Goal: Feedback & Contribution: Contribute content

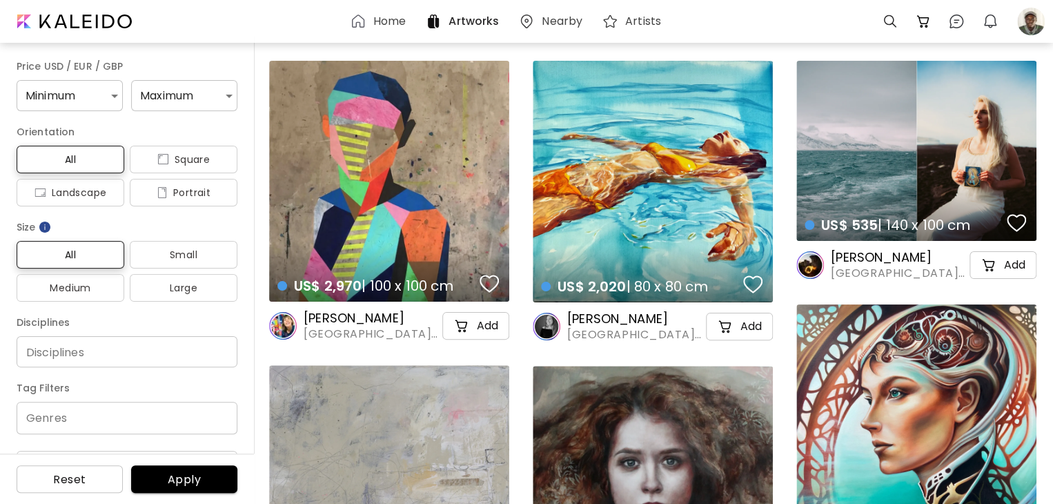
click at [688, 240] on div "US$ 2,020 | 80 x 80 cm details" at bounding box center [653, 181] width 240 height 241
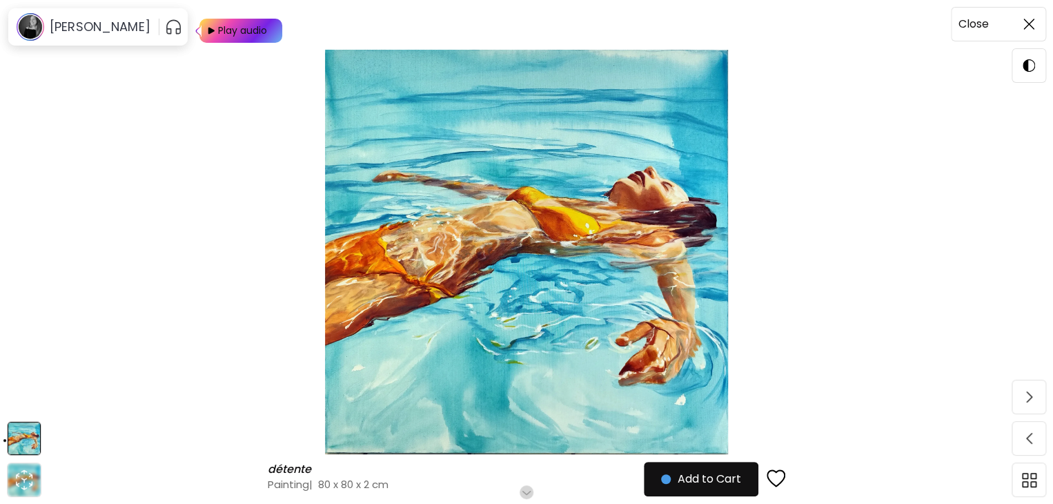
click at [1026, 12] on span at bounding box center [1028, 24] width 29 height 29
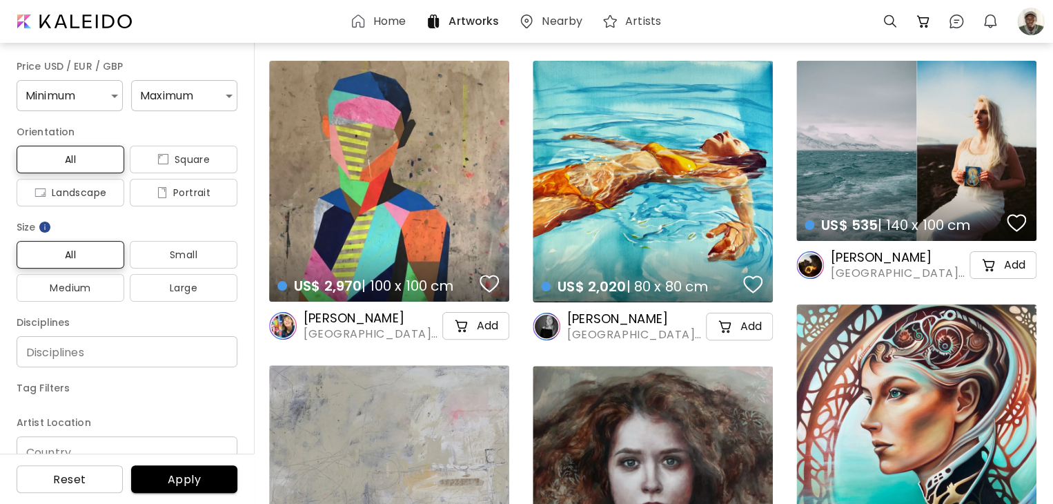
click at [658, 176] on div "US$ 2,020 | 80 x 80 cm details" at bounding box center [653, 181] width 240 height 241
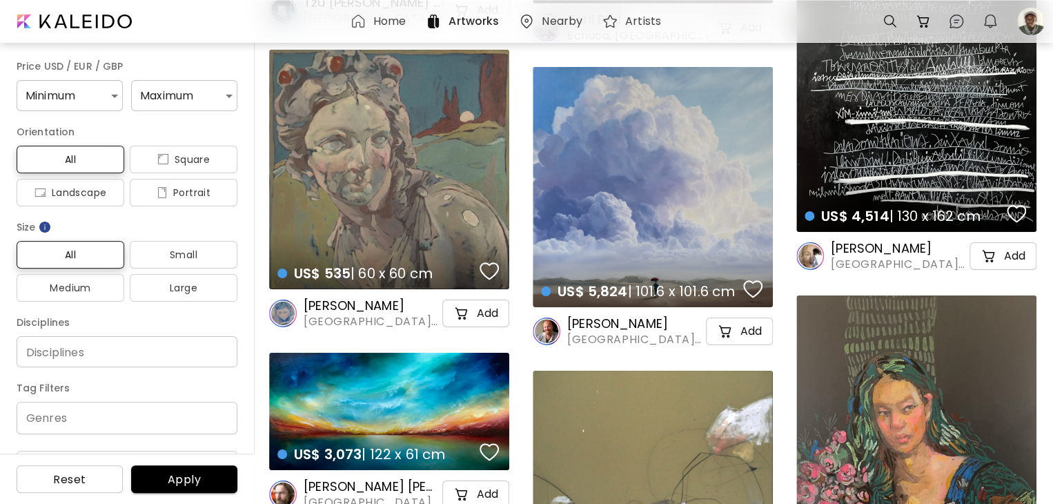
scroll to position [7588, 0]
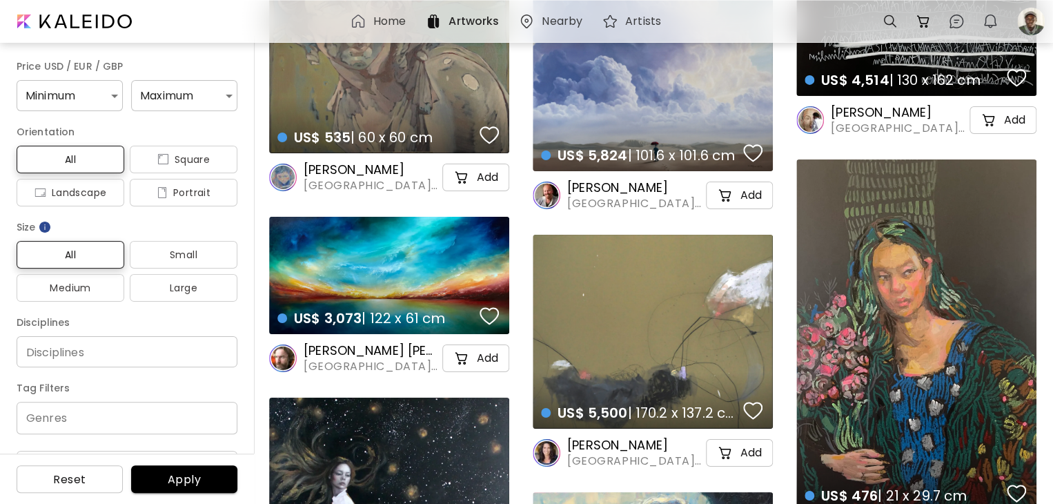
click at [382, 288] on div "US$ 3,073 | 122 x 61 cm details" at bounding box center [389, 306] width 246 height 62
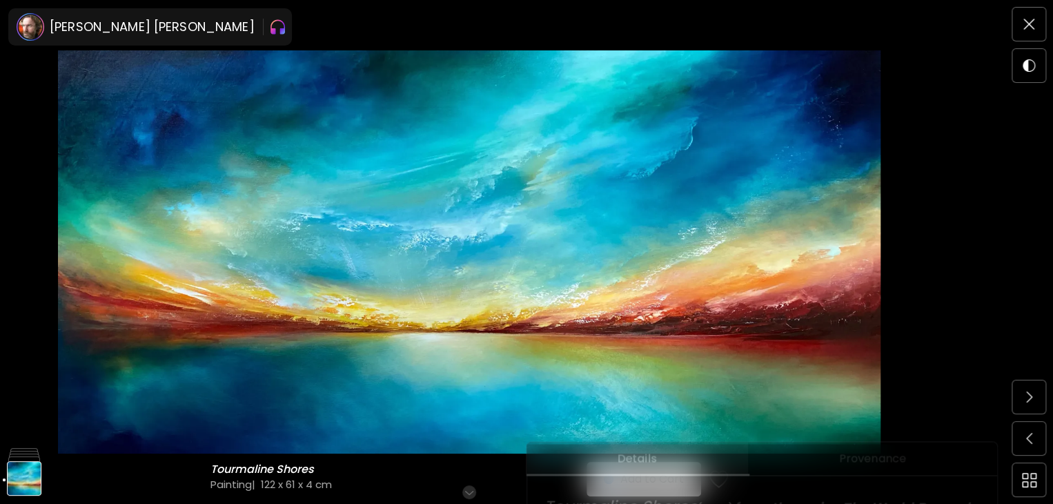
scroll to position [207, 0]
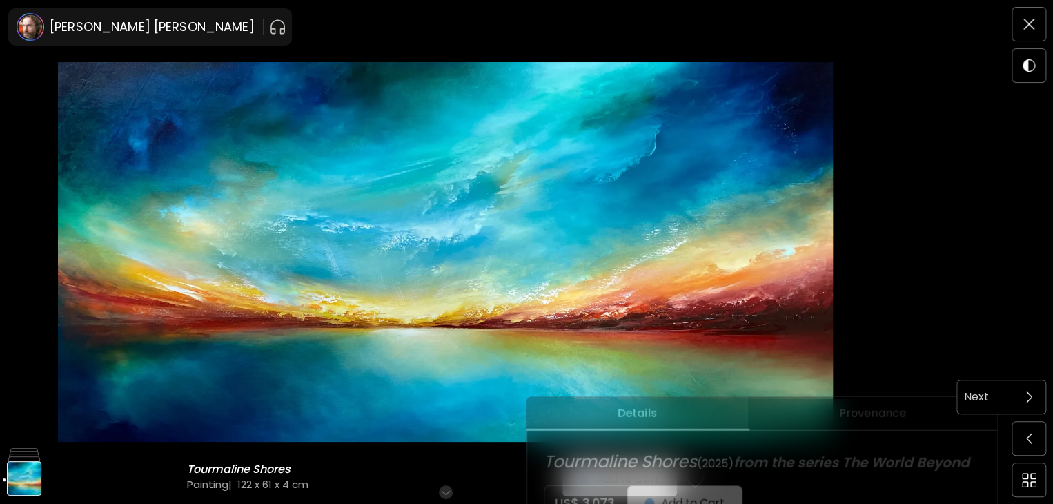
click at [1032, 399] on span at bounding box center [1028, 396] width 29 height 29
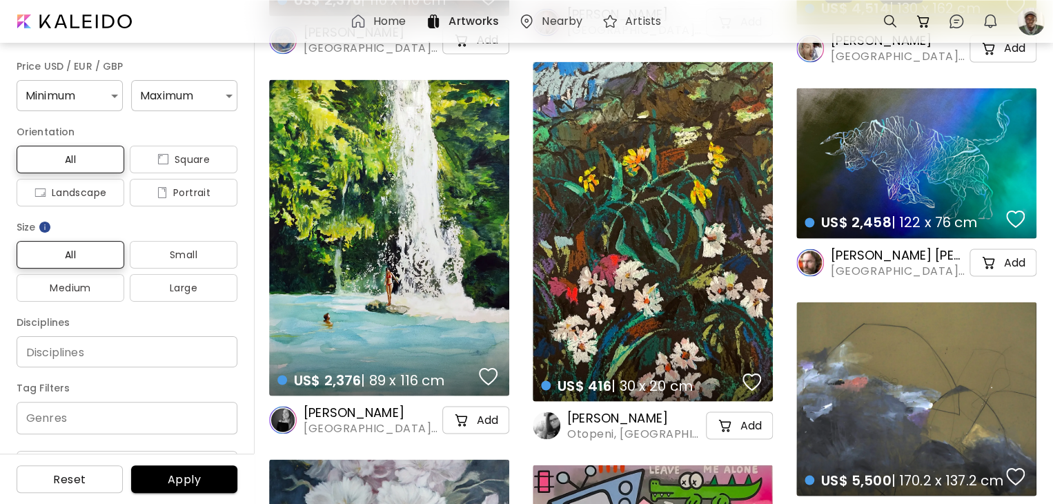
scroll to position [6347, 0]
click at [1038, 19] on div at bounding box center [1030, 21] width 30 height 30
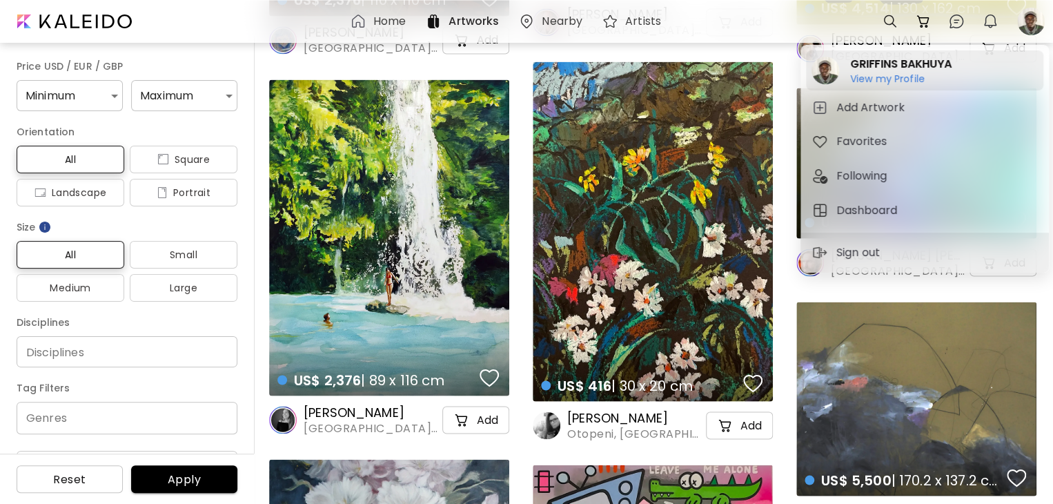
click at [894, 67] on h2 "GRIFFINS BAKHUYA" at bounding box center [900, 64] width 101 height 17
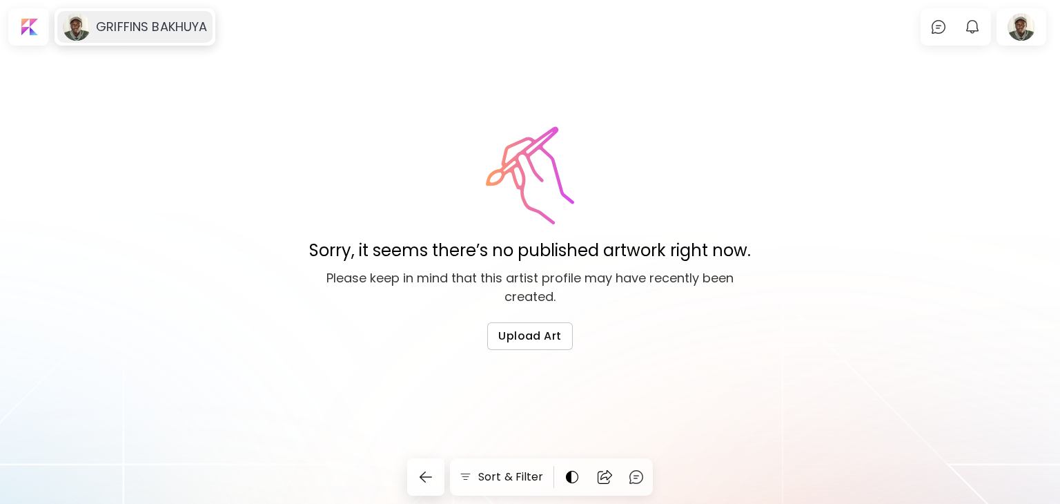
click at [121, 19] on h6 "GRIFFINS BAKHUYA" at bounding box center [151, 27] width 111 height 17
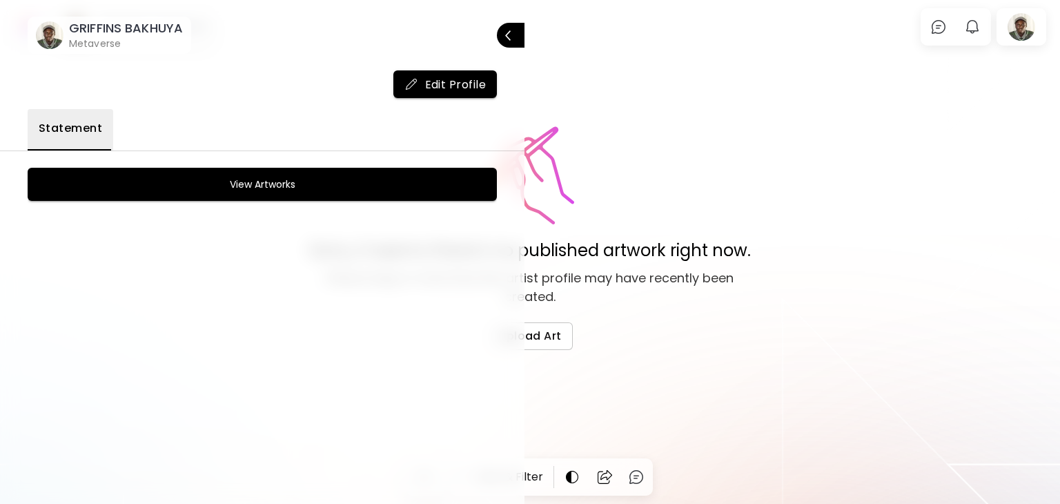
click at [54, 37] on image at bounding box center [50, 35] width 28 height 28
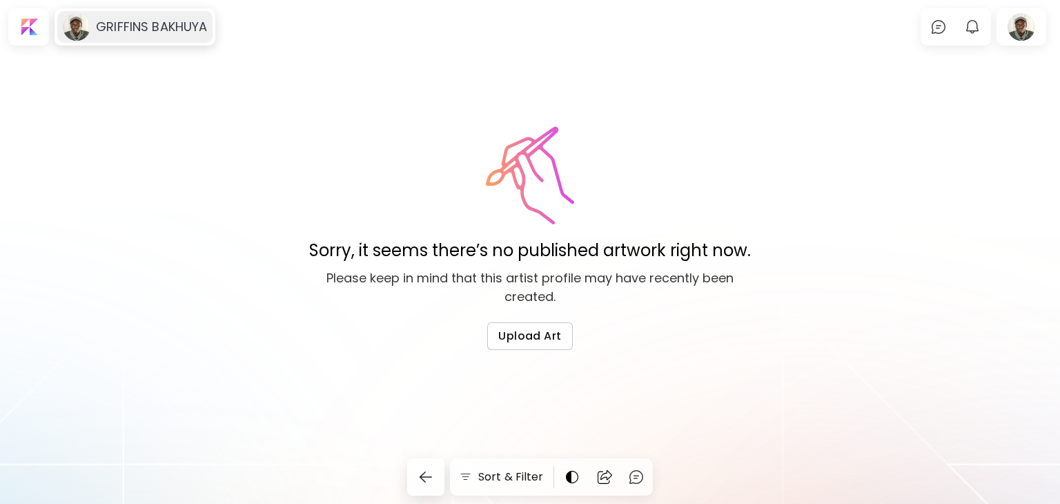
click at [88, 25] on image at bounding box center [77, 27] width 28 height 28
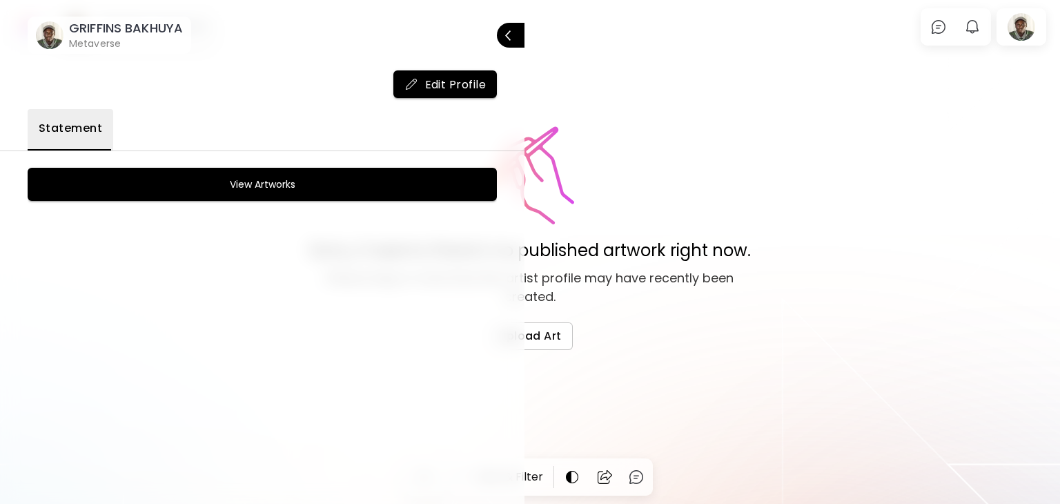
click at [447, 79] on span "Edit Profile" at bounding box center [445, 84] width 82 height 14
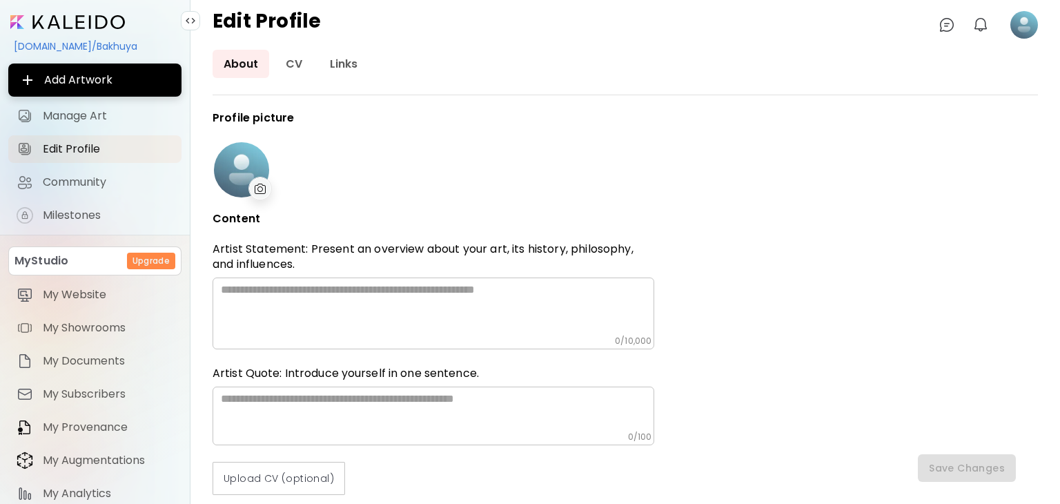
click at [255, 185] on img at bounding box center [261, 189] width 12 height 10
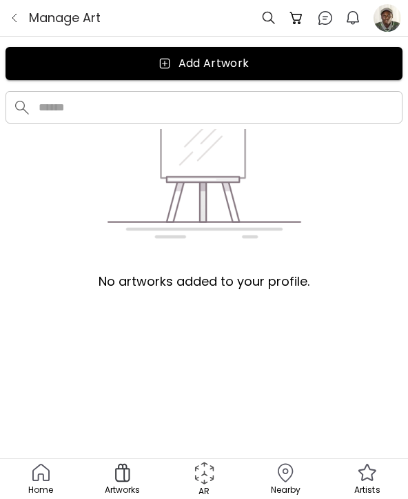
click at [392, 21] on div at bounding box center [387, 18] width 25 height 30
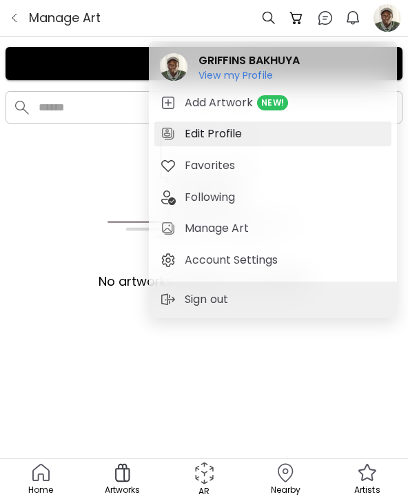
click at [240, 136] on h5 "Edit Profile" at bounding box center [215, 134] width 61 height 17
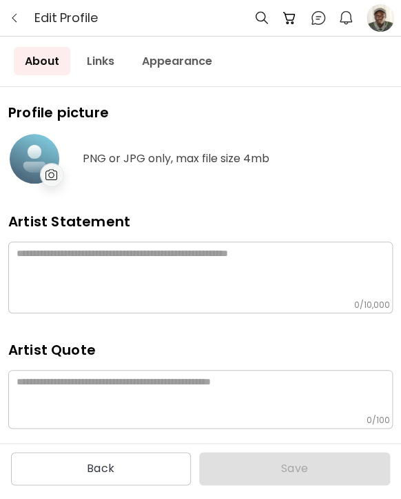
click at [52, 172] on img at bounding box center [52, 174] width 12 height 11
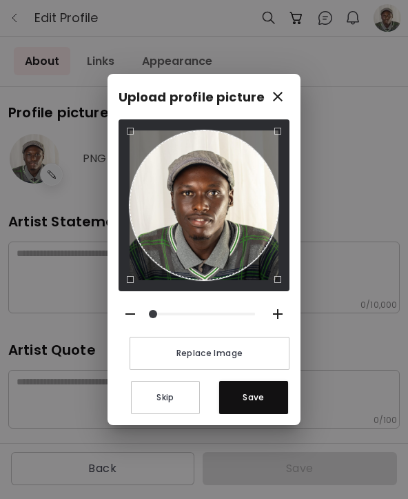
click at [188, 215] on div "Use the arrow keys to move the crop selection area" at bounding box center [205, 205] width 150 height 150
click at [124, 265] on div at bounding box center [205, 205] width 172 height 172
click at [281, 283] on div "Use the arrow keys to move the south east drag handle to change the crop select…" at bounding box center [281, 283] width 0 height 0
click at [268, 392] on span "Save" at bounding box center [253, 397] width 47 height 14
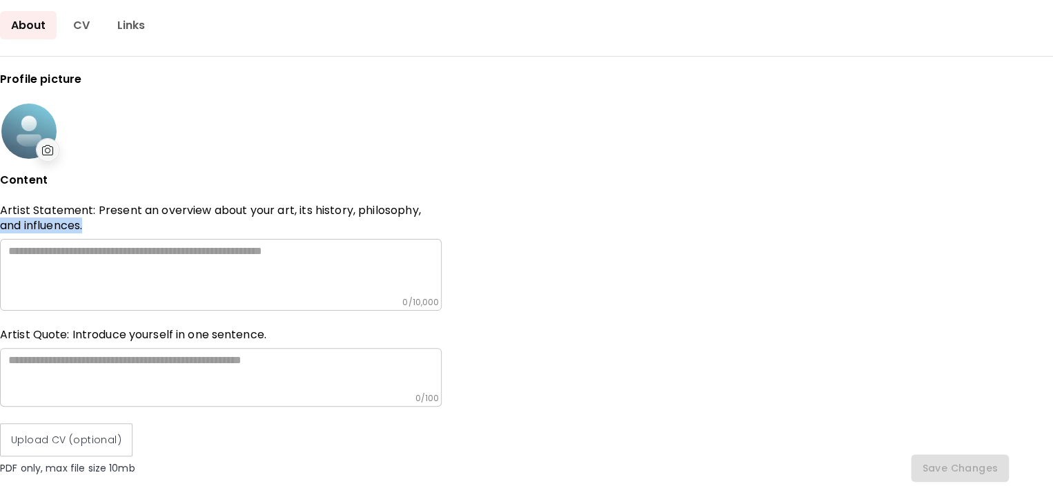
drag, startPoint x: 513, startPoint y: 188, endPoint x: 658, endPoint y: 243, distance: 154.8
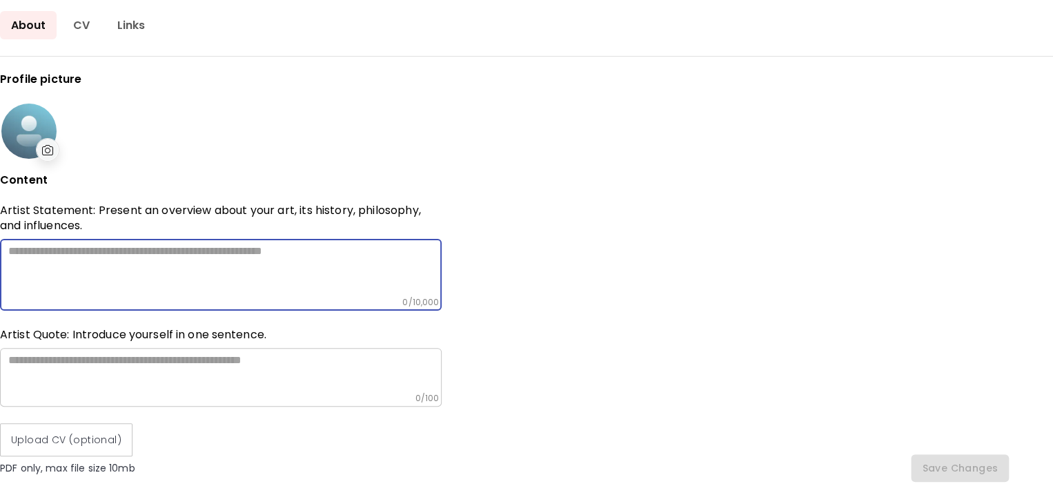
click at [95, 254] on textarea at bounding box center [224, 270] width 433 height 52
click at [14, 125] on div at bounding box center [28, 130] width 55 height 55
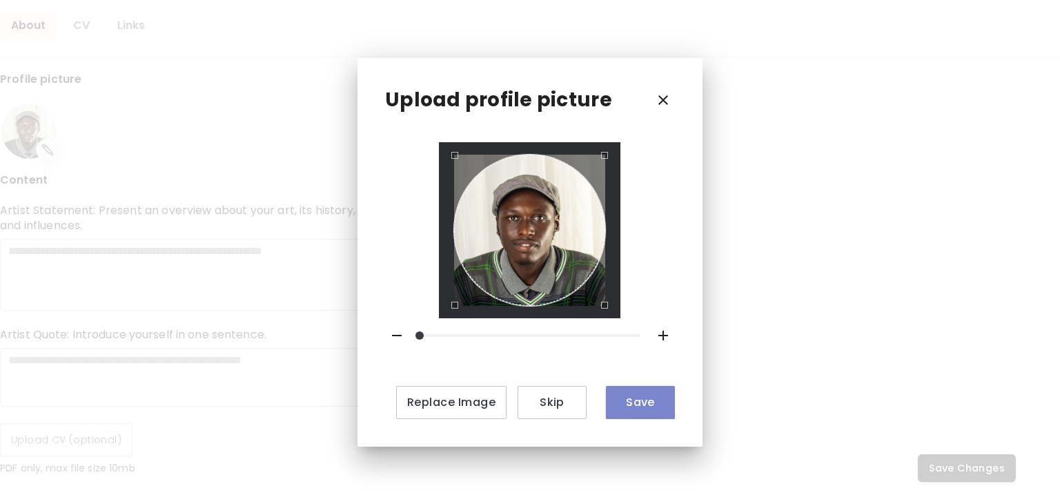
click at [621, 404] on span "Save" at bounding box center [640, 402] width 47 height 14
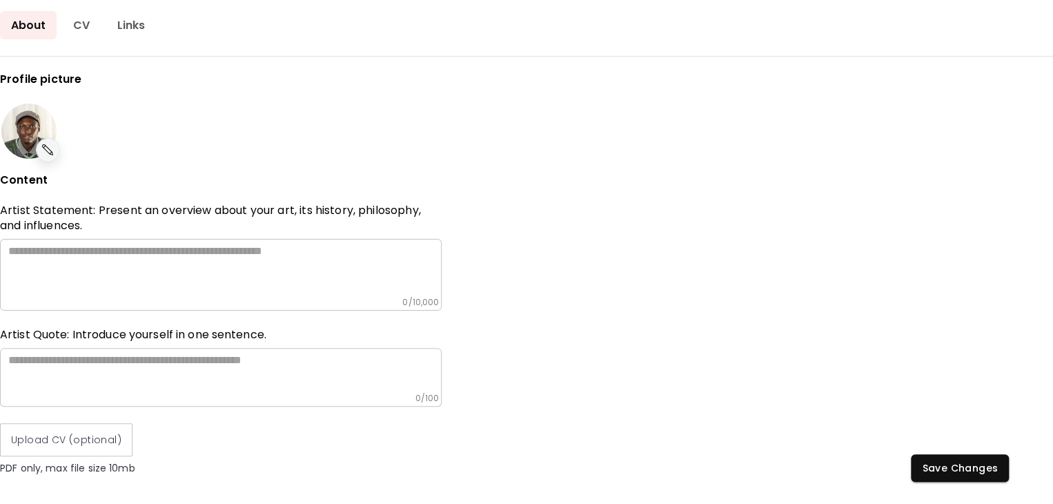
click at [254, 381] on textarea at bounding box center [224, 372] width 433 height 39
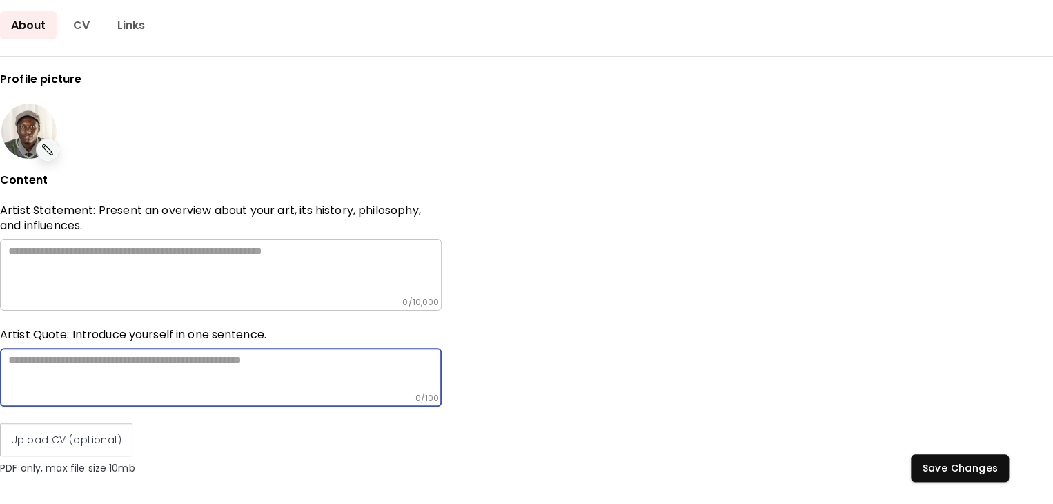
paste textarea "**********"
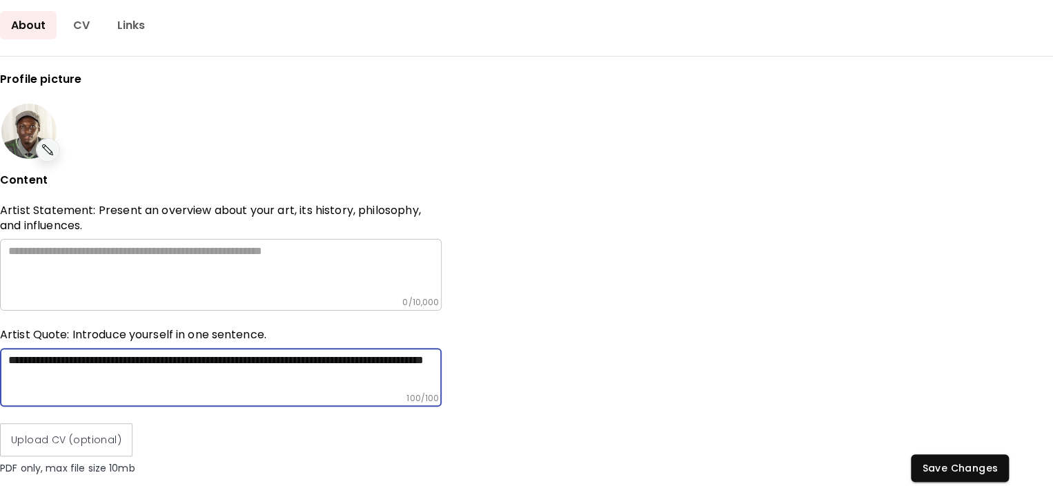
click at [102, 357] on textarea "**********" at bounding box center [224, 372] width 433 height 39
click at [12, 357] on textarea "**********" at bounding box center [224, 372] width 433 height 39
click at [17, 357] on textarea "**********" at bounding box center [224, 372] width 433 height 39
drag, startPoint x: 116, startPoint y: 370, endPoint x: 107, endPoint y: 370, distance: 9.0
click at [116, 370] on textarea "**********" at bounding box center [224, 372] width 433 height 39
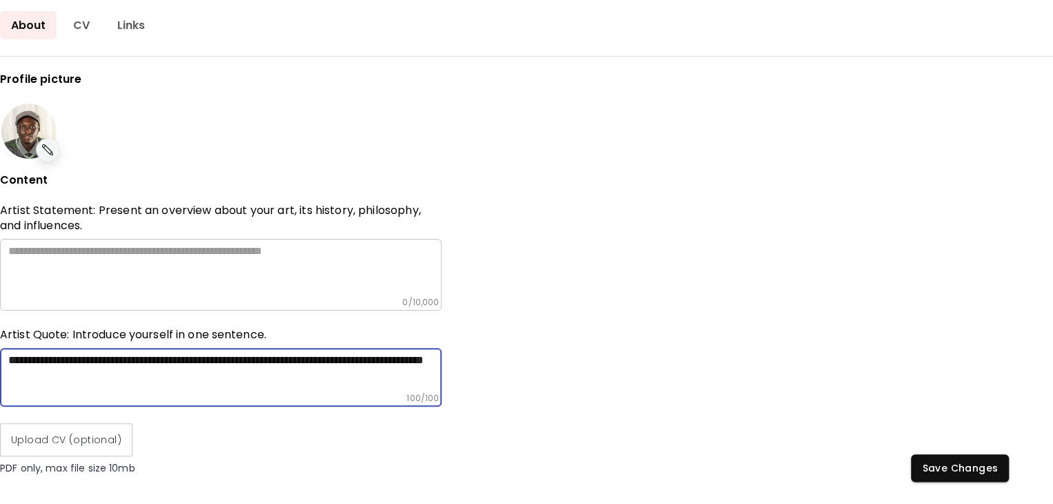
click at [253, 354] on textarea "**********" at bounding box center [224, 372] width 433 height 39
click at [68, 372] on textarea "**********" at bounding box center [224, 372] width 433 height 39
click at [175, 353] on textarea "**********" at bounding box center [224, 372] width 433 height 39
click at [88, 381] on textarea "**********" at bounding box center [224, 372] width 433 height 39
click at [146, 373] on textarea "**********" at bounding box center [224, 372] width 433 height 39
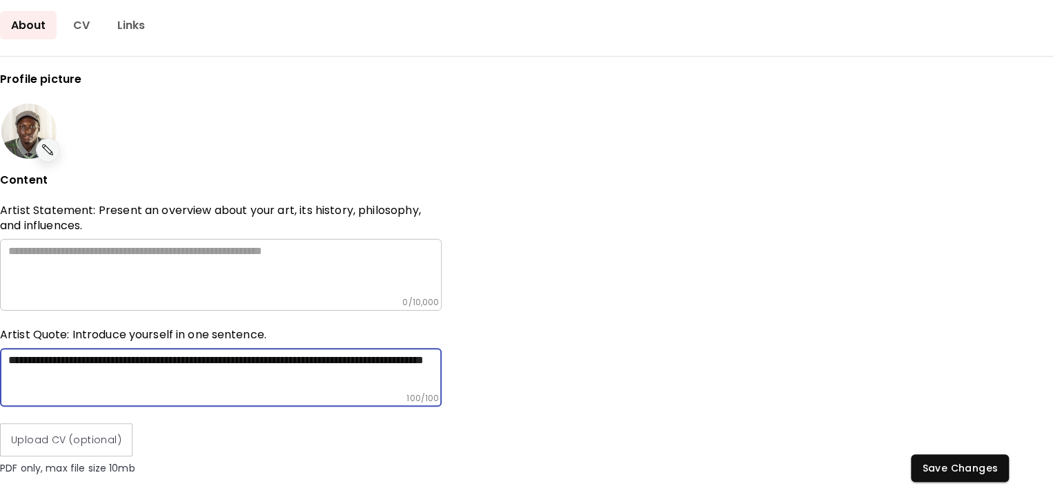
type textarea "**********"
click at [121, 268] on textarea at bounding box center [224, 270] width 433 height 52
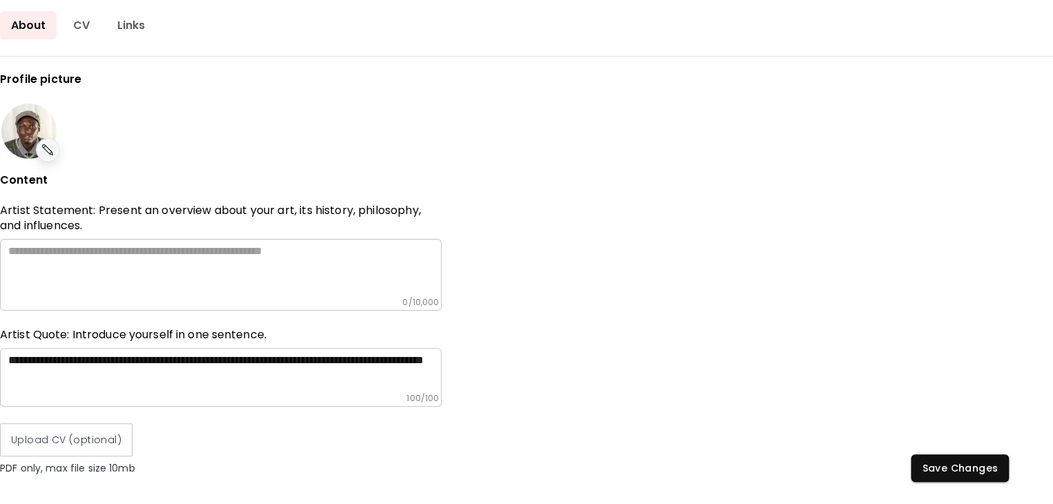
click at [249, 275] on textarea at bounding box center [224, 270] width 433 height 52
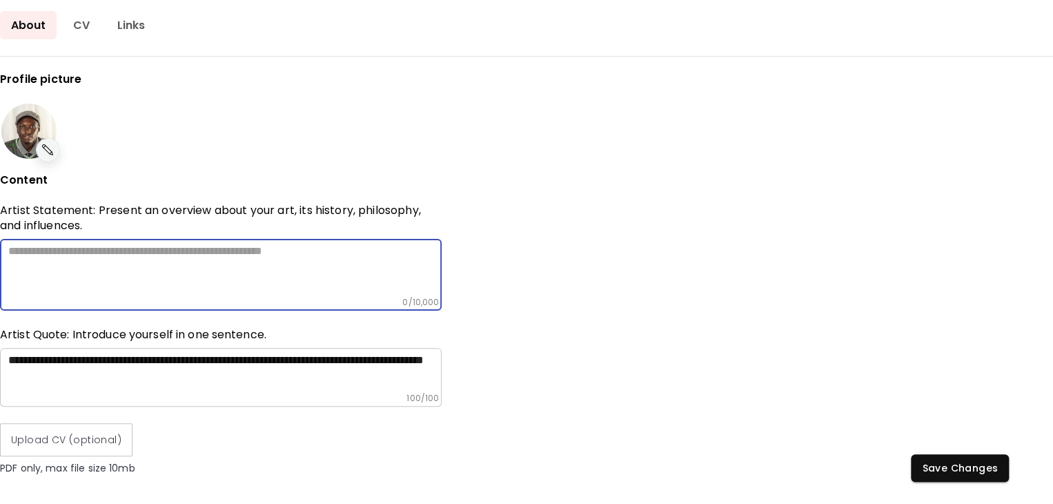
paste textarea "**********"
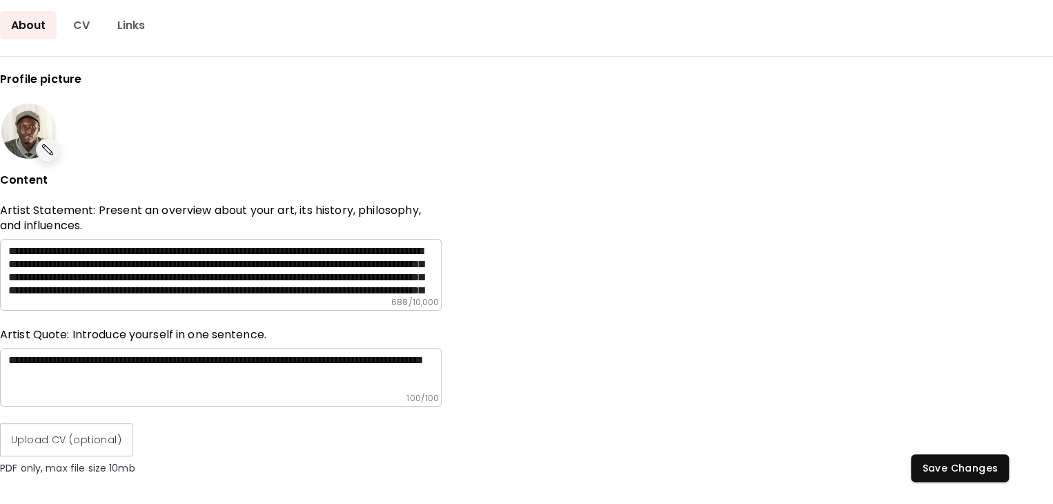
click at [6, 250] on div "**********" at bounding box center [221, 275] width 442 height 72
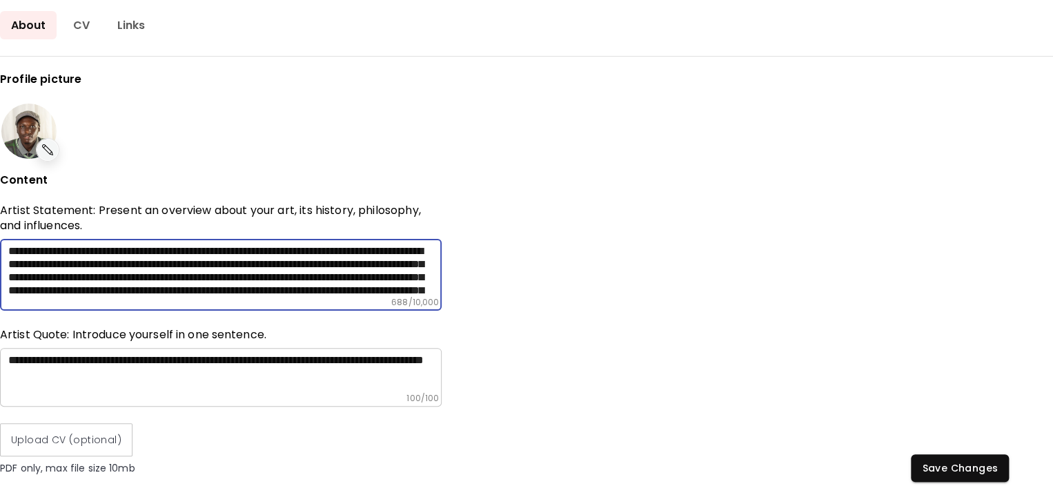
click at [237, 259] on textarea "**********" at bounding box center [224, 270] width 433 height 52
click at [34, 357] on textarea "**********" at bounding box center [224, 372] width 433 height 39
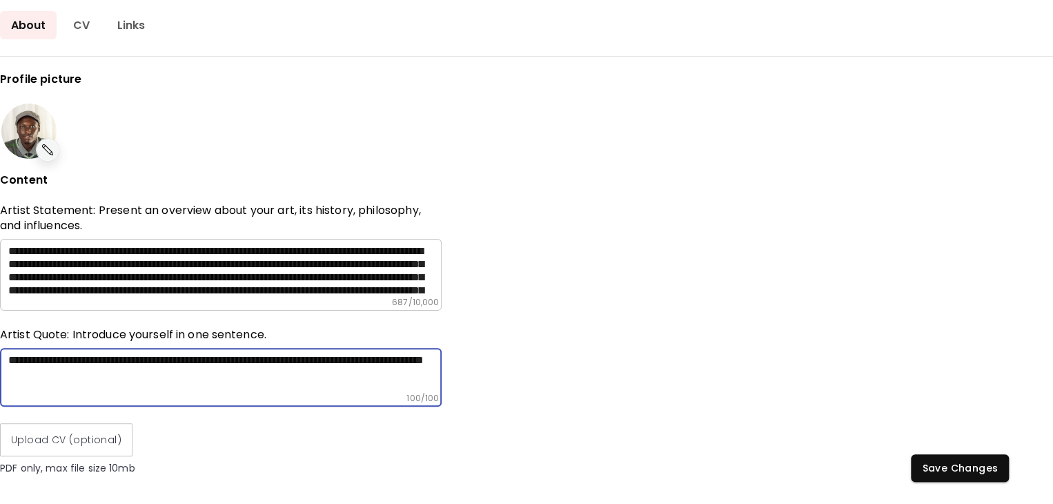
click at [8, 244] on div "**********" at bounding box center [221, 275] width 442 height 72
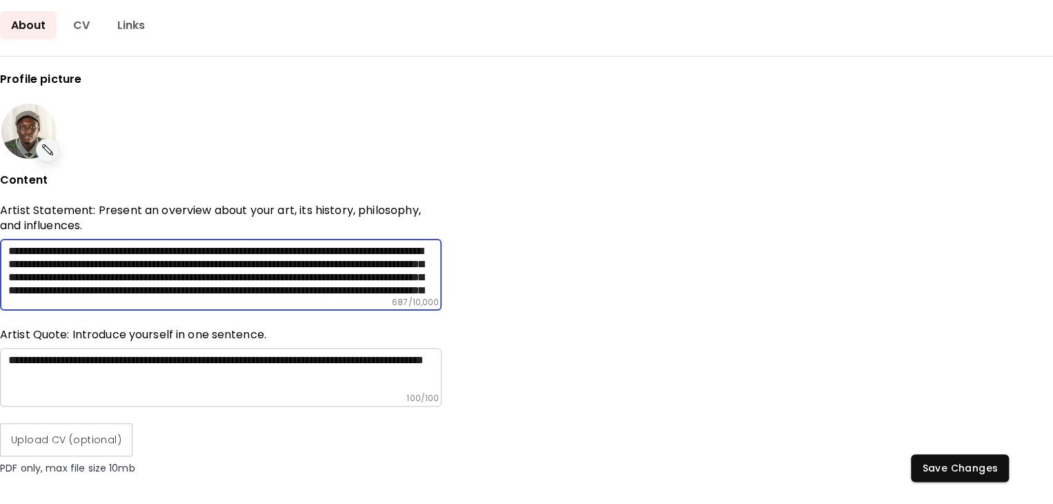
click at [12, 248] on textarea "**********" at bounding box center [224, 270] width 433 height 52
click at [8, 246] on textarea "**********" at bounding box center [224, 270] width 433 height 52
type textarea "**********"
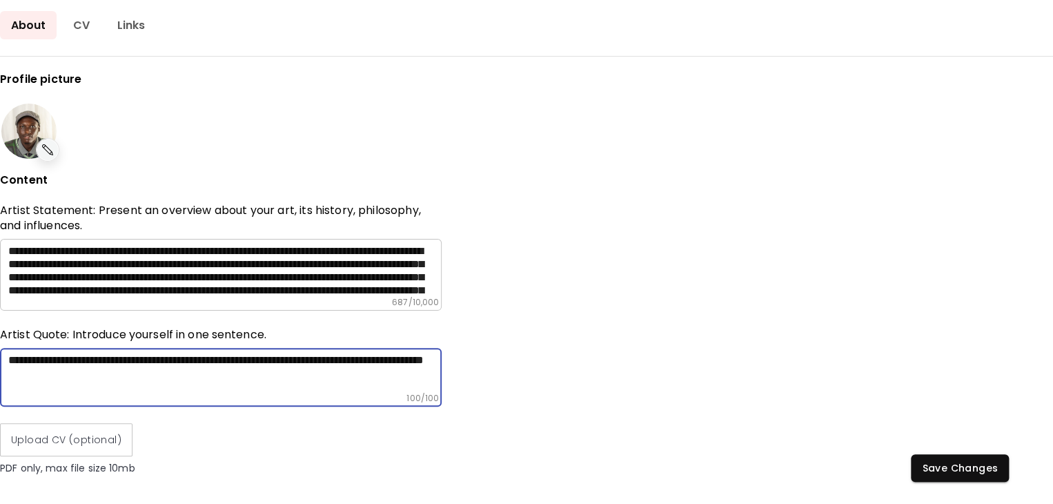
click at [155, 379] on textarea "**********" at bounding box center [224, 372] width 433 height 39
type textarea "**********"
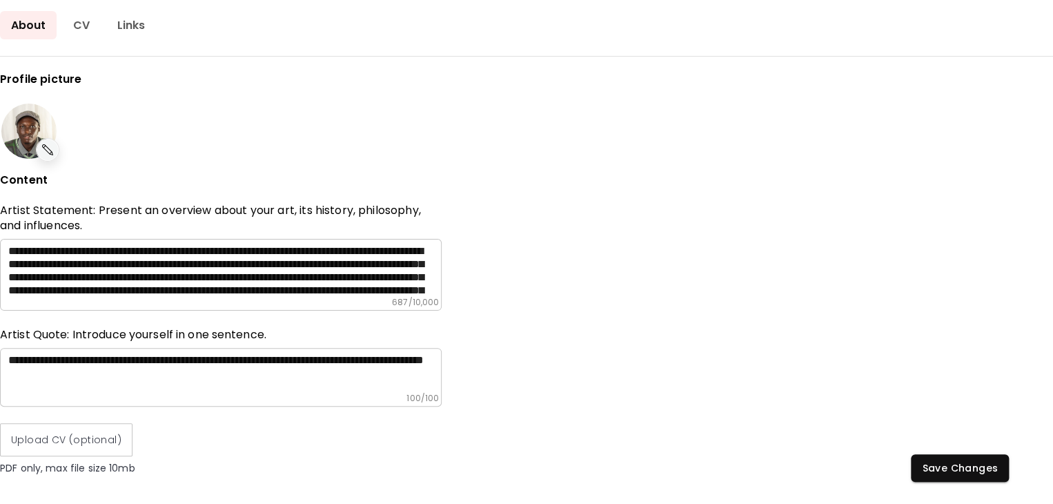
drag, startPoint x: 7, startPoint y: 249, endPoint x: 365, endPoint y: 268, distance: 358.6
click at [364, 268] on div "**********" at bounding box center [221, 275] width 442 height 72
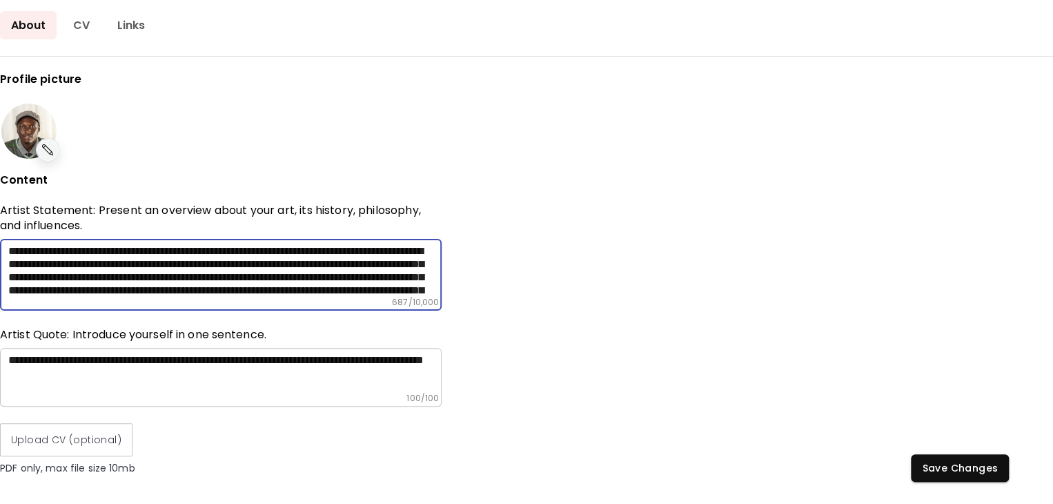
drag, startPoint x: 395, startPoint y: 283, endPoint x: 11, endPoint y: 246, distance: 385.4
click at [11, 246] on textarea "**********" at bounding box center [224, 270] width 433 height 52
drag, startPoint x: 30, startPoint y: 241, endPoint x: 322, endPoint y: 295, distance: 297.4
click at [322, 295] on div "**********" at bounding box center [221, 275] width 442 height 72
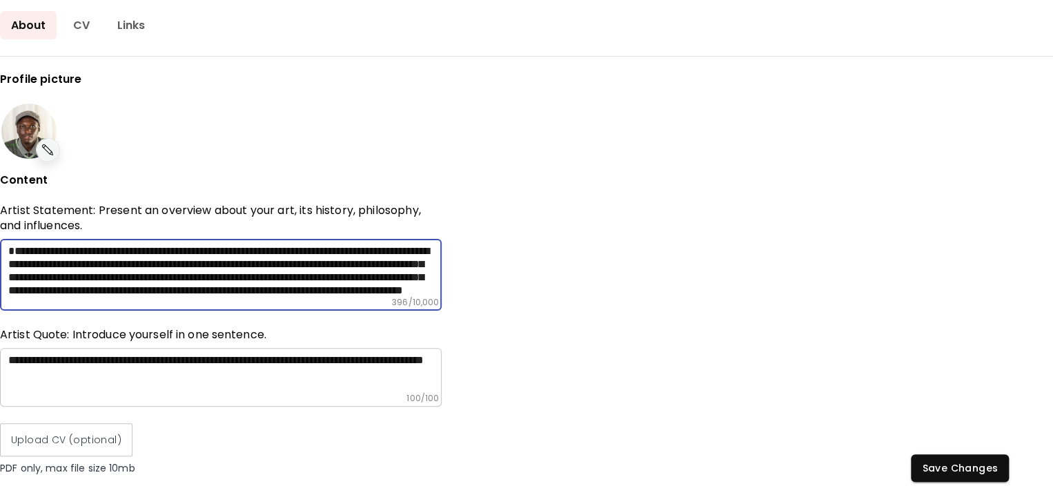
type textarea "*"
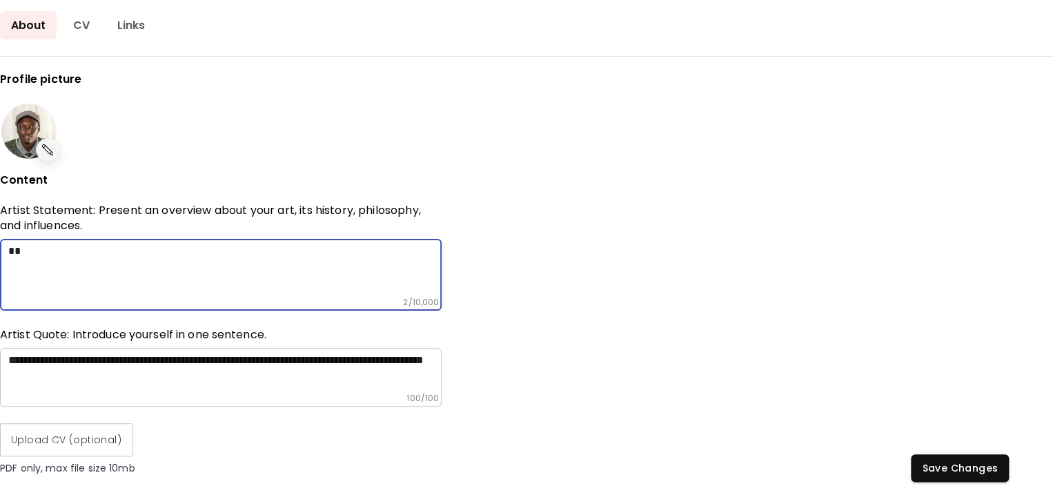
scroll to position [0, 0]
paste textarea "**********"
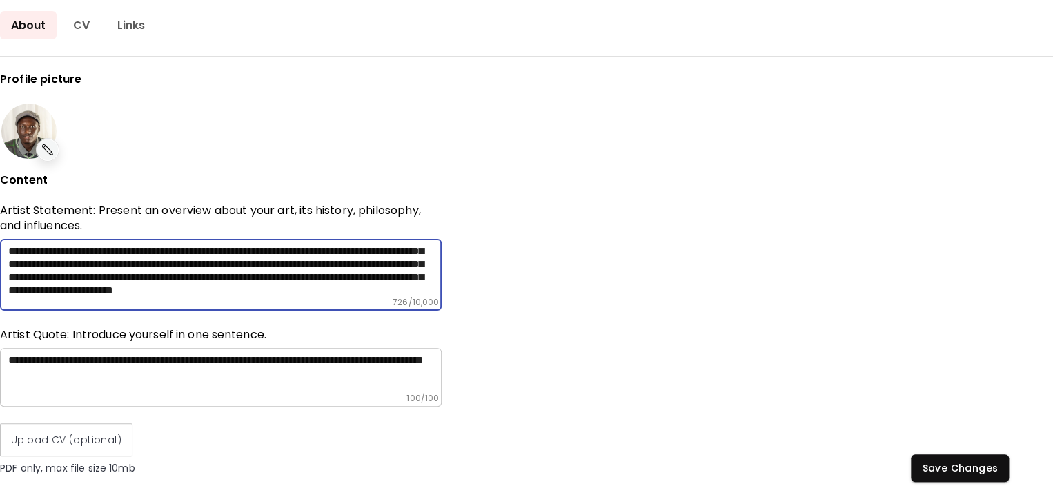
scroll to position [69, 0]
click at [407, 259] on textarea "**********" at bounding box center [224, 270] width 433 height 52
click at [350, 271] on textarea "**********" at bounding box center [224, 270] width 433 height 52
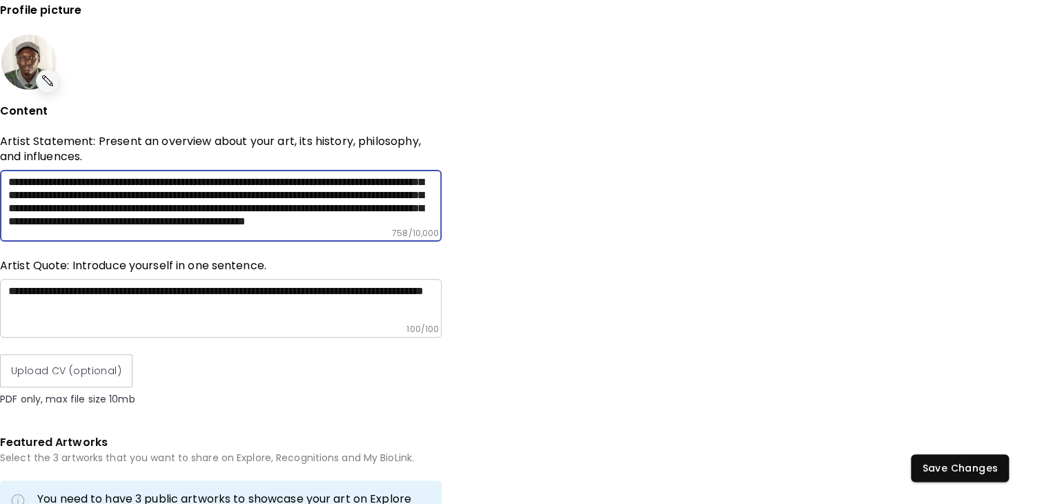
scroll to position [92, 0]
click at [161, 205] on textarea "**********" at bounding box center [224, 201] width 433 height 52
click at [258, 216] on textarea "**********" at bounding box center [224, 201] width 433 height 52
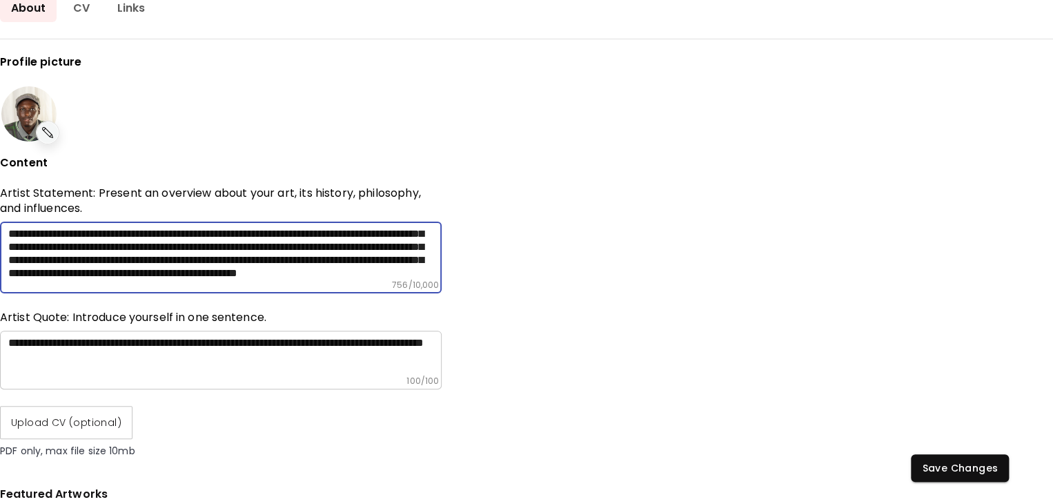
scroll to position [0, 0]
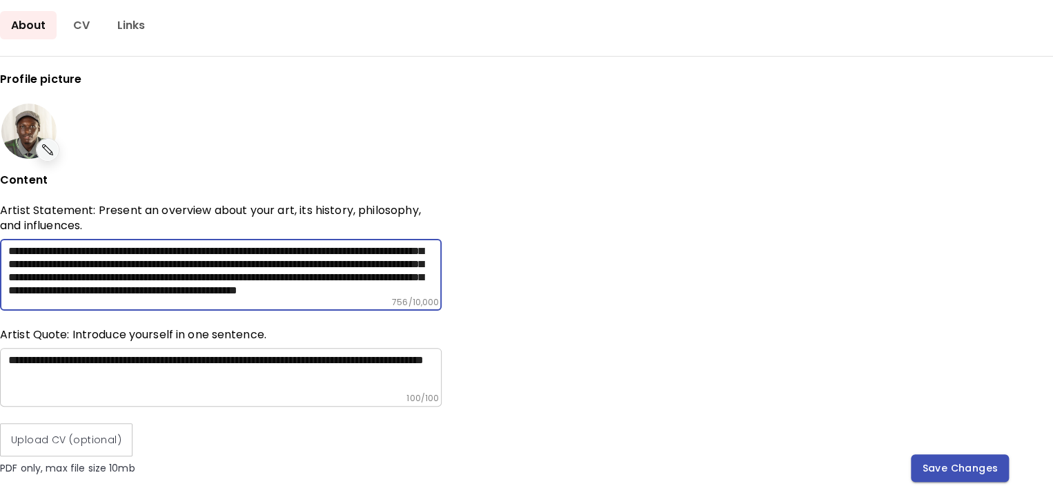
type textarea "**********"
click at [948, 469] on span "Save Changes" at bounding box center [960, 468] width 76 height 14
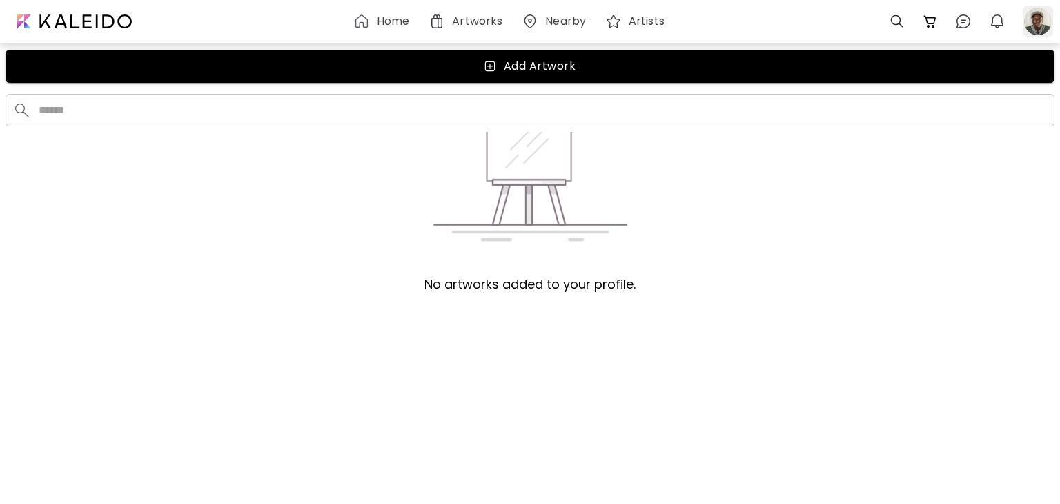
click at [1029, 14] on div at bounding box center [1037, 21] width 30 height 30
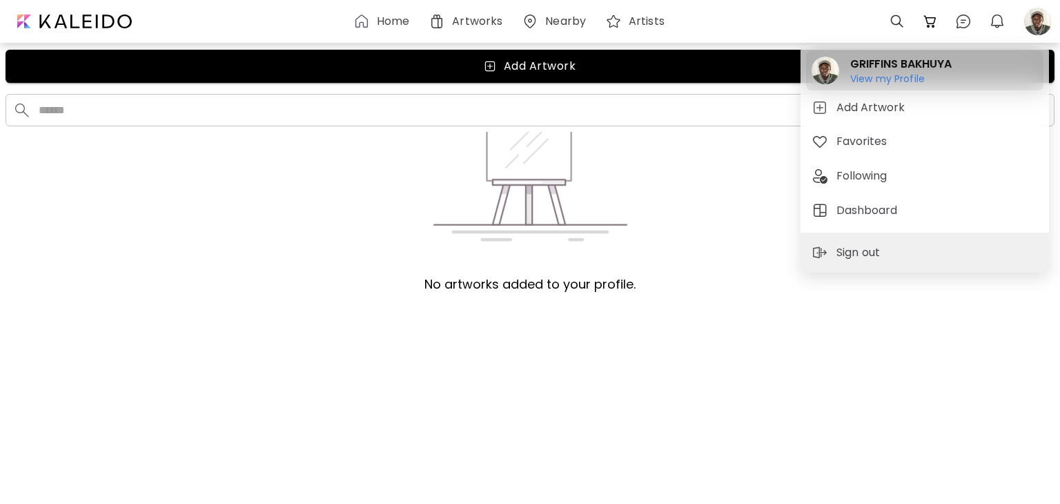
click at [871, 77] on h6 "View my Profile" at bounding box center [900, 78] width 101 height 12
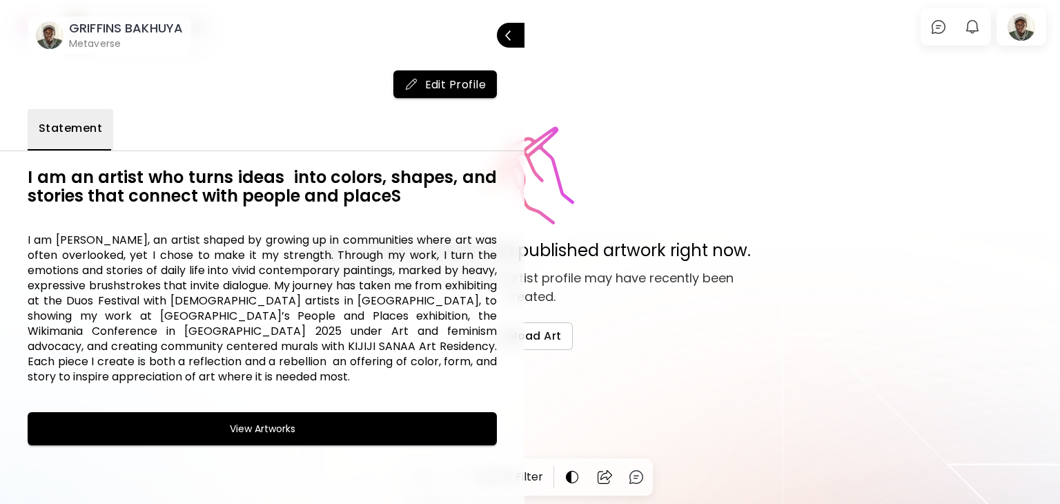
scroll to position [8, 0]
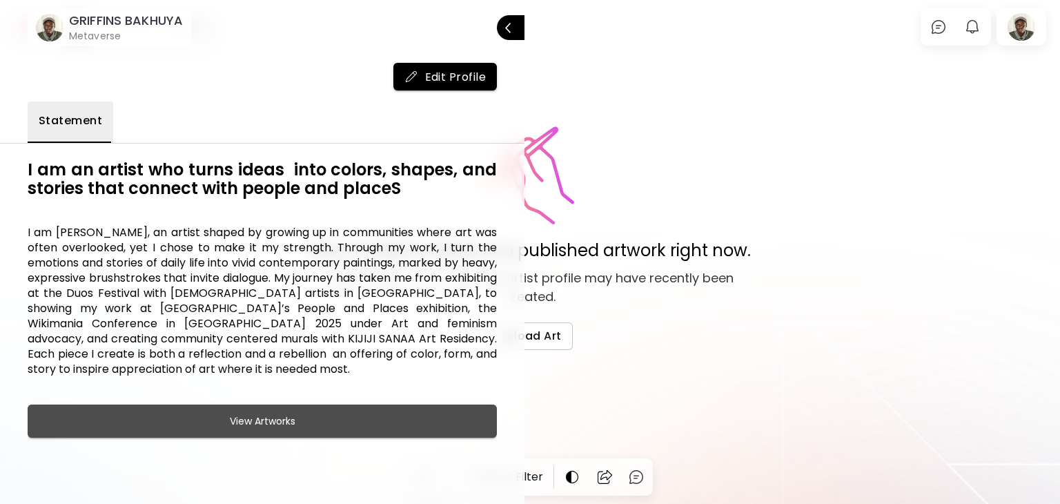
click at [339, 423] on span "View Artworks" at bounding box center [262, 421] width 435 height 17
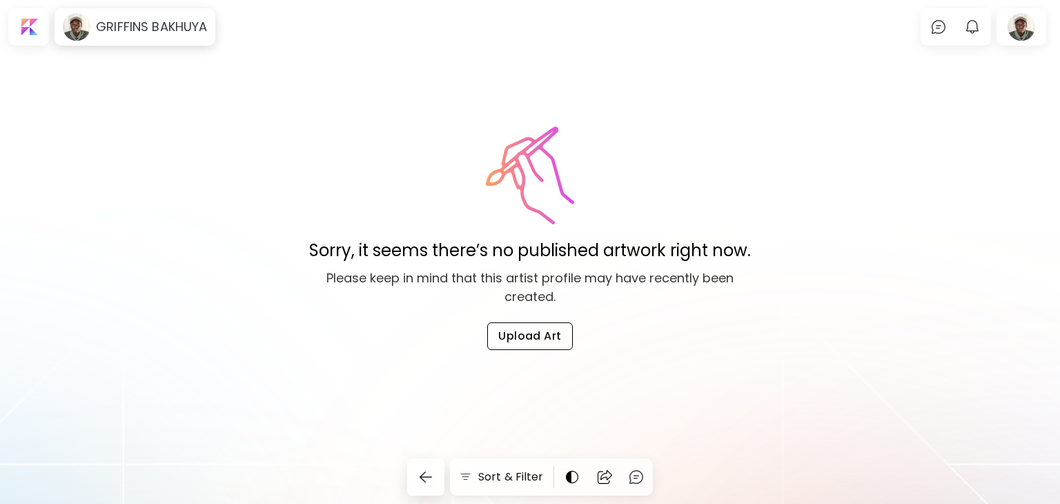
click at [555, 337] on span "Upload Art" at bounding box center [529, 335] width 63 height 14
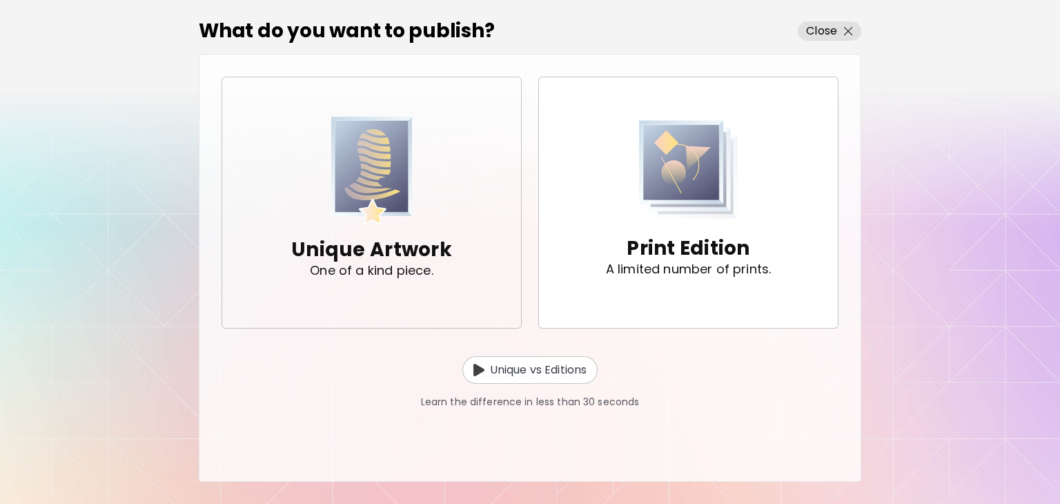
click at [403, 226] on div "Unique Artwork One of a kind piece." at bounding box center [371, 256] width 161 height 63
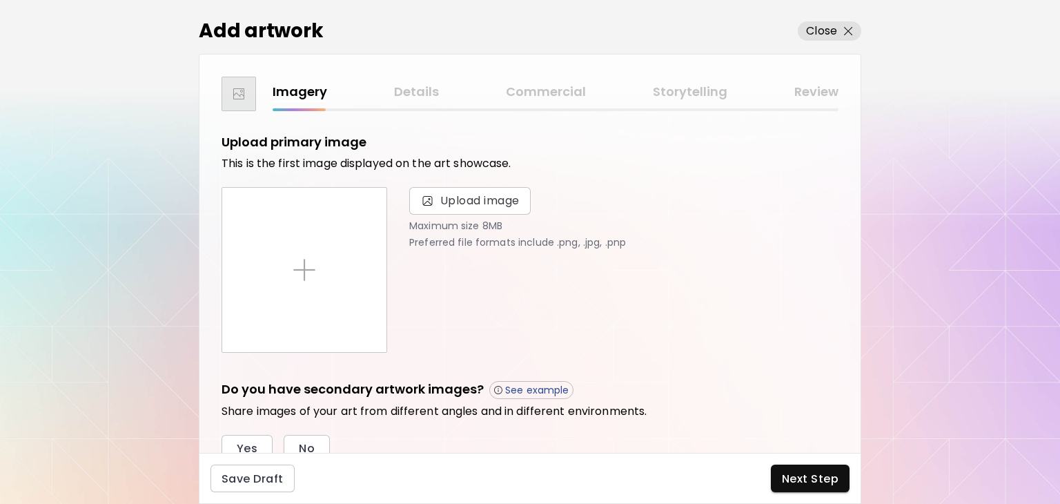
click at [426, 91] on div "Imagery Details Commercial Storytelling Review" at bounding box center [555, 92] width 566 height 20
click at [295, 96] on div "Imagery Details Commercial Storytelling Review" at bounding box center [555, 92] width 566 height 20
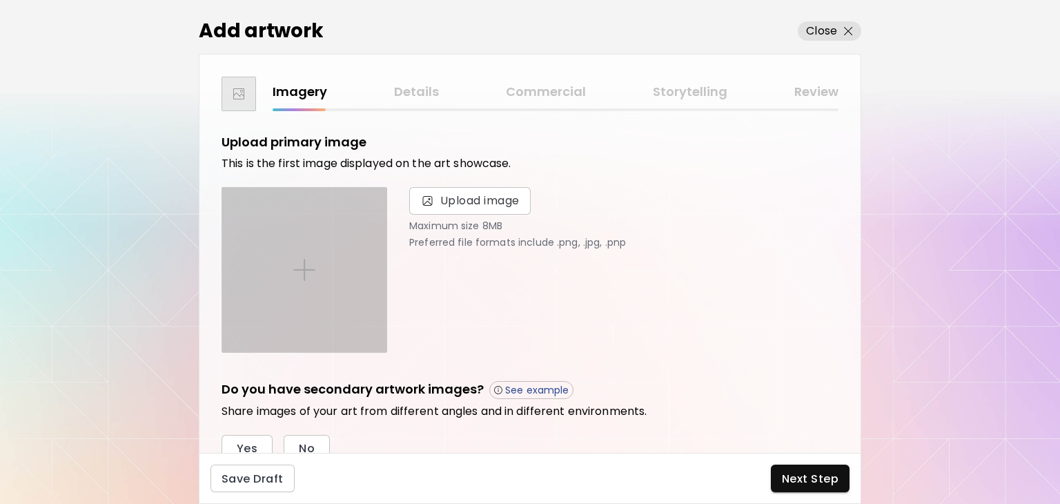
click at [334, 259] on div at bounding box center [304, 270] width 164 height 164
click at [0, 0] on input "file" at bounding box center [0, 0] width 0 height 0
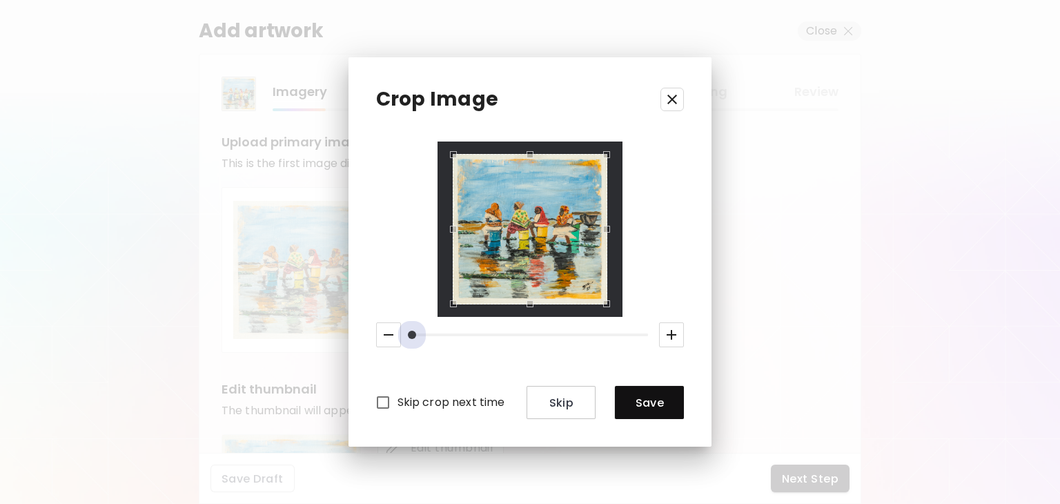
click at [408, 337] on span at bounding box center [412, 334] width 8 height 8
click at [629, 404] on span "Save" at bounding box center [649, 402] width 47 height 14
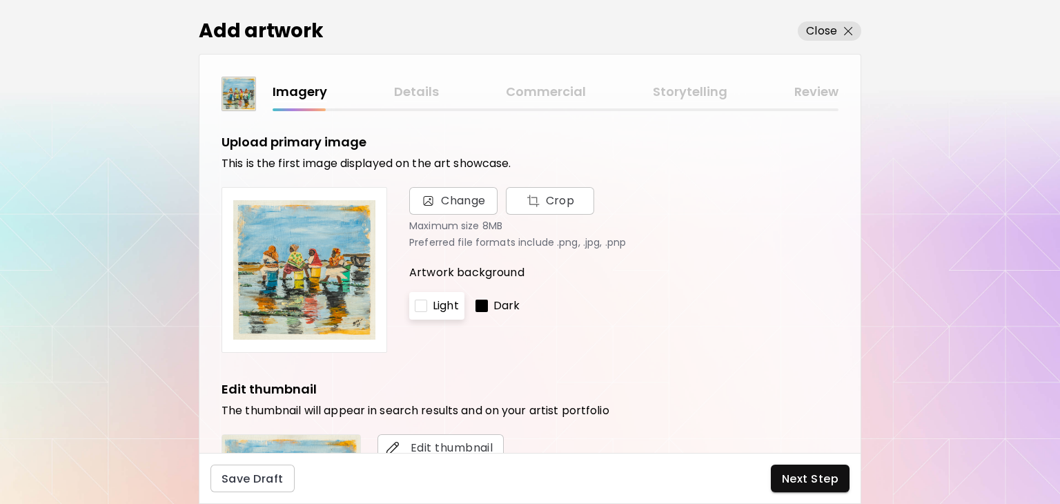
click at [488, 304] on div "Dark" at bounding box center [498, 306] width 56 height 28
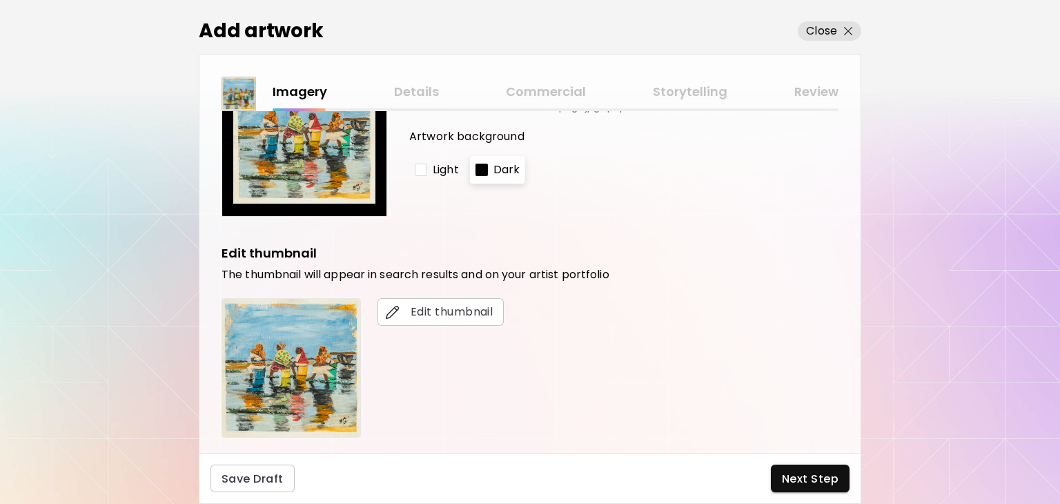
scroll to position [138, 0]
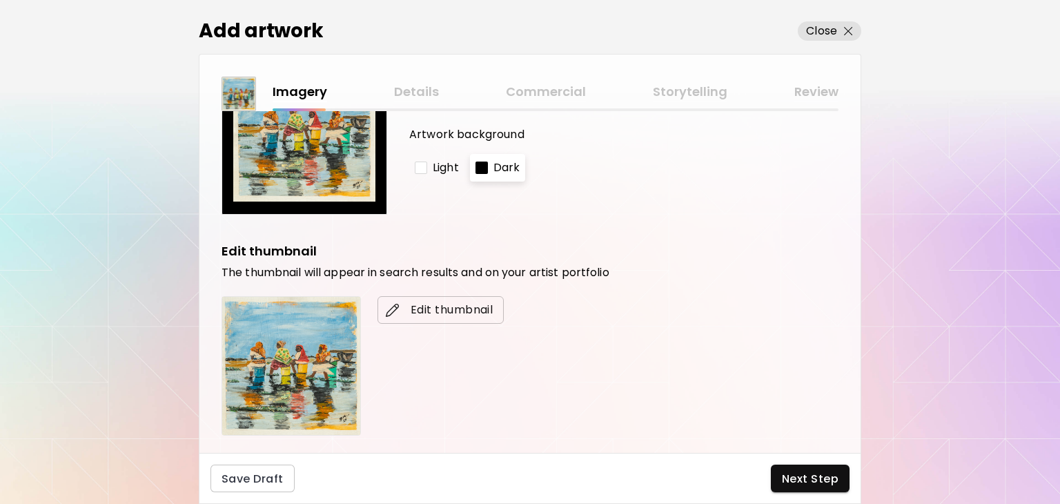
click at [444, 299] on button "Edit thumbnail" at bounding box center [440, 310] width 126 height 28
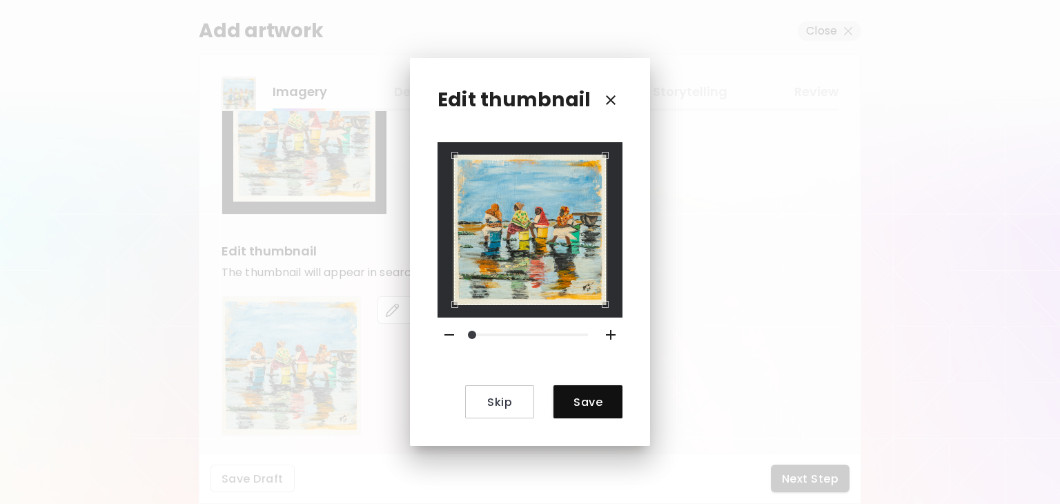
click at [608, 97] on icon "button" at bounding box center [610, 100] width 17 height 17
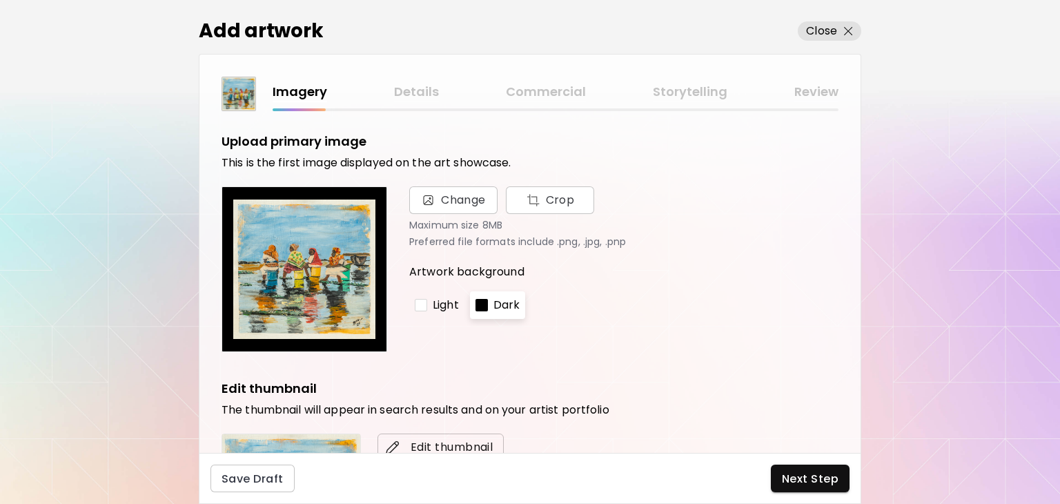
scroll to position [0, 0]
click at [407, 100] on div "Imagery Details Commercial Storytelling Review" at bounding box center [555, 92] width 566 height 20
click at [424, 89] on div "Imagery Details Commercial Storytelling Review" at bounding box center [555, 92] width 566 height 20
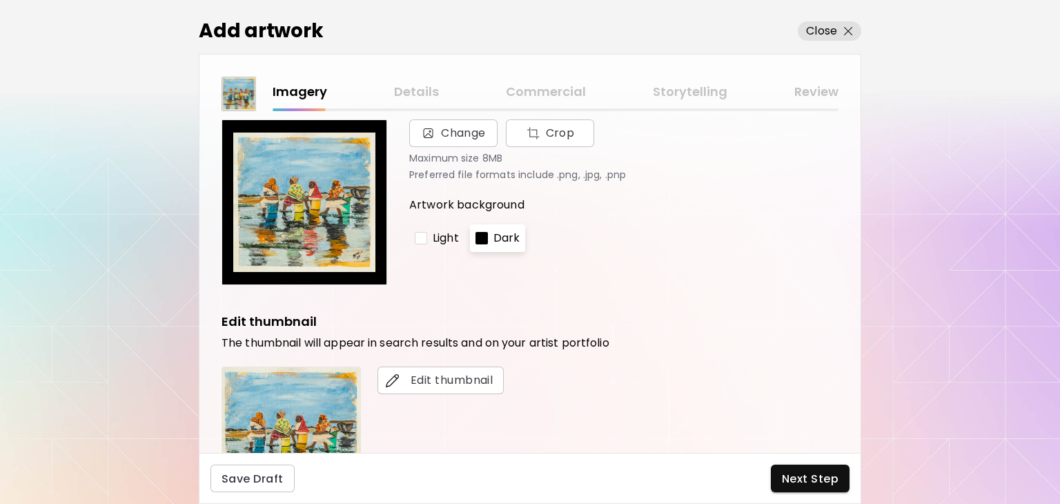
scroll to position [43, 0]
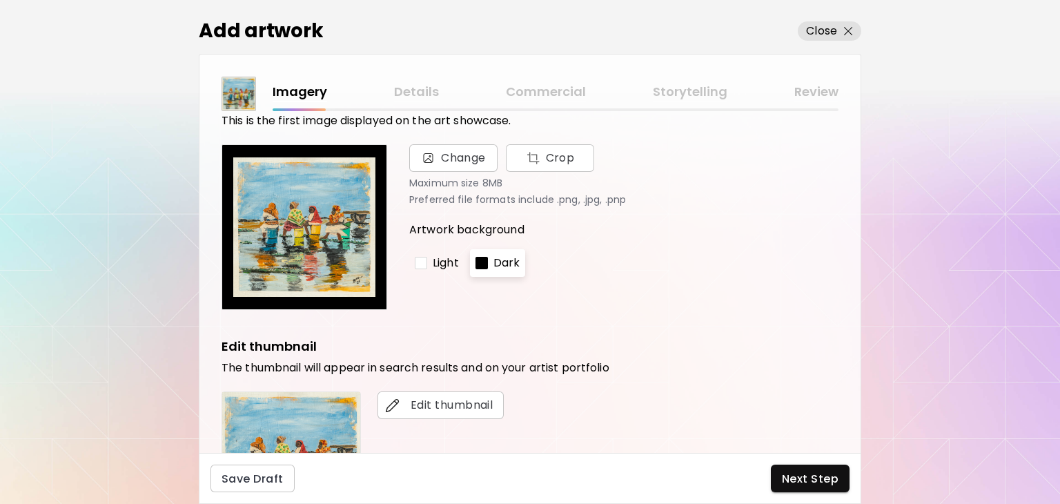
click at [419, 257] on div at bounding box center [421, 263] width 12 height 12
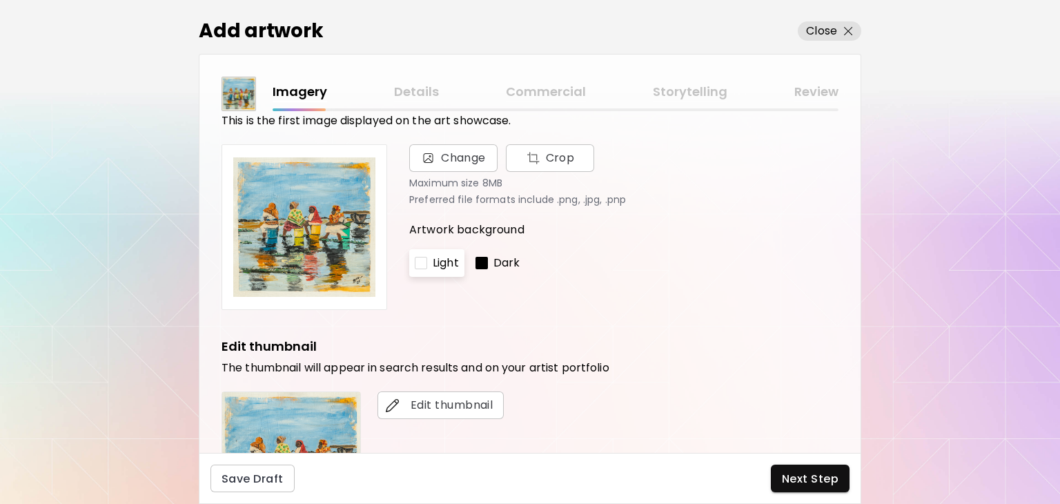
click at [486, 255] on div "Dark" at bounding box center [498, 263] width 56 height 28
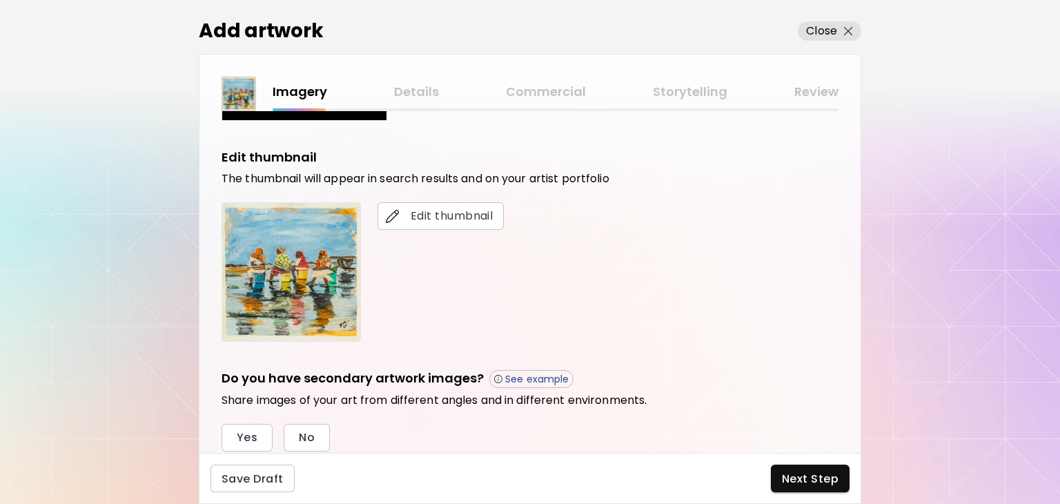
scroll to position [250, 0]
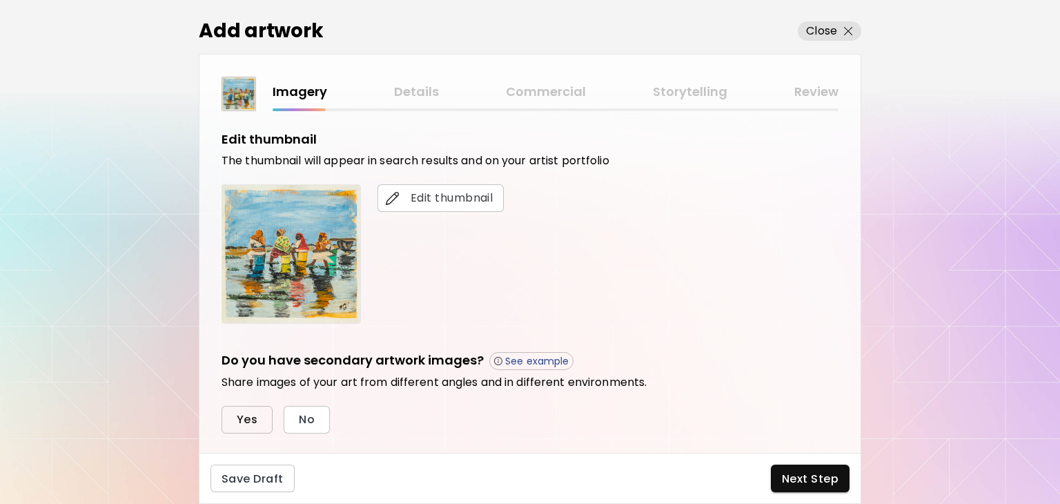
click at [270, 415] on button "Yes" at bounding box center [246, 420] width 51 height 28
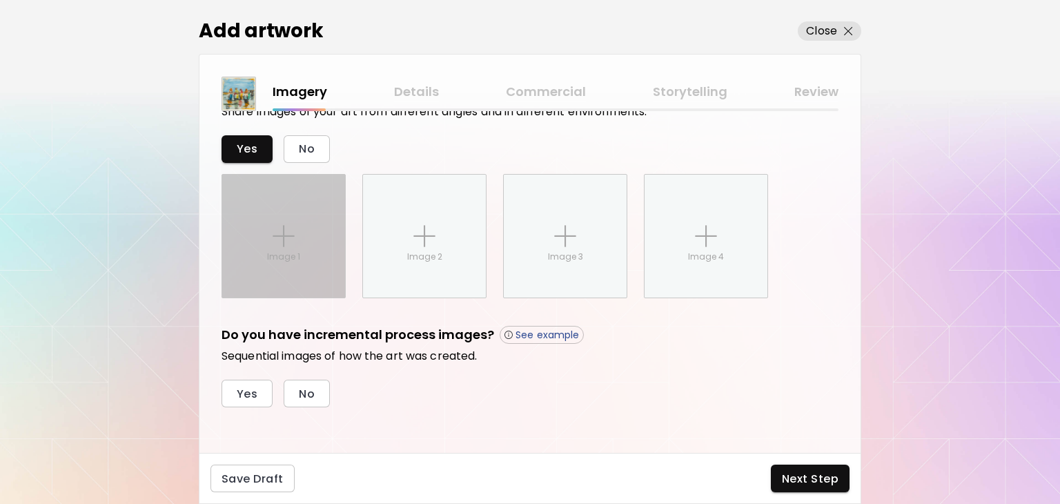
scroll to position [523, 0]
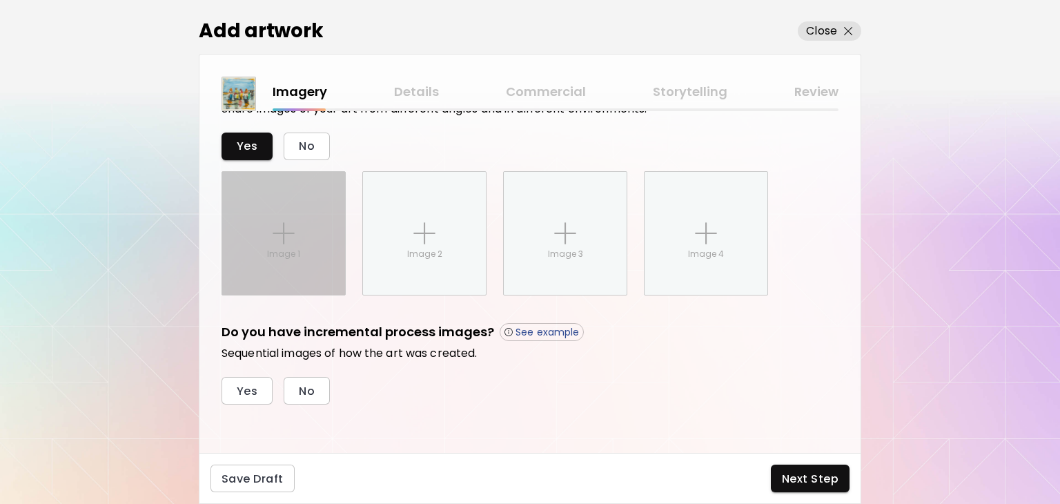
click at [309, 227] on div "Image 1" at bounding box center [283, 233] width 123 height 123
click at [0, 0] on input "Image 1" at bounding box center [0, 0] width 0 height 0
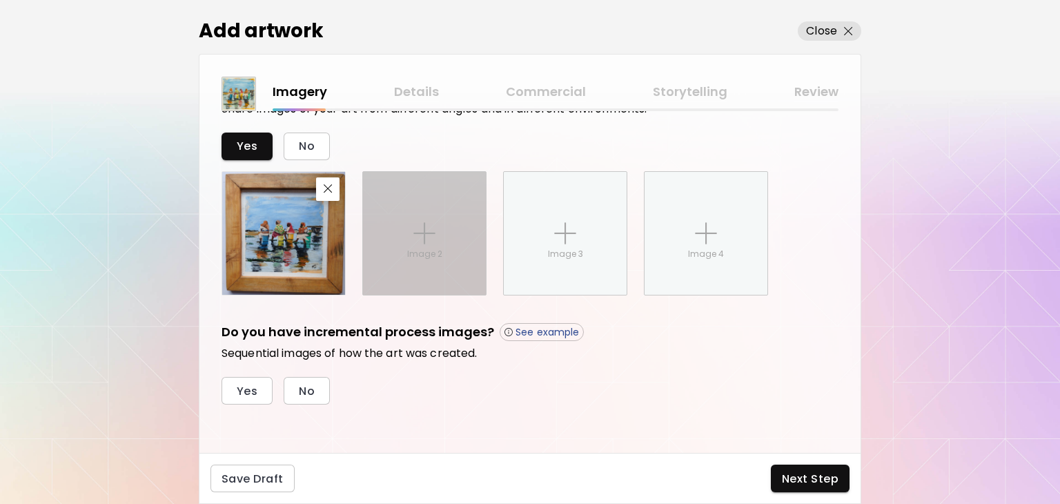
click at [448, 266] on div "Image 2" at bounding box center [424, 233] width 123 height 123
click at [0, 0] on input "Image 2" at bounding box center [0, 0] width 0 height 0
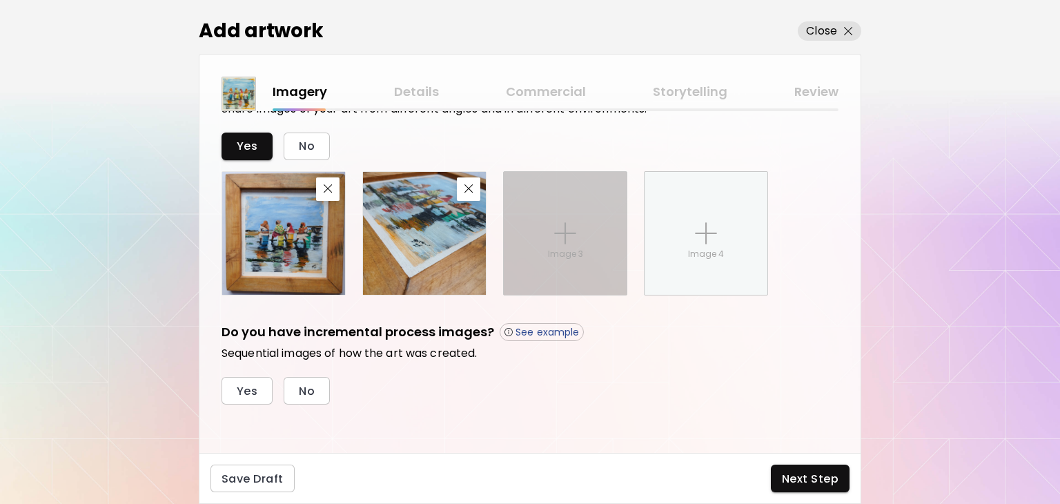
click at [566, 270] on div "Image 3" at bounding box center [565, 233] width 123 height 123
click at [0, 0] on input "Image 3" at bounding box center [0, 0] width 0 height 0
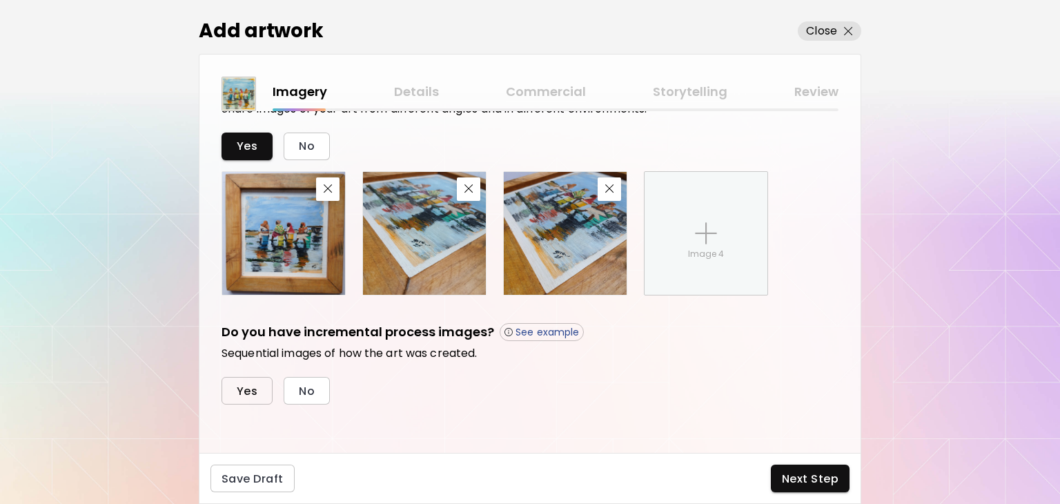
click at [255, 397] on button "Yes" at bounding box center [246, 391] width 51 height 28
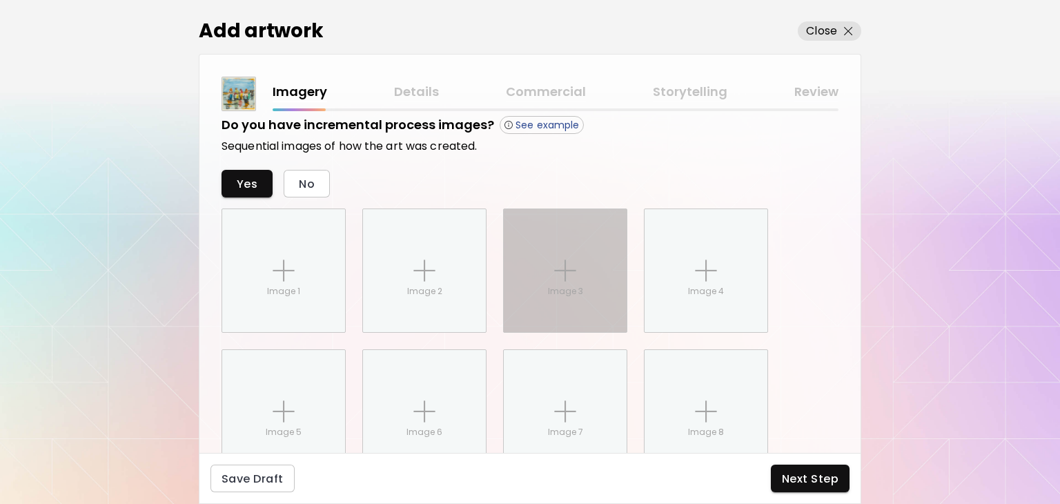
scroll to position [661, 0]
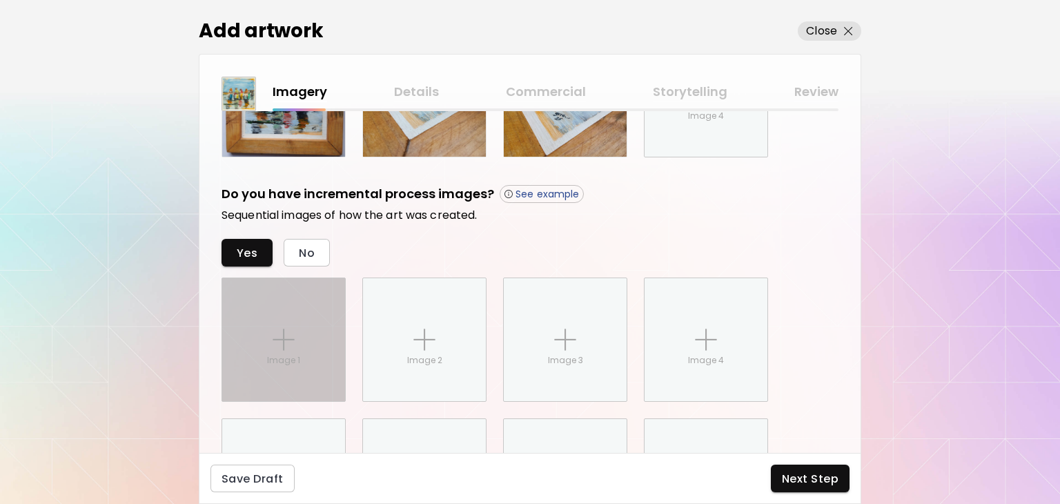
click at [279, 307] on div "Image 1" at bounding box center [283, 339] width 123 height 123
click at [0, 0] on input "Image 1" at bounding box center [0, 0] width 0 height 0
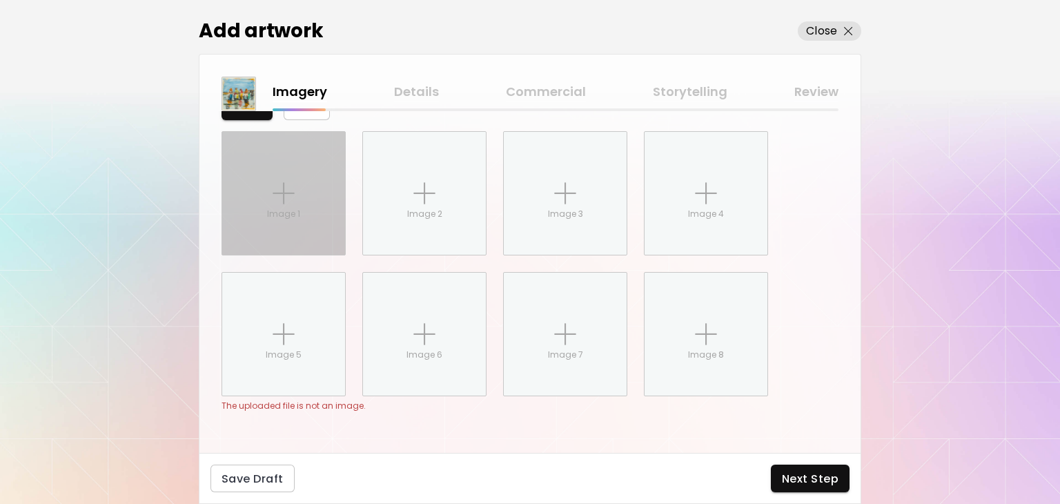
scroll to position [815, 0]
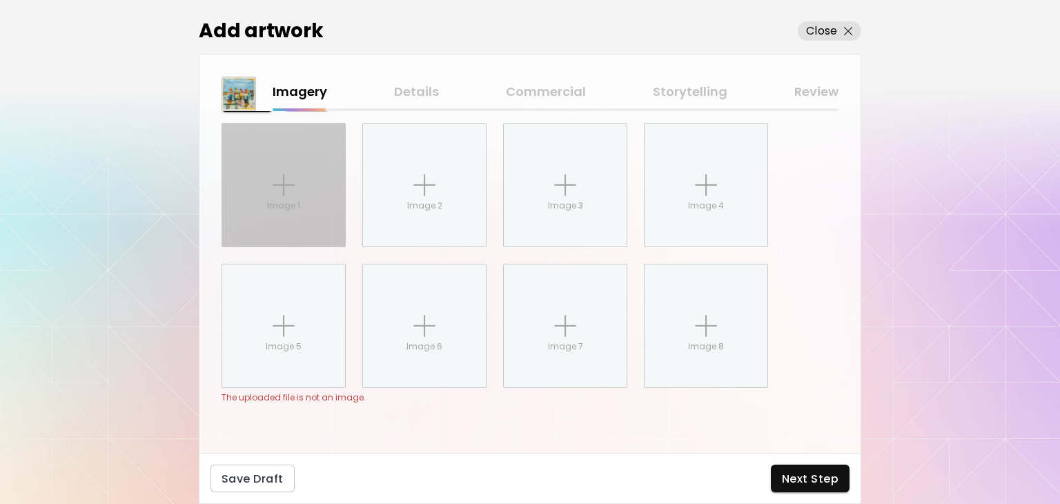
click at [306, 172] on div "Image 1" at bounding box center [283, 184] width 123 height 123
click at [0, 0] on input "Image 1" at bounding box center [0, 0] width 0 height 0
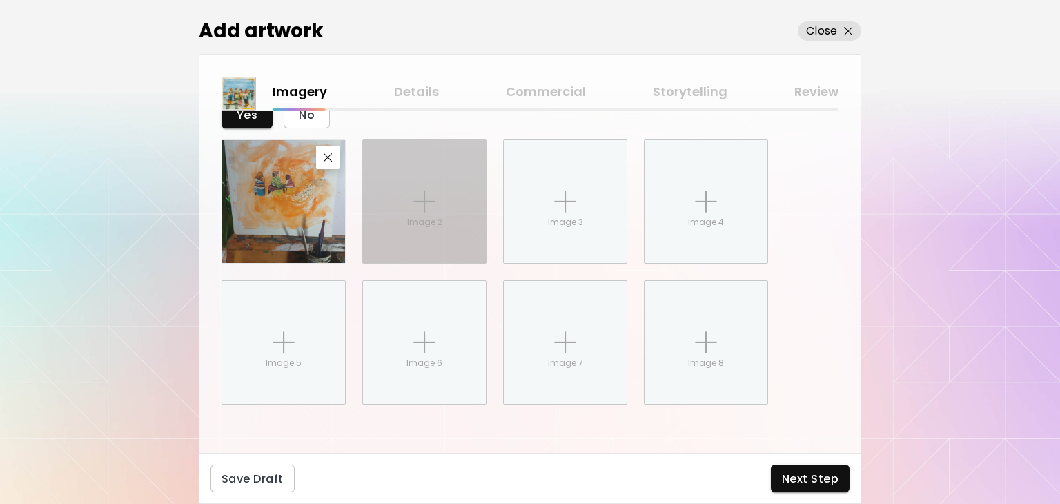
click at [428, 180] on div "Image 2" at bounding box center [424, 201] width 123 height 123
click at [0, 0] on input "Image 2" at bounding box center [0, 0] width 0 height 0
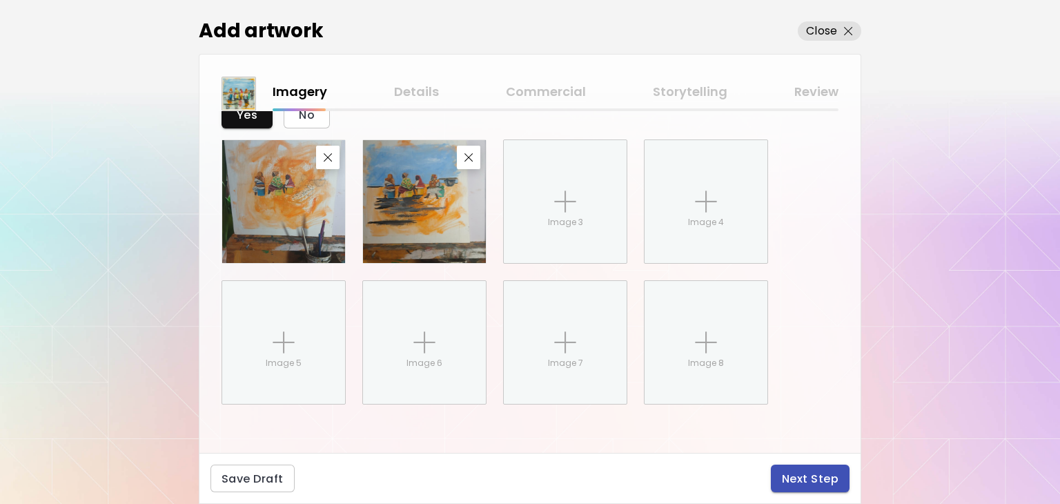
click at [817, 484] on span "Next Step" at bounding box center [810, 478] width 57 height 14
drag, startPoint x: 809, startPoint y: 470, endPoint x: 802, endPoint y: 478, distance: 10.3
click at [812, 471] on span "Next Step" at bounding box center [810, 478] width 57 height 14
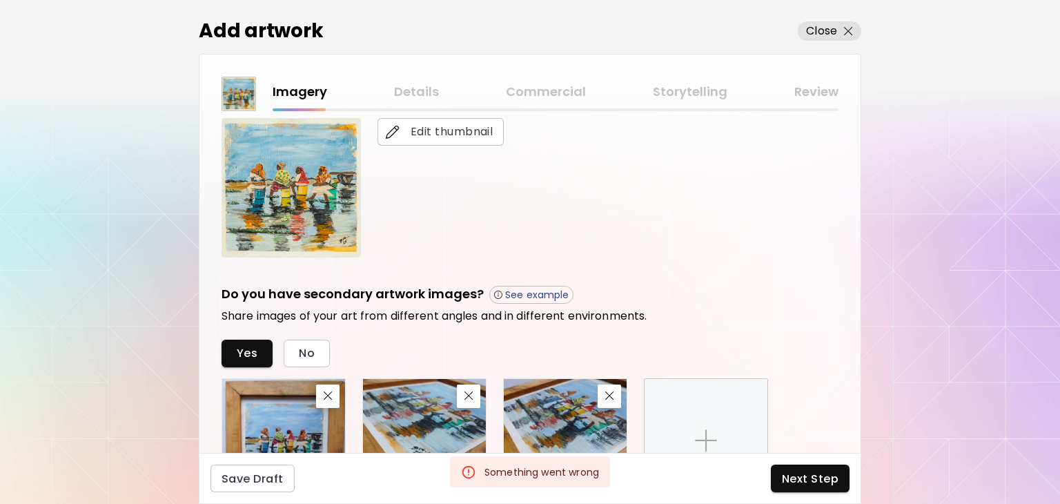
scroll to position [0, 0]
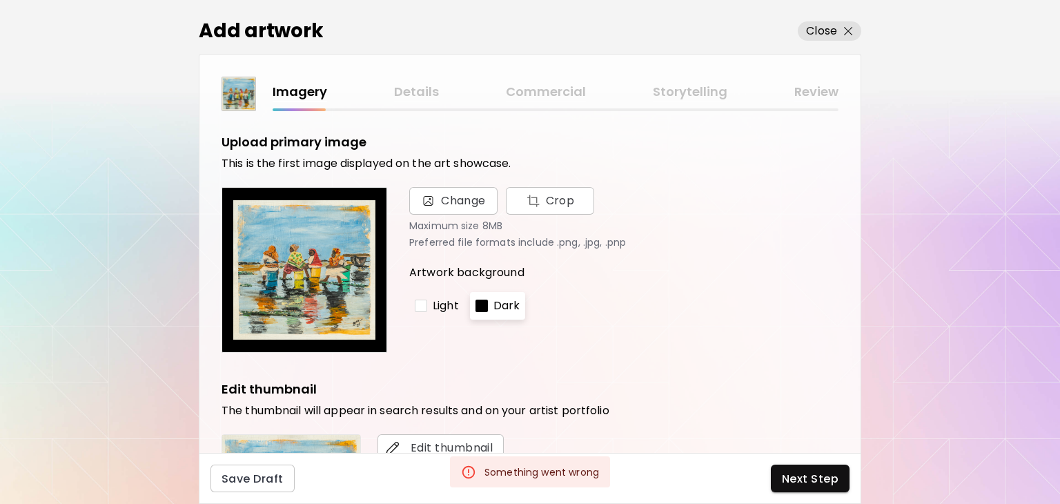
click at [428, 106] on div "Imagery Details Commercial Storytelling Review" at bounding box center [555, 96] width 566 height 29
click at [824, 474] on span "Next Step" at bounding box center [810, 478] width 57 height 14
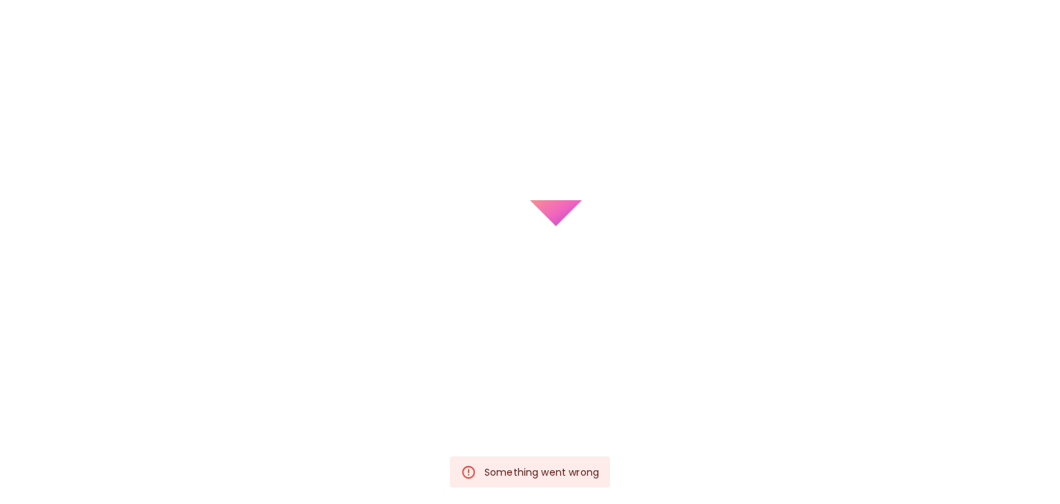
click at [824, 474] on body "kaleido.art/Bakhuya Add Artwork Manage Art Edit Profile My BioLink Community Mi…" at bounding box center [530, 252] width 1060 height 504
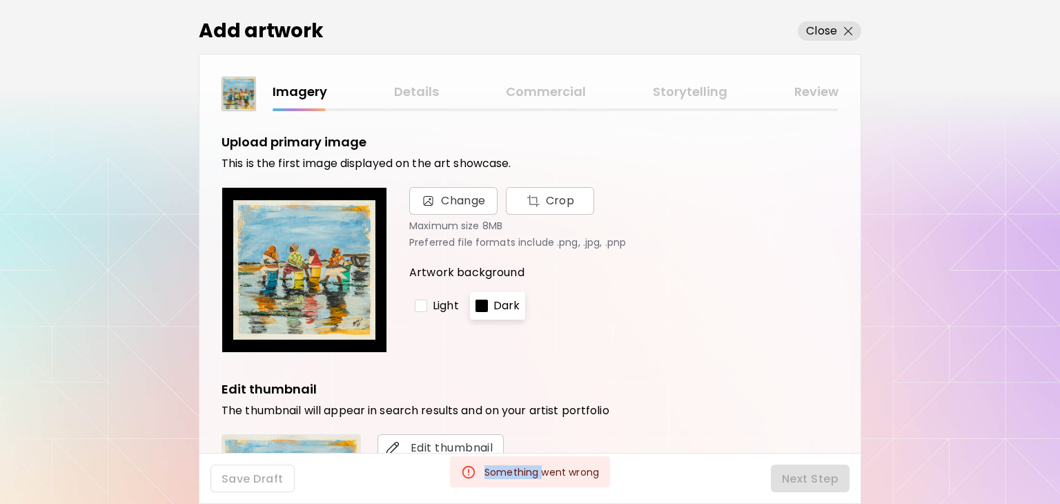
click at [824, 474] on div "Next Step" at bounding box center [810, 478] width 79 height 28
click at [824, 474] on span "Next Step" at bounding box center [810, 478] width 57 height 14
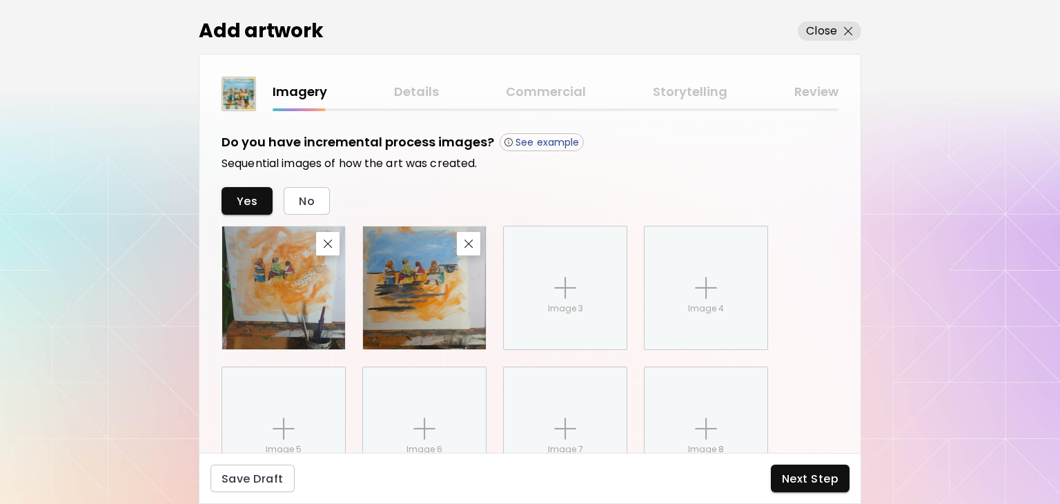
scroll to position [799, 0]
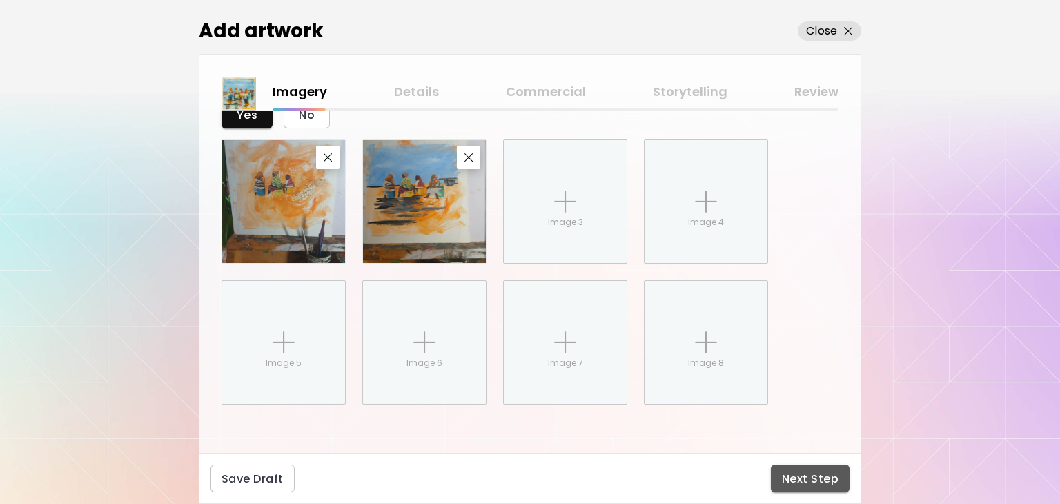
click at [807, 466] on button "Next Step" at bounding box center [810, 478] width 79 height 28
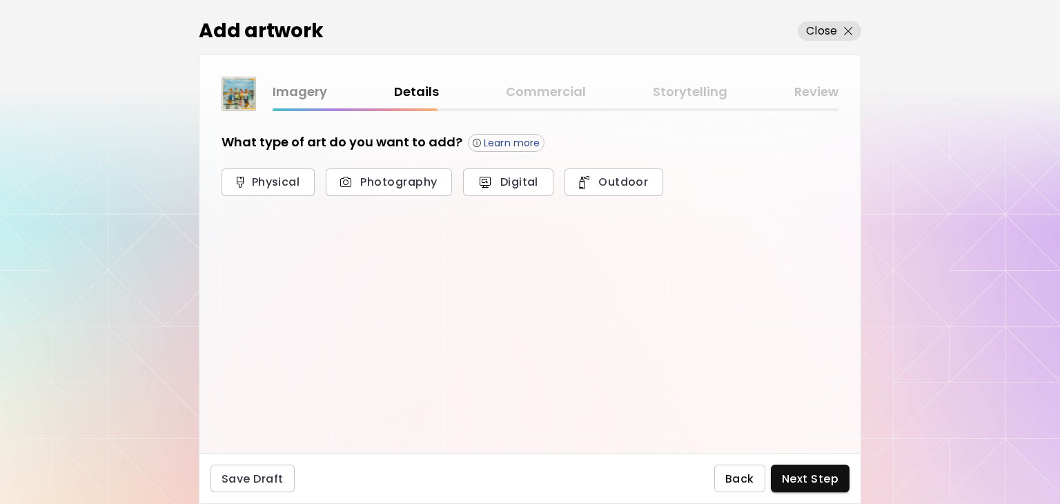
click at [737, 478] on span "Back" at bounding box center [739, 478] width 29 height 14
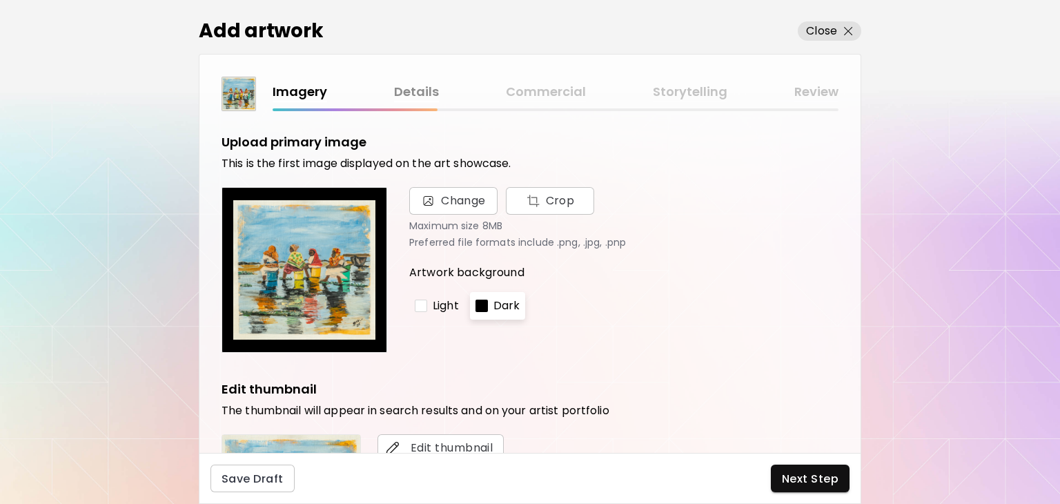
click at [420, 90] on link "Details" at bounding box center [416, 92] width 45 height 20
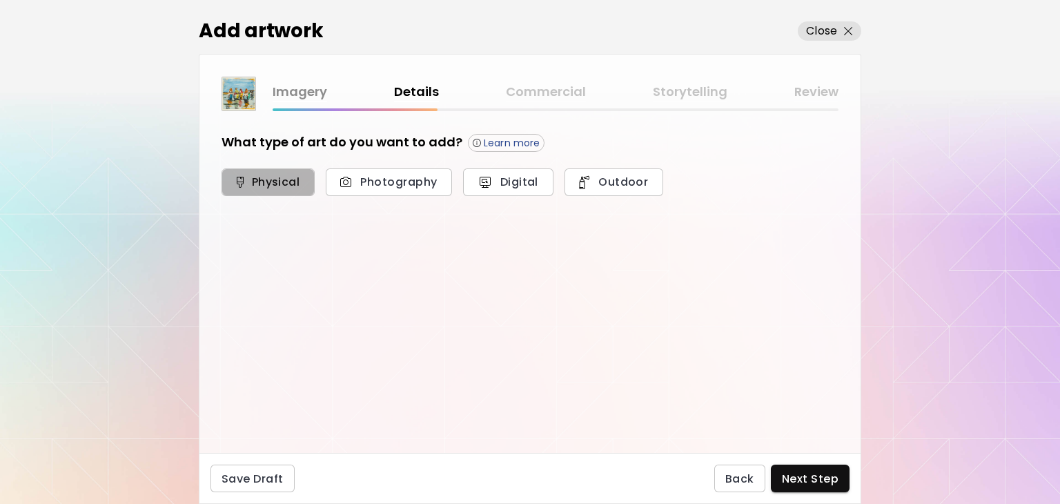
click at [253, 180] on span "Physical" at bounding box center [268, 182] width 63 height 14
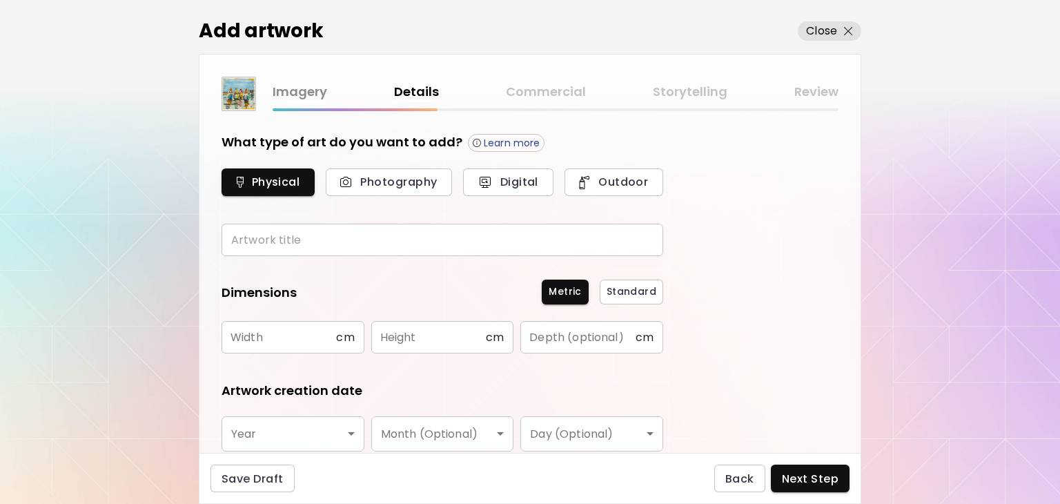
click at [300, 245] on input "text" at bounding box center [442, 240] width 442 height 32
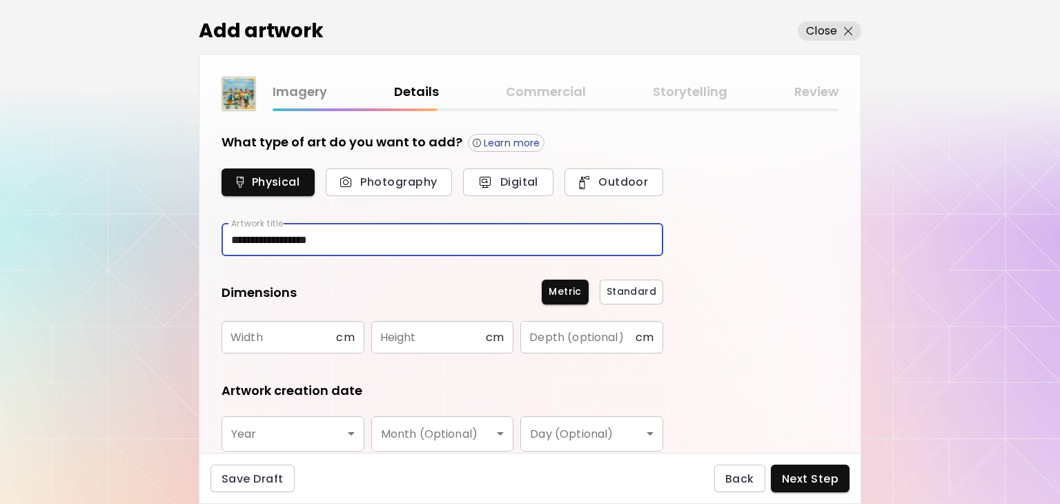
type input "**********"
click at [266, 342] on input "text" at bounding box center [278, 337] width 115 height 32
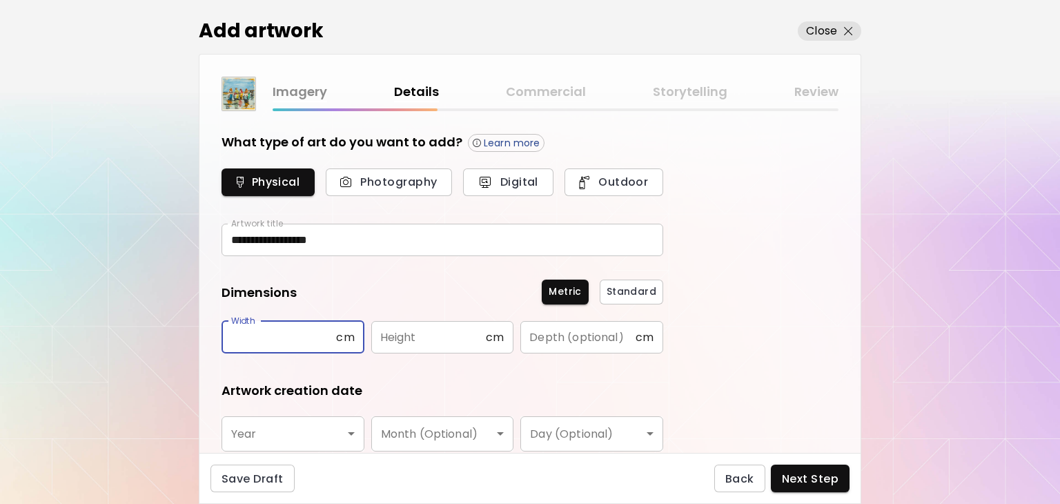
click at [327, 341] on input "text" at bounding box center [278, 337] width 115 height 32
type input "**"
click at [452, 344] on input "text" at bounding box center [428, 337] width 115 height 32
type input "**"
click at [331, 436] on body "**********" at bounding box center [530, 252] width 1060 height 504
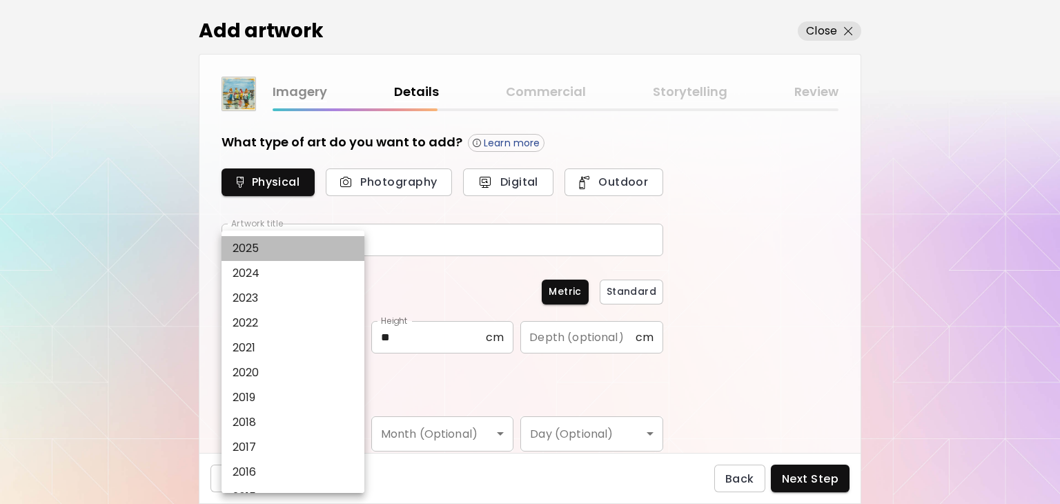
click at [279, 248] on li "2025" at bounding box center [296, 248] width 150 height 25
type input "****"
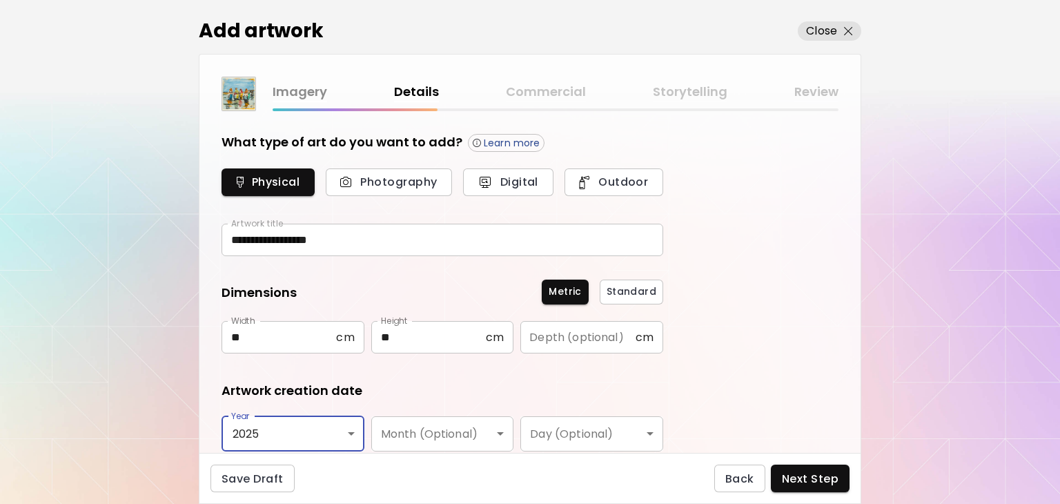
click at [492, 421] on body "**********" at bounding box center [530, 252] width 1060 height 504
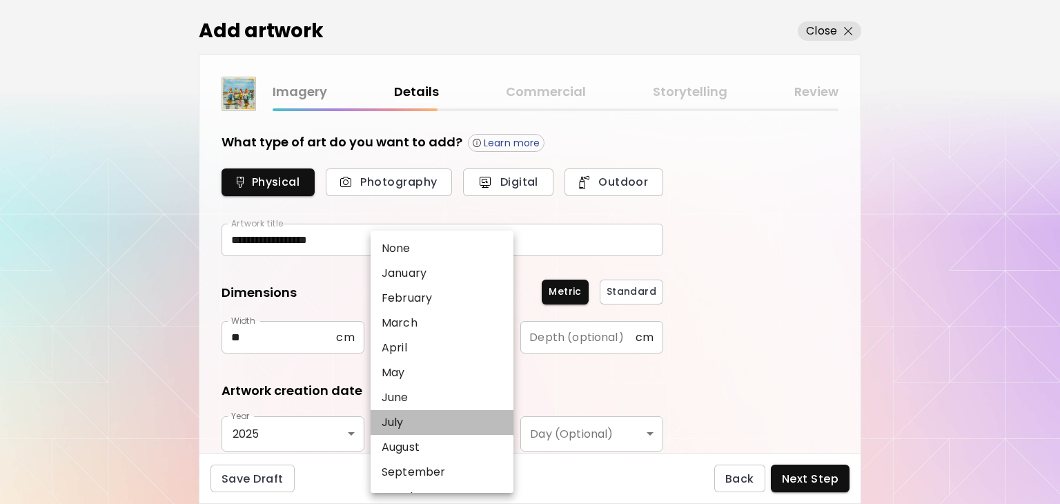
click at [408, 424] on li "July" at bounding box center [445, 422] width 150 height 25
type input "****"
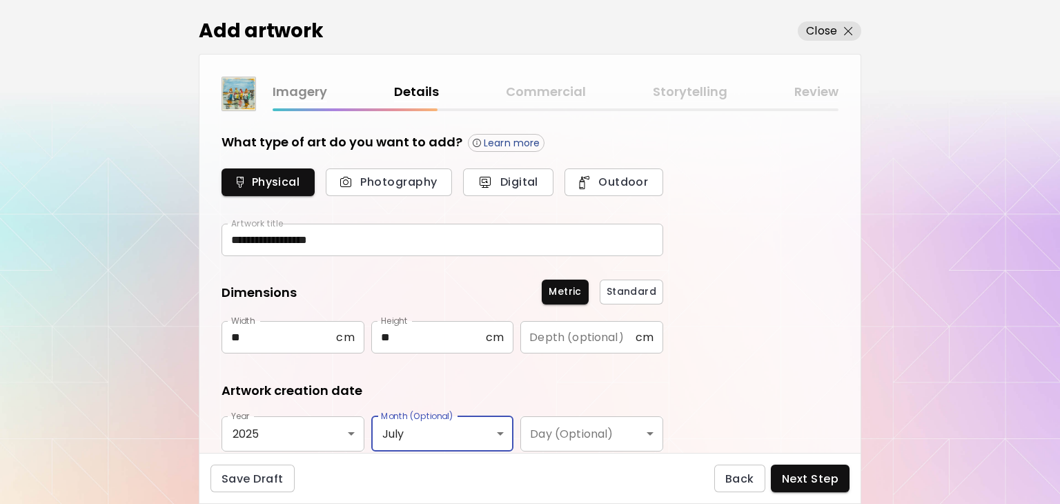
click at [578, 437] on body "**********" at bounding box center [530, 252] width 1060 height 504
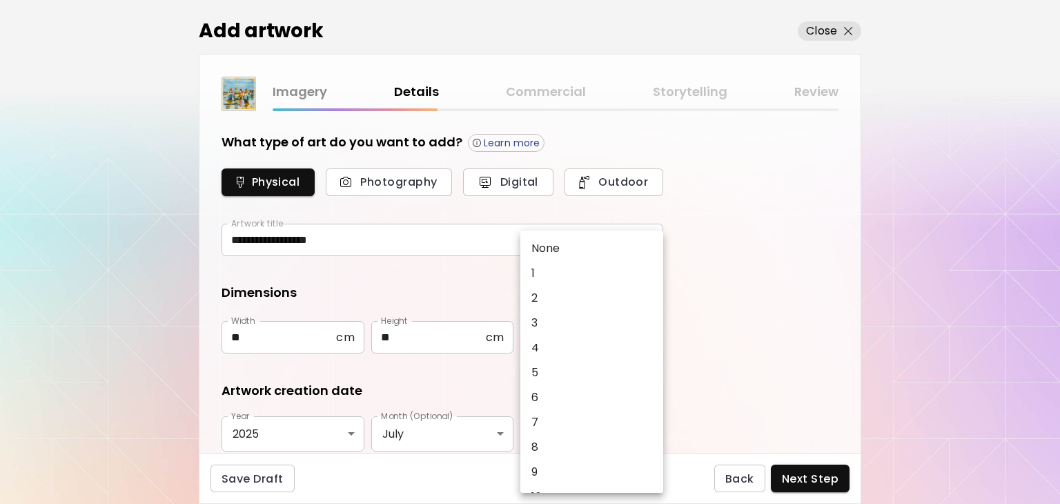
click at [797, 361] on div at bounding box center [530, 252] width 1060 height 504
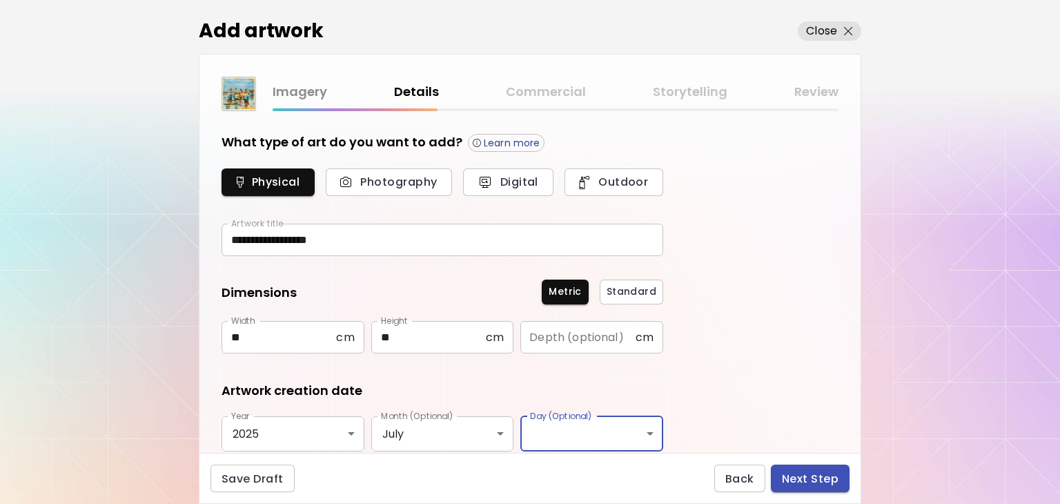
click at [802, 479] on span "Next Step" at bounding box center [810, 478] width 57 height 14
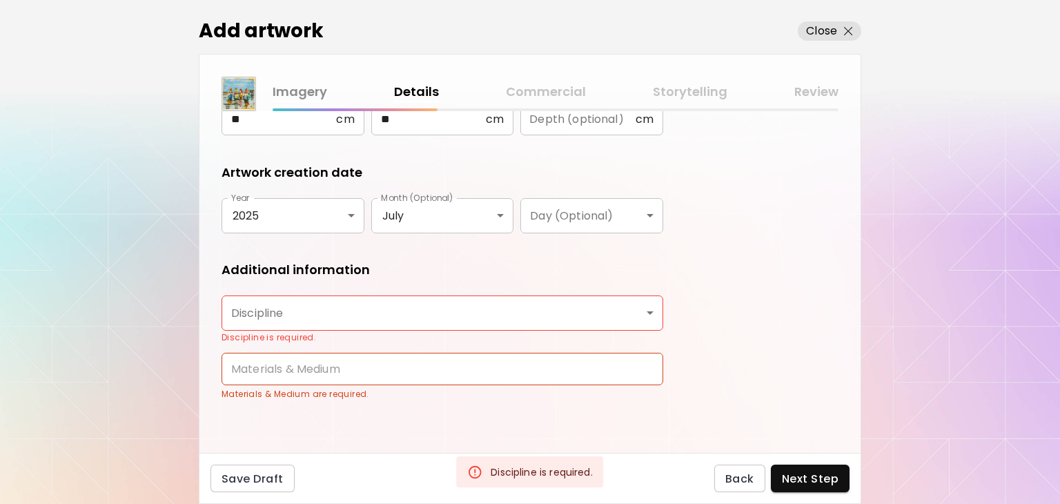
scroll to position [220, 0]
click at [313, 304] on body "**********" at bounding box center [530, 252] width 1060 height 504
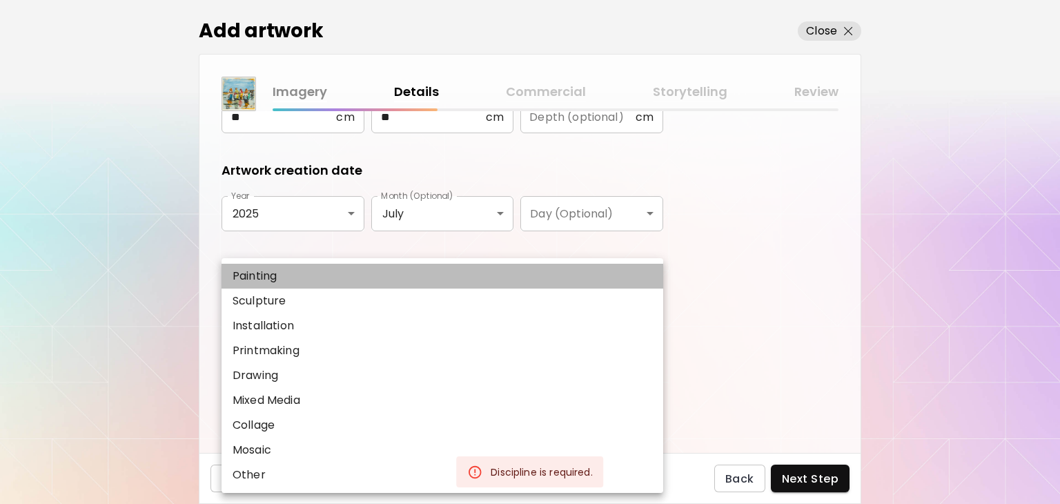
click at [401, 275] on li "Painting" at bounding box center [442, 276] width 442 height 25
type input "********"
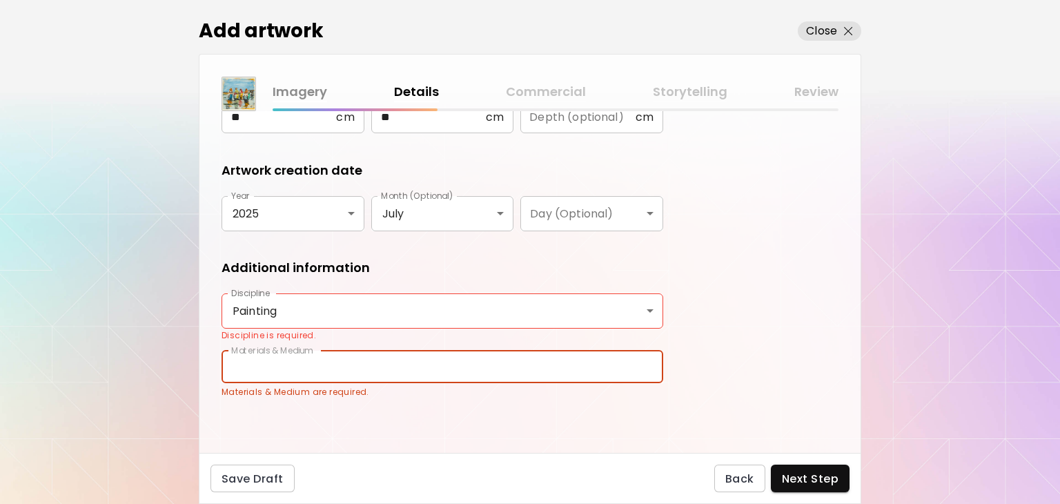
click at [318, 373] on input "text" at bounding box center [442, 366] width 442 height 32
type input "*"
type input "**********"
click at [812, 479] on span "Next Step" at bounding box center [810, 478] width 57 height 14
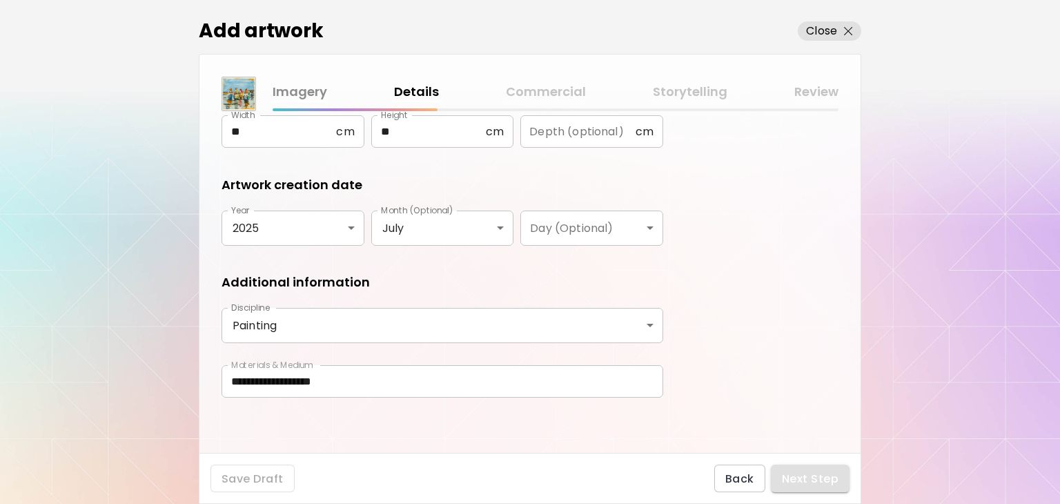
scroll to position [204, 0]
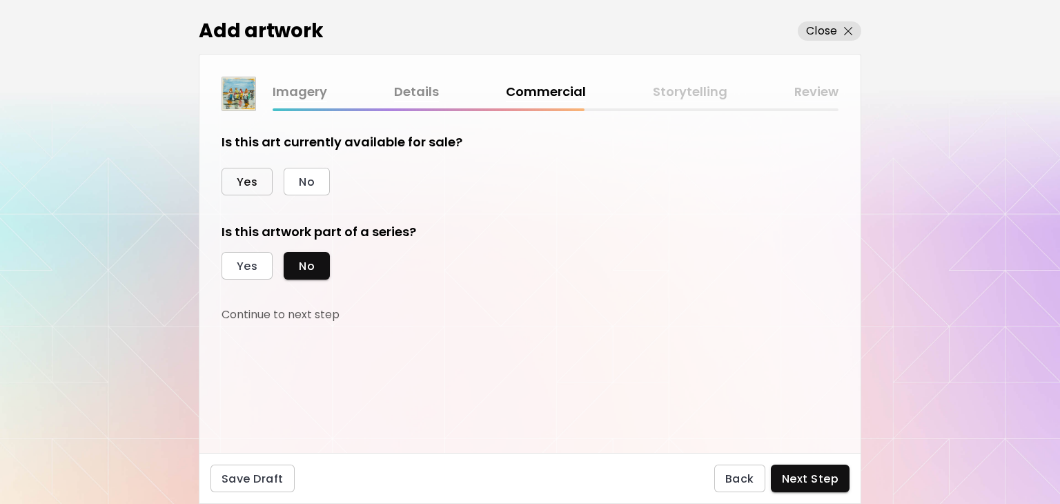
click at [240, 179] on span "Yes" at bounding box center [247, 182] width 21 height 14
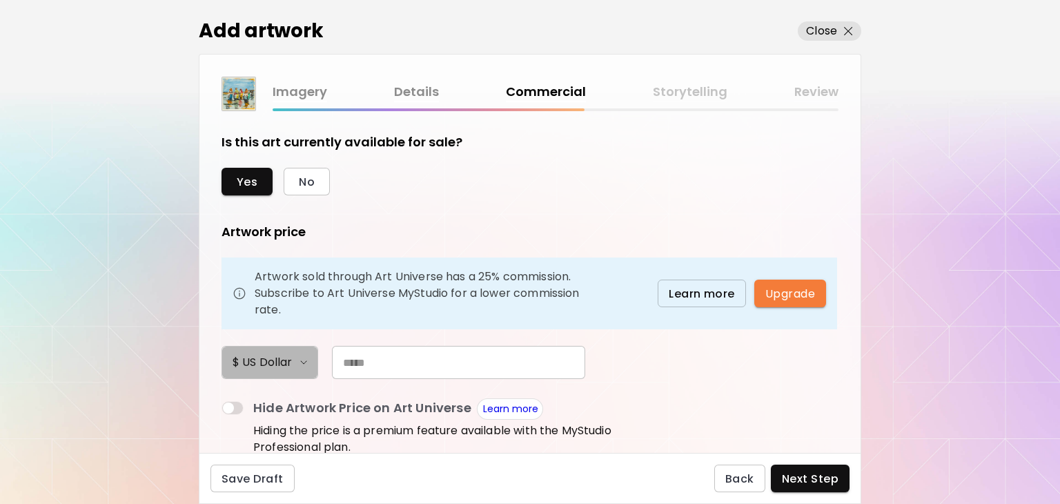
click at [293, 362] on span "$ US Dollar" at bounding box center [269, 362] width 75 height 17
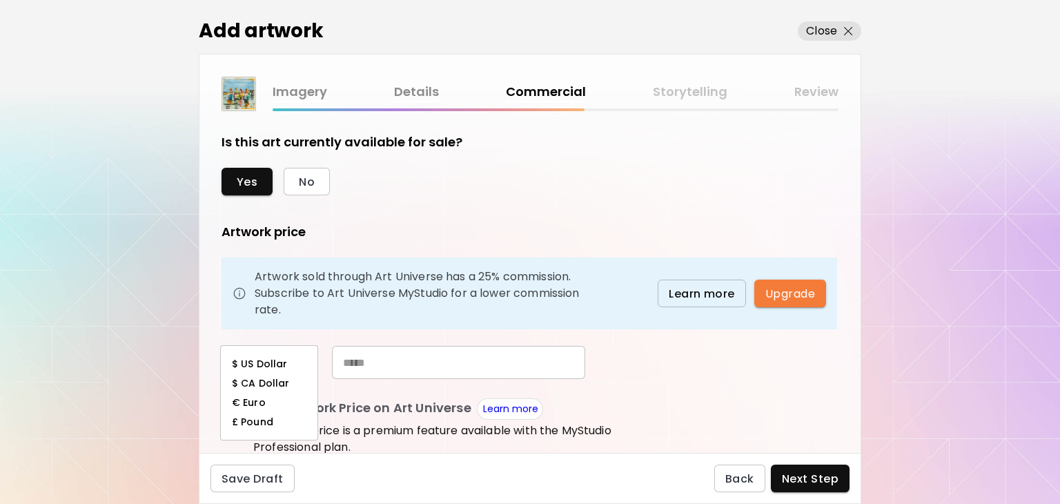
click at [282, 366] on h6 "$ US Dollar" at bounding box center [259, 363] width 55 height 11
click at [376, 366] on input "text" at bounding box center [458, 362] width 253 height 33
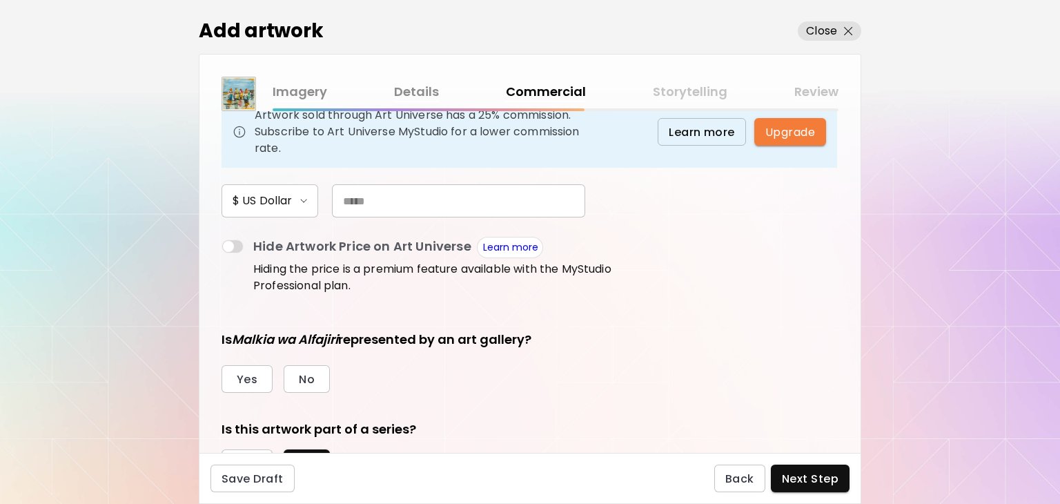
scroll to position [159, 0]
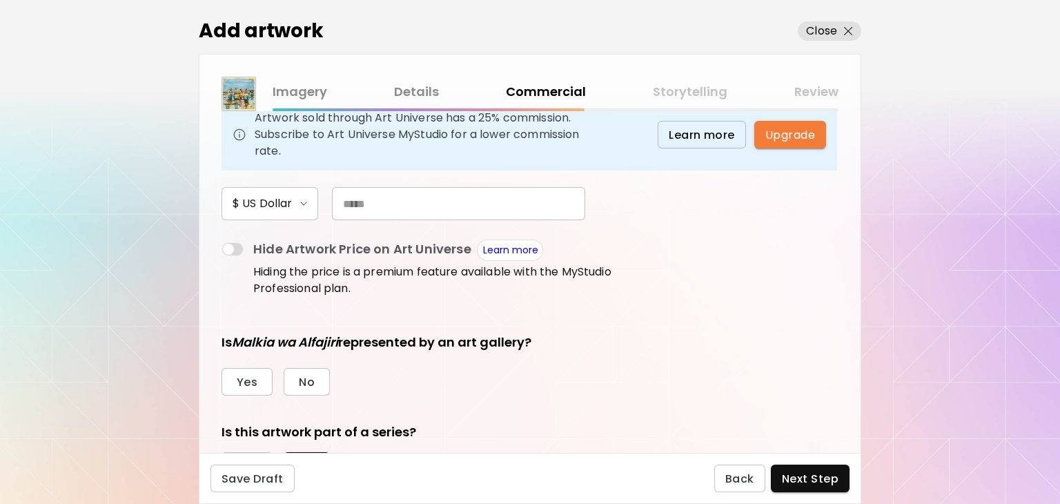
click at [223, 241] on div "Hide Artwork Price on Art Universe Learn more Hiding the price is a premium fea…" at bounding box center [442, 255] width 442 height 33
click at [230, 246] on span at bounding box center [232, 249] width 22 height 14
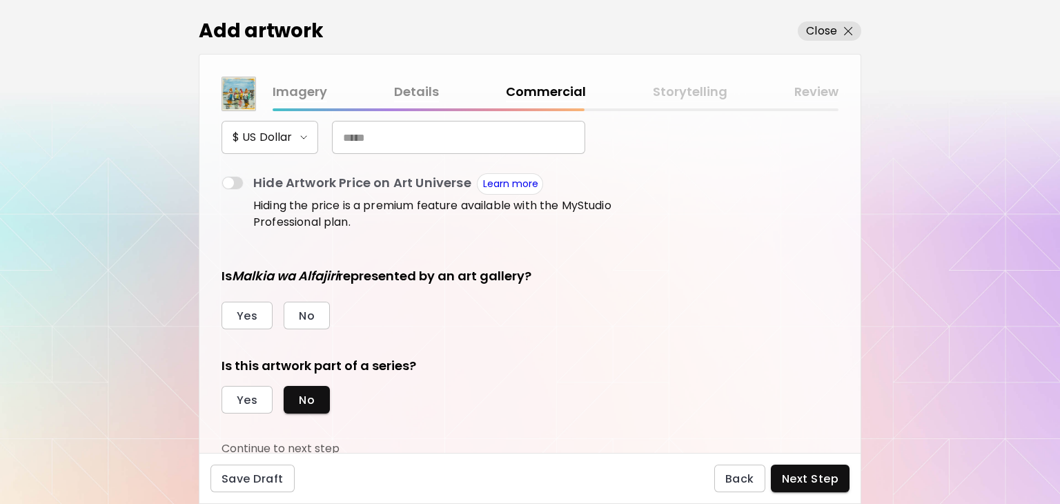
scroll to position [228, 0]
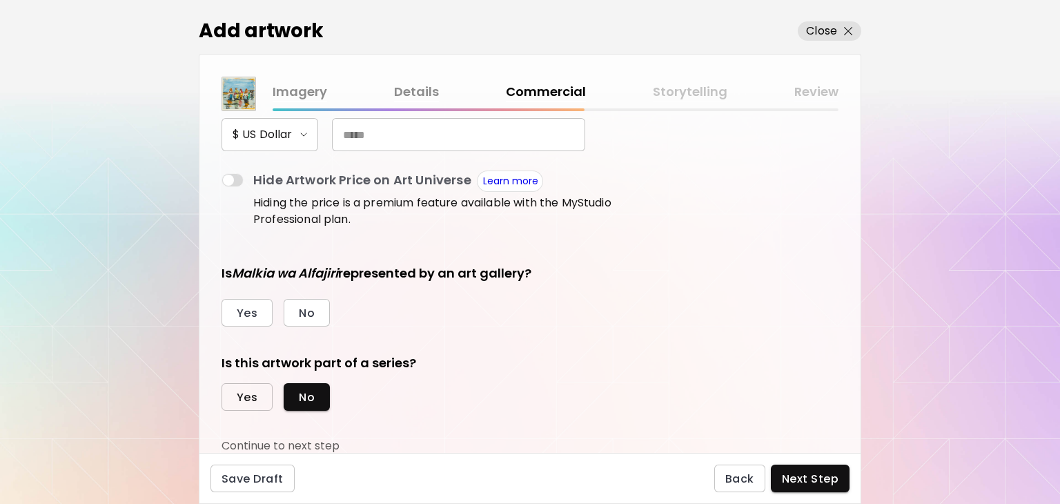
click at [250, 397] on span "Yes" at bounding box center [247, 397] width 21 height 14
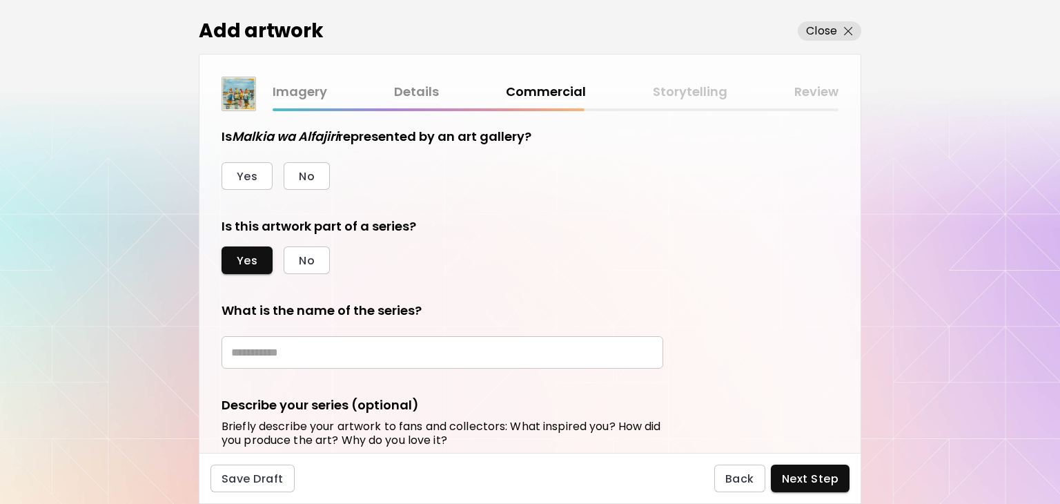
scroll to position [366, 0]
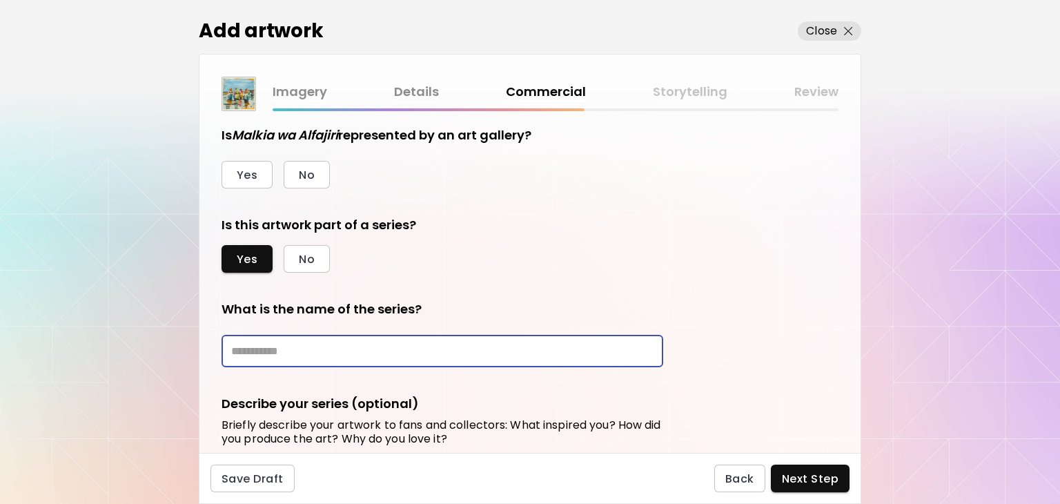
click at [343, 356] on input "text" at bounding box center [442, 351] width 442 height 32
click at [346, 341] on input "text" at bounding box center [442, 351] width 442 height 32
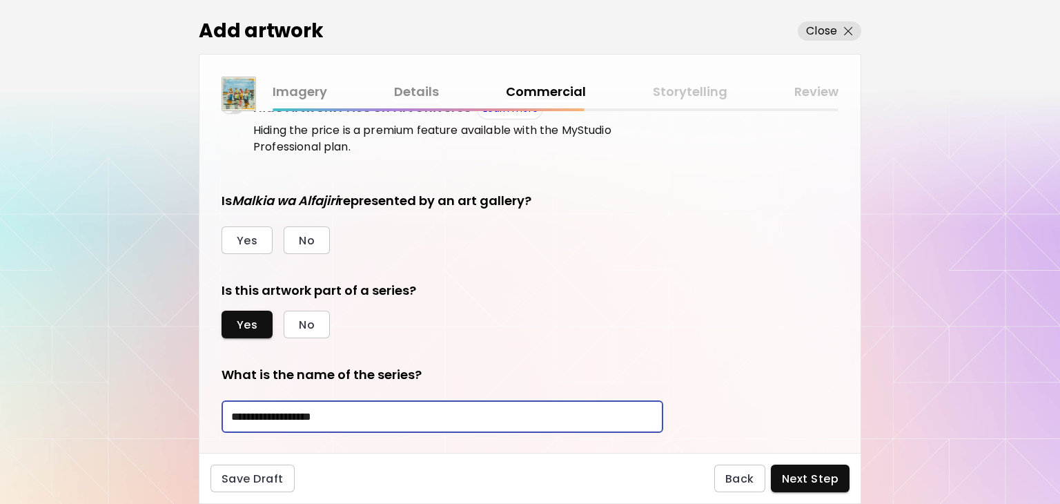
scroll to position [297, 0]
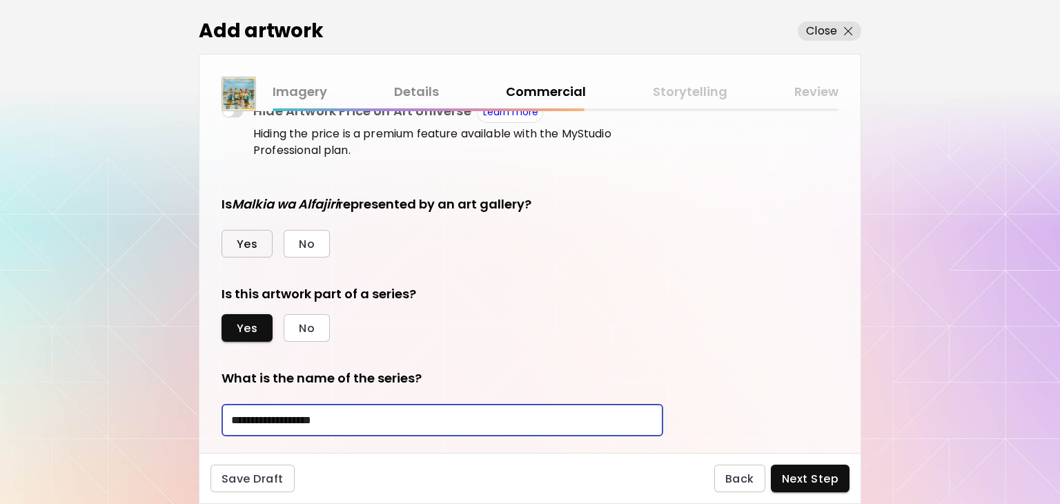
click at [266, 241] on button "Yes" at bounding box center [246, 244] width 51 height 28
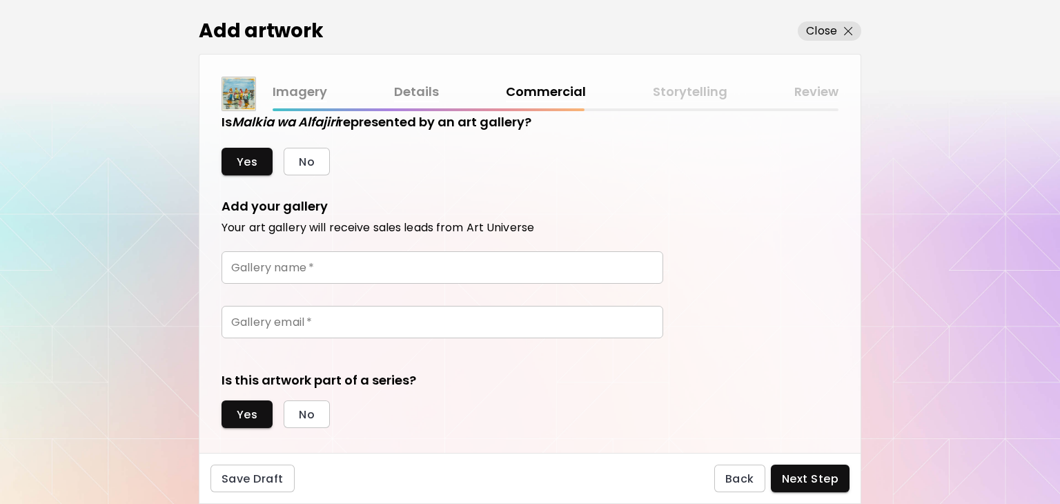
scroll to position [367, 0]
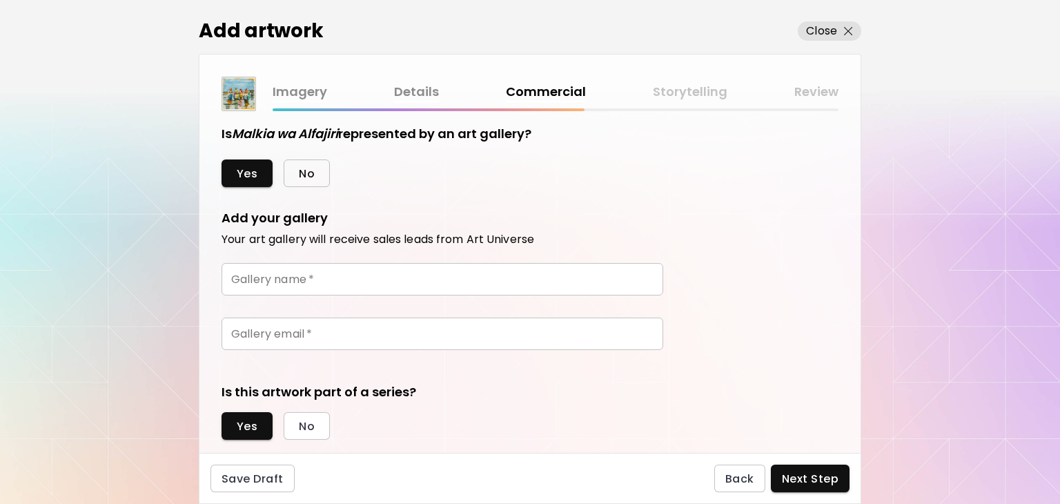
click at [308, 177] on span "No" at bounding box center [307, 173] width 16 height 14
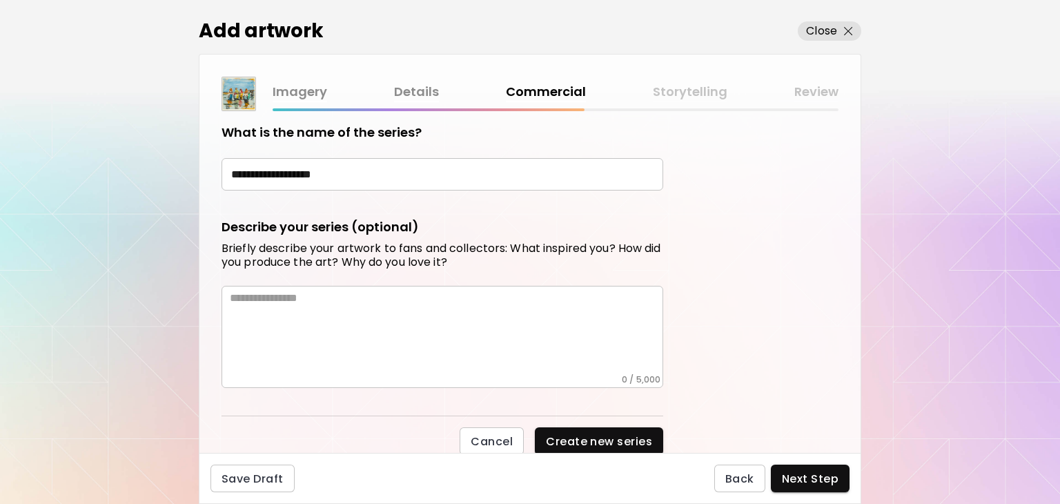
scroll to position [544, 0]
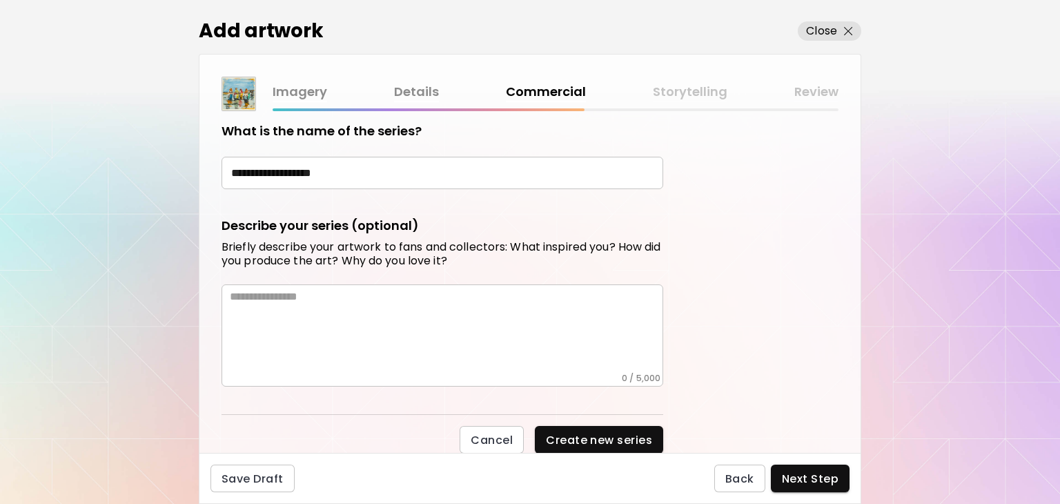
click at [364, 161] on input "**********" at bounding box center [442, 173] width 442 height 32
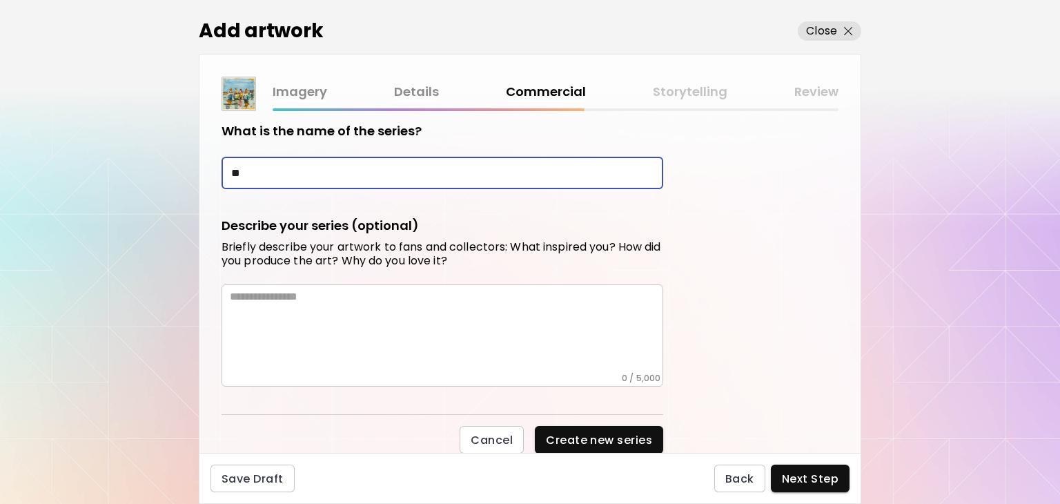
type input "*"
type input "**********"
click at [296, 290] on textarea at bounding box center [446, 331] width 433 height 83
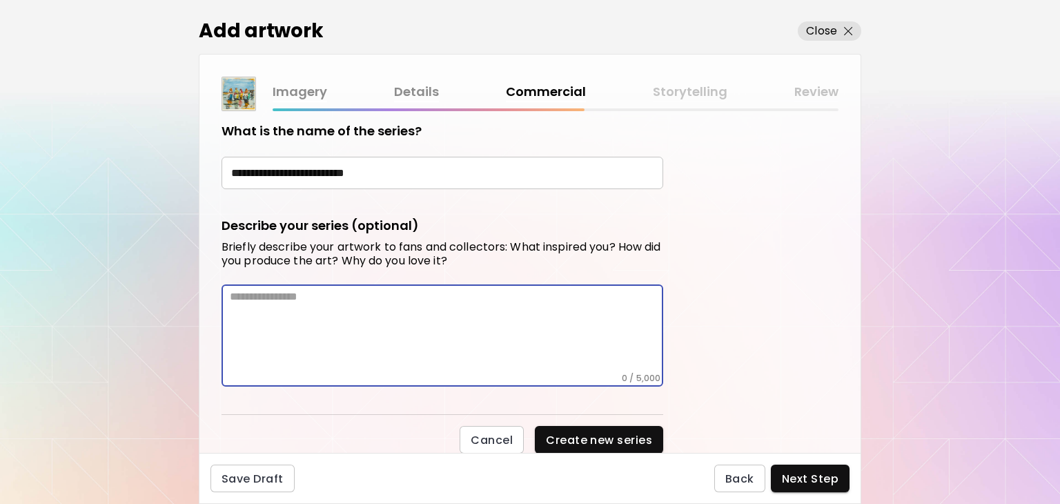
paste textarea "**********"
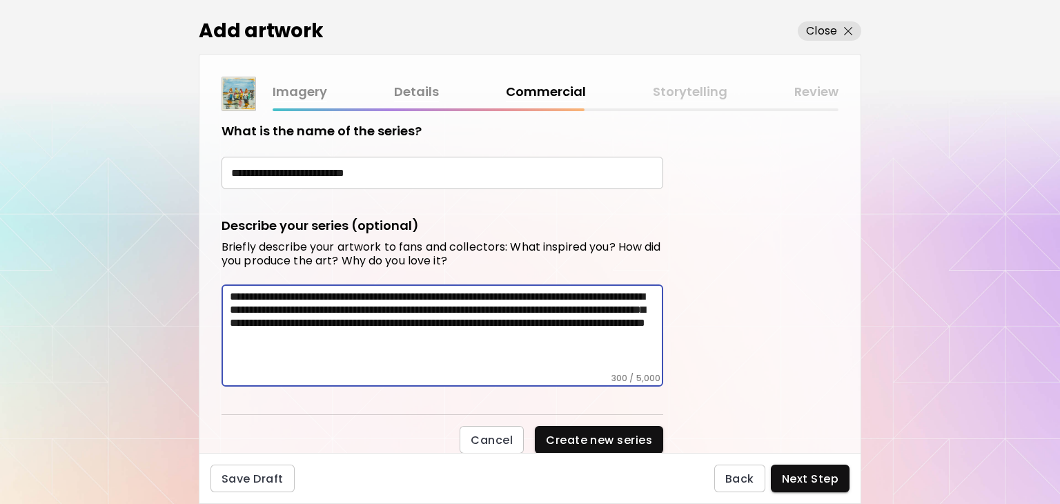
click at [334, 297] on textarea "**********" at bounding box center [446, 331] width 433 height 83
click at [240, 306] on textarea "**********" at bounding box center [446, 331] width 433 height 83
click at [624, 335] on textarea "**********" at bounding box center [446, 331] width 433 height 83
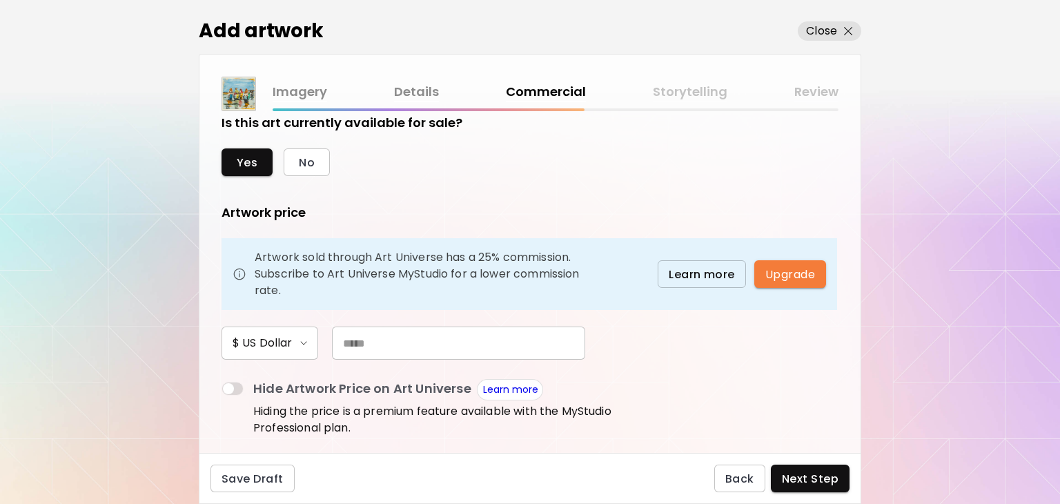
scroll to position [0, 0]
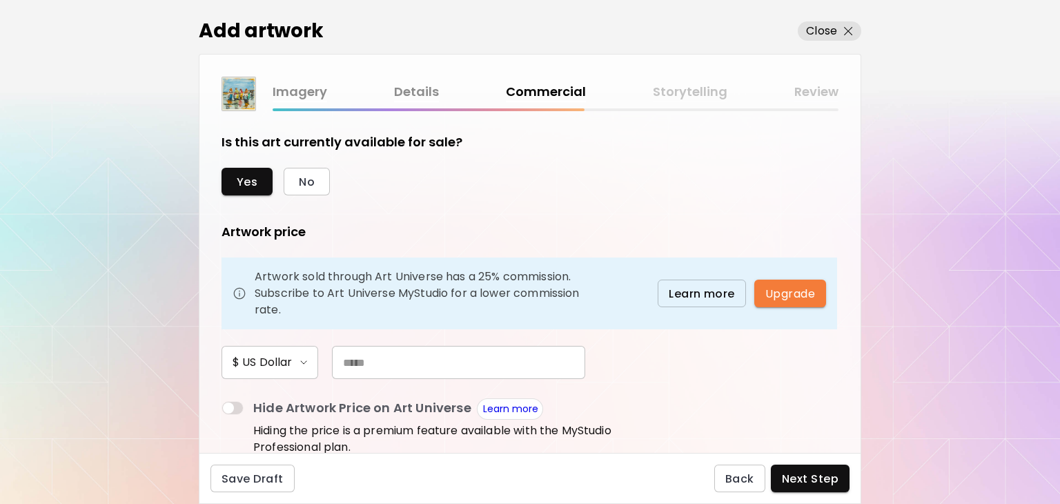
type textarea "**********"
click at [368, 364] on input "text" at bounding box center [458, 362] width 253 height 33
click at [356, 362] on input "text" at bounding box center [458, 362] width 253 height 33
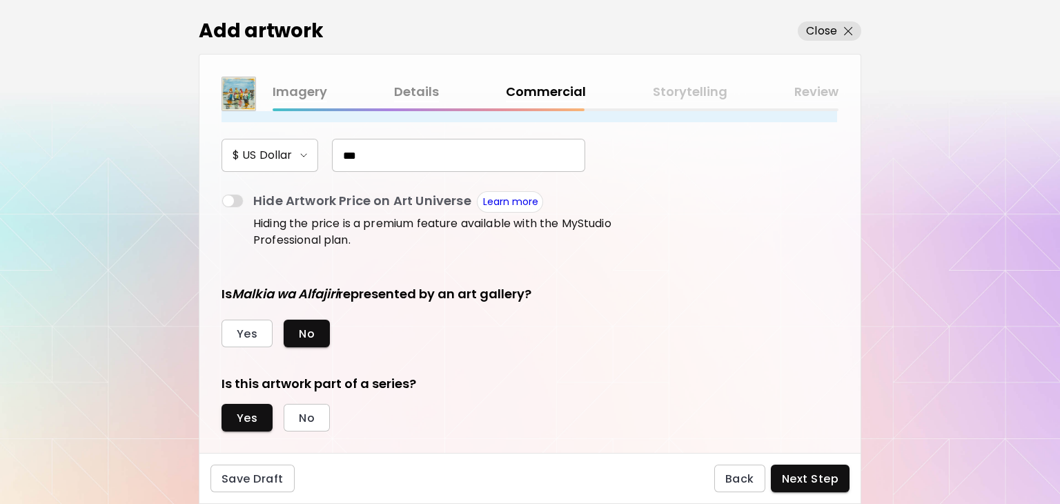
scroll to position [544, 0]
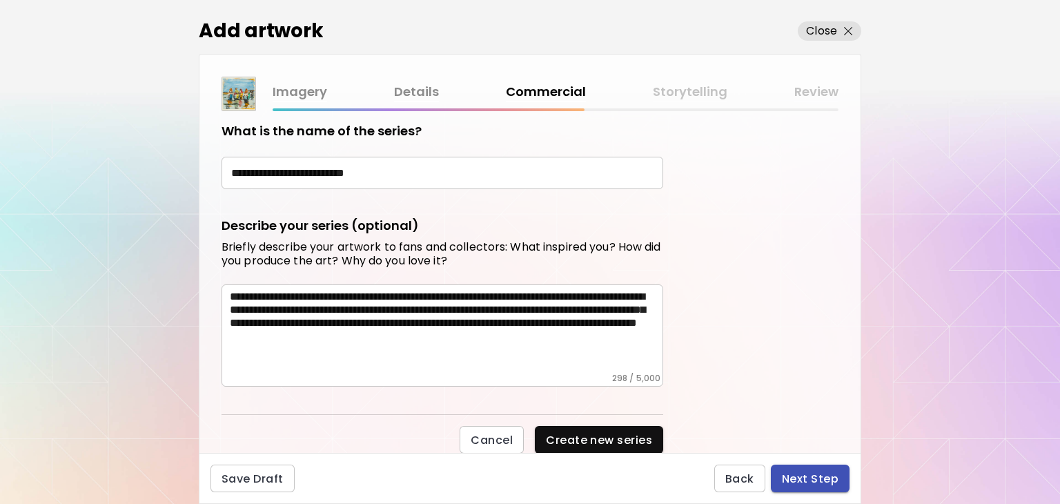
type input "***"
click at [820, 475] on span "Next Step" at bounding box center [810, 478] width 57 height 14
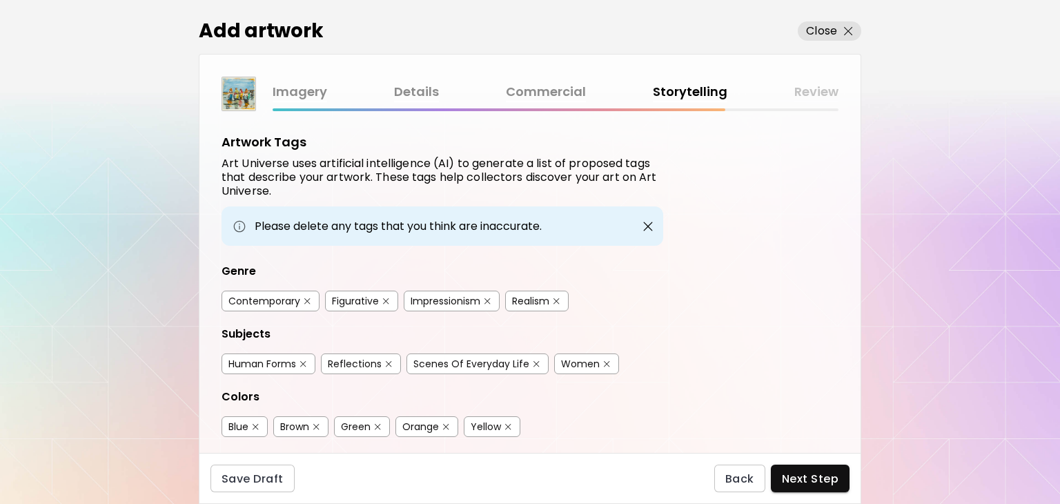
click at [263, 299] on div "Contemporary" at bounding box center [264, 301] width 72 height 14
click at [455, 297] on div "Impressionism" at bounding box center [445, 301] width 70 height 14
click at [484, 357] on div "Scenes Of Everyday Life" at bounding box center [471, 364] width 116 height 14
click at [563, 362] on div "Women" at bounding box center [580, 364] width 39 height 14
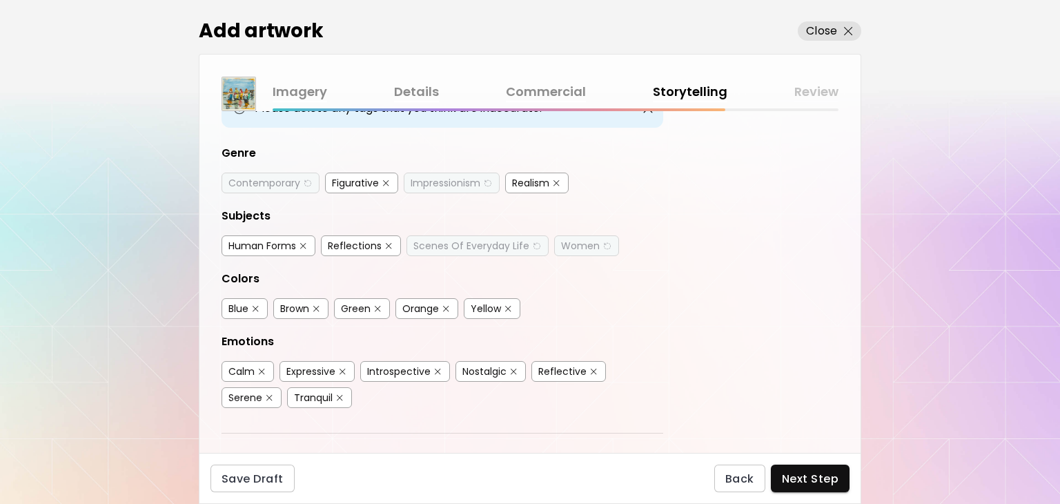
scroll to position [138, 0]
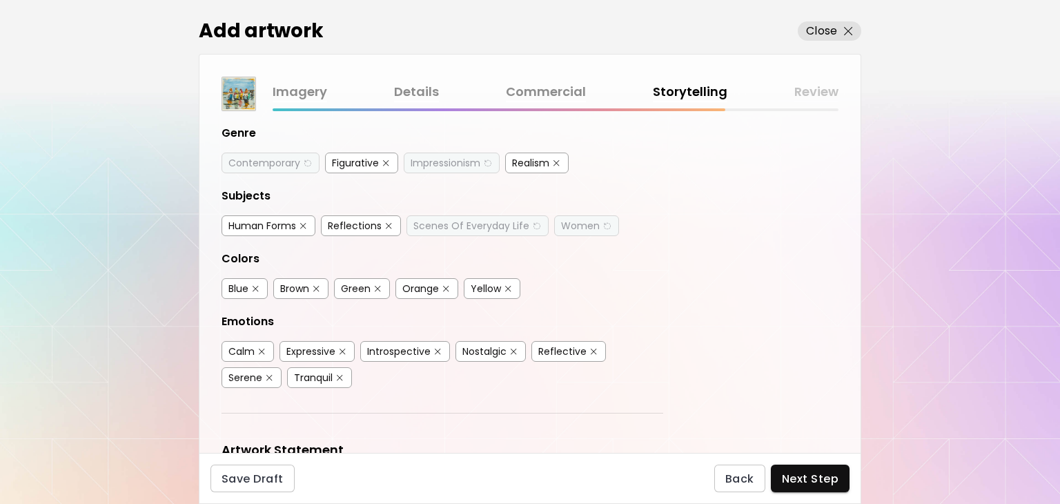
click at [240, 284] on div "Blue" at bounding box center [238, 288] width 20 height 14
click at [299, 287] on div "Brown" at bounding box center [294, 288] width 29 height 14
click at [292, 346] on div "Expressive" at bounding box center [310, 351] width 49 height 14
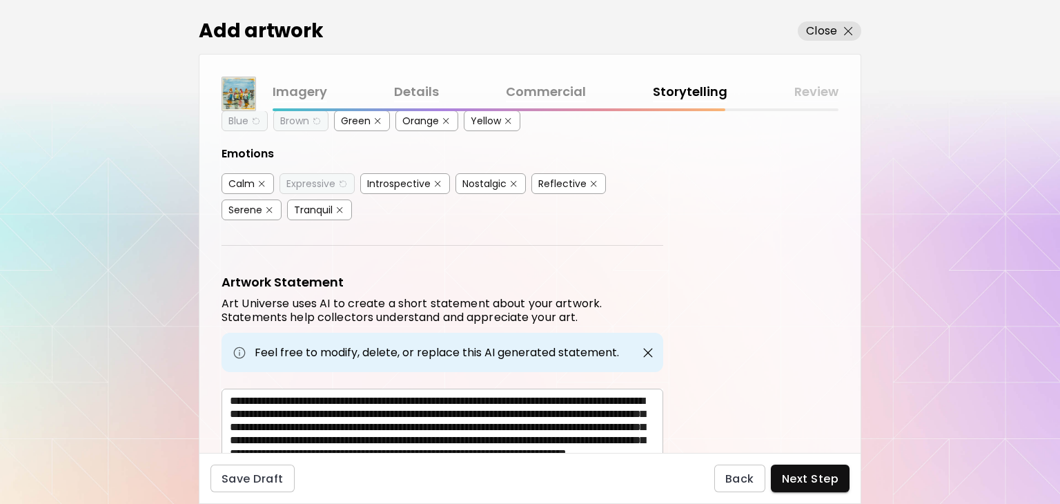
scroll to position [304, 0]
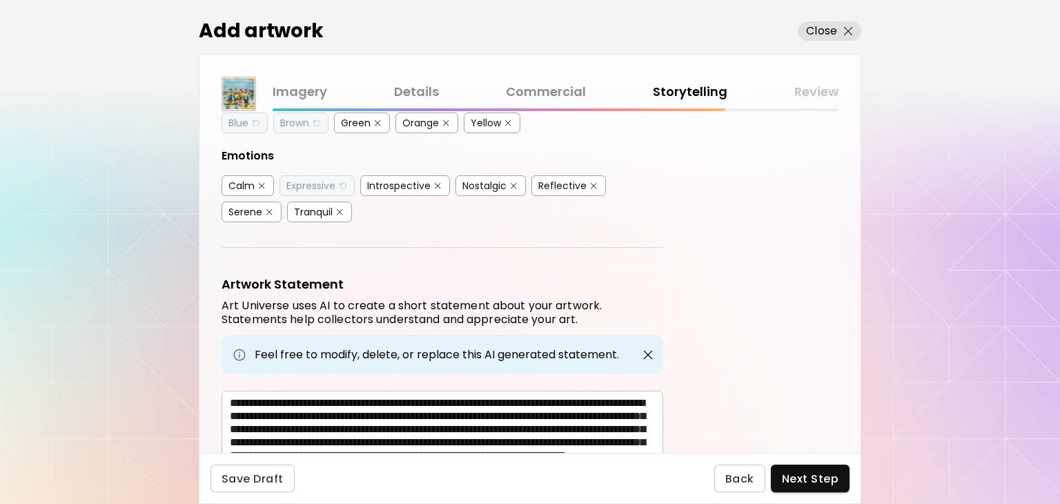
click at [408, 180] on div "Introspective" at bounding box center [398, 186] width 63 height 14
click at [389, 179] on div "Introspective" at bounding box center [398, 186] width 63 height 14
click at [232, 180] on div "Calm" at bounding box center [241, 186] width 26 height 14
click at [557, 183] on div "Reflective" at bounding box center [562, 186] width 48 height 14
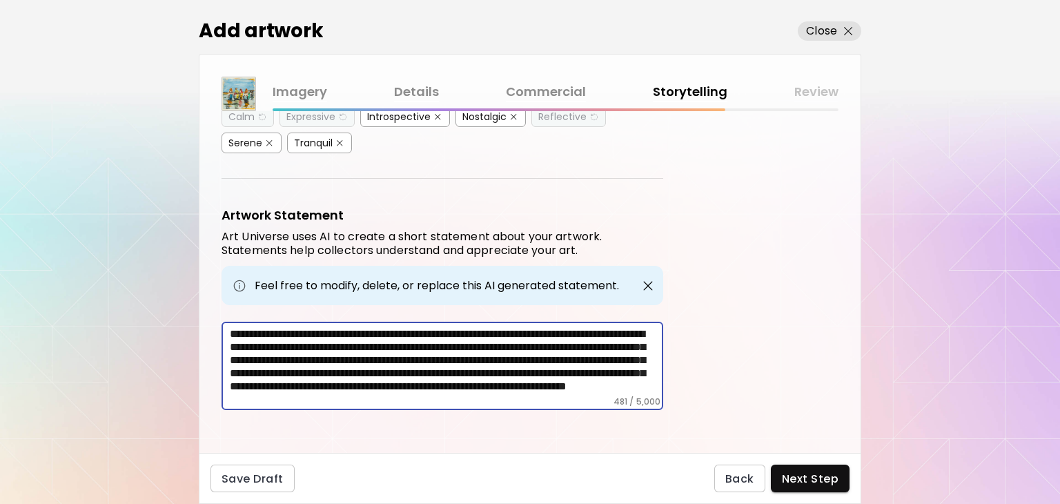
scroll to position [23, 0]
click at [506, 382] on textarea "**********" at bounding box center [446, 361] width 433 height 69
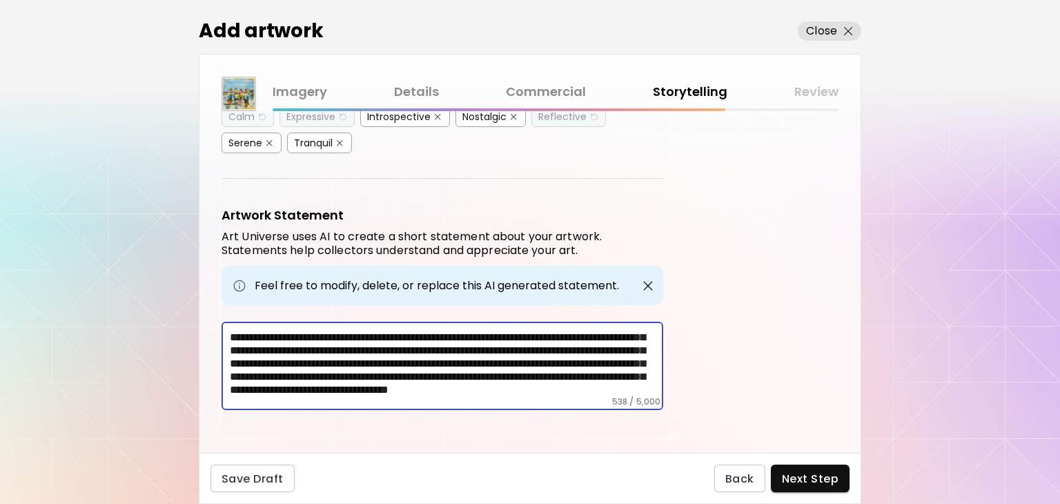
scroll to position [36, 0]
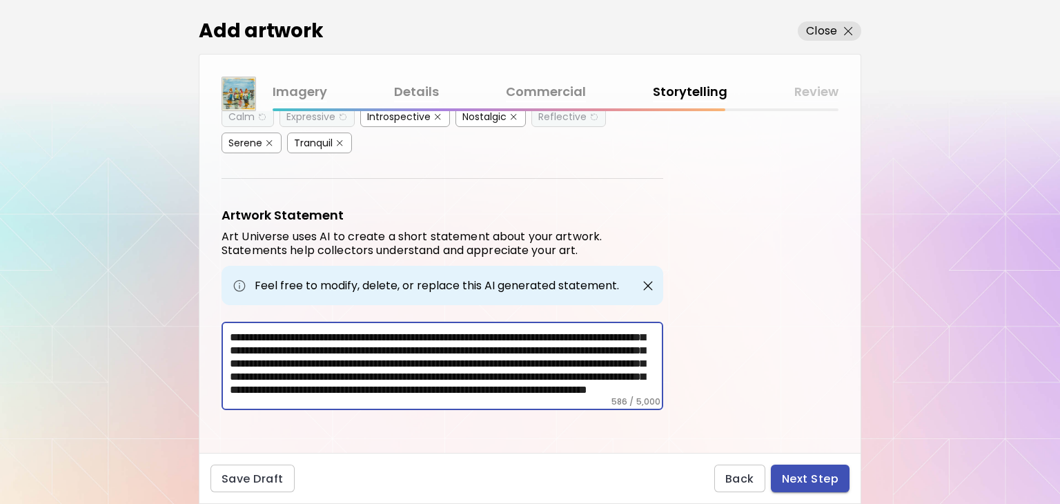
type textarea "**********"
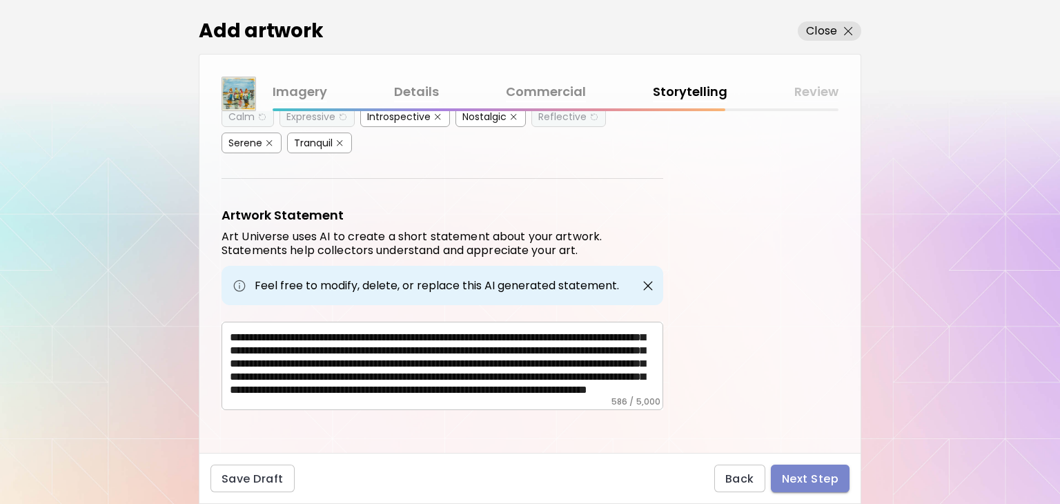
click at [835, 479] on span "Next Step" at bounding box center [810, 478] width 57 height 14
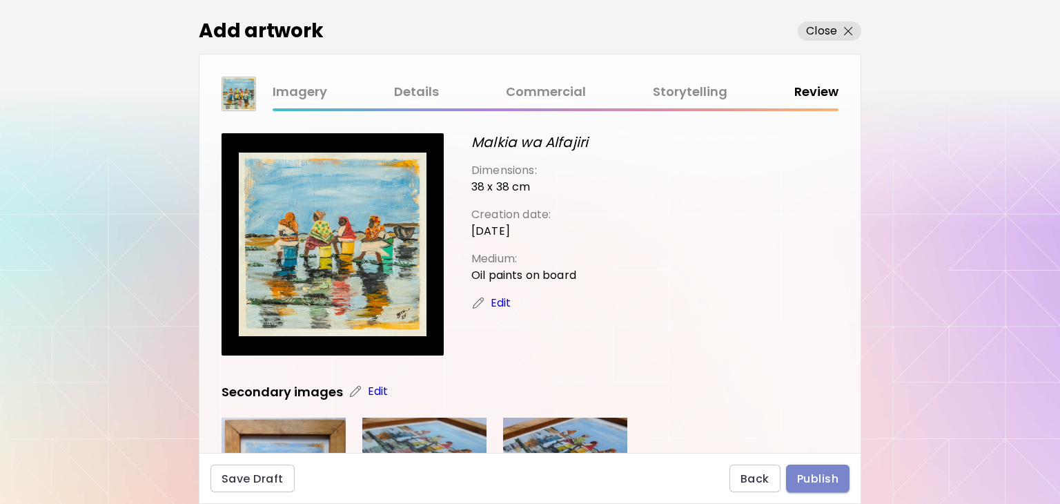
click at [833, 478] on span "Publish" at bounding box center [817, 478] width 41 height 14
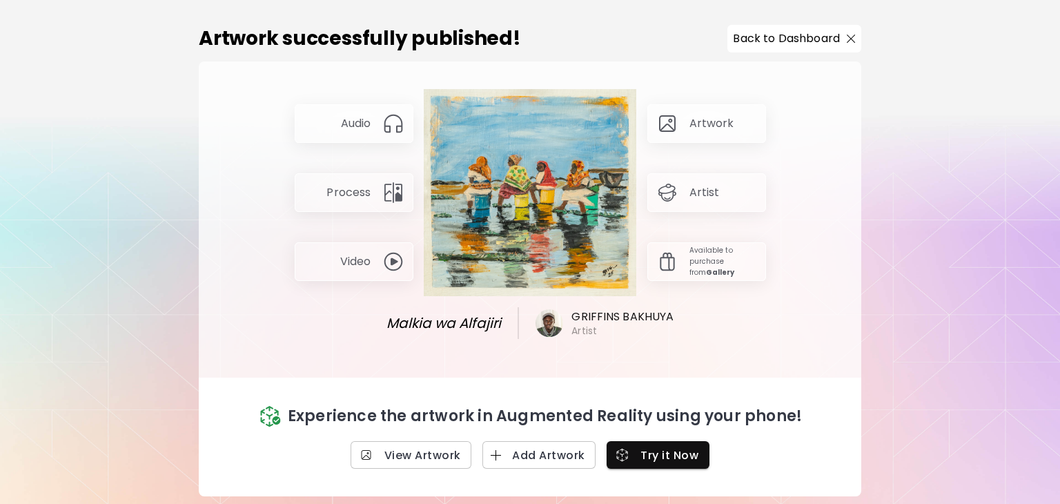
click at [390, 252] on img at bounding box center [393, 261] width 22 height 22
click at [350, 257] on p "Video" at bounding box center [355, 261] width 31 height 15
click at [704, 117] on p "Artwork" at bounding box center [711, 123] width 45 height 15
drag, startPoint x: 719, startPoint y: 112, endPoint x: 744, endPoint y: 111, distance: 24.8
click at [723, 116] on p "Artwork" at bounding box center [711, 123] width 45 height 15
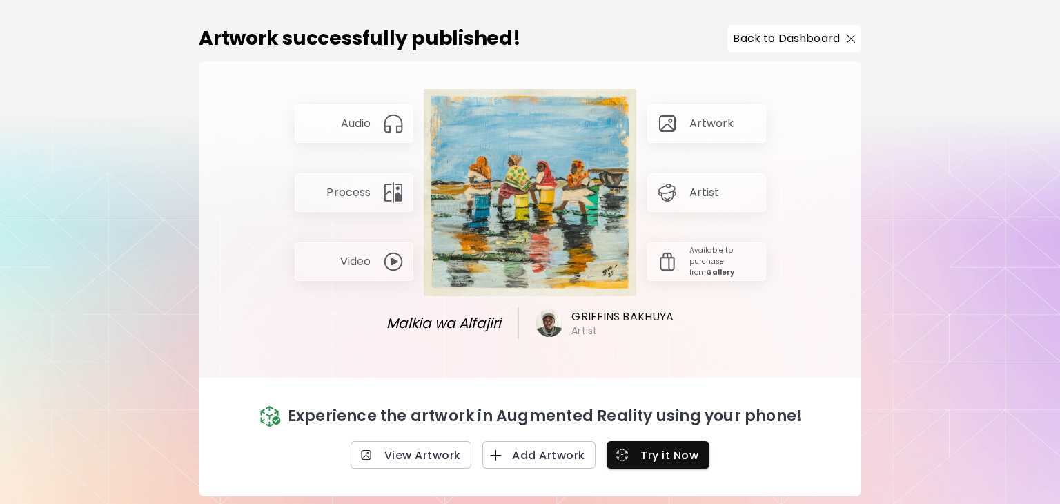
click at [745, 112] on div "Artwork" at bounding box center [706, 123] width 119 height 39
click at [775, 30] on p "Back to Dashboard" at bounding box center [786, 38] width 107 height 17
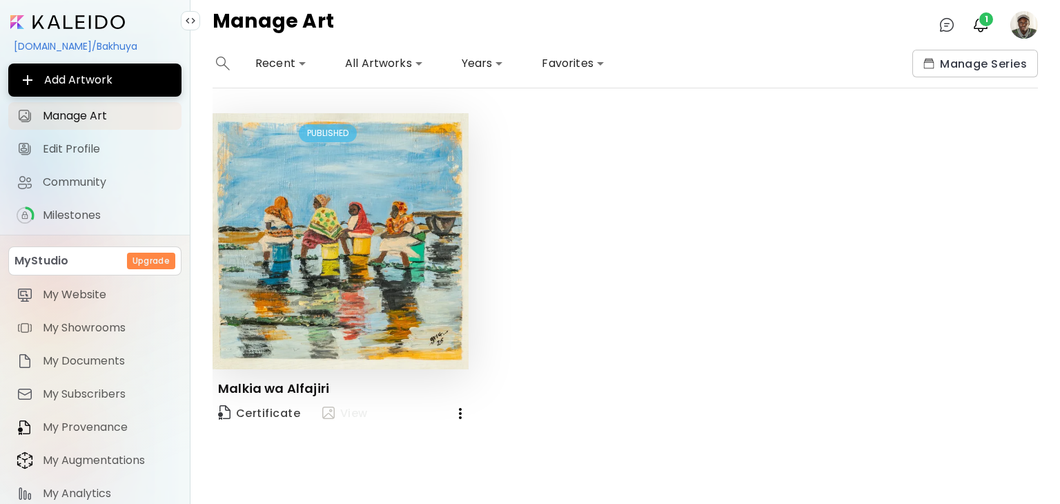
click at [340, 412] on span "View" at bounding box center [345, 413] width 46 height 17
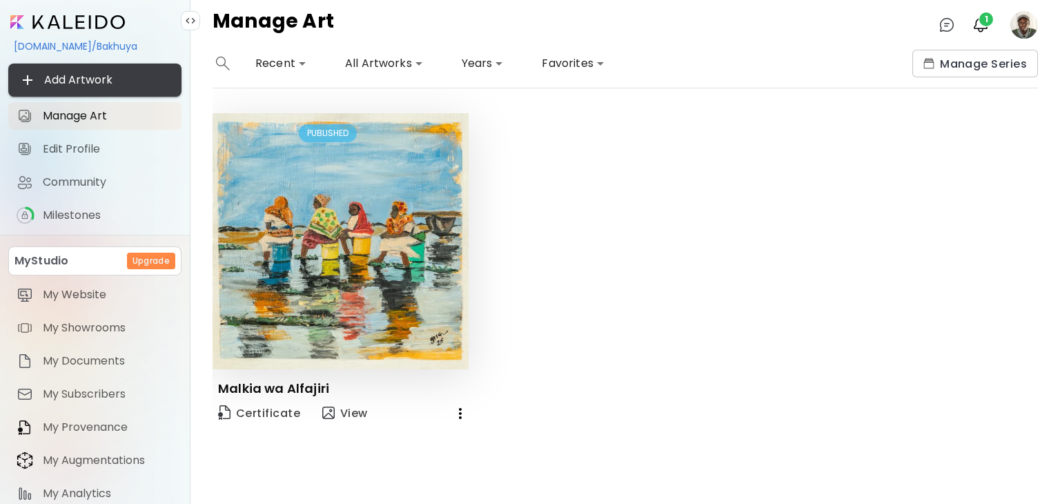
click at [75, 75] on span "Add Artwork" at bounding box center [94, 80] width 151 height 17
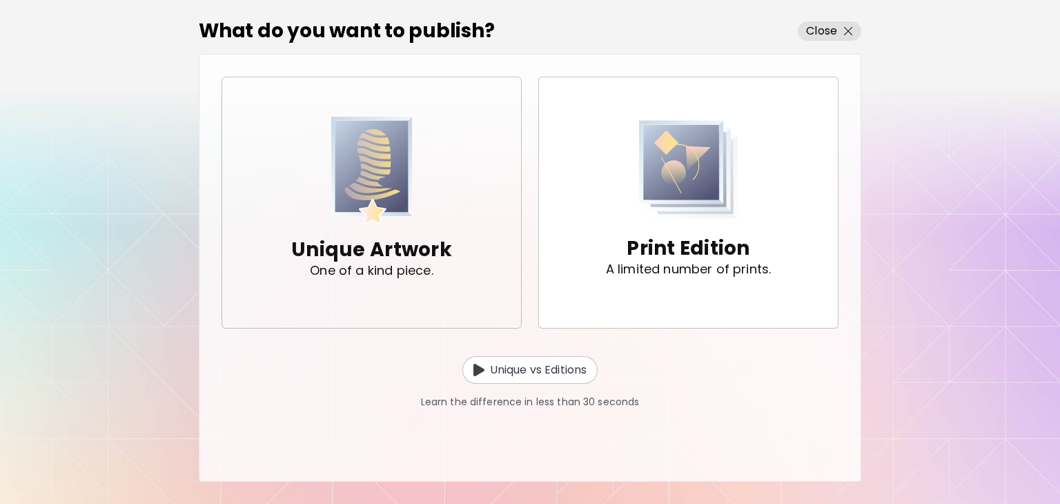
click at [375, 264] on p "One of a kind piece." at bounding box center [371, 271] width 123 height 14
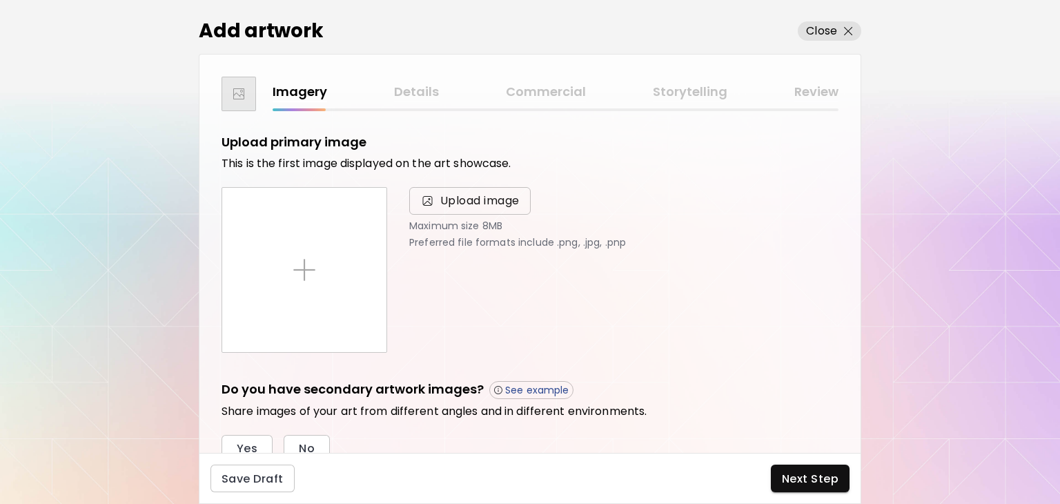
click at [499, 199] on span "Upload image" at bounding box center [479, 200] width 79 height 17
click at [0, 0] on input "Upload image" at bounding box center [0, 0] width 0 height 0
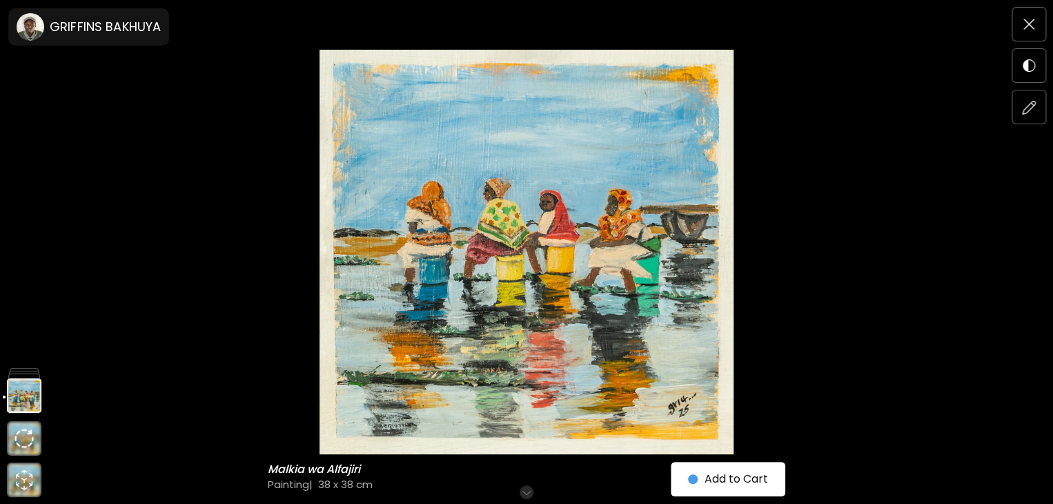
click at [531, 486] on h6 "Scroll for more" at bounding box center [526, 491] width 71 height 11
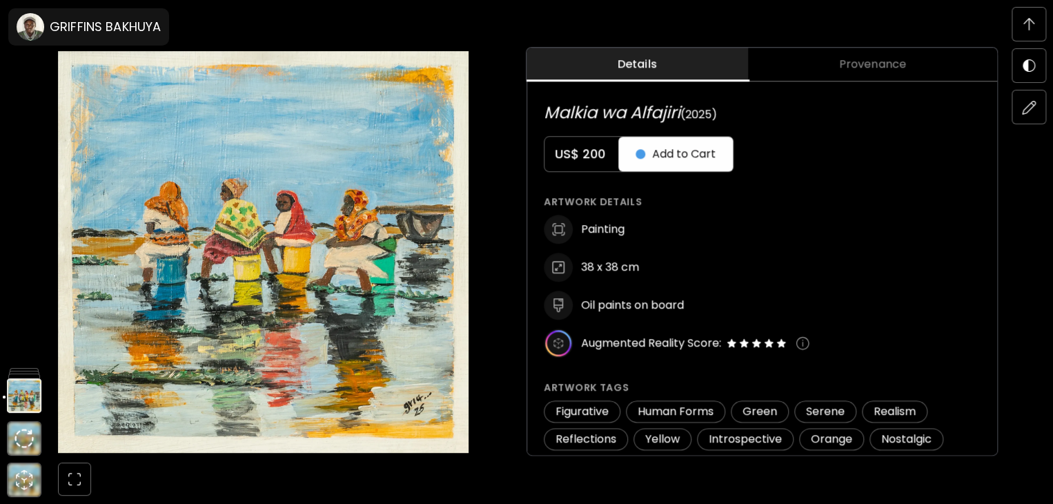
scroll to position [723, 0]
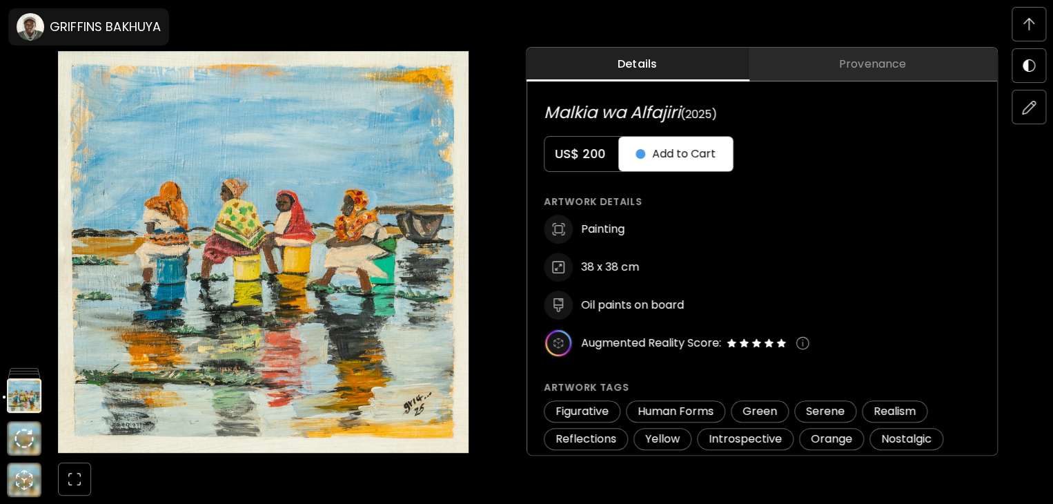
click at [890, 69] on span "Provenance" at bounding box center [872, 64] width 232 height 17
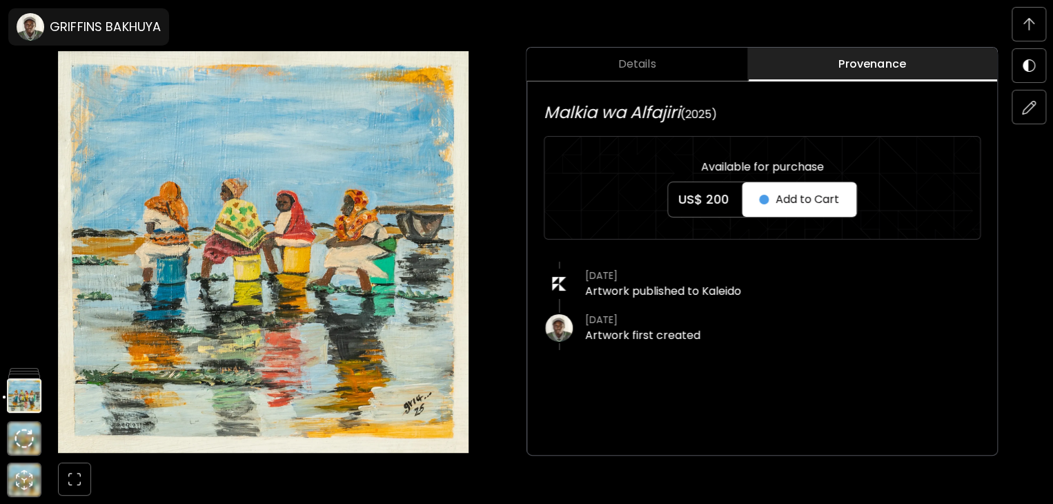
click at [639, 64] on span "Details" at bounding box center [637, 64] width 204 height 17
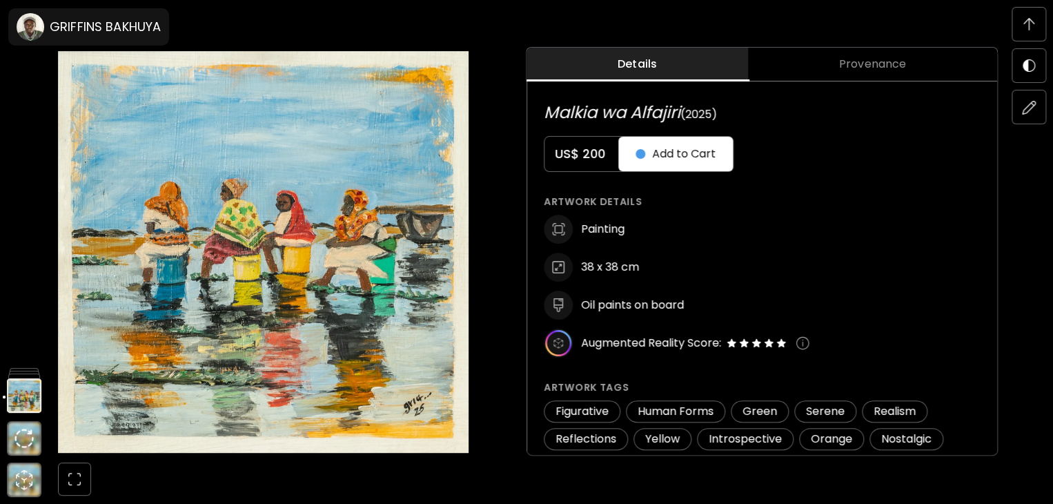
click at [1031, 12] on span at bounding box center [1028, 24] width 29 height 29
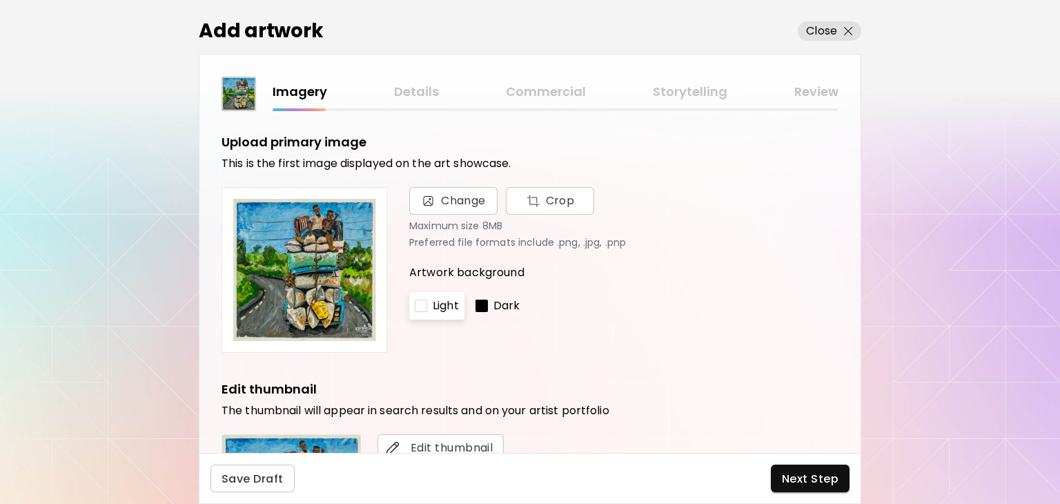
click at [484, 302] on div at bounding box center [481, 305] width 12 height 12
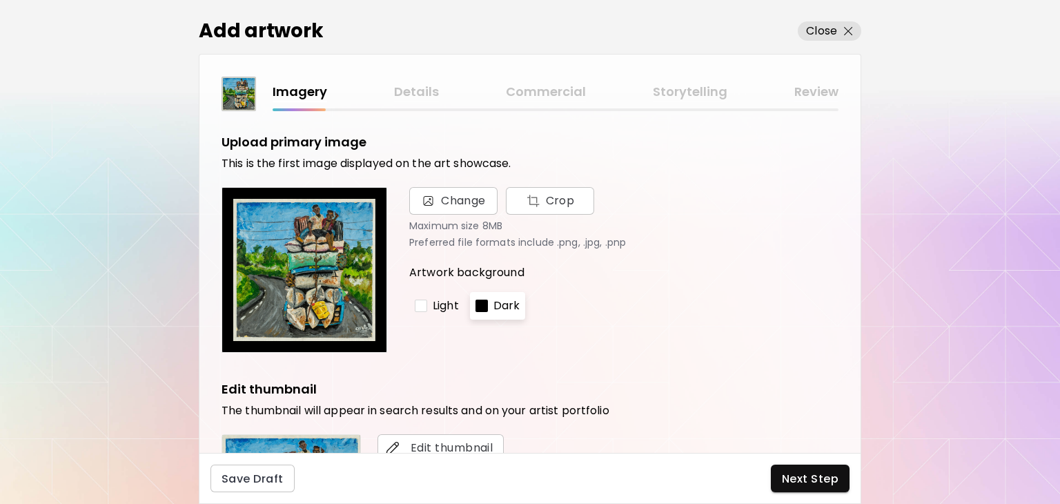
click at [422, 304] on div at bounding box center [421, 305] width 12 height 12
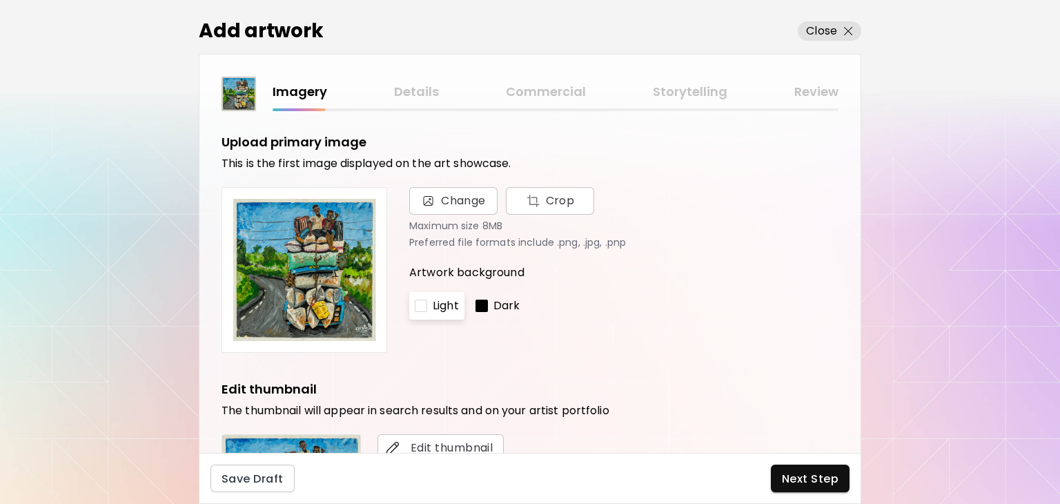
click at [485, 307] on div at bounding box center [481, 305] width 12 height 12
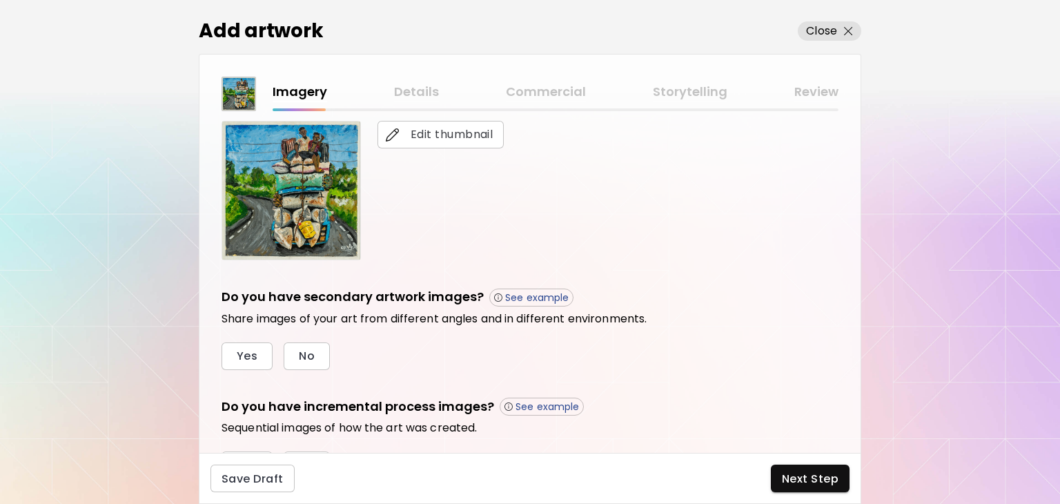
scroll to position [345, 0]
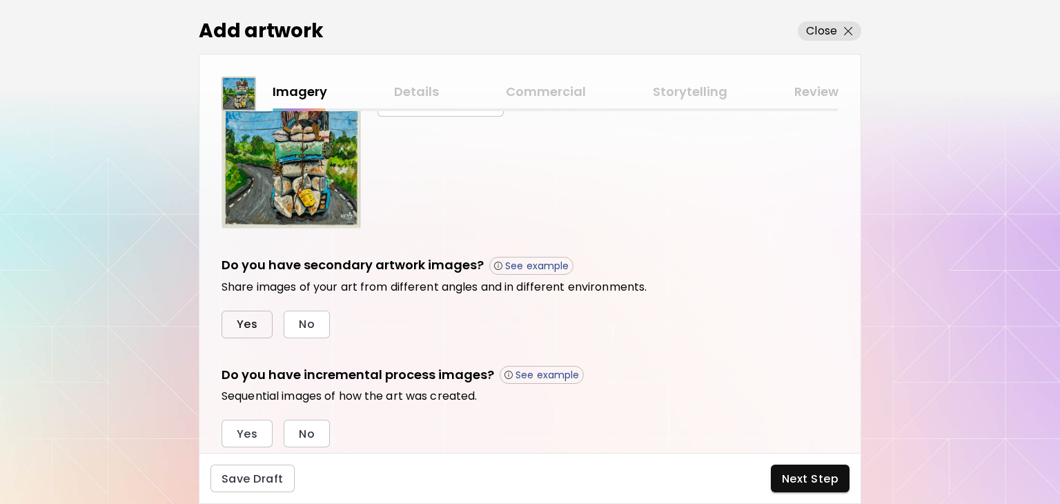
click at [249, 323] on span "Yes" at bounding box center [247, 324] width 21 height 14
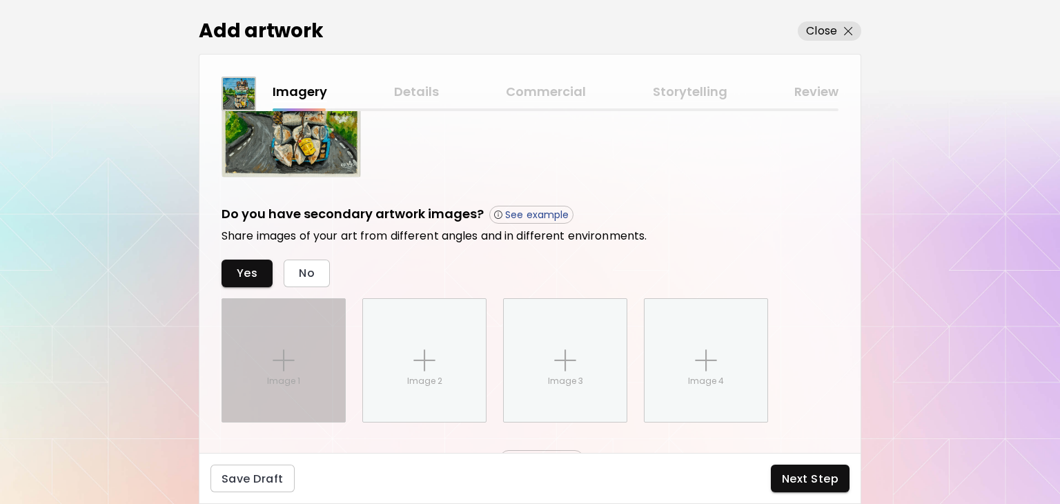
scroll to position [385, 0]
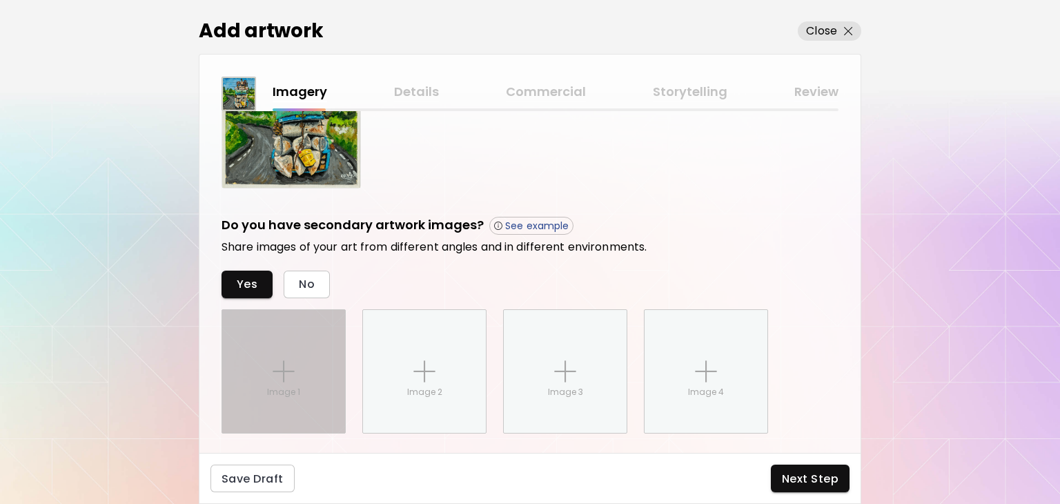
click at [287, 370] on img at bounding box center [283, 371] width 22 height 22
click at [0, 0] on input "Image 1" at bounding box center [0, 0] width 0 height 0
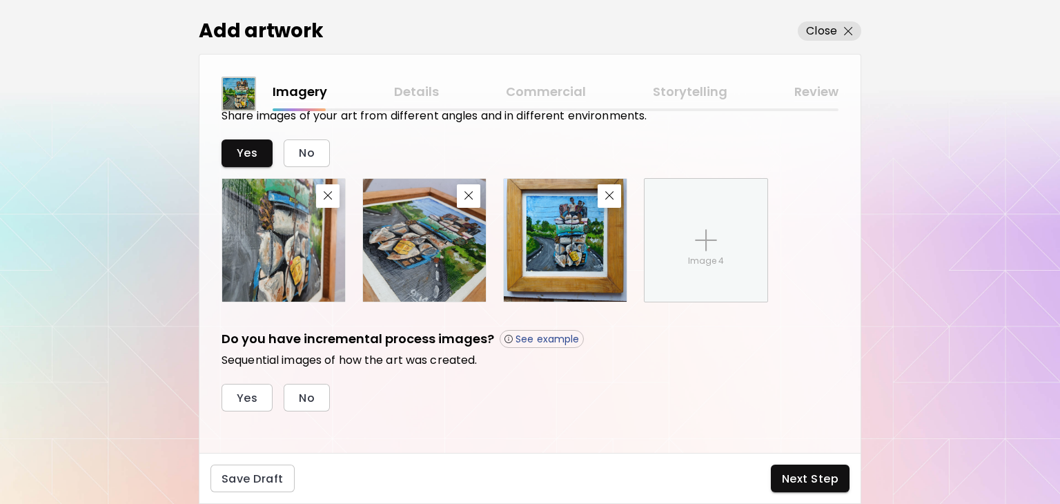
scroll to position [523, 0]
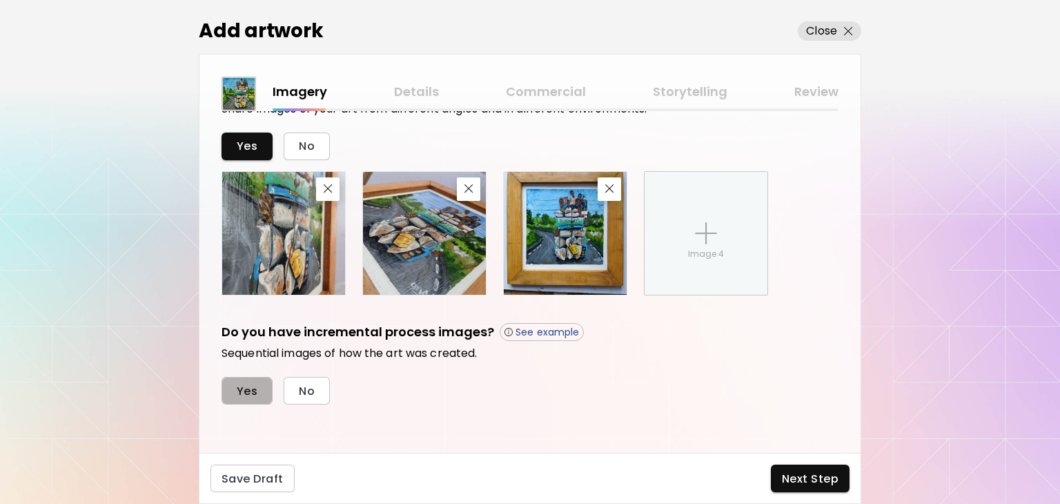
click at [250, 384] on span "Yes" at bounding box center [247, 391] width 21 height 14
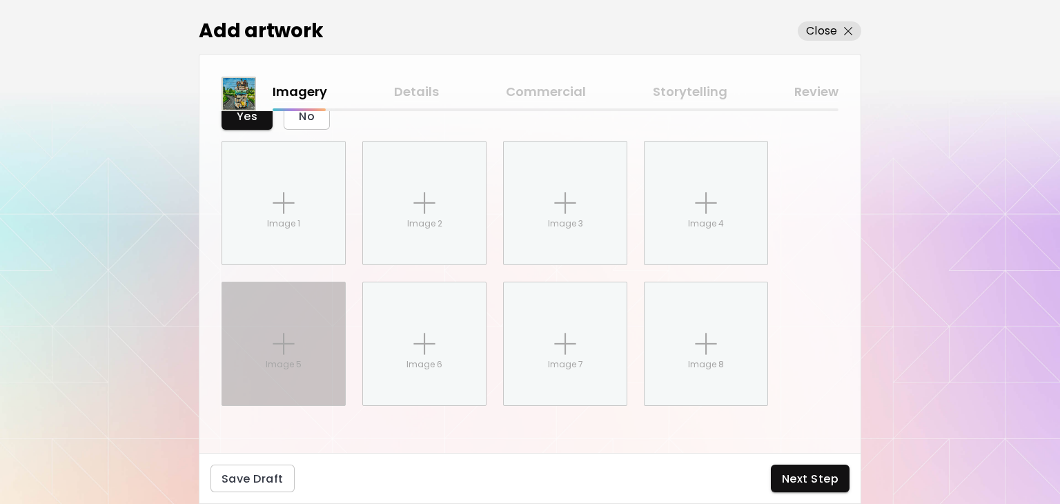
scroll to position [799, 0]
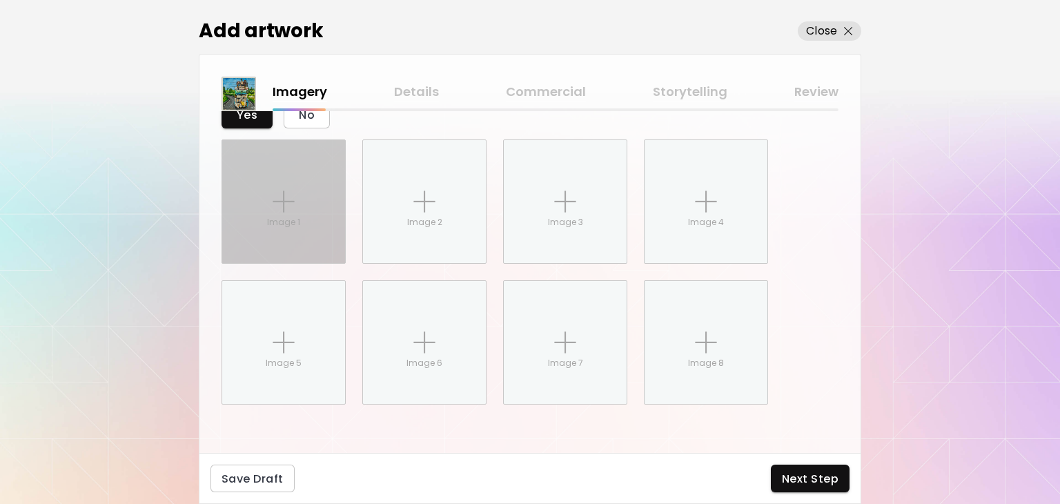
click at [310, 182] on div "Image 1" at bounding box center [283, 201] width 123 height 123
click at [0, 0] on input "Image 1" at bounding box center [0, 0] width 0 height 0
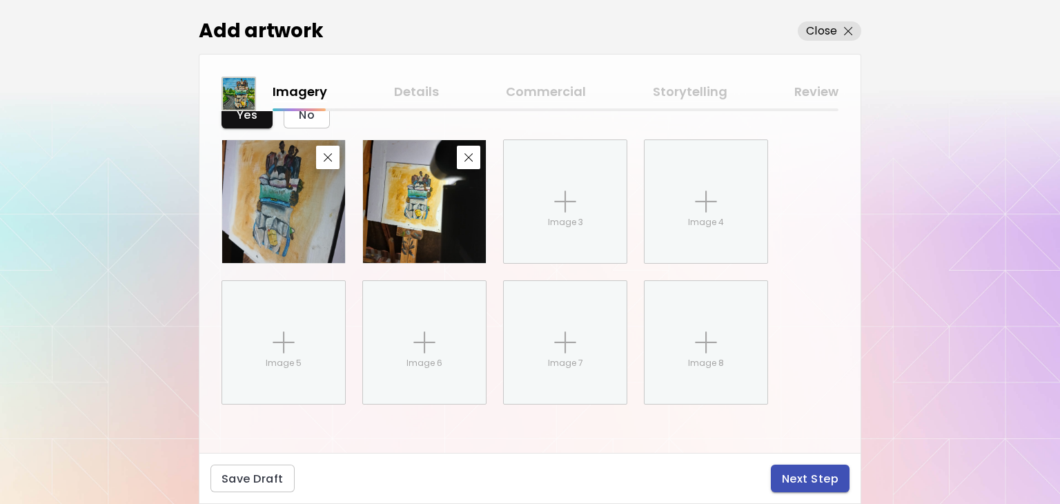
click at [826, 471] on span "Next Step" at bounding box center [810, 478] width 57 height 14
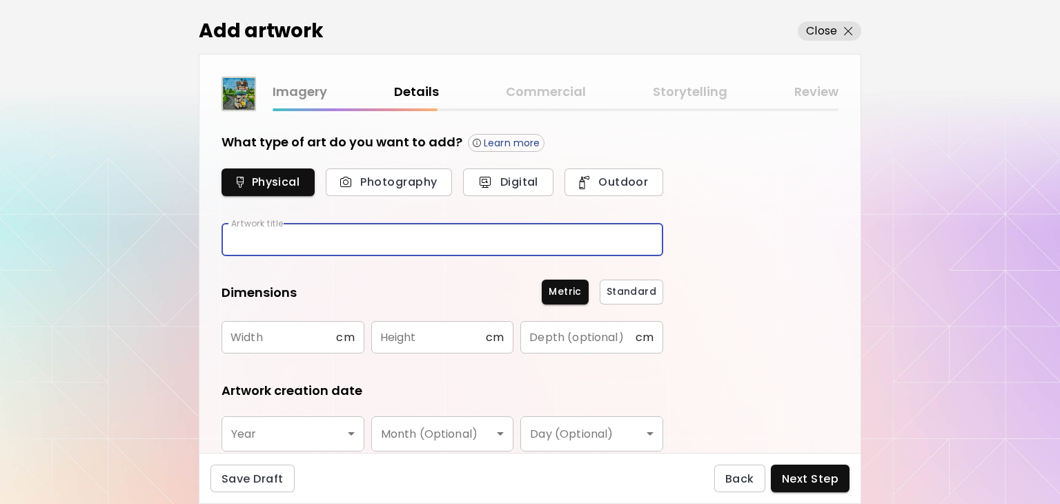
click at [279, 241] on input "text" at bounding box center [442, 240] width 442 height 32
click at [289, 244] on input "text" at bounding box center [442, 240] width 442 height 32
type input "*"
type input "**********"
click at [237, 335] on input "text" at bounding box center [278, 337] width 115 height 32
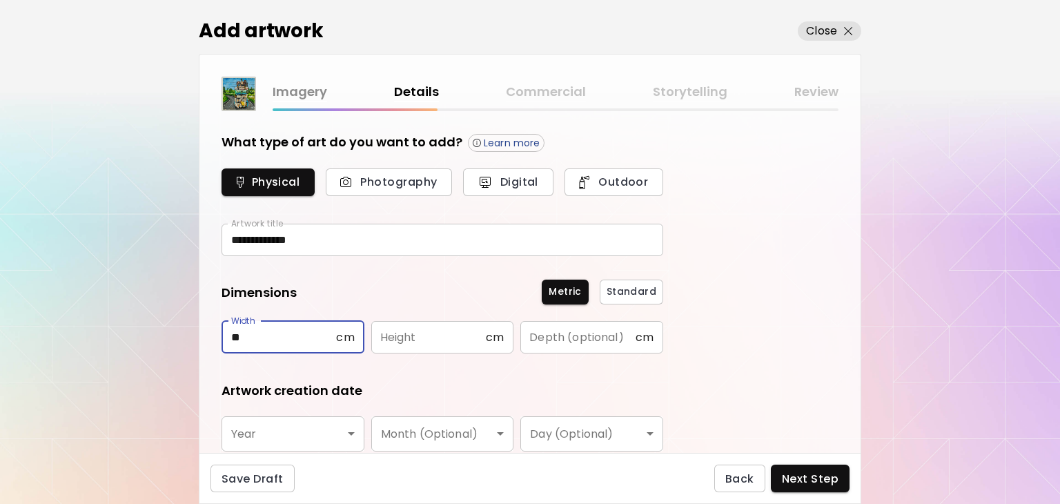
type input "**"
click at [458, 335] on input "text" at bounding box center [428, 337] width 115 height 32
type input "**"
click at [340, 431] on body "**********" at bounding box center [530, 252] width 1060 height 504
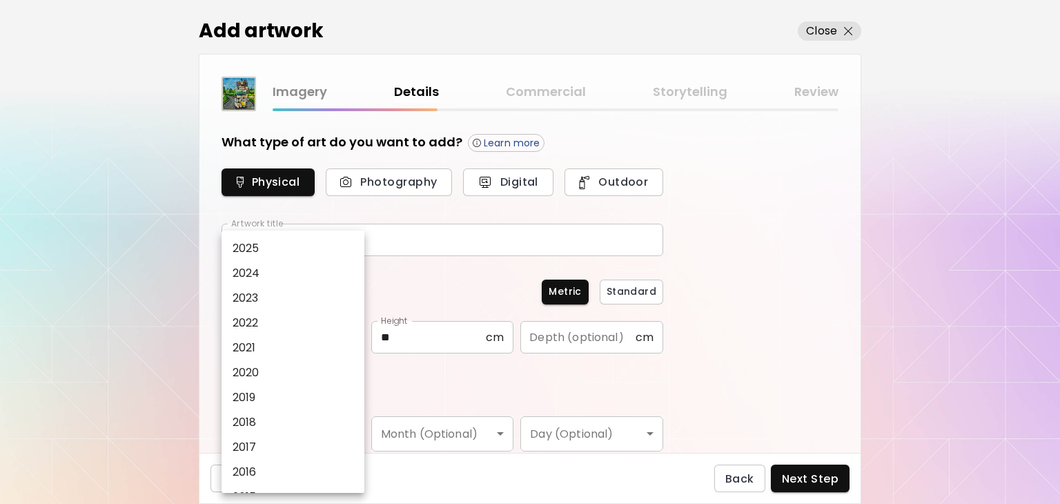
click at [318, 238] on li "2025" at bounding box center [296, 248] width 150 height 25
type input "****"
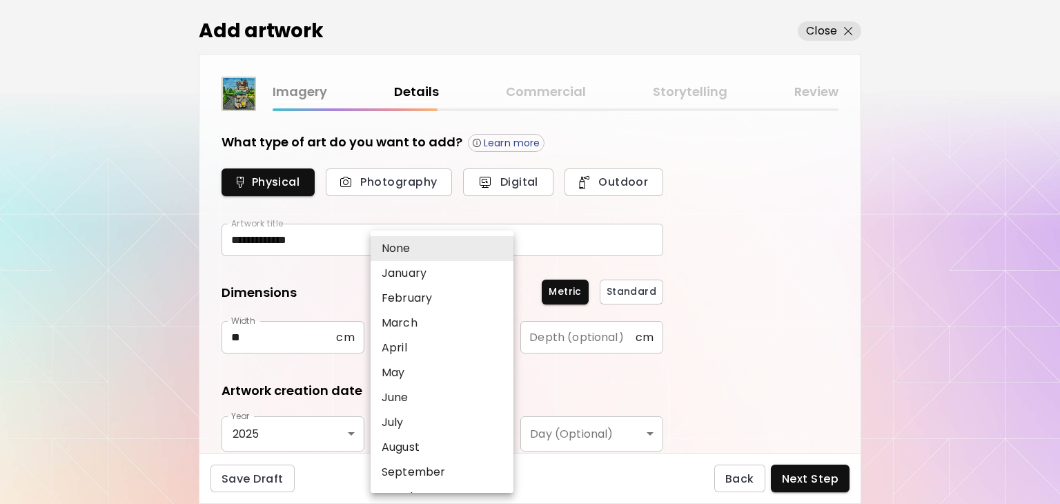
click at [437, 437] on body "**********" at bounding box center [530, 252] width 1060 height 504
click at [402, 425] on p "July" at bounding box center [392, 422] width 22 height 17
type input "****"
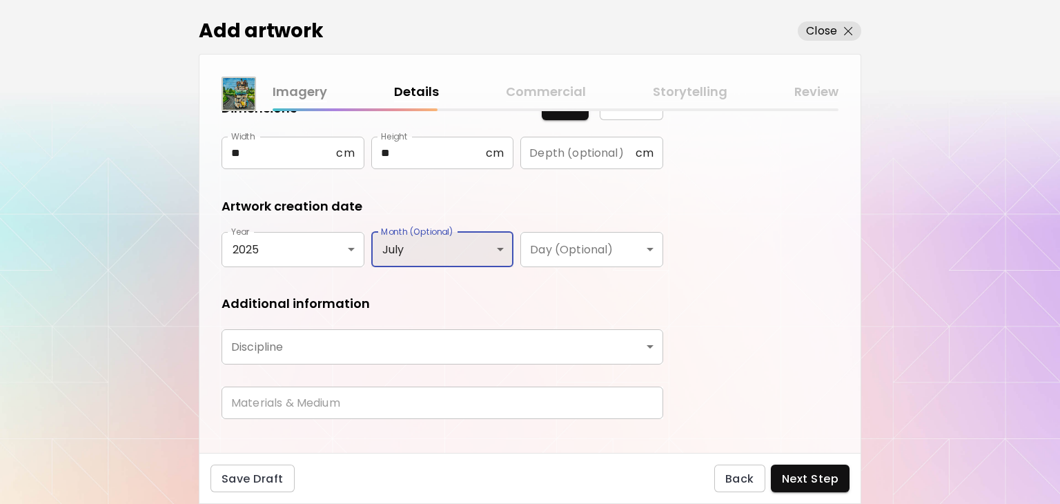
scroll to position [204, 0]
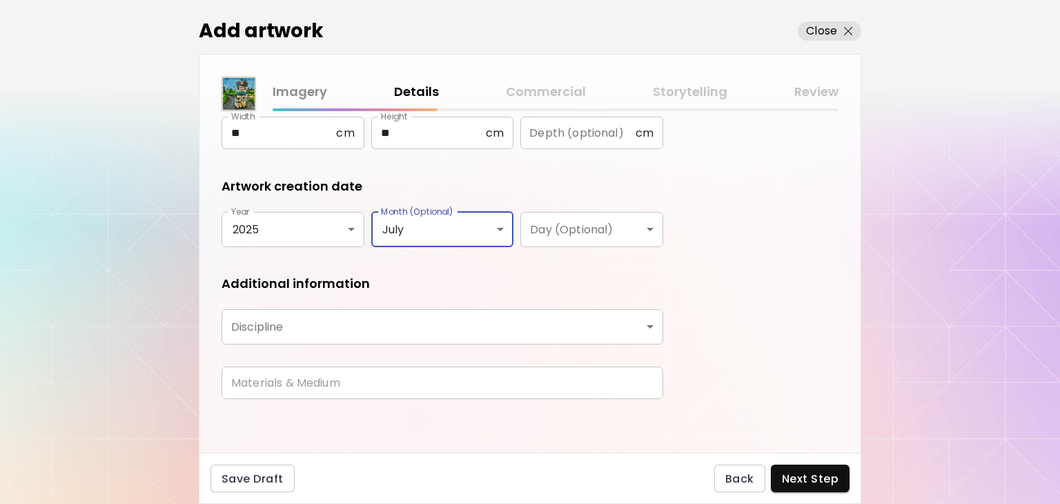
click at [466, 325] on body "**********" at bounding box center [530, 252] width 1060 height 504
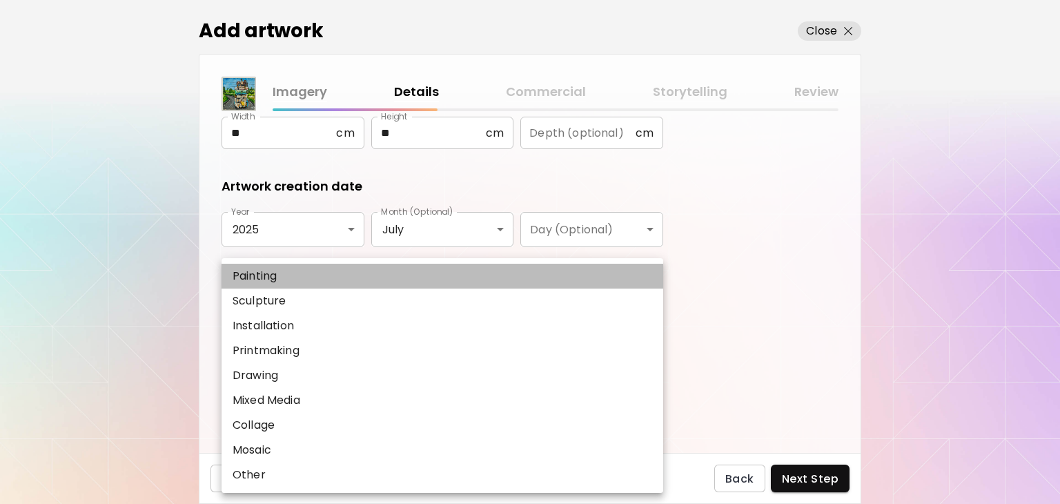
click at [326, 279] on li "Painting" at bounding box center [442, 276] width 442 height 25
type input "********"
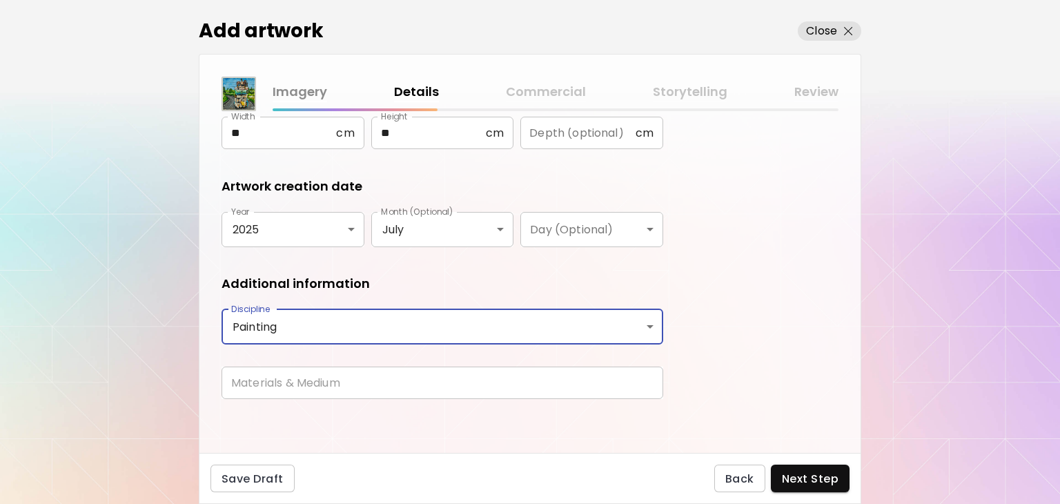
click at [382, 390] on input "text" at bounding box center [442, 382] width 442 height 32
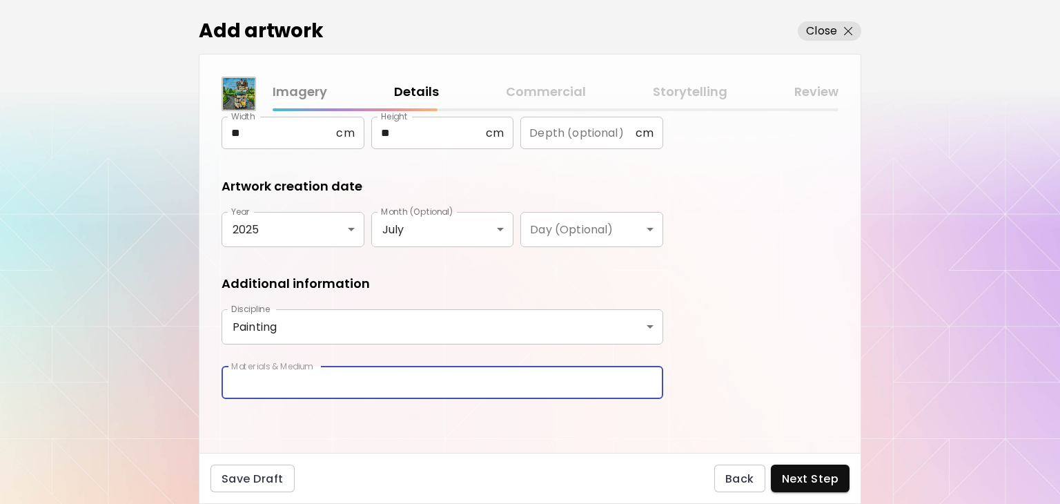
type input "**********"
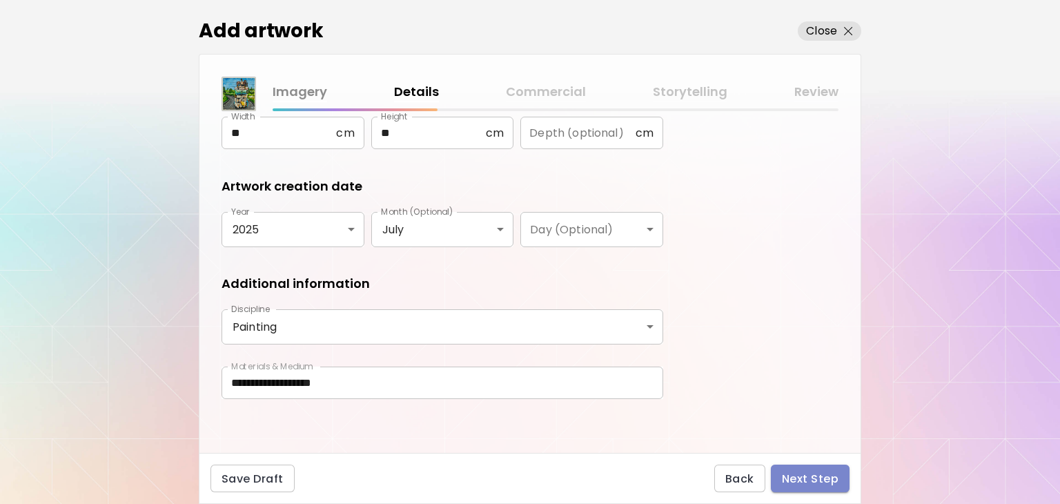
click at [829, 477] on span "Next Step" at bounding box center [810, 478] width 57 height 14
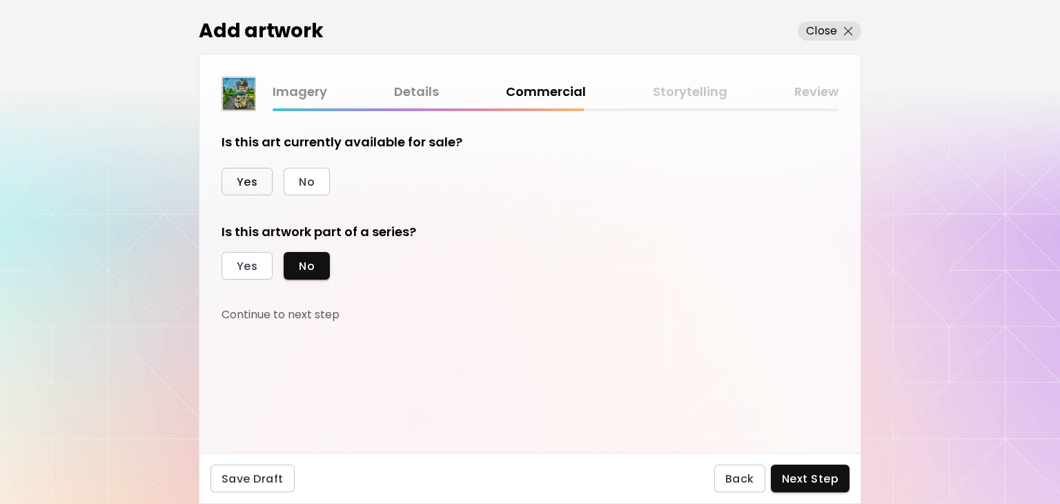
click at [247, 175] on span "Yes" at bounding box center [247, 182] width 21 height 14
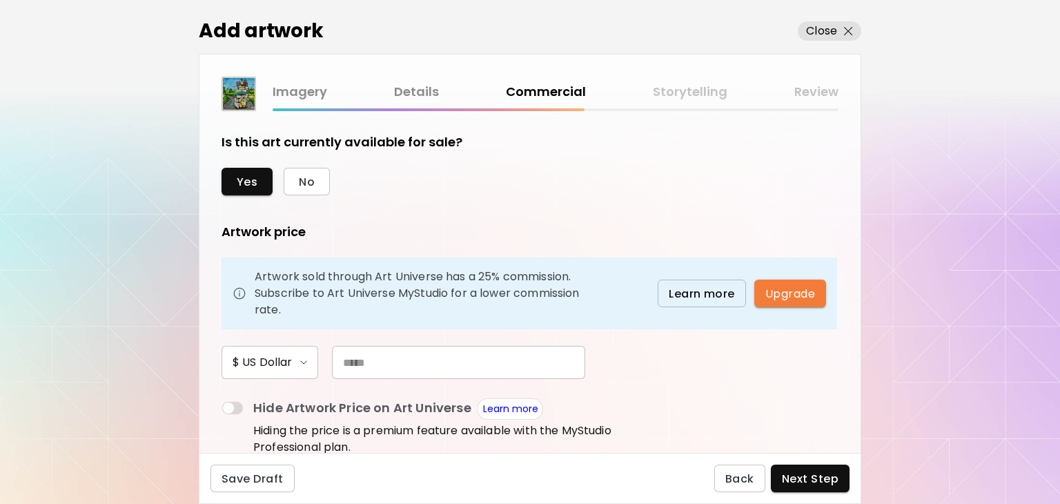
click at [354, 360] on input "text" at bounding box center [458, 362] width 253 height 33
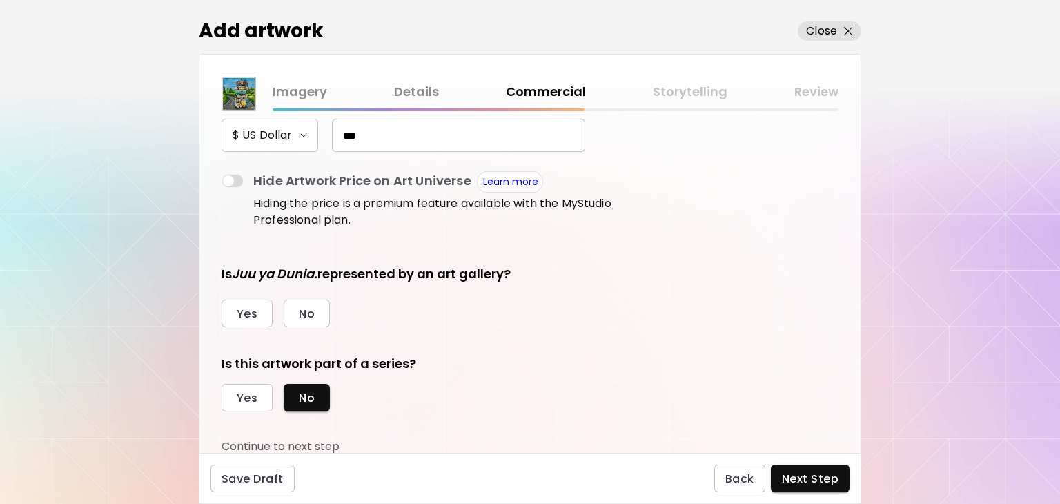
scroll to position [228, 0]
type input "***"
click at [239, 391] on span "Yes" at bounding box center [247, 397] width 21 height 14
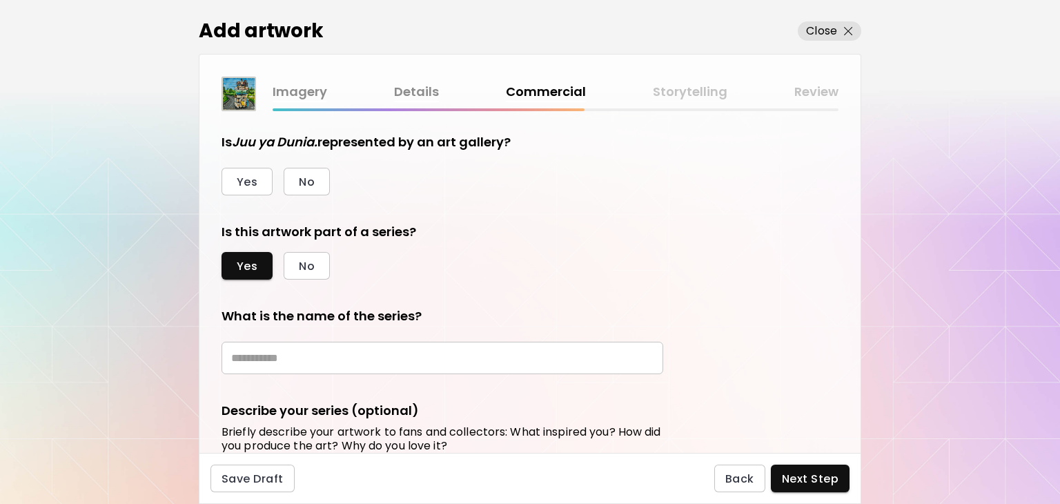
scroll to position [366, 0]
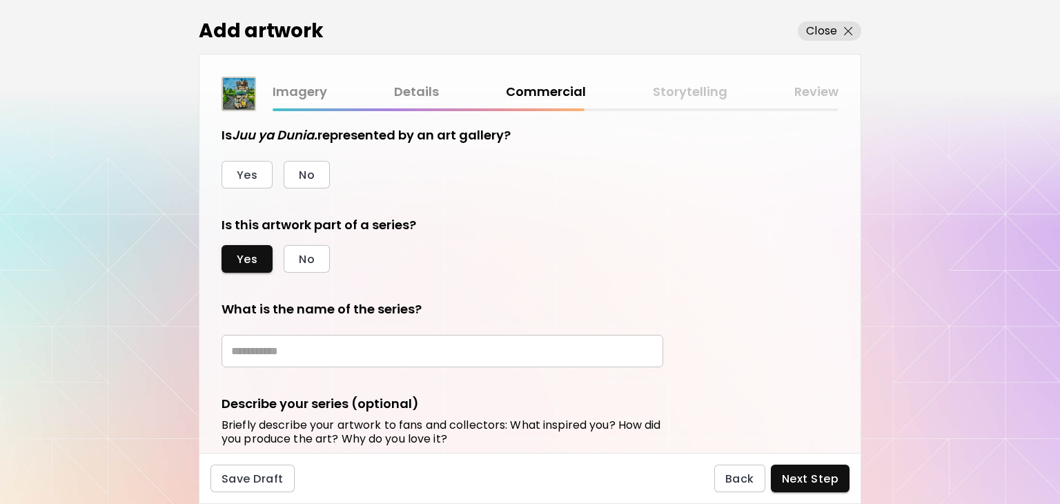
click at [317, 352] on input "text" at bounding box center [442, 351] width 442 height 32
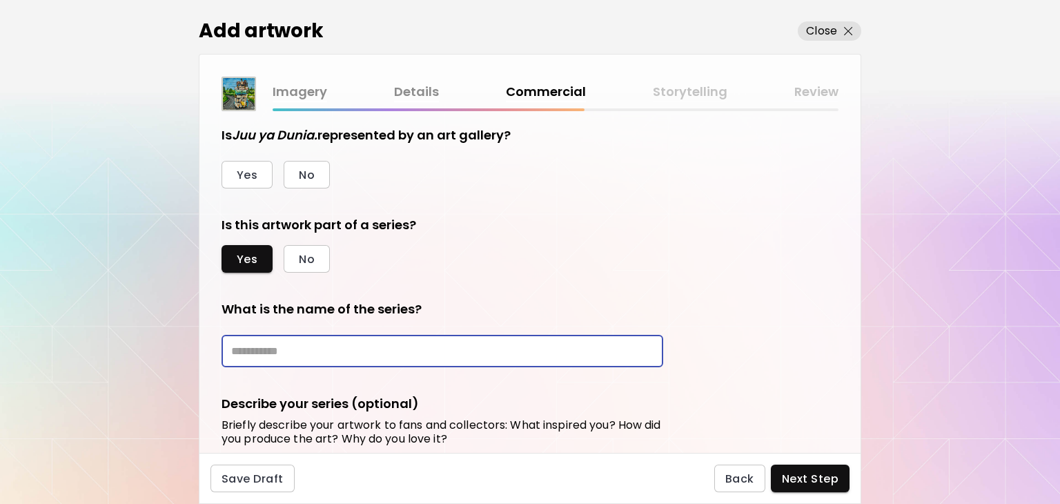
click at [268, 350] on input "text" at bounding box center [442, 351] width 442 height 32
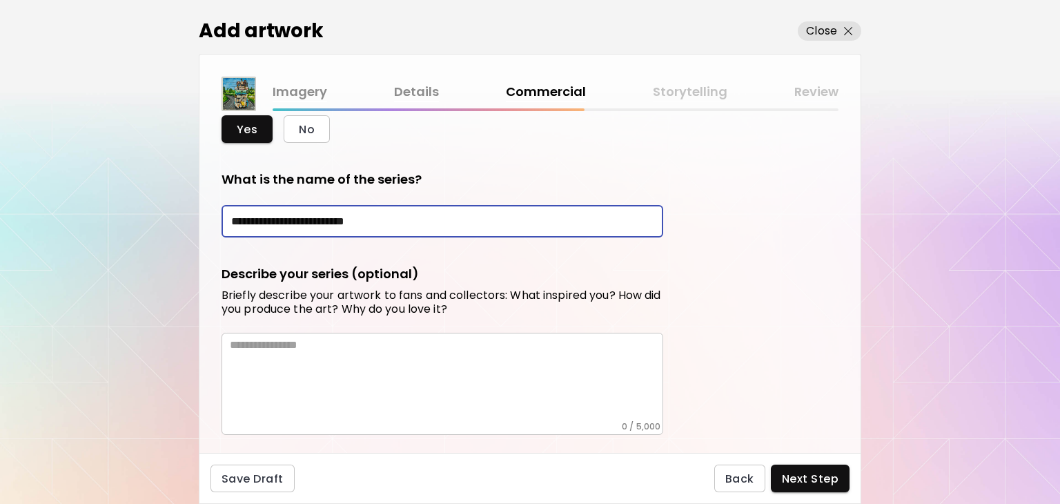
scroll to position [504, 0]
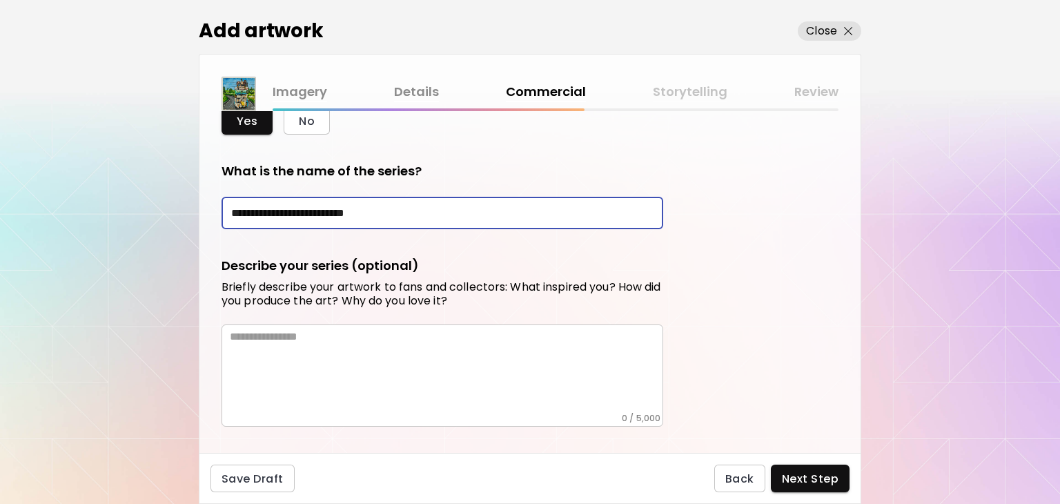
type input "**********"
click at [302, 348] on textarea at bounding box center [446, 371] width 433 height 83
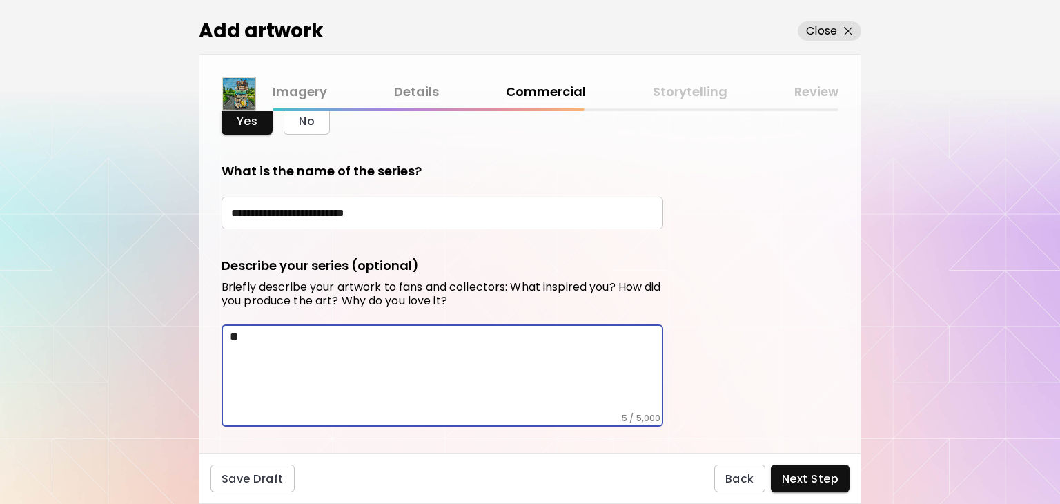
type textarea "*"
click at [502, 401] on textarea at bounding box center [446, 371] width 433 height 83
paste textarea "**********"
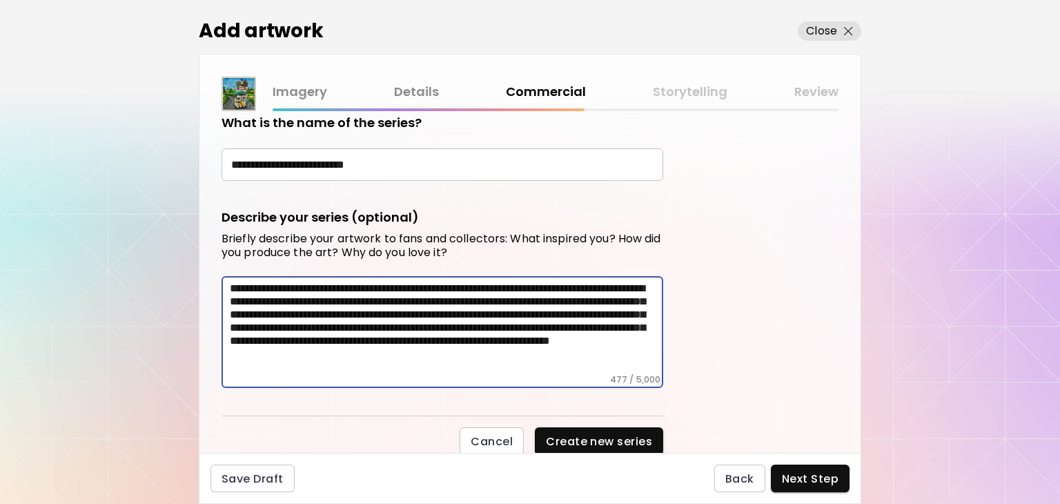
scroll to position [553, 0]
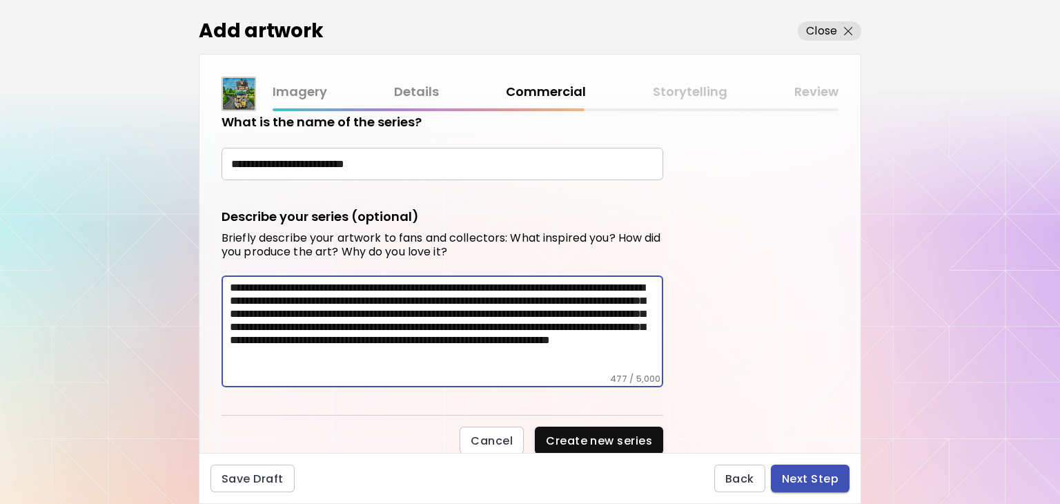
type textarea "**********"
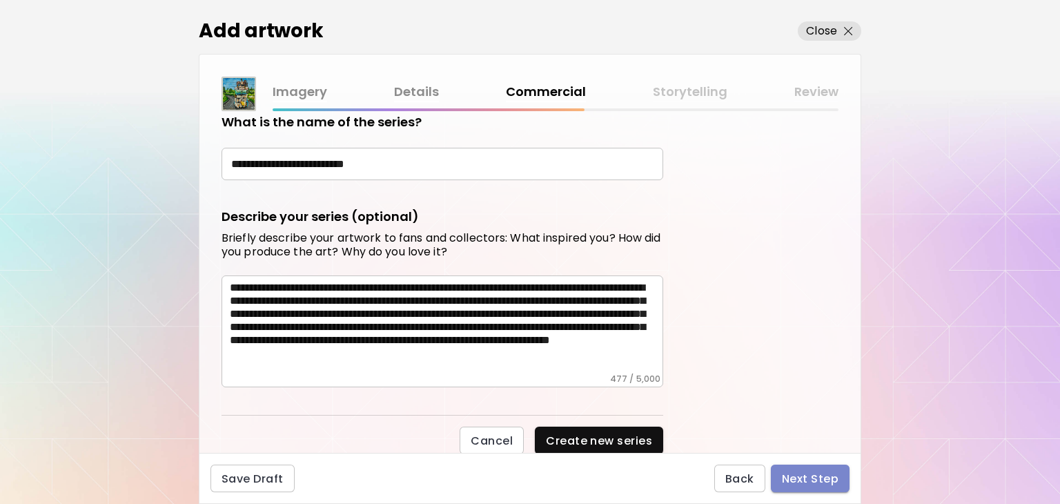
click at [823, 481] on span "Next Step" at bounding box center [810, 478] width 57 height 14
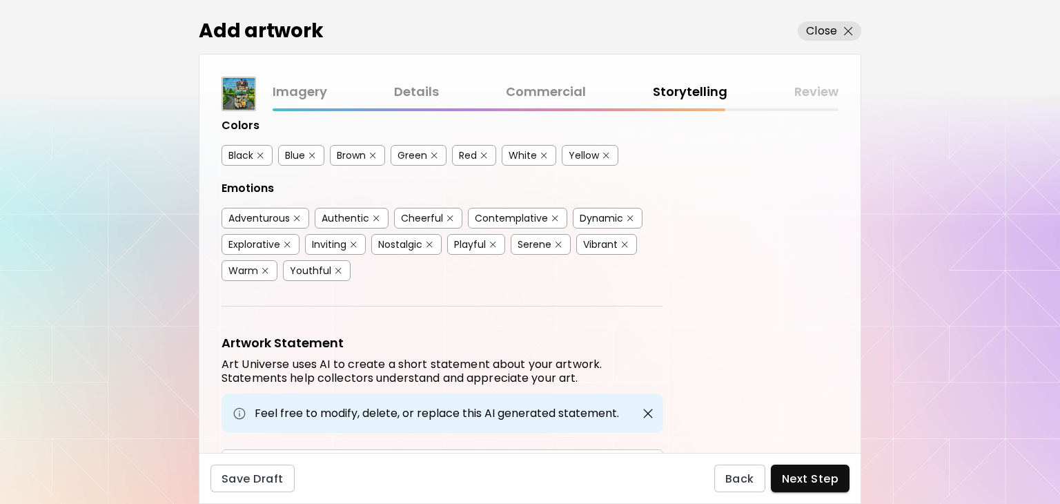
scroll to position [207, 0]
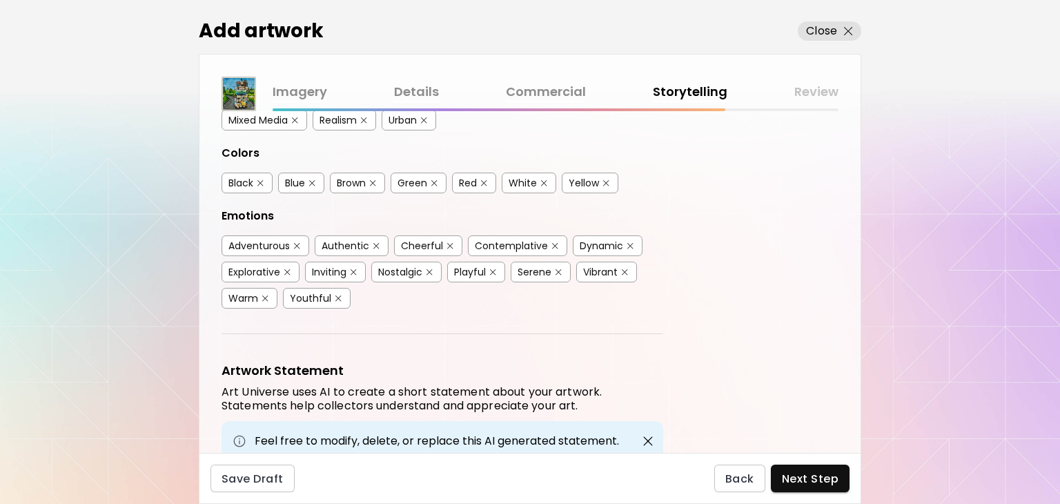
click at [299, 293] on div "Youthful" at bounding box center [310, 298] width 41 height 14
click at [254, 241] on div "Adventurous" at bounding box center [258, 246] width 61 height 14
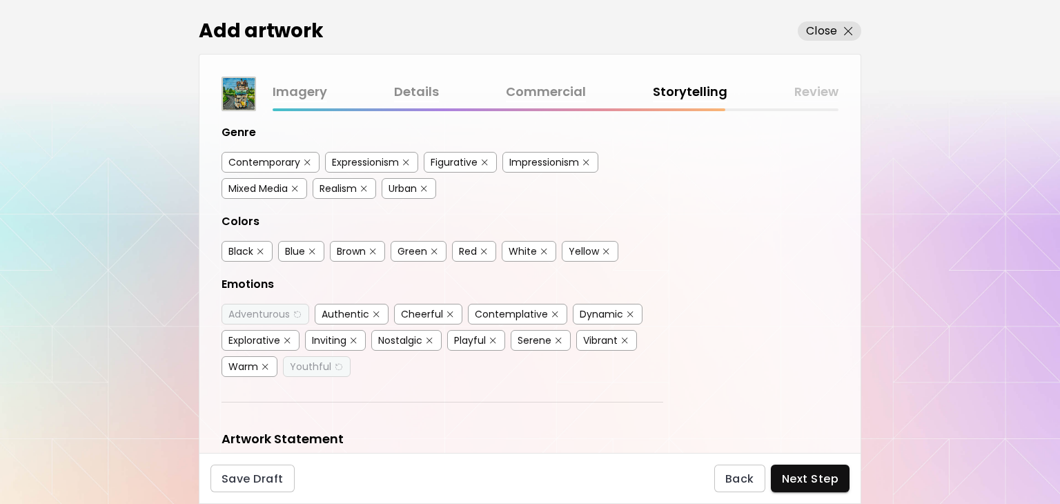
scroll to position [138, 0]
click at [422, 251] on div "Green" at bounding box center [412, 252] width 30 height 14
click at [286, 246] on div "Blue" at bounding box center [295, 252] width 20 height 14
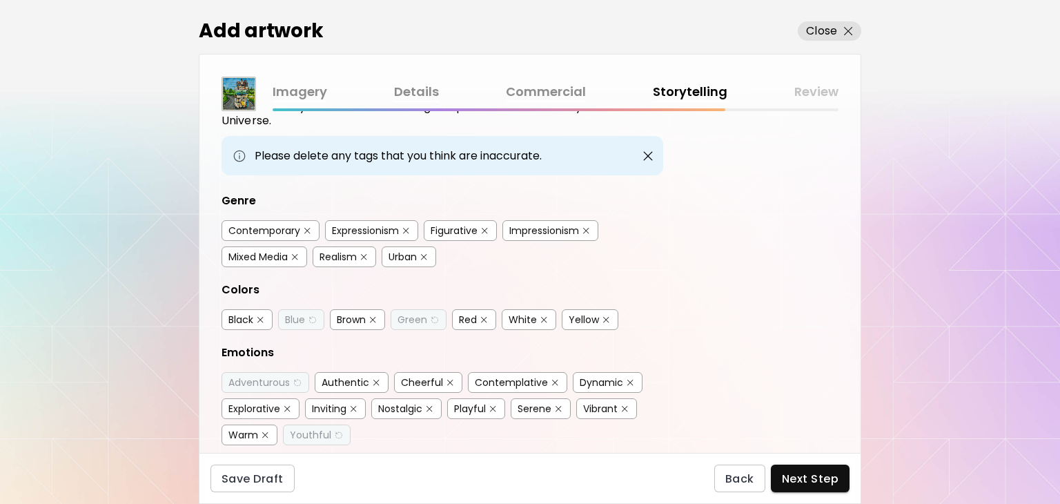
scroll to position [69, 0]
click at [266, 225] on div "Contemporary" at bounding box center [264, 232] width 72 height 14
click at [381, 228] on div "Expressionism" at bounding box center [365, 232] width 67 height 14
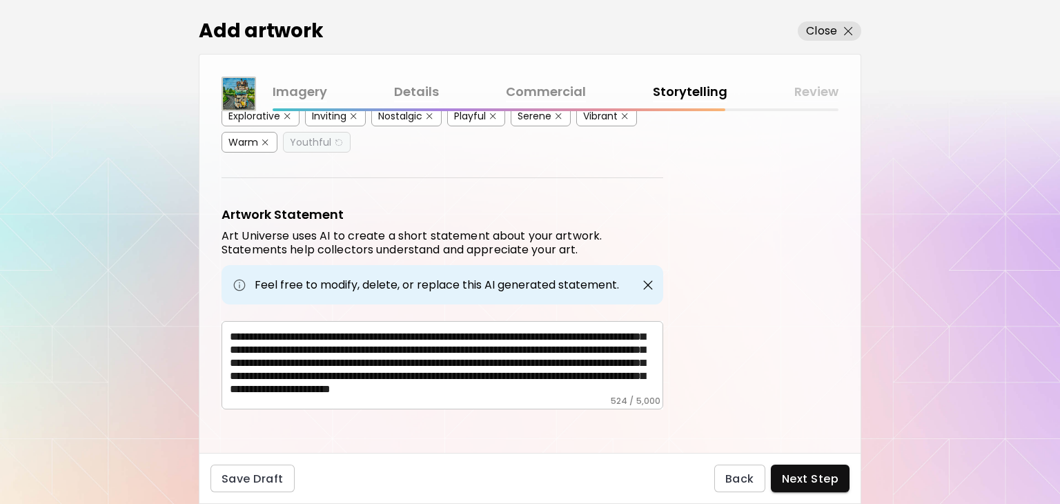
scroll to position [36, 0]
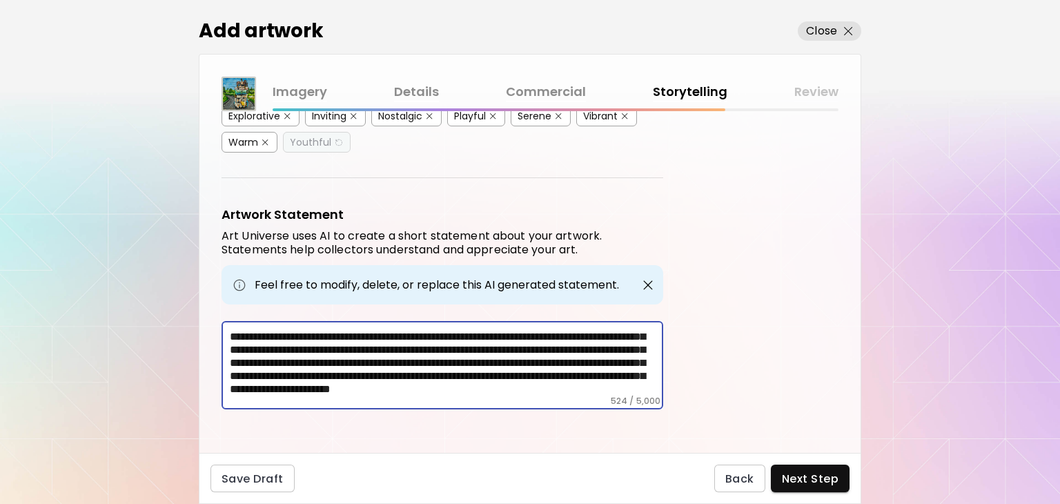
click at [286, 382] on textarea "**********" at bounding box center [446, 360] width 433 height 69
click at [317, 382] on textarea "**********" at bounding box center [446, 360] width 433 height 69
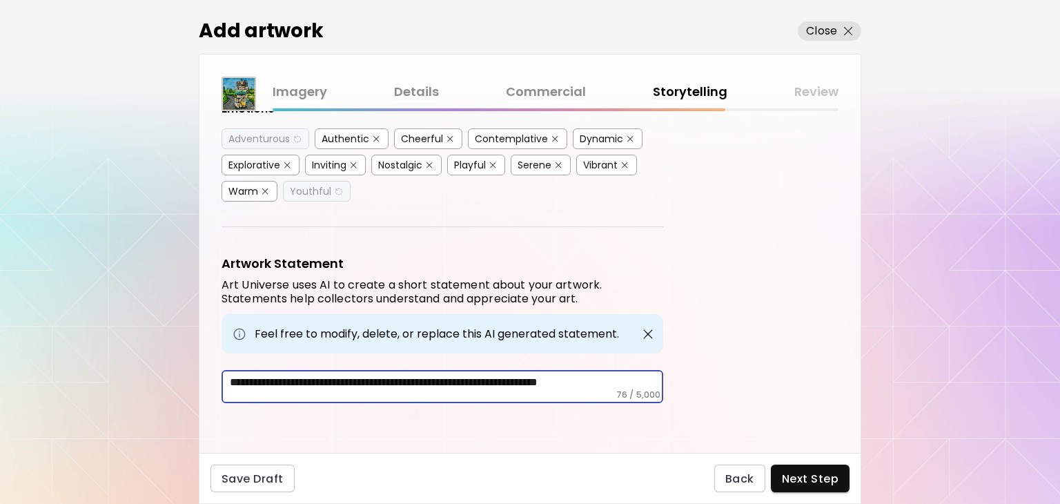
scroll to position [308, 0]
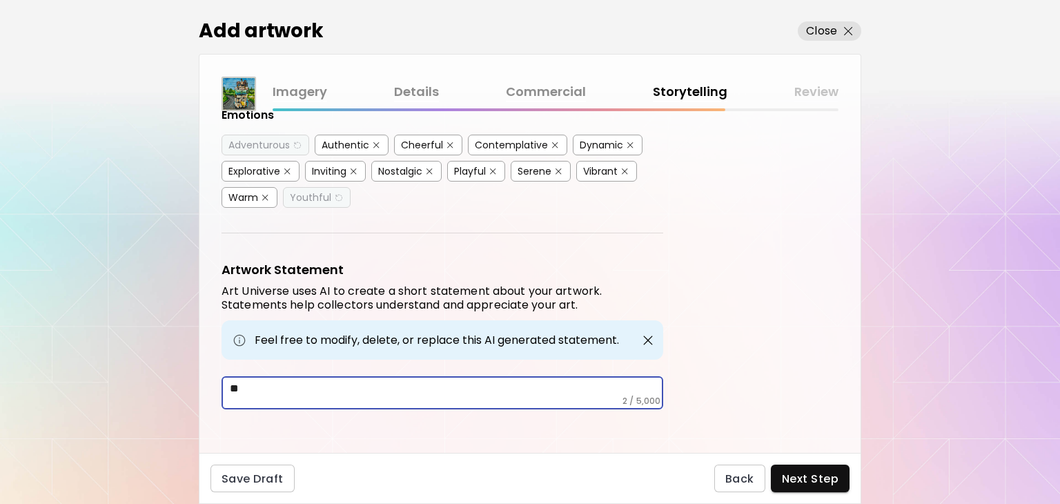
type textarea "*"
click at [446, 393] on div "* ​" at bounding box center [442, 392] width 442 height 33
paste textarea "**********"
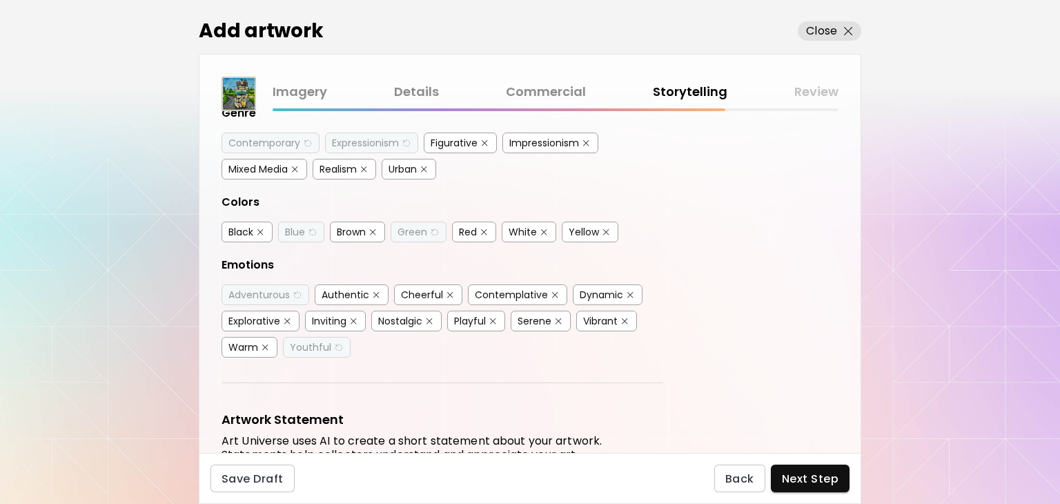
scroll to position [156, 0]
click at [538, 145] on div "Impressionism" at bounding box center [544, 145] width 70 height 14
click at [410, 140] on img "button" at bounding box center [406, 145] width 10 height 10
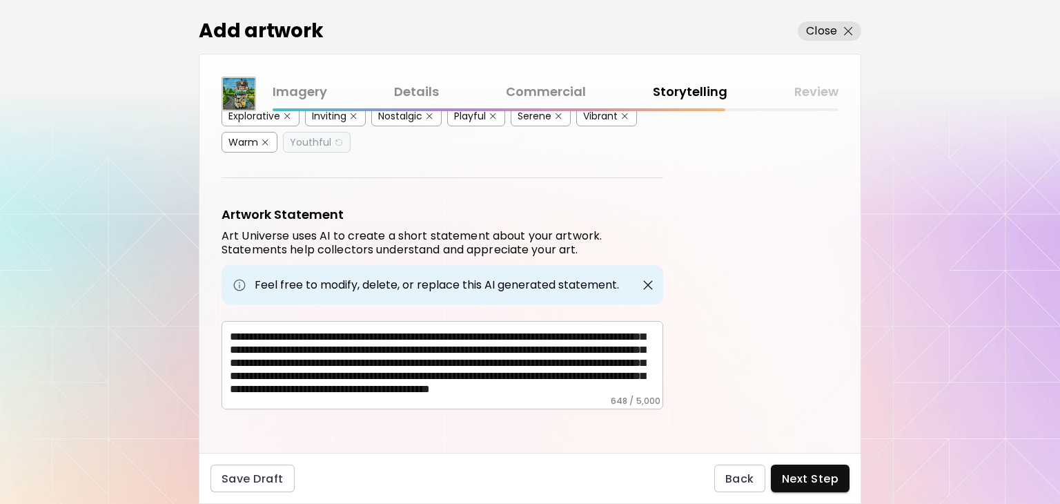
scroll to position [63, 0]
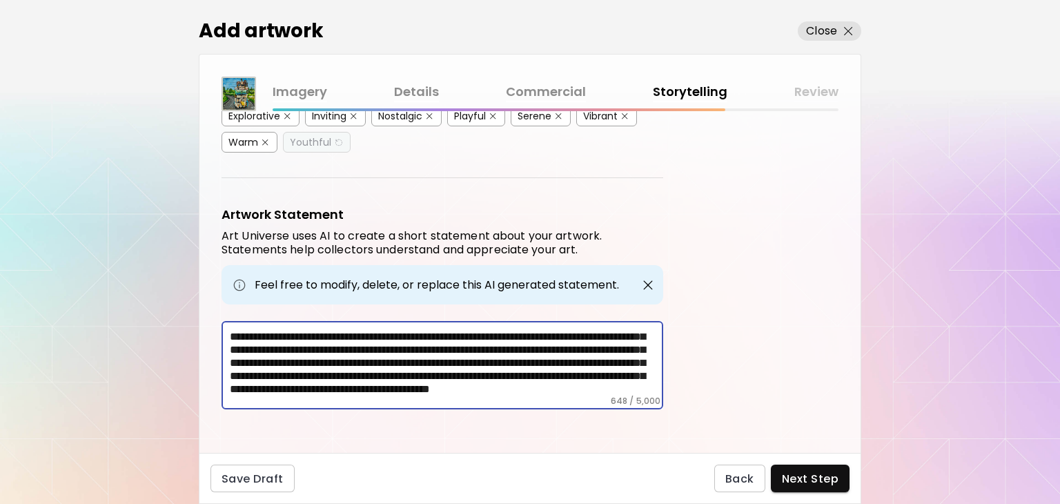
click at [310, 340] on textarea "**********" at bounding box center [446, 360] width 433 height 69
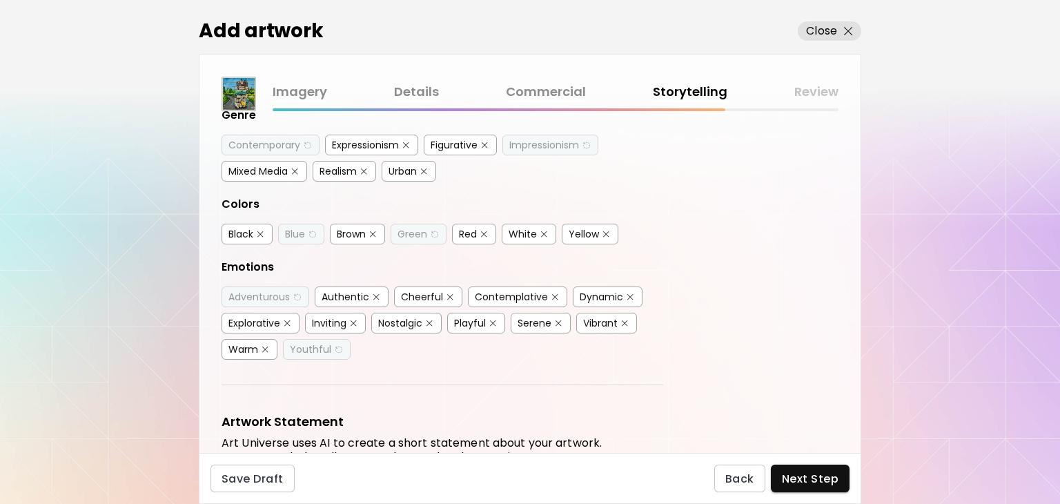
scroll to position [363, 0]
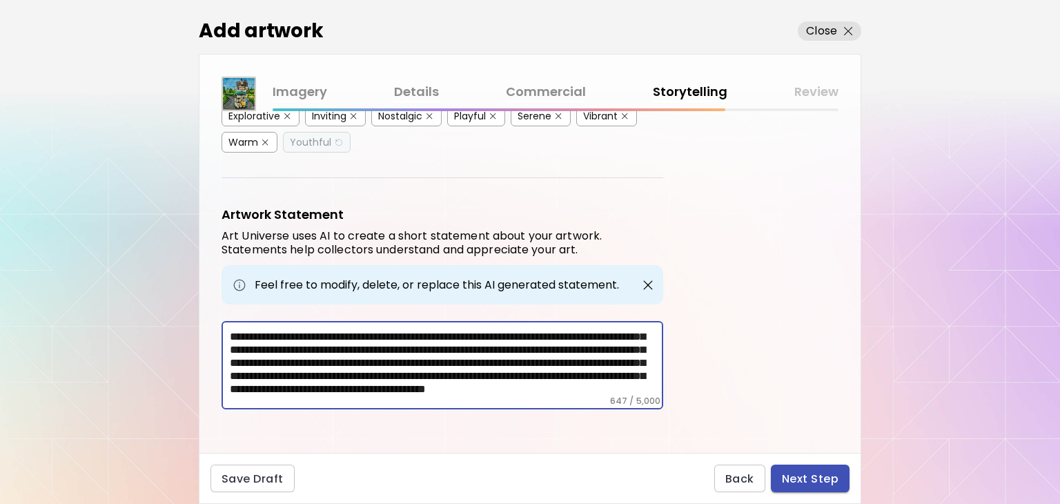
type textarea "**********"
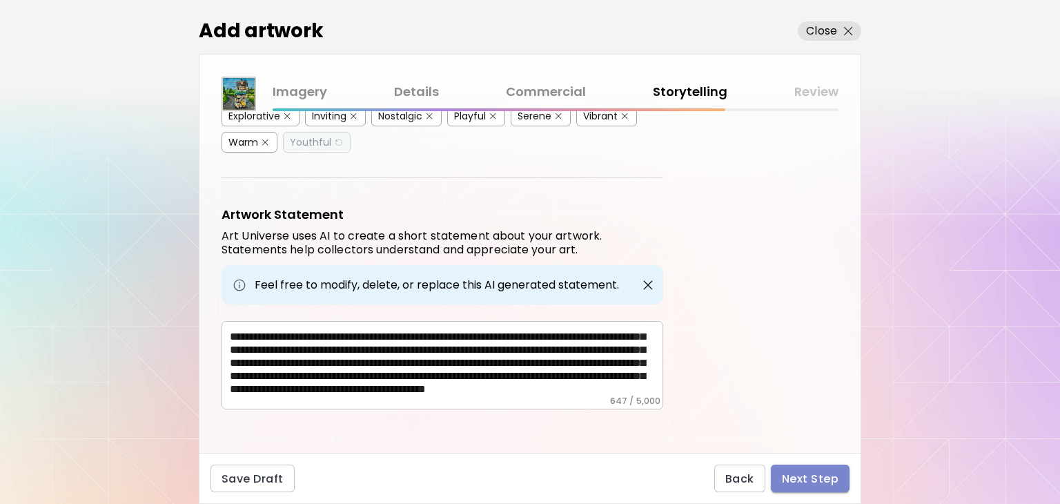
click at [797, 474] on span "Next Step" at bounding box center [810, 478] width 57 height 14
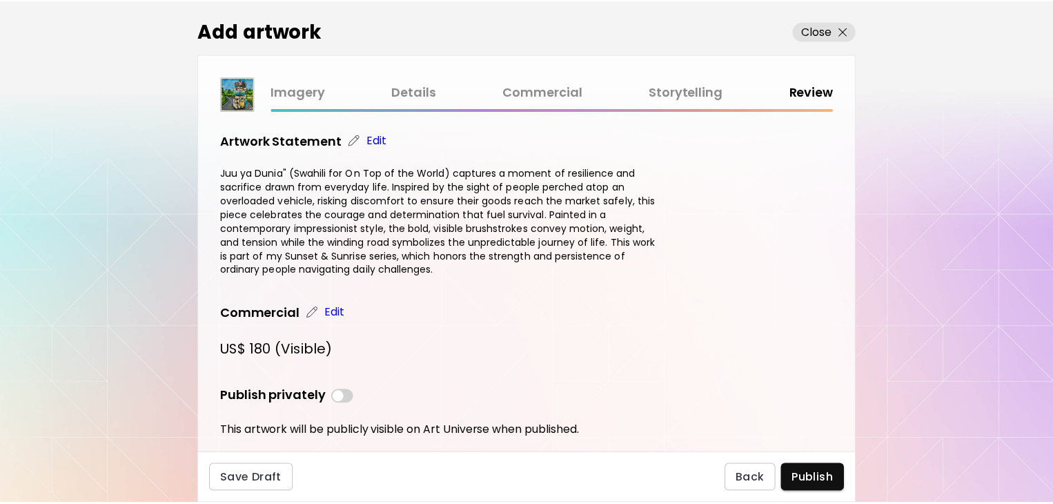
scroll to position [792, 0]
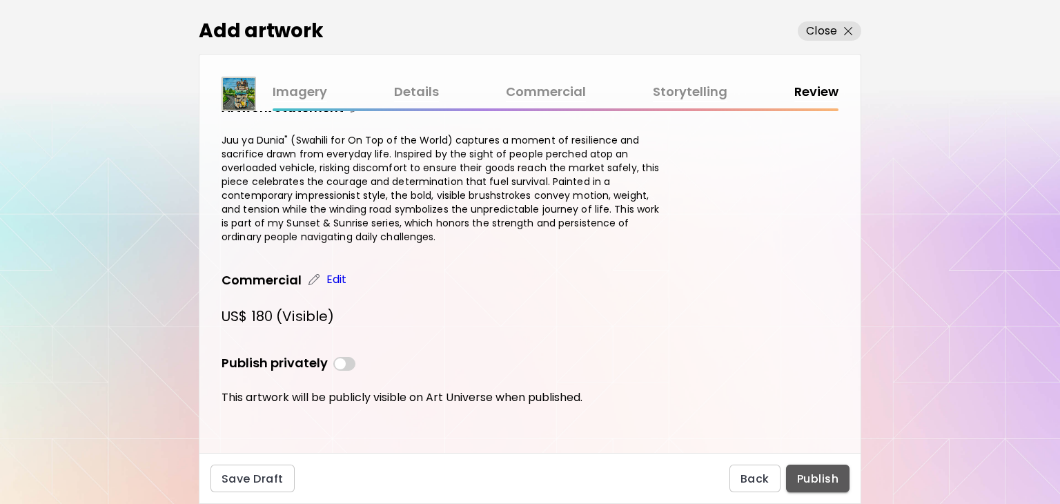
click at [819, 477] on span "Publish" at bounding box center [817, 478] width 41 height 14
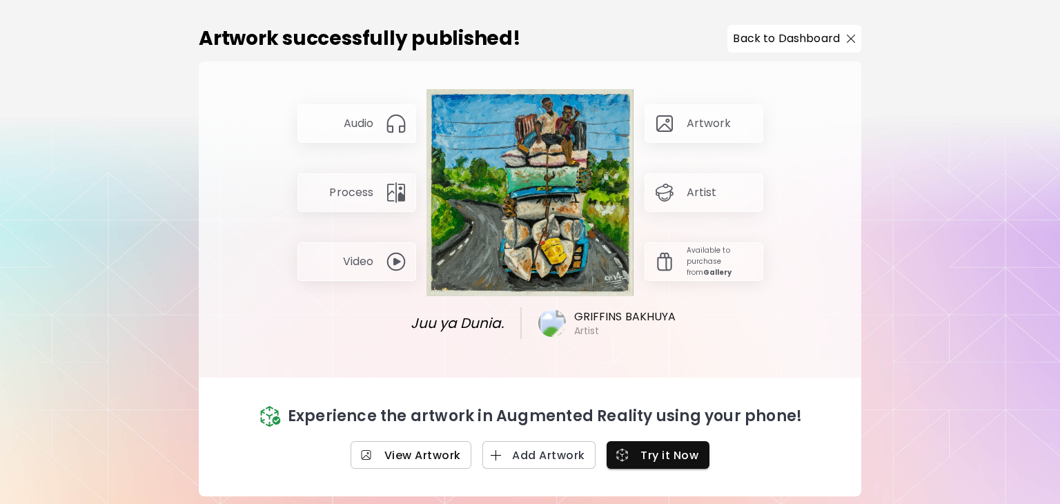
click at [435, 454] on span "View Artwork" at bounding box center [410, 455] width 99 height 14
click at [795, 41] on p "Back to Dashboard" at bounding box center [786, 38] width 107 height 17
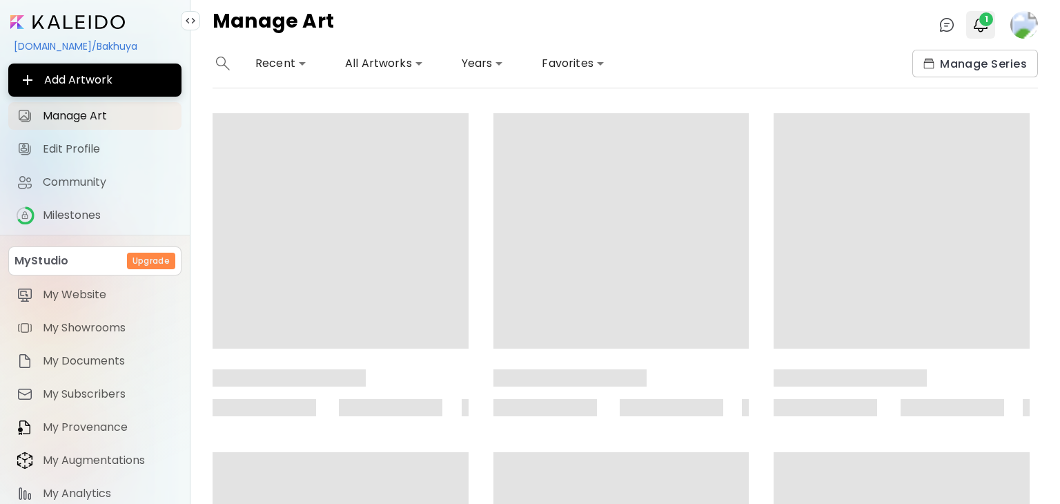
click at [984, 17] on span "1" at bounding box center [986, 19] width 14 height 14
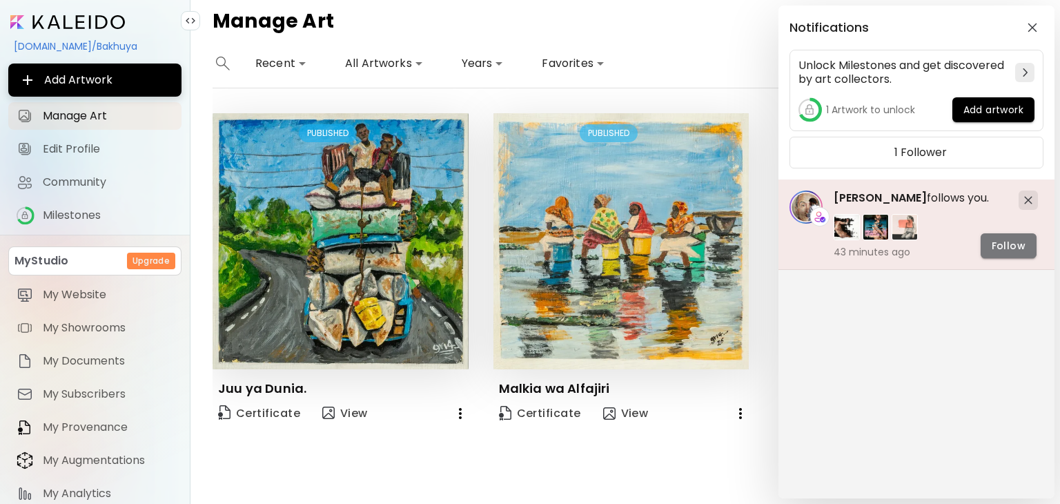
click at [1000, 241] on span "Follow" at bounding box center [1008, 246] width 34 height 14
click at [860, 199] on span "Cesar Biojo" at bounding box center [879, 198] width 93 height 16
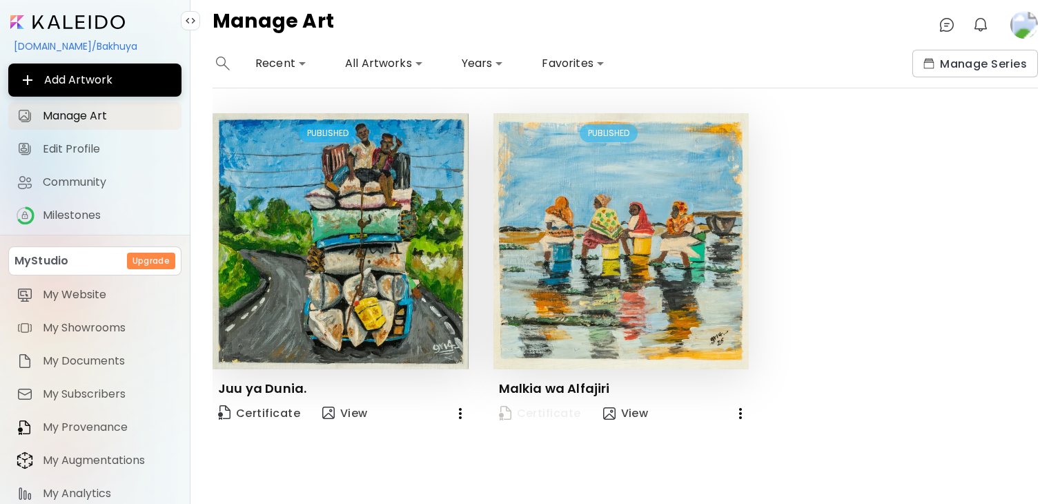
click at [523, 408] on span "Certificate" at bounding box center [540, 413] width 82 height 15
click at [566, 401] on link "Certificate" at bounding box center [539, 413] width 93 height 28
click at [603, 415] on img "button" at bounding box center [609, 413] width 12 height 12
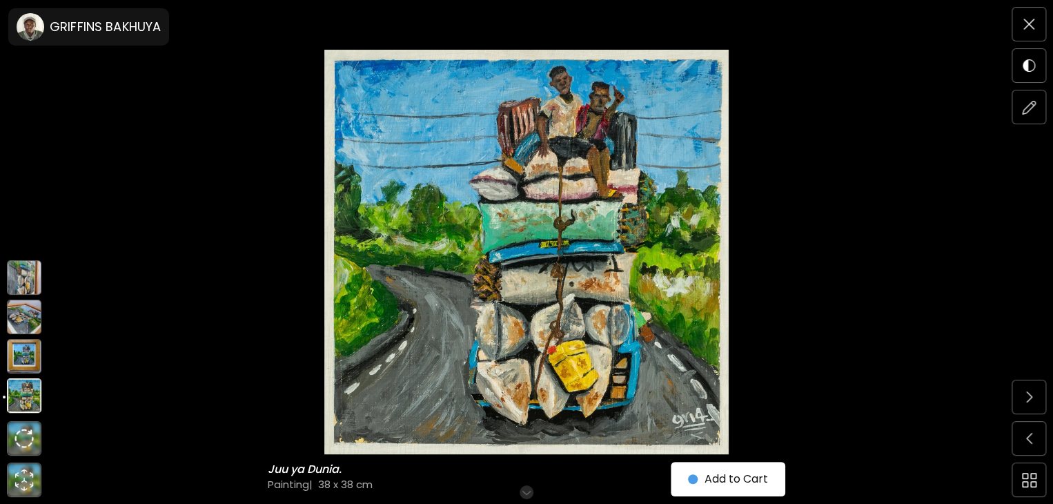
click at [22, 348] on img at bounding box center [24, 356] width 34 height 34
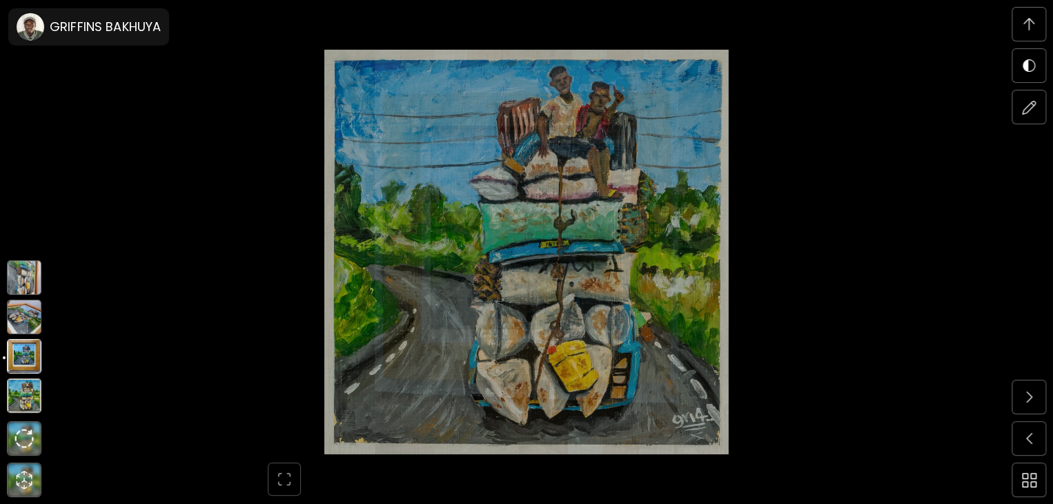
scroll to position [290, 0]
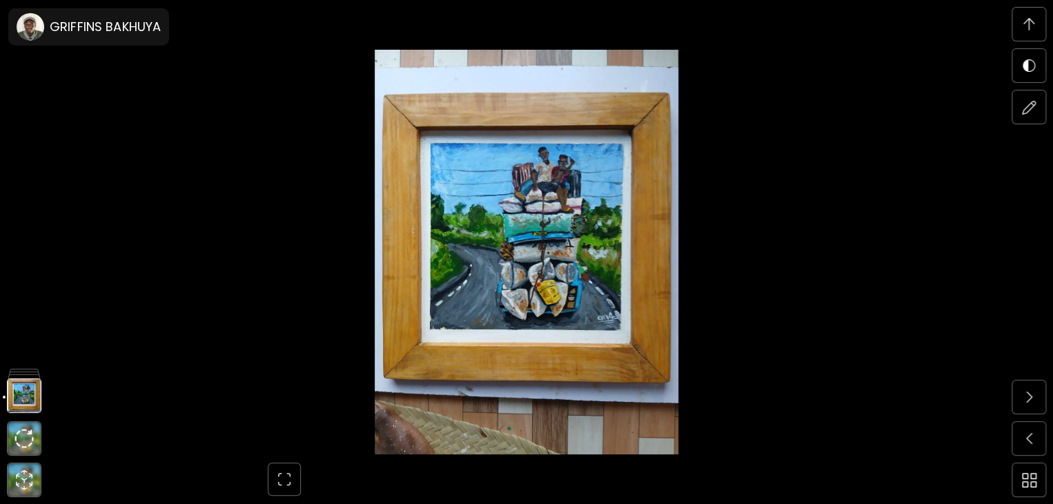
click at [22, 333] on div at bounding box center [526, 252] width 1053 height 504
click at [22, 435] on img at bounding box center [23, 437] width 19 height 19
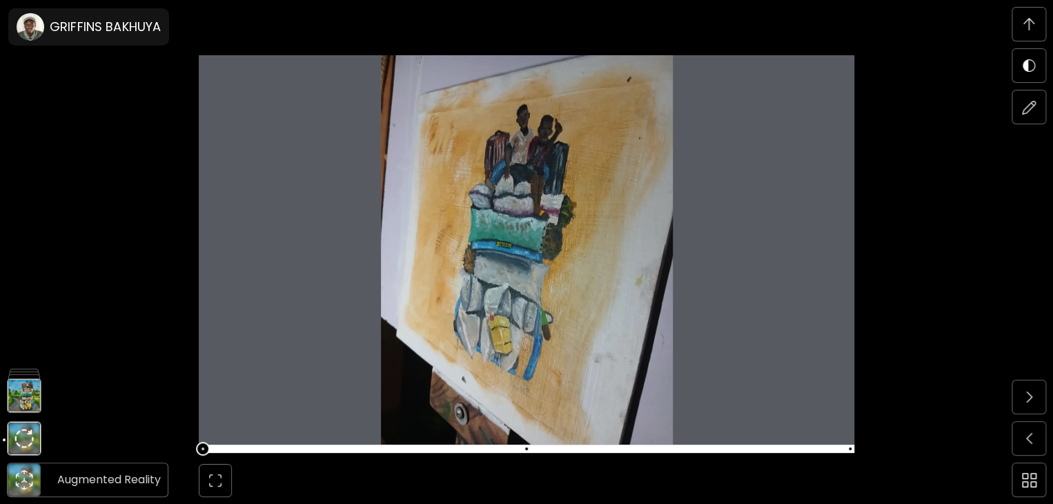
click at [23, 479] on icon "animation" at bounding box center [24, 479] width 6 height 5
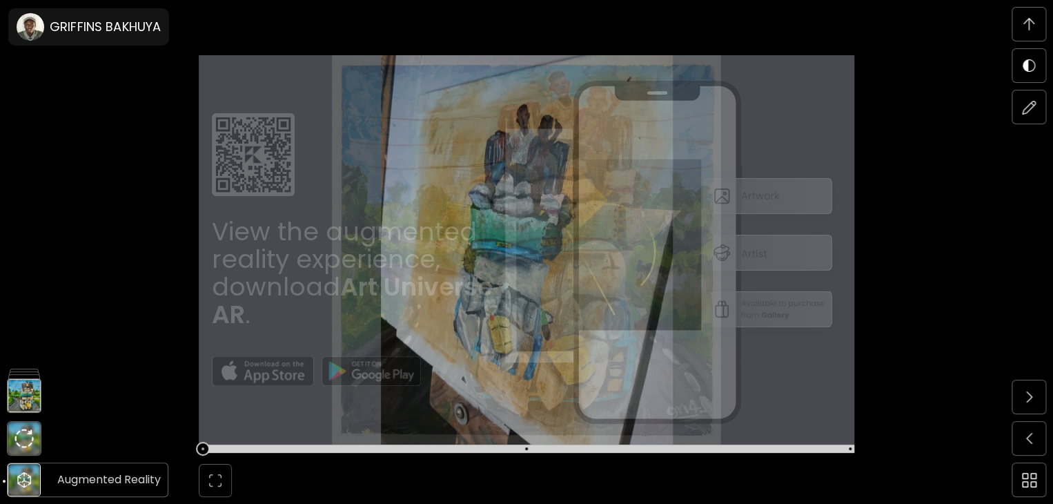
scroll to position [5821, 0]
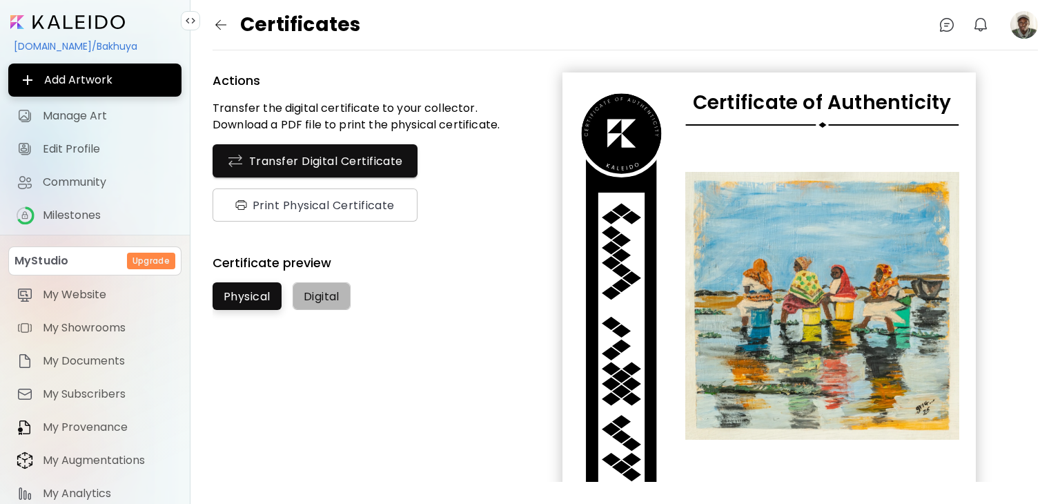
click at [324, 297] on span "Digital" at bounding box center [322, 296] width 36 height 14
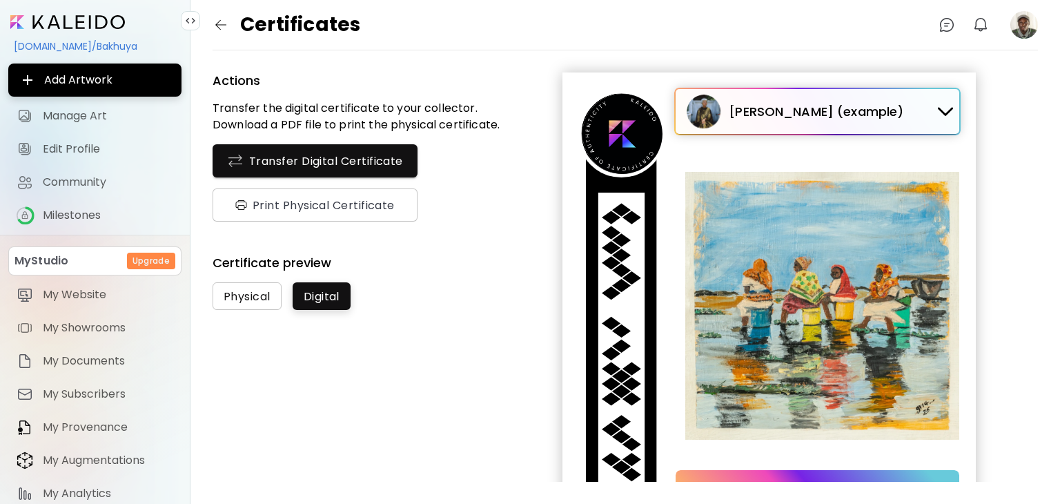
click at [219, 298] on button "Physical" at bounding box center [246, 296] width 69 height 28
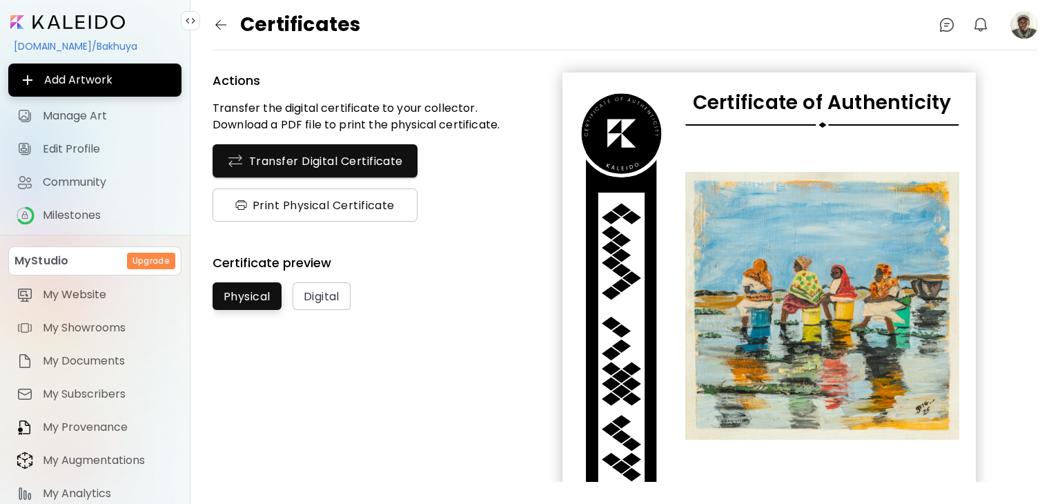
click at [320, 204] on span "Print Physical Certificate" at bounding box center [314, 205] width 163 height 14
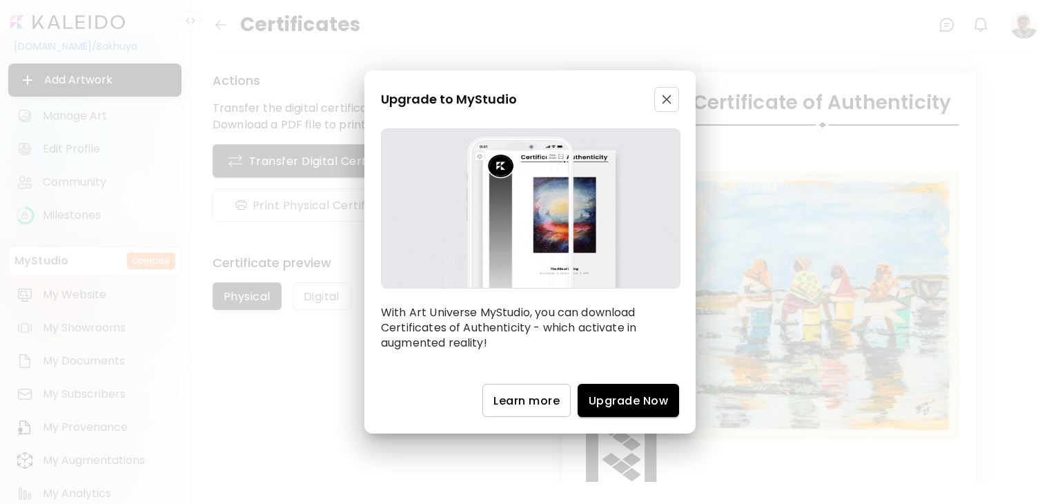
click at [673, 95] on span "button" at bounding box center [666, 100] width 17 height 10
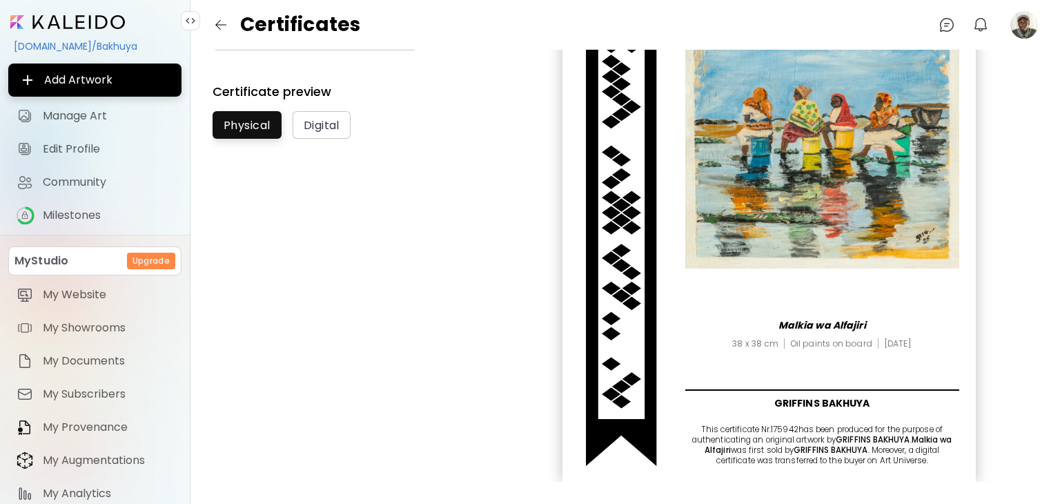
scroll to position [172, 0]
click at [223, 28] on img "button" at bounding box center [220, 25] width 17 height 17
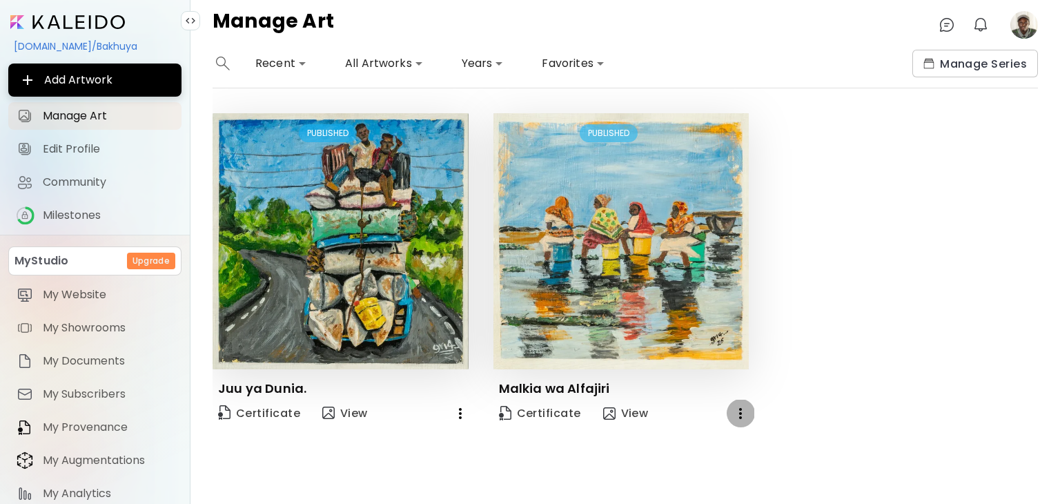
click at [736, 408] on icon "button" at bounding box center [740, 413] width 17 height 17
click at [813, 390] on div at bounding box center [530, 252] width 1060 height 504
click at [982, 62] on span "Manage Series" at bounding box center [974, 64] width 103 height 14
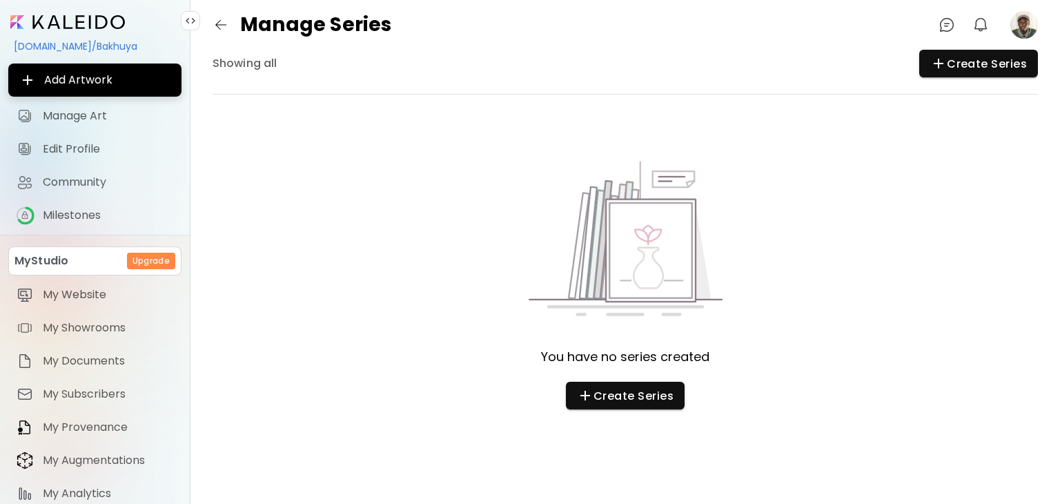
click at [225, 25] on img "button" at bounding box center [220, 25] width 17 height 17
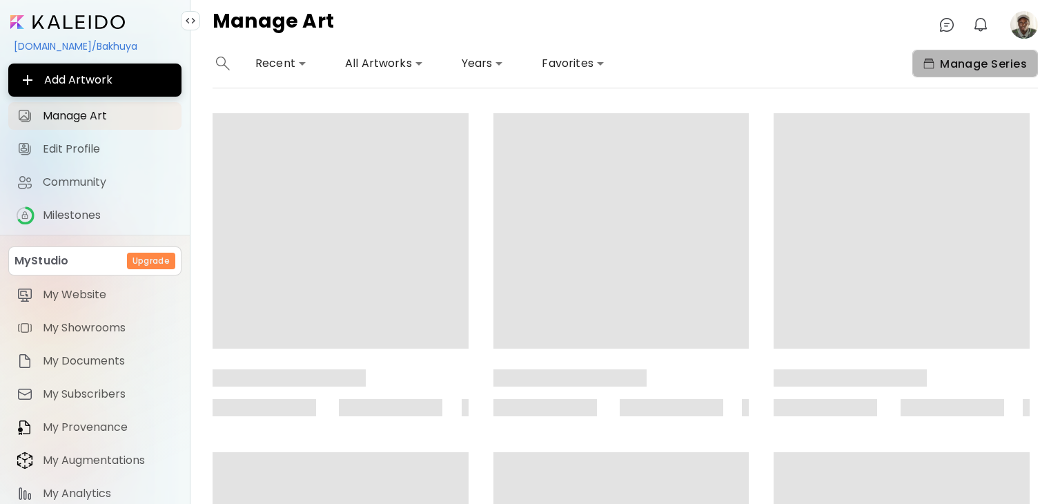
click at [996, 70] on span "Manage Series" at bounding box center [974, 64] width 103 height 14
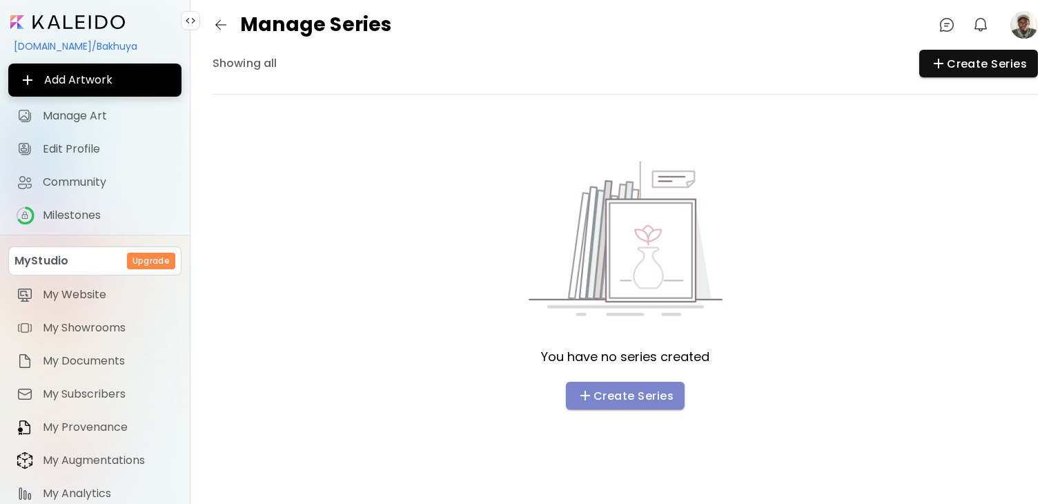
click at [648, 393] on span "Create Series" at bounding box center [625, 395] width 97 height 17
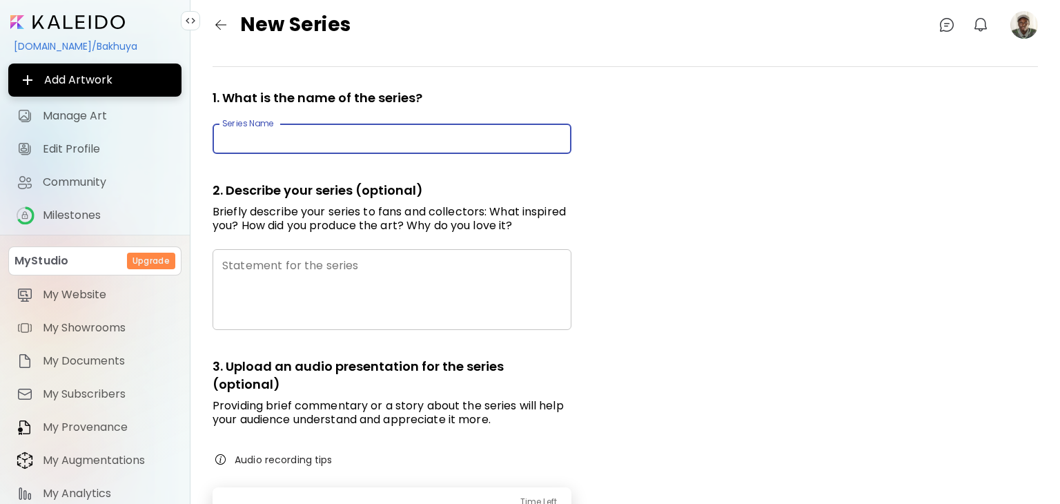
click at [326, 130] on input "text" at bounding box center [391, 139] width 359 height 32
click at [761, 244] on div "1. What is the name of the series? Series Name Series Name 2. Describe your ser…" at bounding box center [624, 288] width 869 height 476
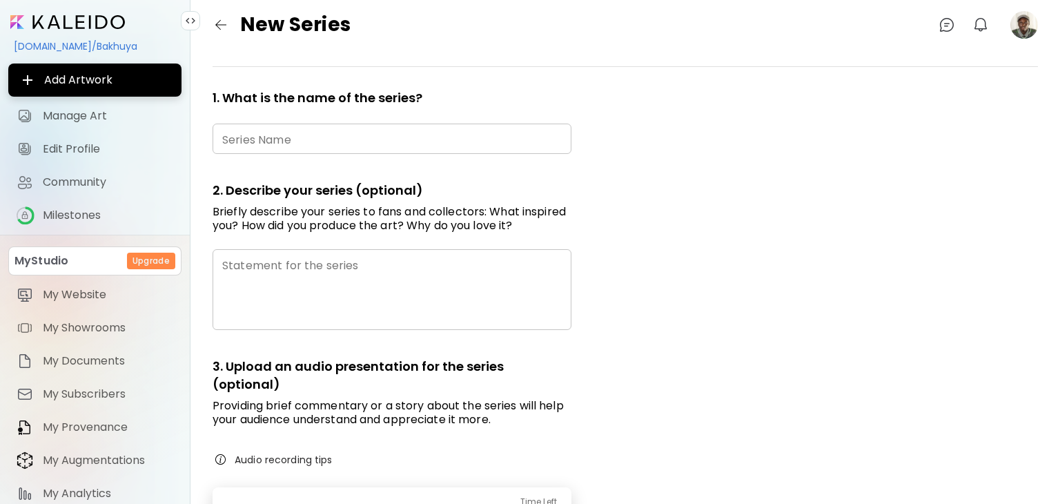
click at [223, 21] on img "button" at bounding box center [220, 25] width 17 height 17
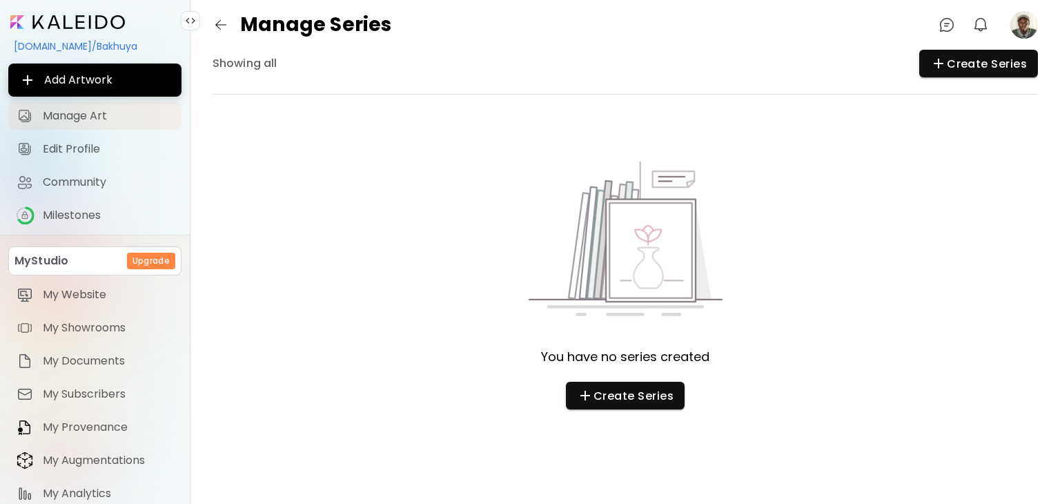
click at [48, 118] on span "Manage Art" at bounding box center [108, 116] width 130 height 14
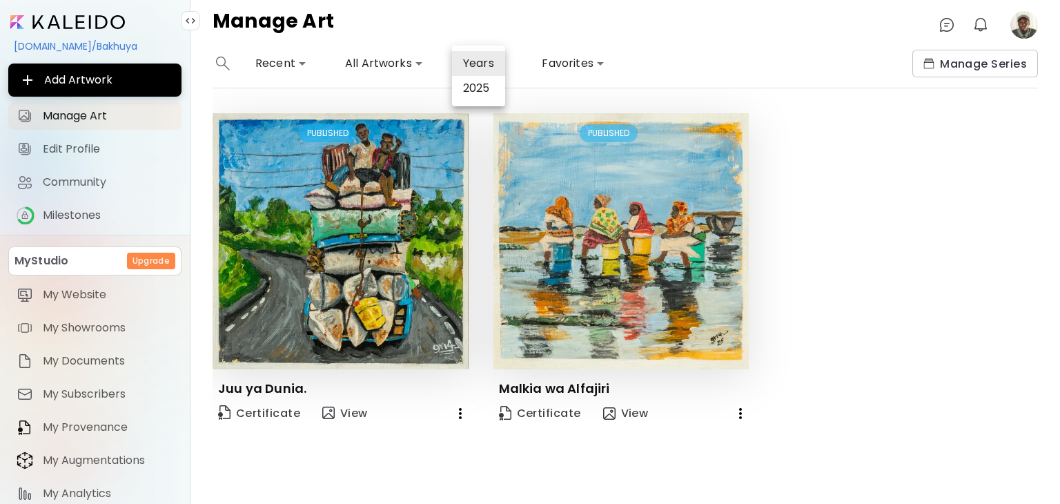
click at [495, 68] on body "**********" at bounding box center [530, 252] width 1060 height 504
click at [411, 58] on div at bounding box center [530, 252] width 1060 height 504
click at [423, 58] on body "**********" at bounding box center [530, 252] width 1060 height 504
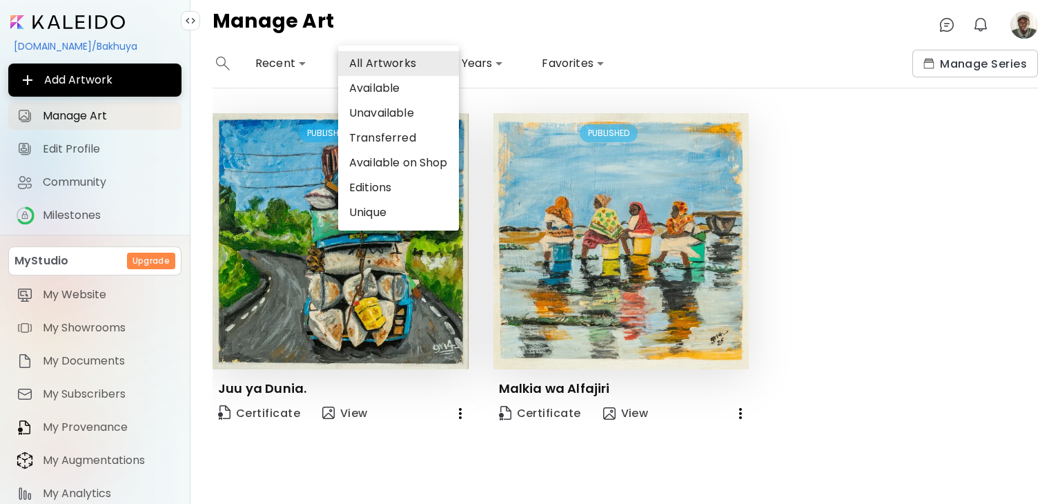
click at [626, 48] on div at bounding box center [530, 252] width 1060 height 504
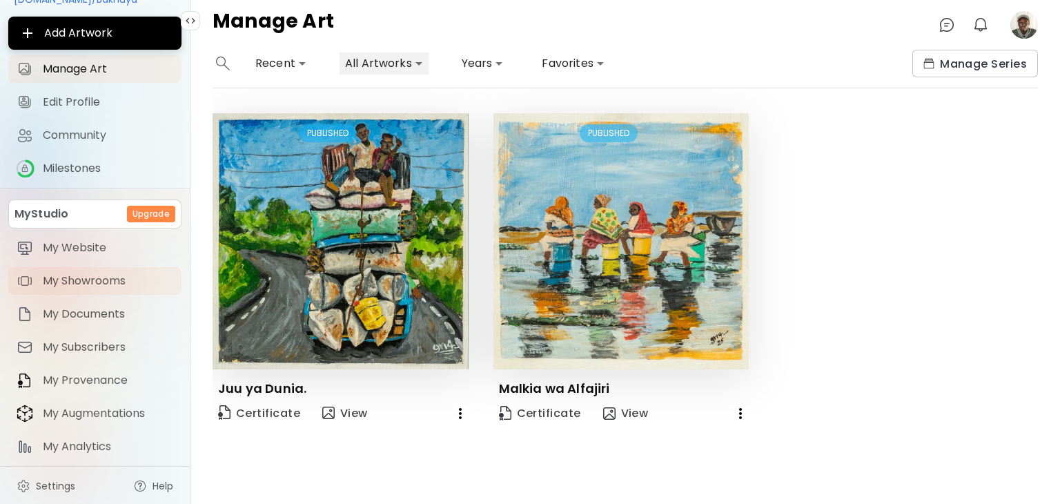
scroll to position [48, 0]
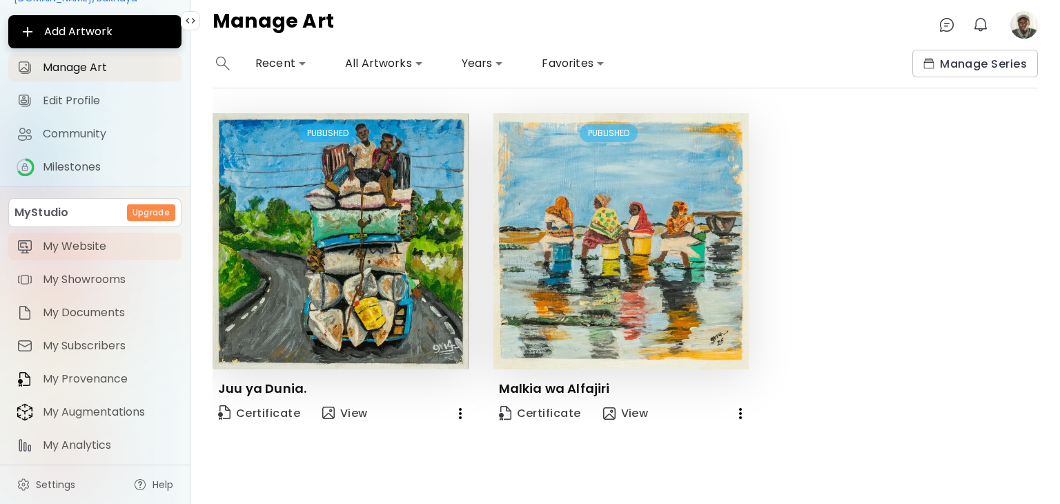
click at [90, 239] on span "My Website" at bounding box center [108, 246] width 130 height 14
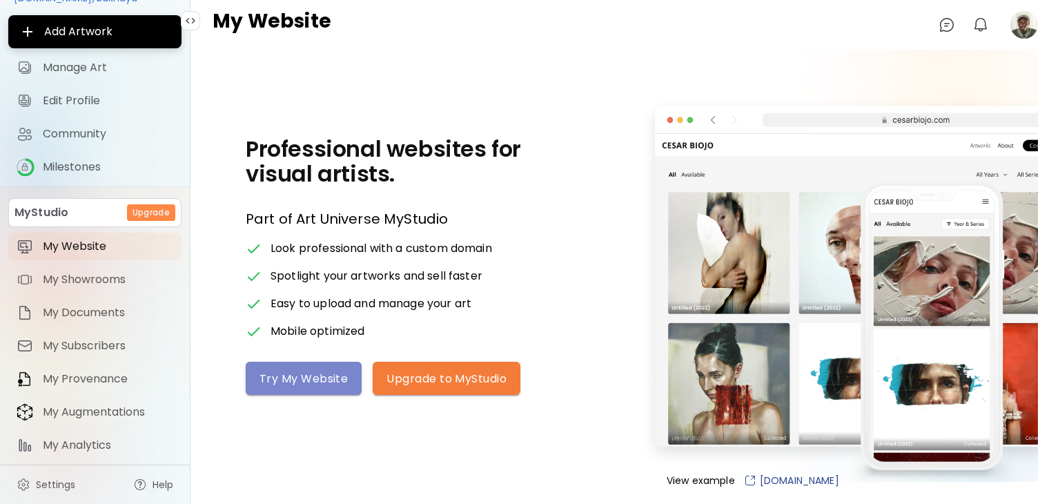
click at [315, 377] on span "Try My Website" at bounding box center [303, 378] width 88 height 14
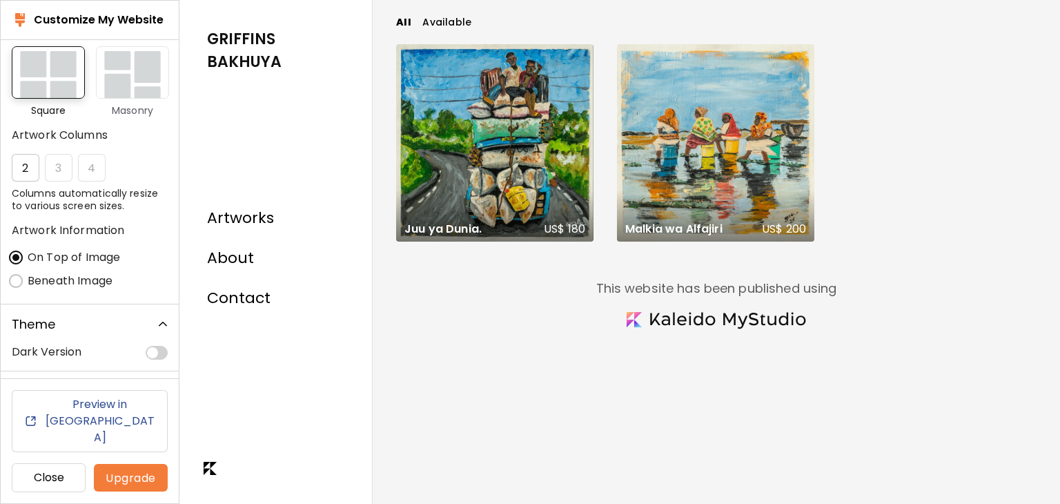
scroll to position [181, 0]
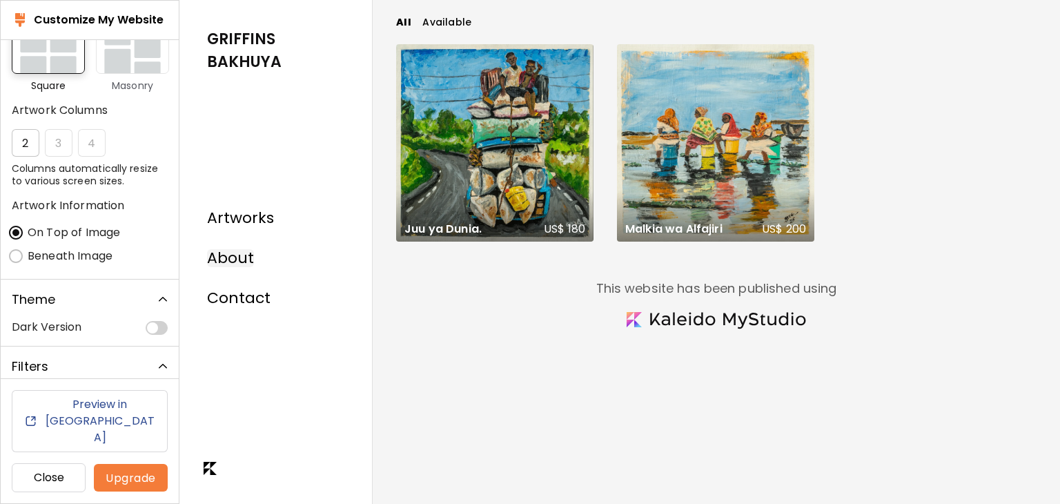
click at [239, 260] on link "About" at bounding box center [230, 258] width 47 height 18
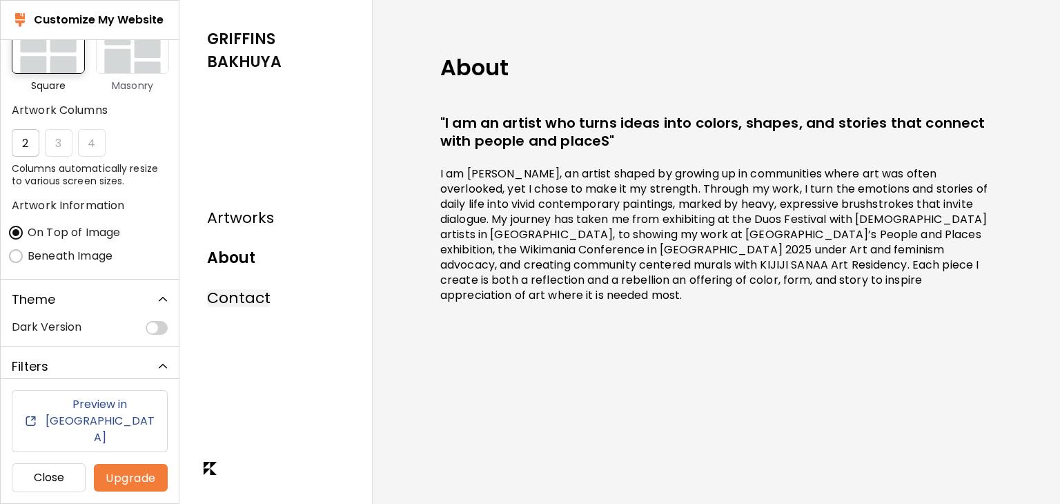
click at [245, 296] on link "Contact" at bounding box center [238, 298] width 63 height 18
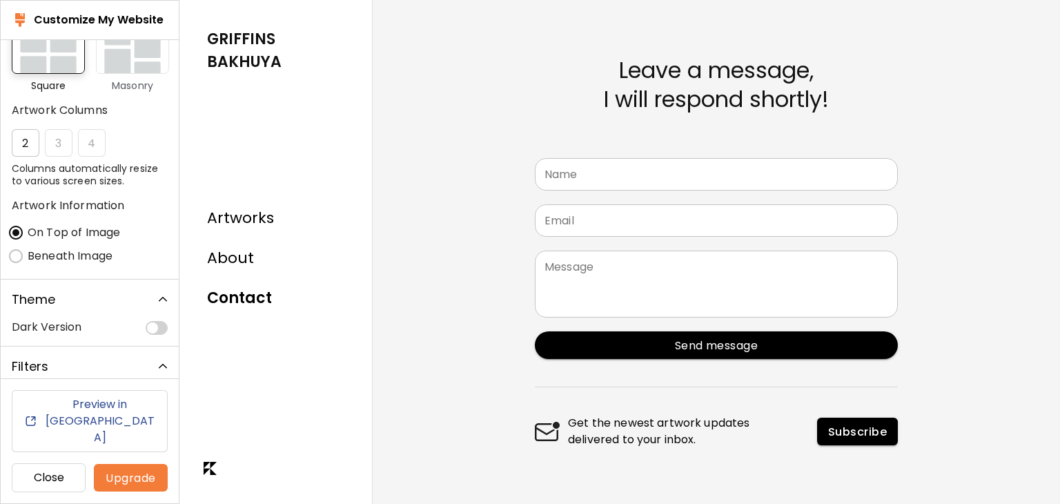
click at [615, 173] on input "text" at bounding box center [716, 174] width 363 height 32
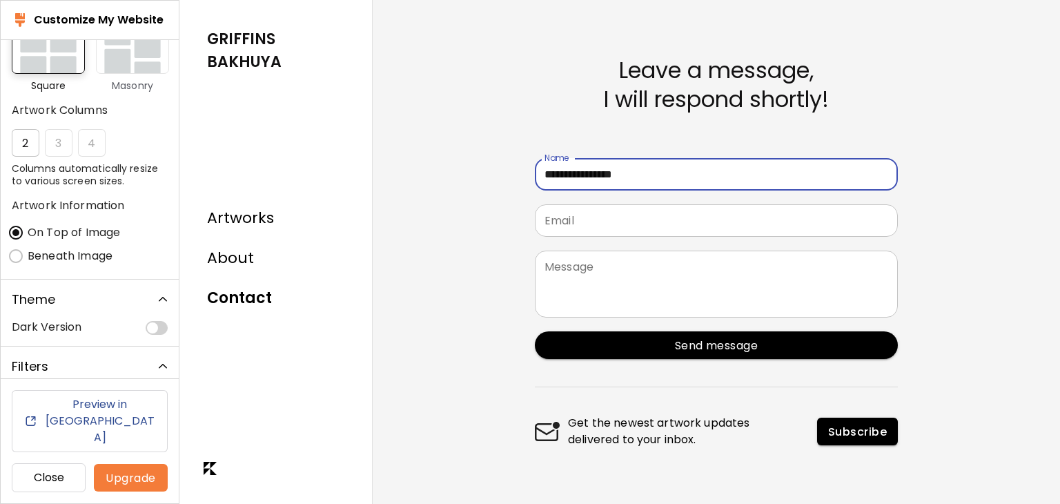
type input "**********"
click at [611, 203] on form "**********" at bounding box center [716, 252] width 385 height 392
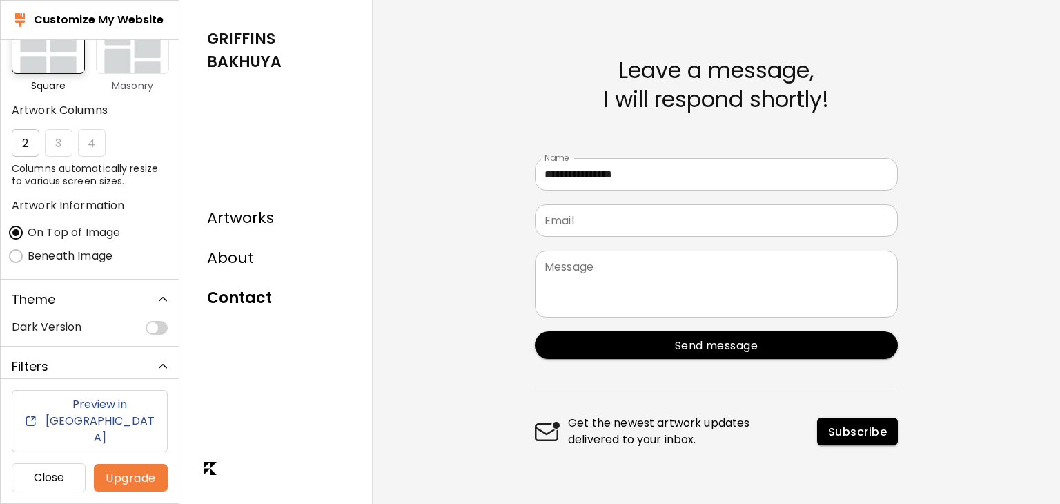
click at [610, 215] on input "email" at bounding box center [716, 220] width 363 height 32
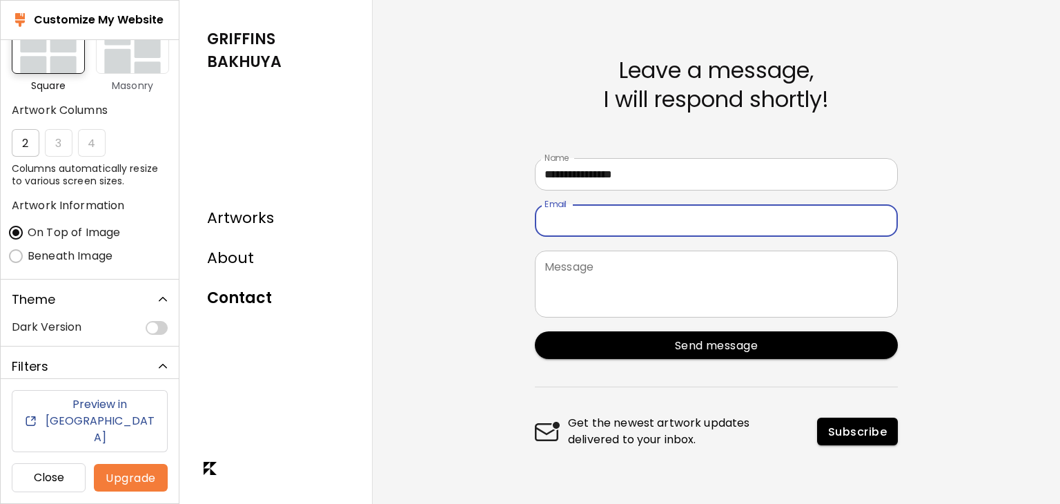
type input "**********"
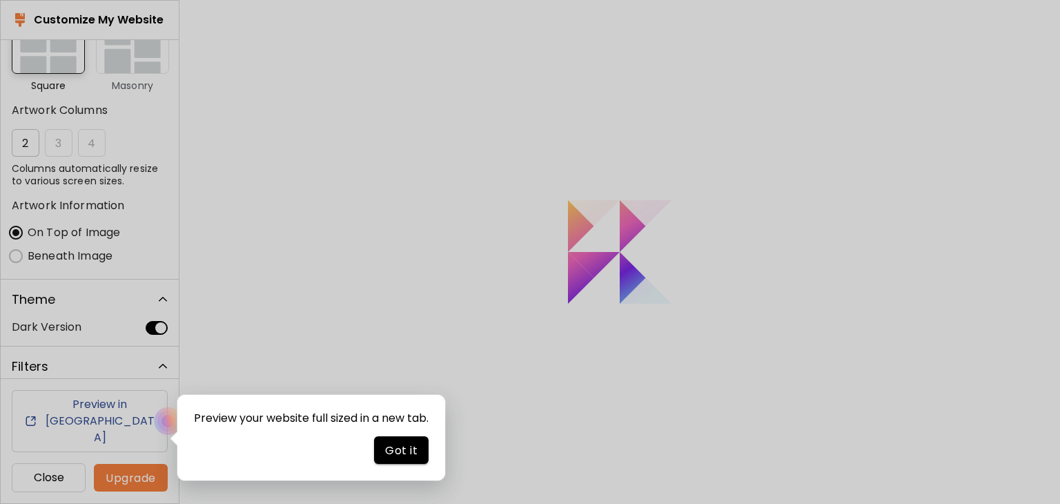
scroll to position [0, 0]
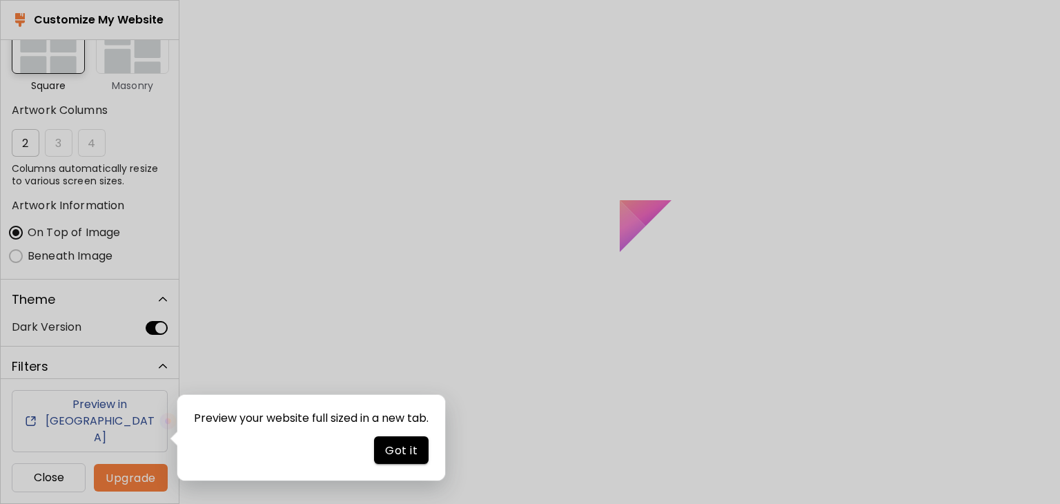
click at [415, 451] on span "Got it" at bounding box center [401, 450] width 32 height 14
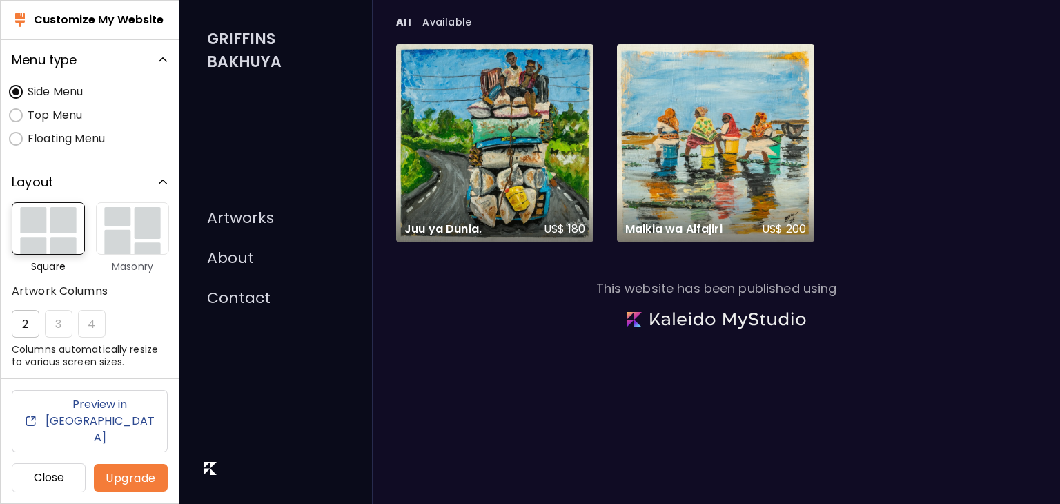
click at [143, 225] on img "button" at bounding box center [132, 228] width 73 height 52
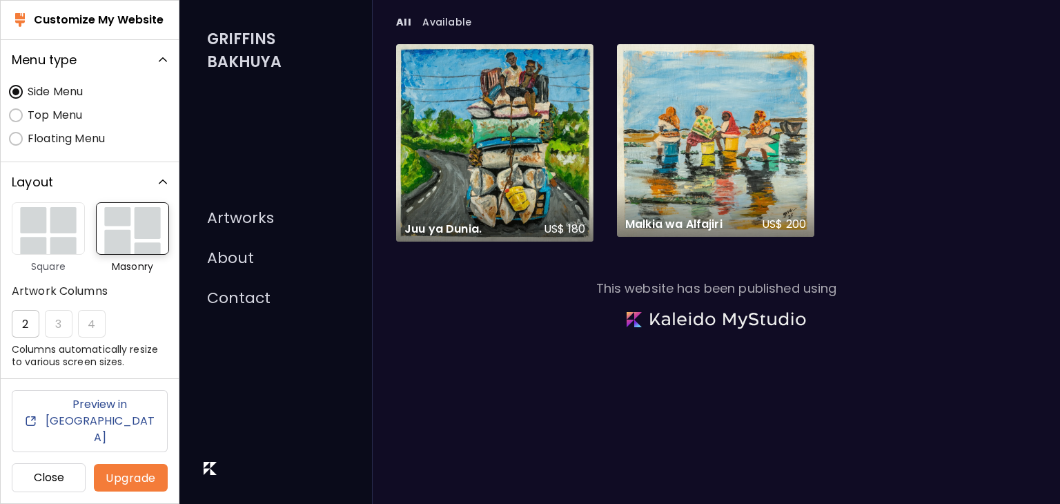
click at [52, 319] on div "2 3 4" at bounding box center [90, 324] width 156 height 28
click at [57, 315] on div "2 3 4" at bounding box center [90, 324] width 156 height 28
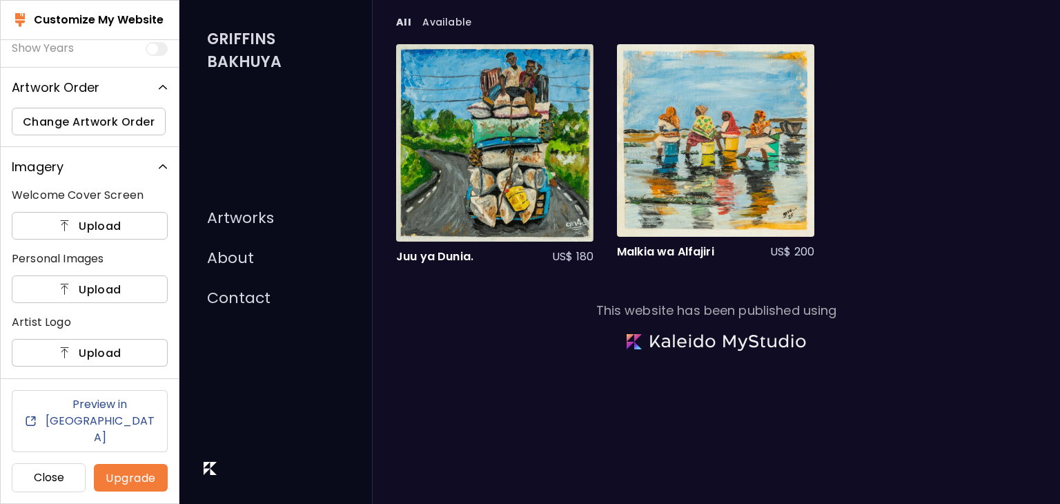
scroll to position [552, 0]
click at [88, 221] on span "Upload" at bounding box center [90, 224] width 134 height 14
click at [0, 0] on input "Upload" at bounding box center [0, 0] width 0 height 0
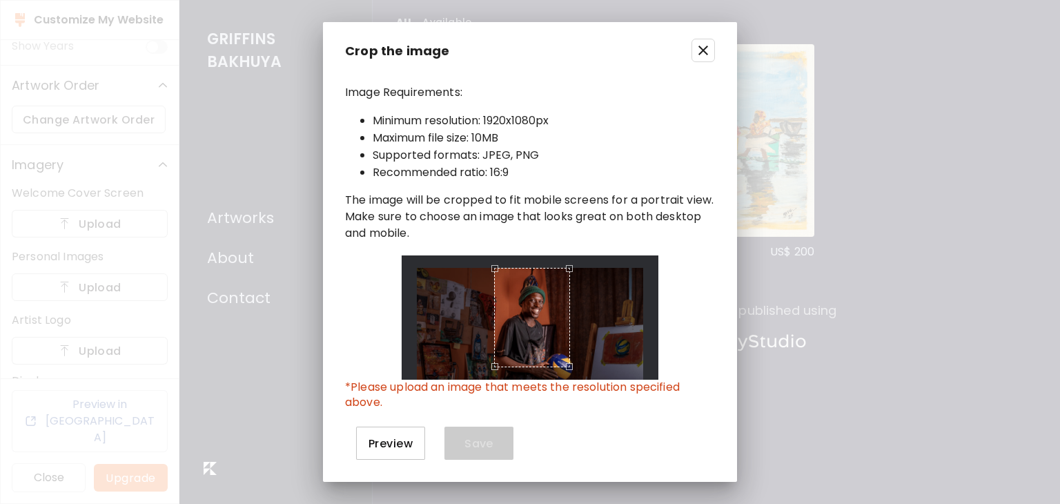
click at [545, 367] on div at bounding box center [530, 317] width 227 height 99
click at [524, 364] on div "Use the arrow keys to move the crop selection area" at bounding box center [534, 317] width 76 height 99
click at [576, 367] on div at bounding box center [530, 317] width 227 height 99
click at [461, 367] on div at bounding box center [530, 317] width 227 height 99
click at [468, 379] on div "Image Requirements: Minimum resolution: 1920x1080px Maximum file size: 10MB Sup…" at bounding box center [530, 280] width 414 height 403
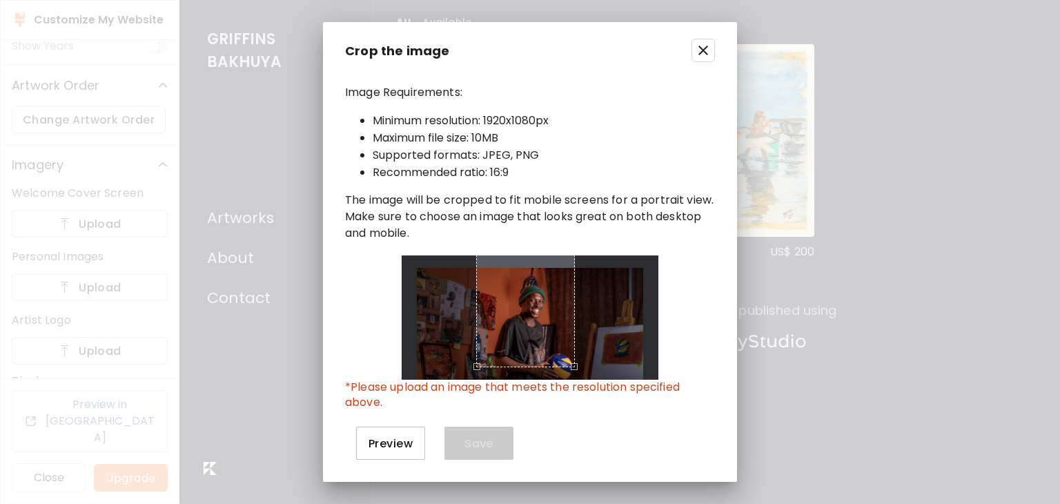
click at [555, 315] on div "Use the arrow keys to move the crop selection area" at bounding box center [525, 271] width 99 height 192
click at [516, 321] on div "Use the arrow keys to move the crop selection area" at bounding box center [525, 271] width 99 height 192
click at [504, 346] on div "Use the arrow keys to move the crop selection area" at bounding box center [525, 271] width 99 height 192
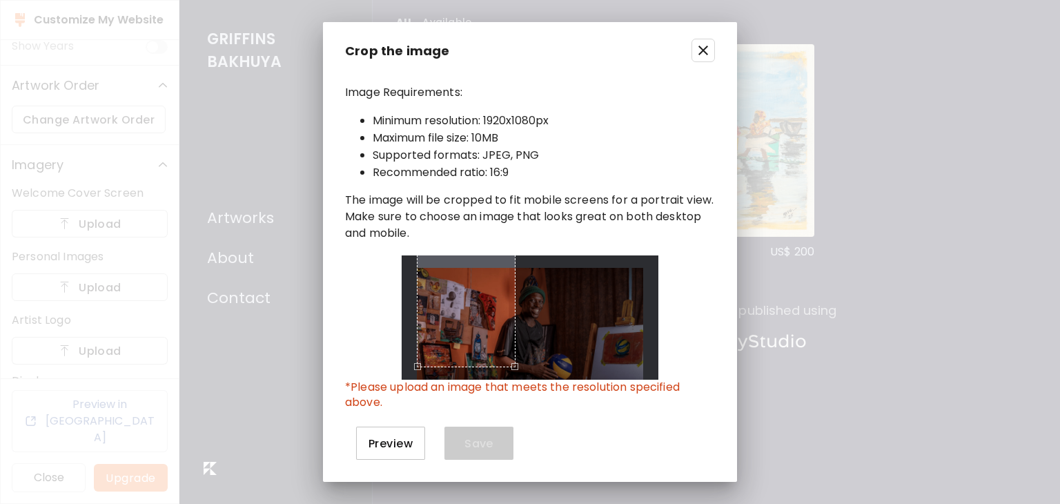
click at [481, 379] on div "Image Requirements: Minimum resolution: 1920x1080px Maximum file size: 10MB Sup…" at bounding box center [530, 280] width 414 height 403
click at [515, 306] on div "Use the arrow keys to move the crop selection area" at bounding box center [466, 271] width 99 height 192
click at [700, 40] on button "button" at bounding box center [702, 50] width 23 height 23
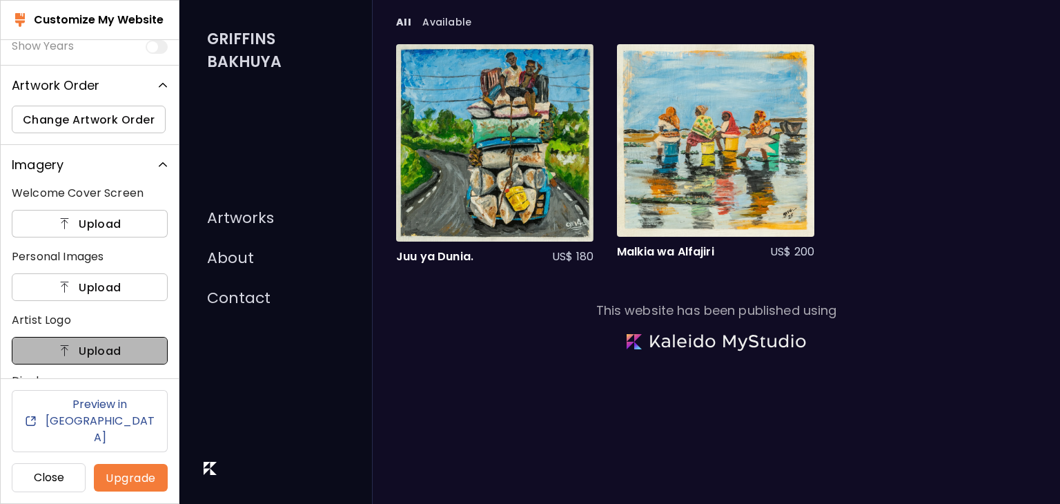
click at [91, 348] on span "Upload" at bounding box center [90, 351] width 134 height 14
click at [0, 0] on input "Upload" at bounding box center [0, 0] width 0 height 0
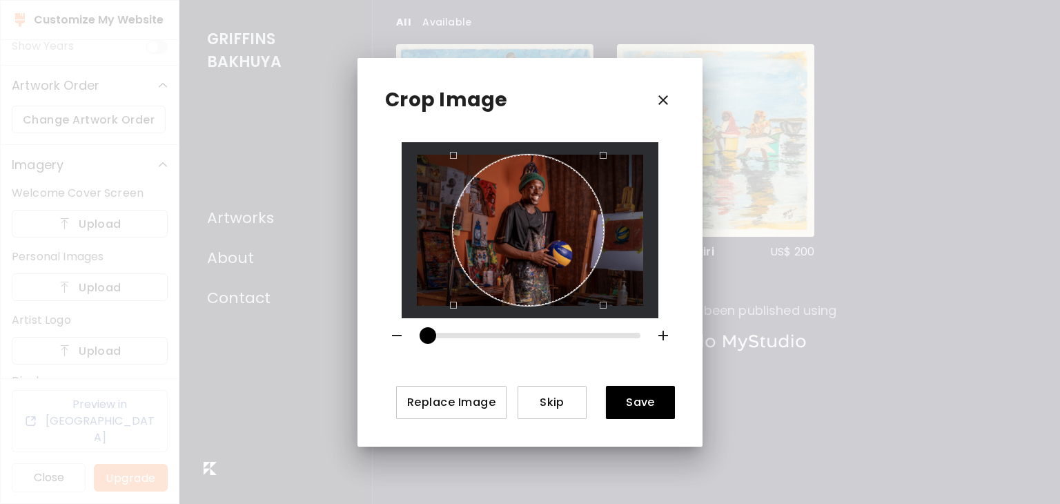
click at [535, 213] on div "Use the arrow keys to move the crop selection area" at bounding box center [528, 230] width 151 height 151
click at [568, 259] on div "Use the arrow keys to move the crop selection area" at bounding box center [533, 230] width 151 height 151
click at [654, 410] on button "Save" at bounding box center [640, 402] width 69 height 33
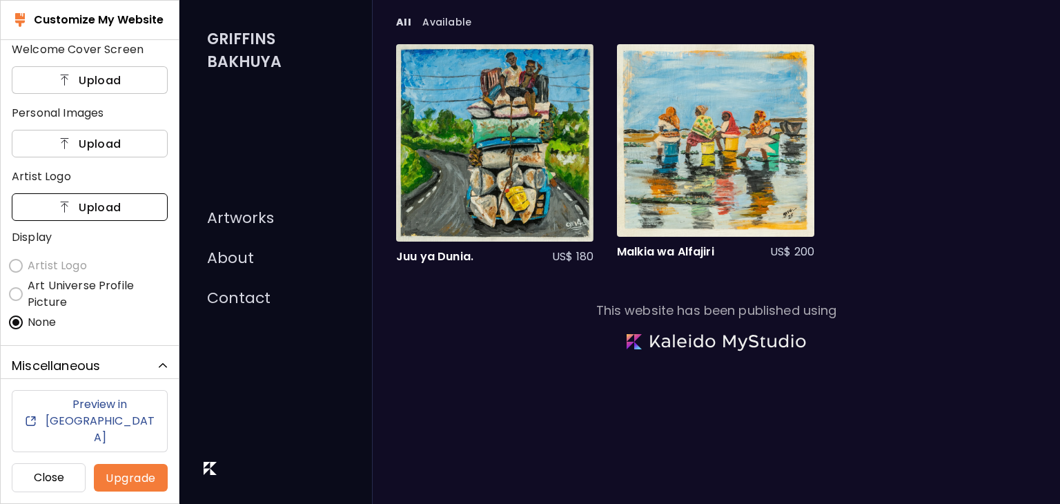
scroll to position [733, 0]
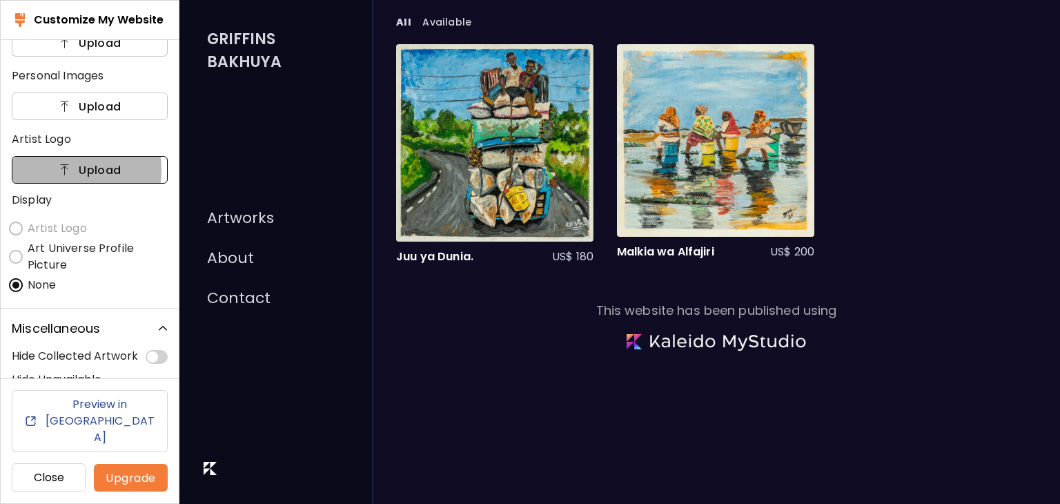
click at [61, 168] on img at bounding box center [65, 170] width 14 height 14
click at [0, 0] on input "Upload" at bounding box center [0, 0] width 0 height 0
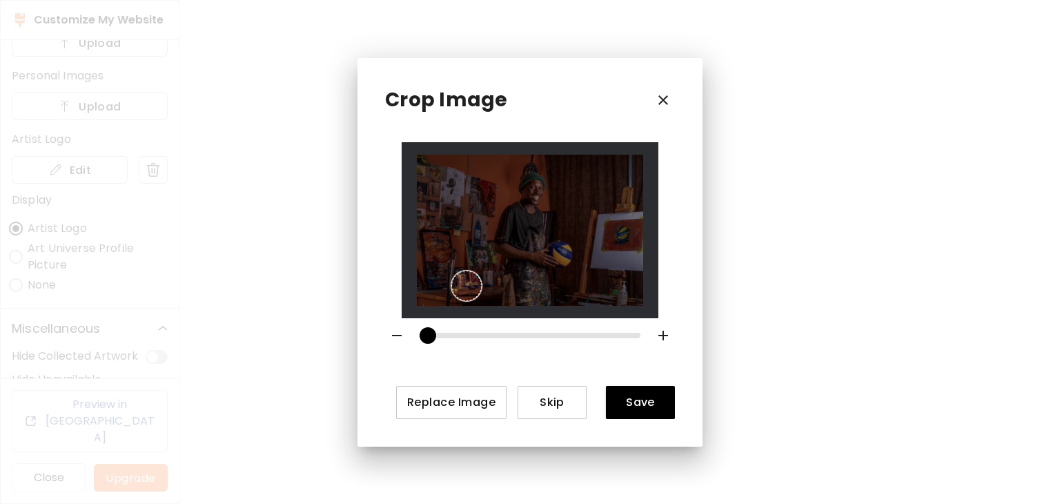
scroll to position [0, 0]
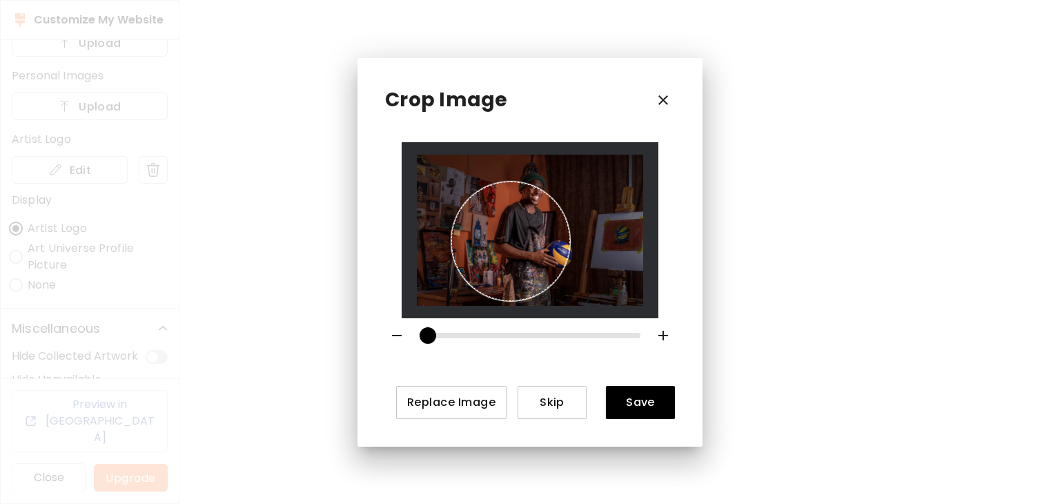
click at [570, 191] on img at bounding box center [530, 230] width 227 height 151
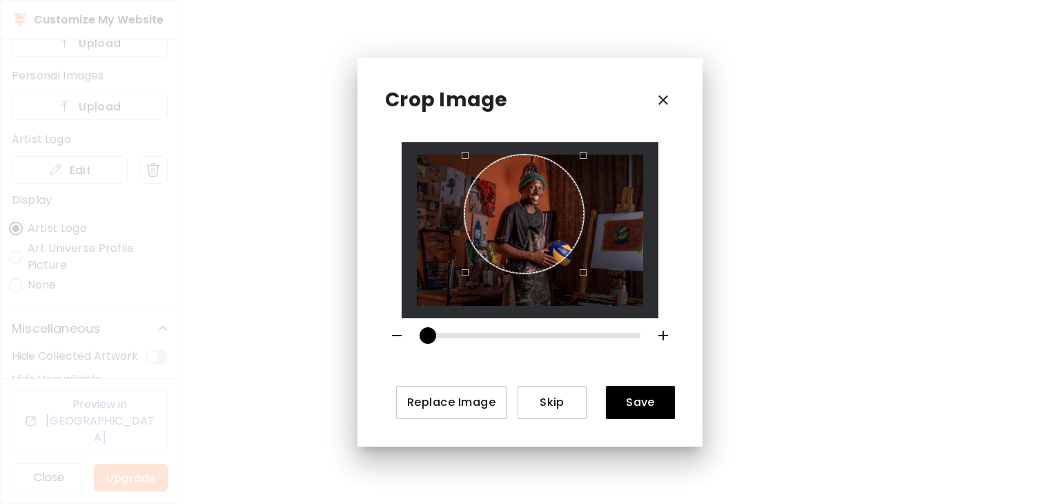
click at [546, 204] on div "Use the arrow keys to move the crop selection area" at bounding box center [523, 214] width 119 height 119
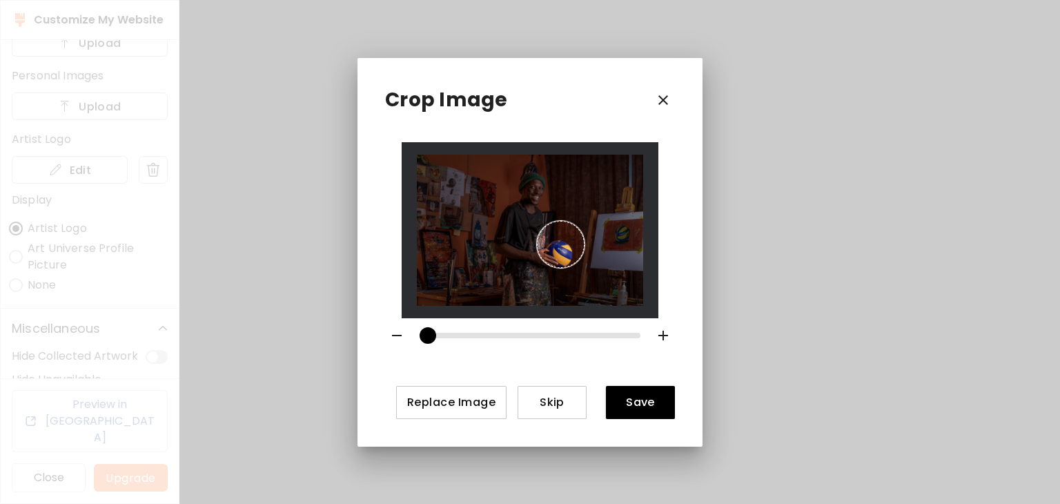
click at [532, 181] on img at bounding box center [530, 230] width 227 height 151
click at [533, 188] on div "Use the arrow keys to move the crop selection area" at bounding box center [534, 188] width 52 height 52
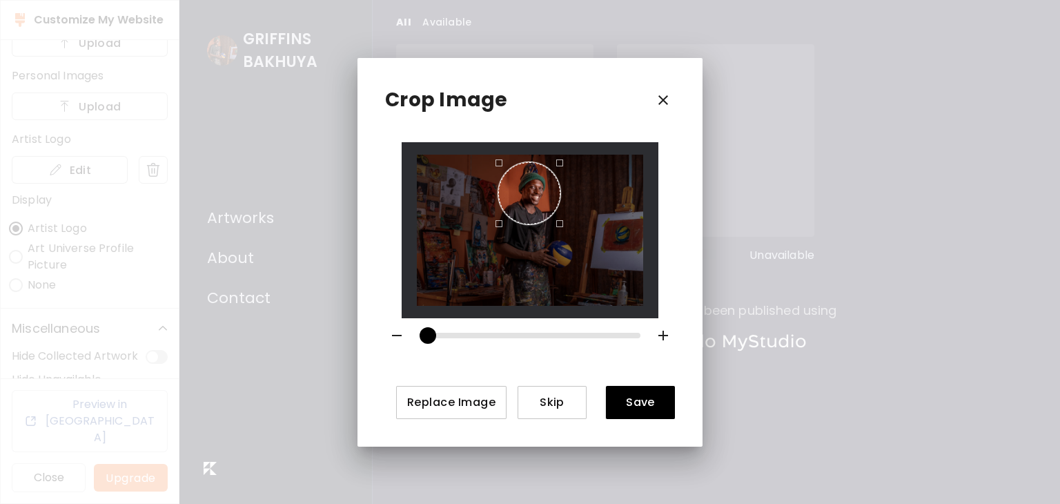
click at [495, 227] on div "Use the arrow keys to move the south west drag handle to change the crop select…" at bounding box center [495, 227] width 0 height 0
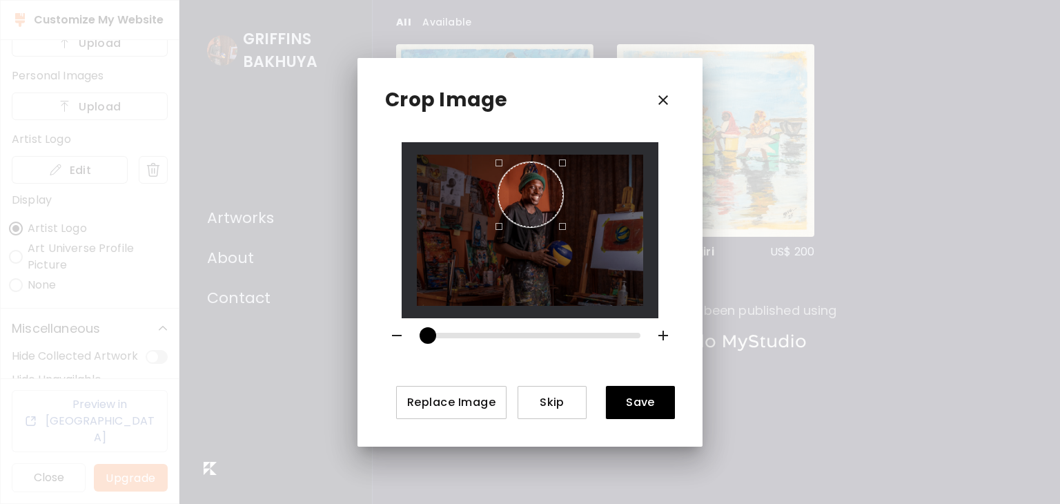
click at [562, 233] on div at bounding box center [530, 230] width 227 height 151
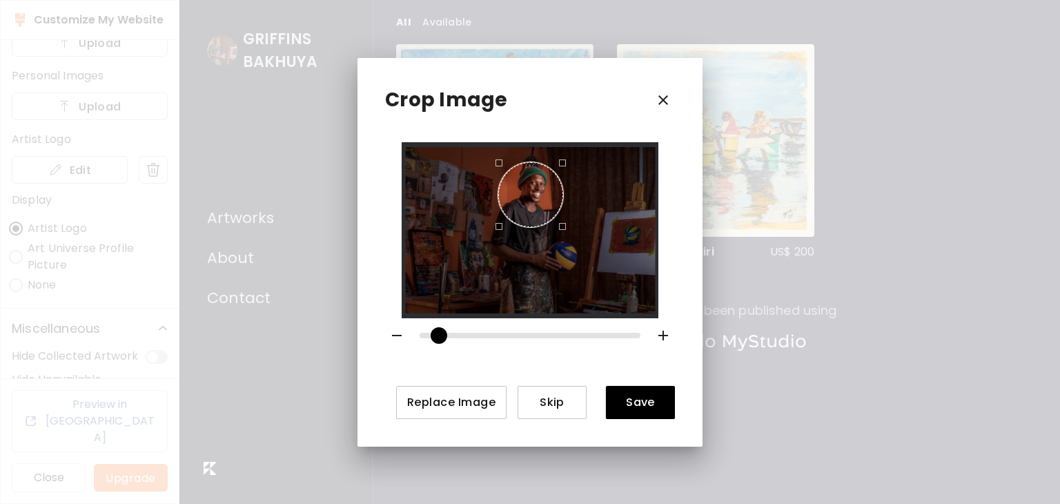
click at [430, 328] on span at bounding box center [438, 335] width 17 height 17
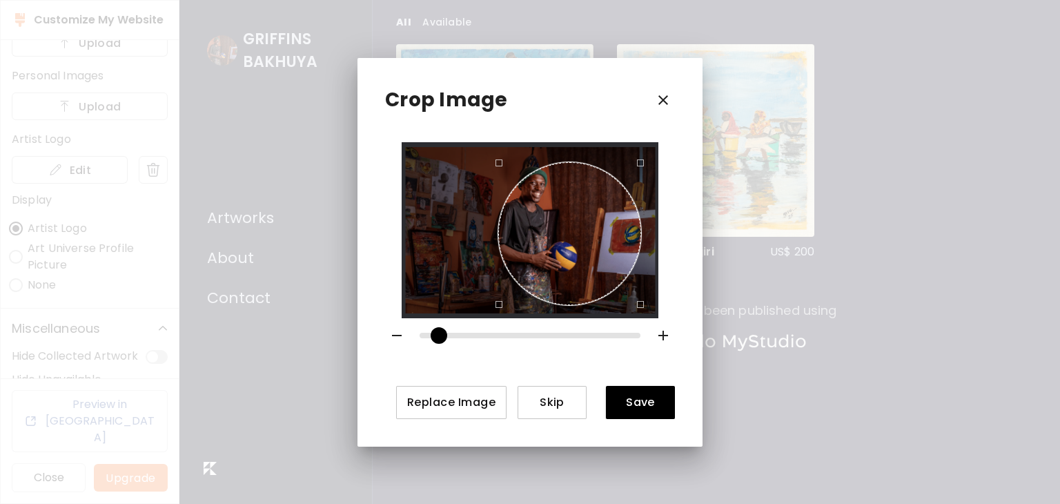
click at [644, 257] on div at bounding box center [530, 230] width 227 height 151
click at [482, 144] on div at bounding box center [529, 230] width 257 height 176
click at [527, 195] on div "Use the arrow keys to move the crop selection area" at bounding box center [559, 230] width 151 height 151
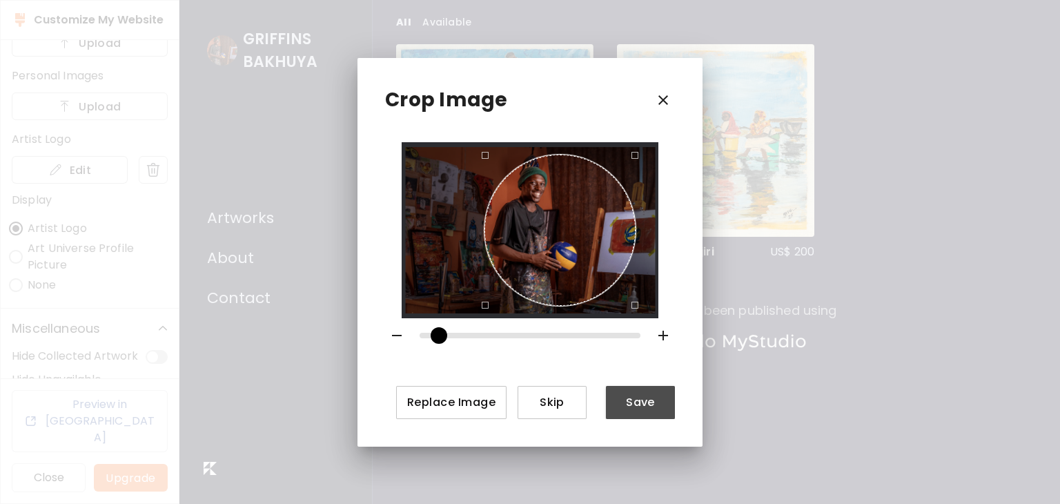
click at [643, 409] on button "Save" at bounding box center [640, 402] width 69 height 33
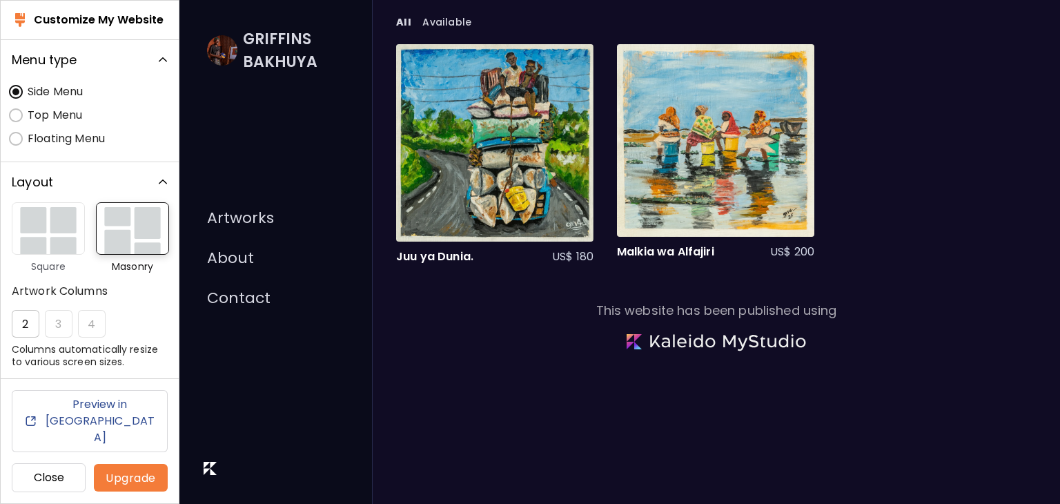
click at [253, 302] on link "Contact" at bounding box center [238, 298] width 63 height 18
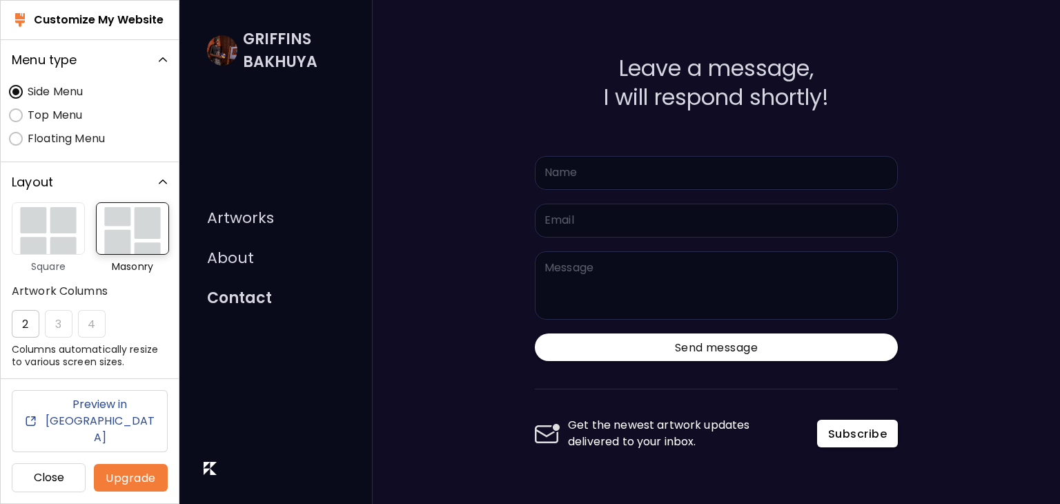
click at [584, 169] on input "text" at bounding box center [715, 173] width 361 height 32
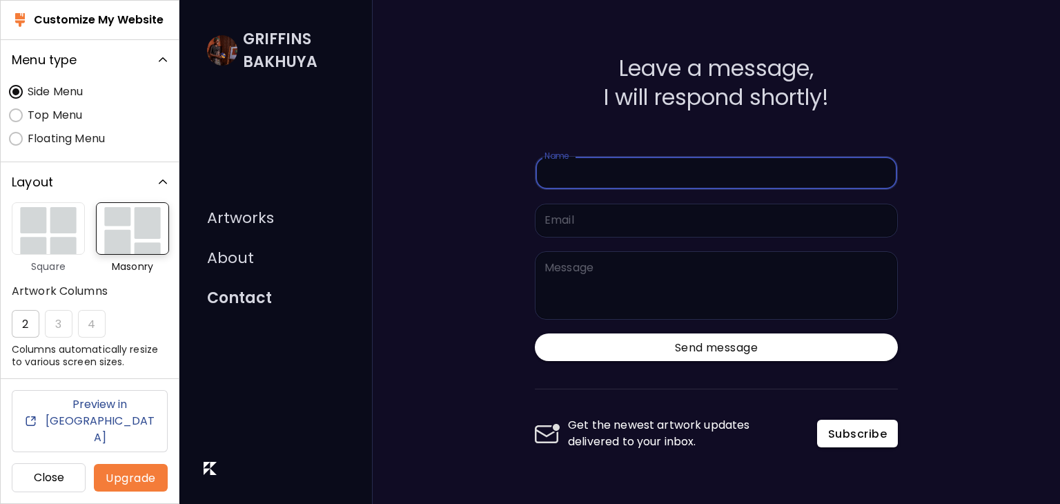
click at [573, 171] on input "text" at bounding box center [715, 173] width 361 height 32
type input "*"
type input "**********"
click at [601, 226] on input "email" at bounding box center [715, 220] width 361 height 32
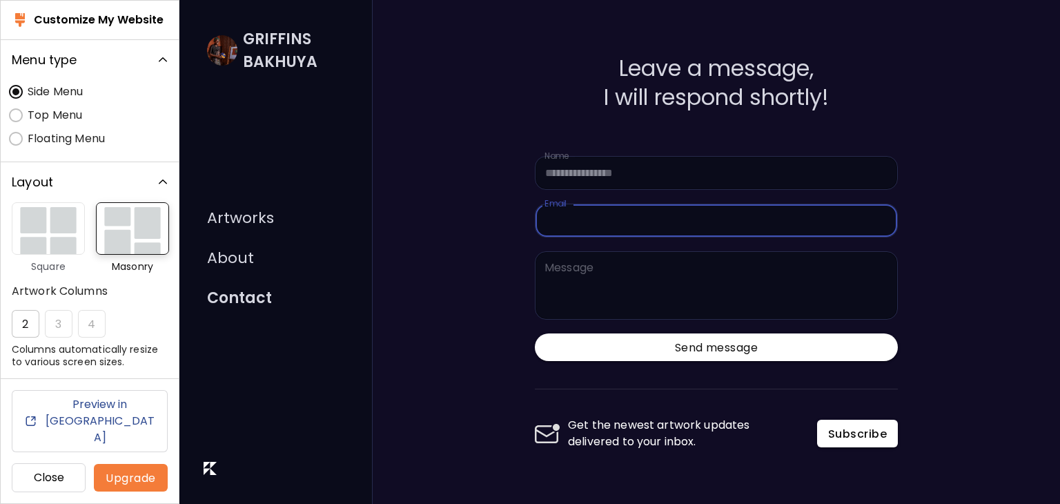
type input "**********"
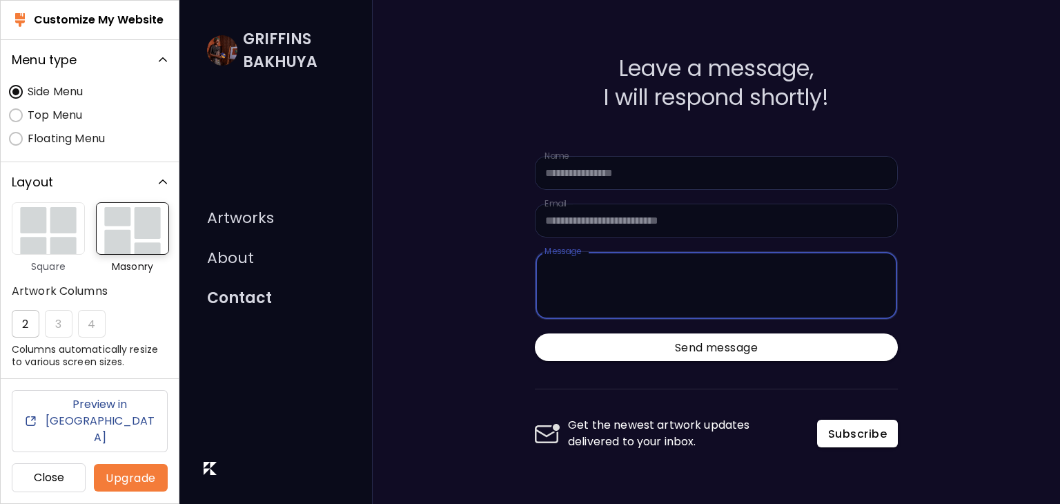
click at [624, 296] on textarea at bounding box center [721, 285] width 352 height 41
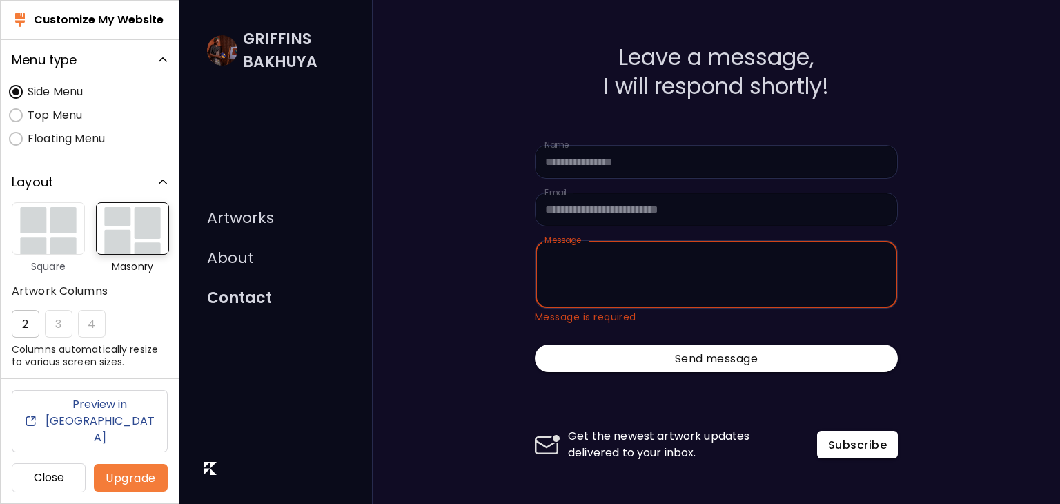
click at [604, 284] on textarea at bounding box center [721, 274] width 352 height 41
paste textarea "**********"
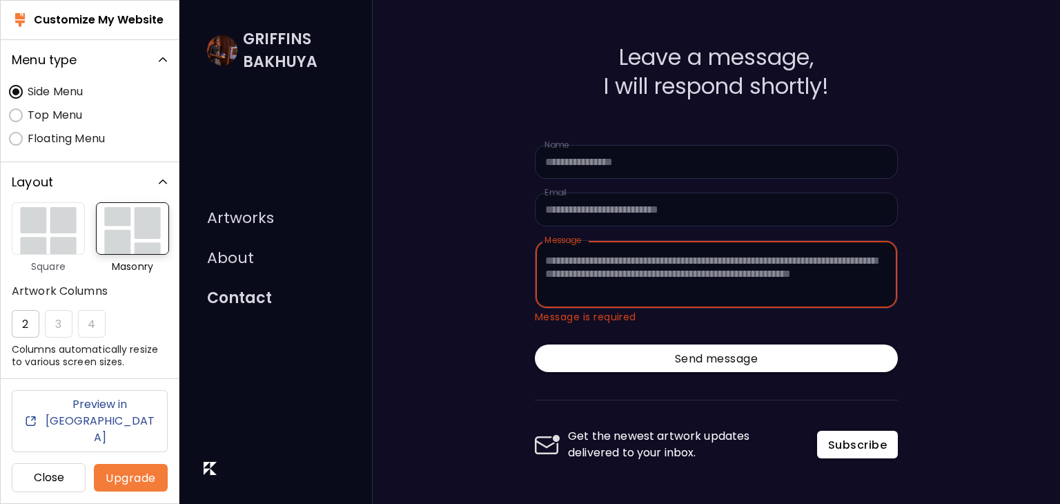
click at [607, 269] on textarea "**********" at bounding box center [721, 274] width 352 height 41
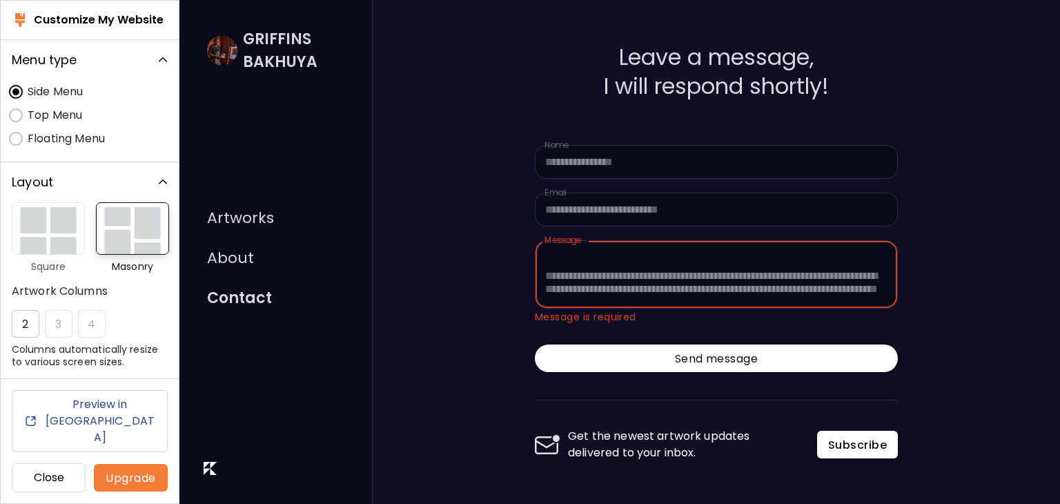
scroll to position [50, 0]
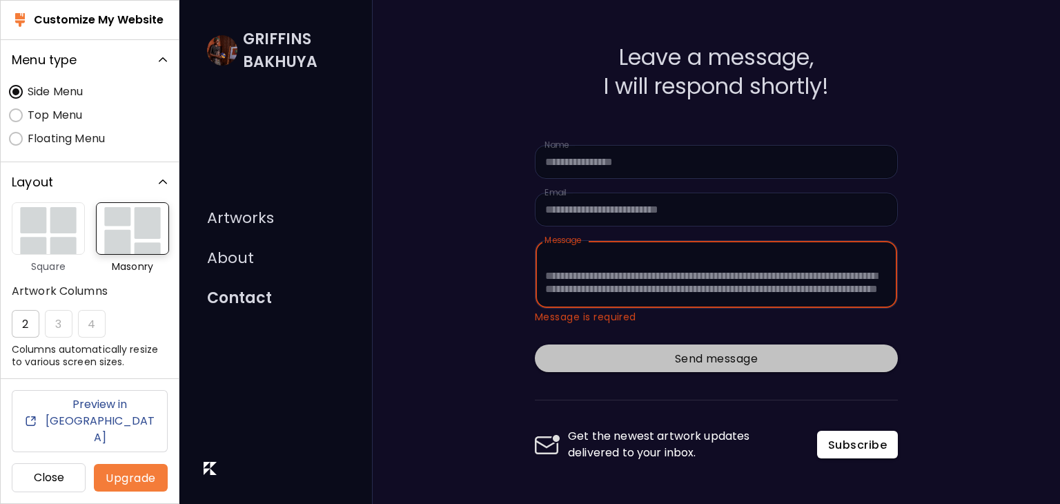
type textarea "**********"
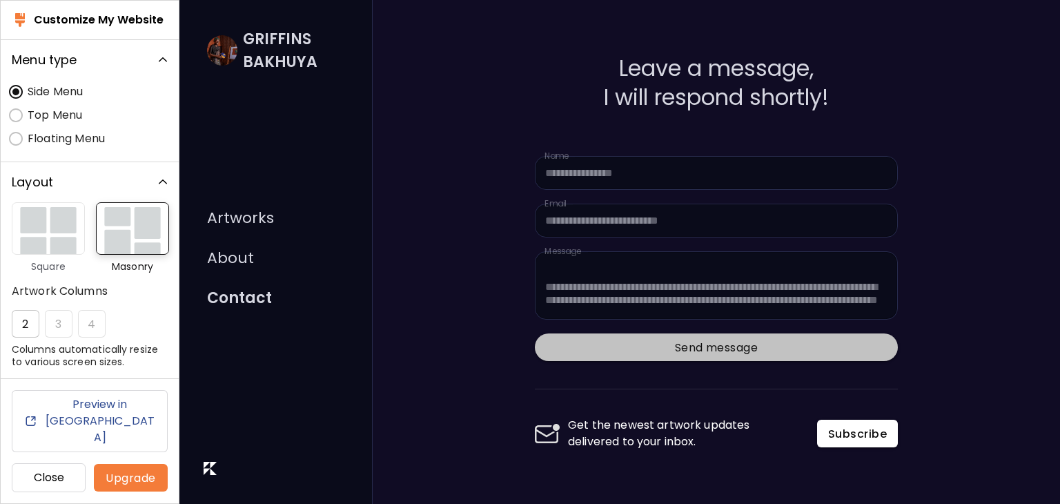
click at [728, 361] on form "**********" at bounding box center [716, 252] width 385 height 396
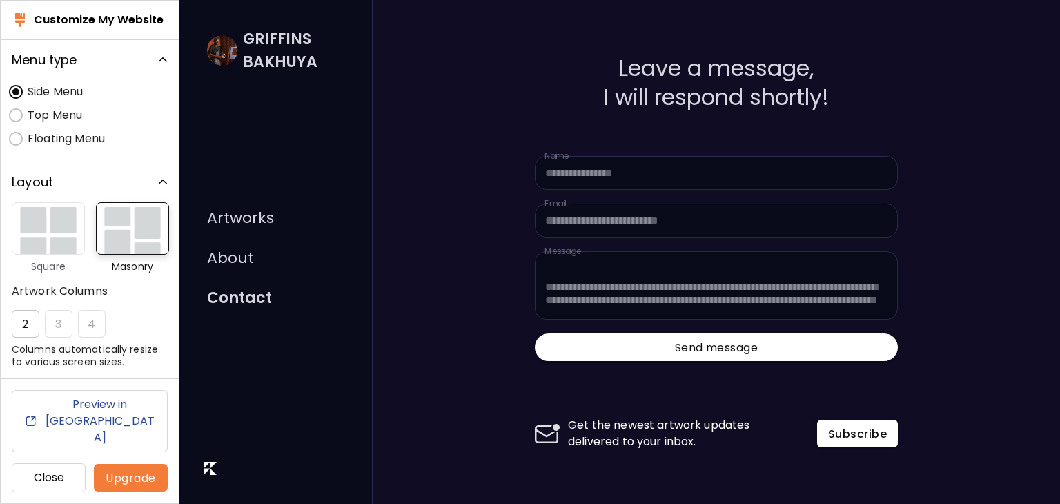
click at [245, 252] on link "About" at bounding box center [230, 258] width 47 height 18
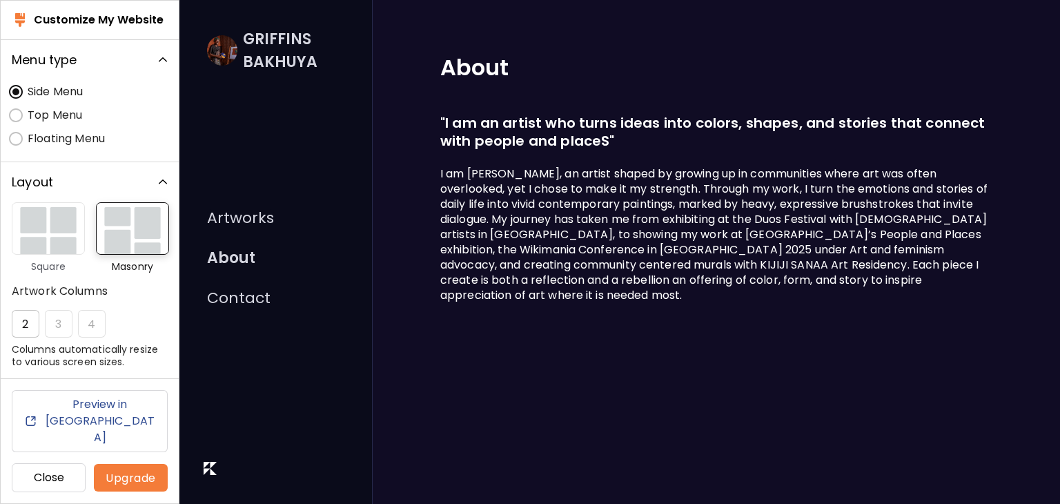
click at [248, 221] on link "Artworks" at bounding box center [240, 218] width 67 height 18
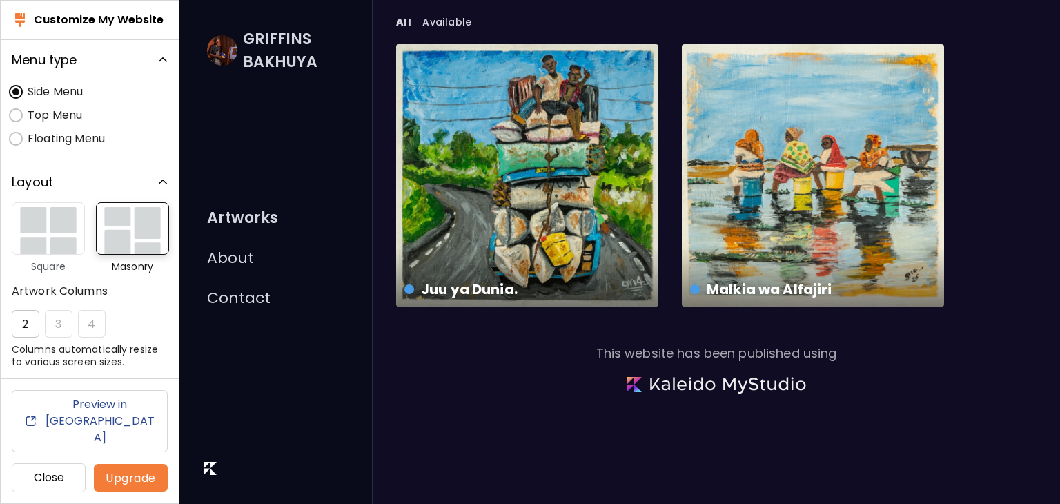
click at [242, 295] on link "Contact" at bounding box center [238, 298] width 63 height 18
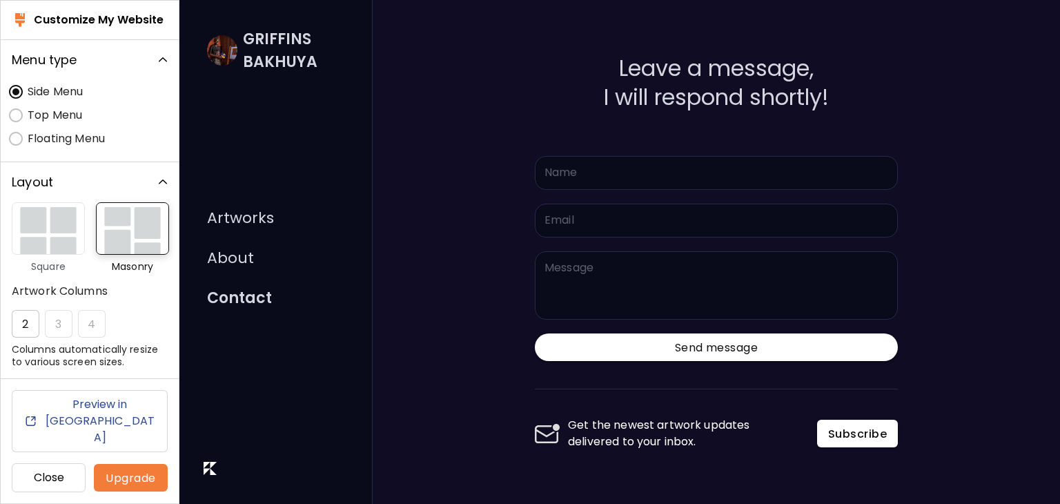
click at [243, 265] on link "About" at bounding box center [230, 258] width 47 height 18
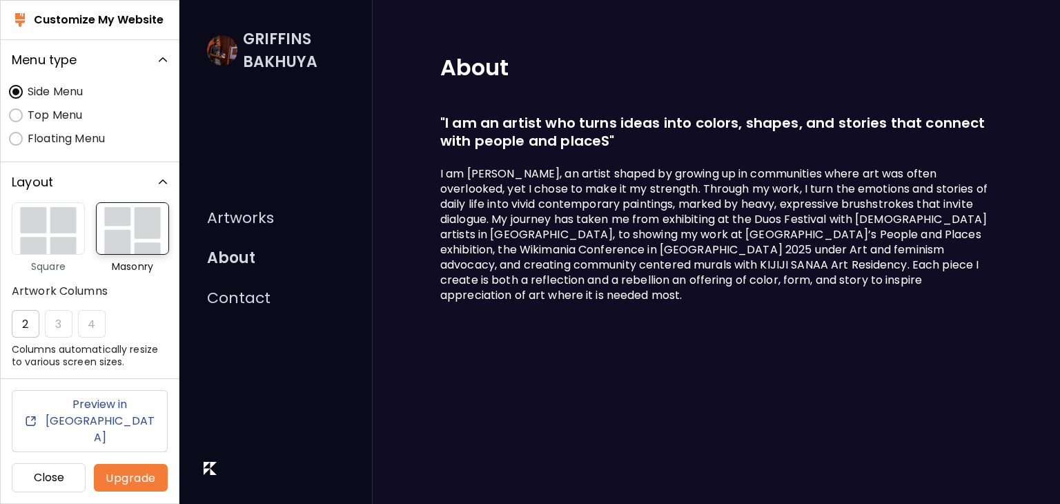
click at [235, 221] on link "Artworks" at bounding box center [240, 218] width 67 height 18
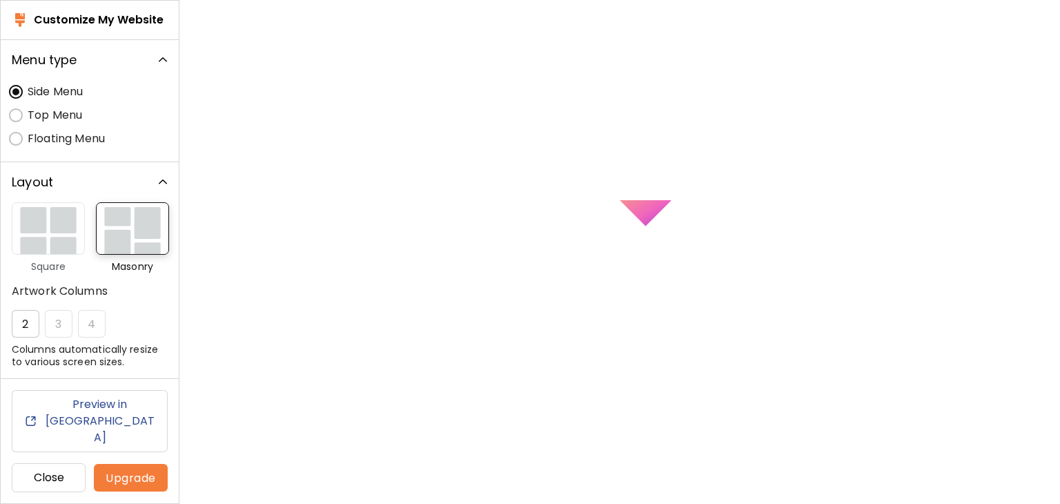
scroll to position [0, 0]
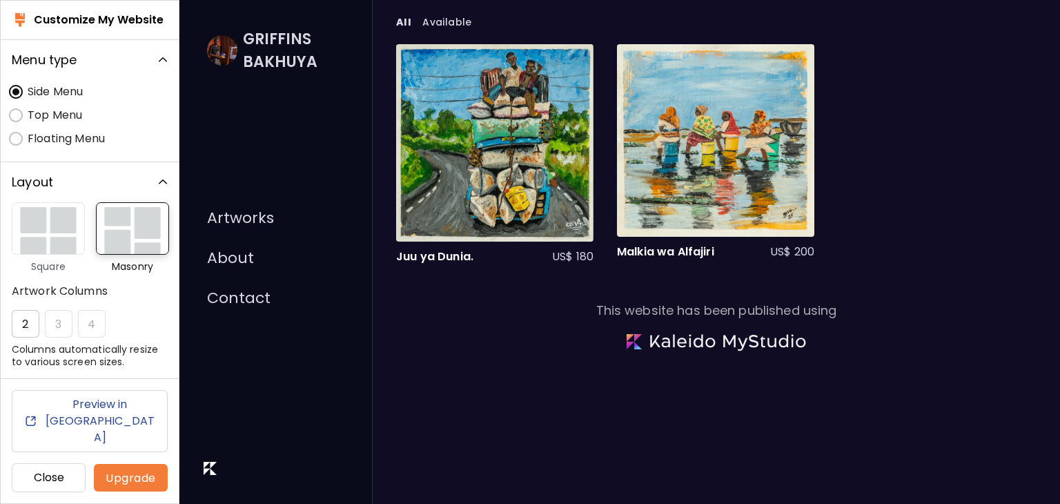
click at [156, 59] on img at bounding box center [163, 60] width 14 height 14
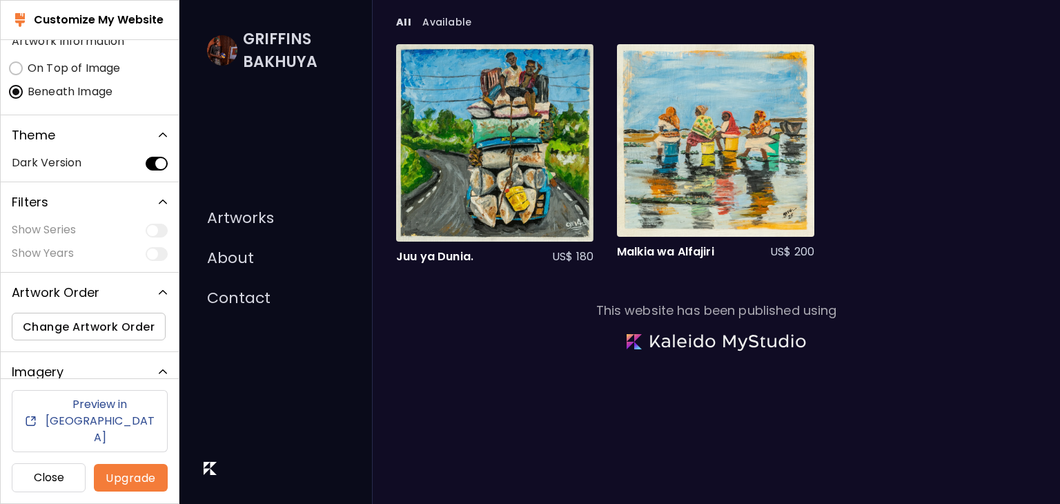
scroll to position [262, 0]
drag, startPoint x: 406, startPoint y: 19, endPoint x: 419, endPoint y: 21, distance: 14.0
click at [406, 19] on span "All" at bounding box center [403, 22] width 15 height 14
click at [441, 23] on span "Available" at bounding box center [447, 22] width 50 height 14
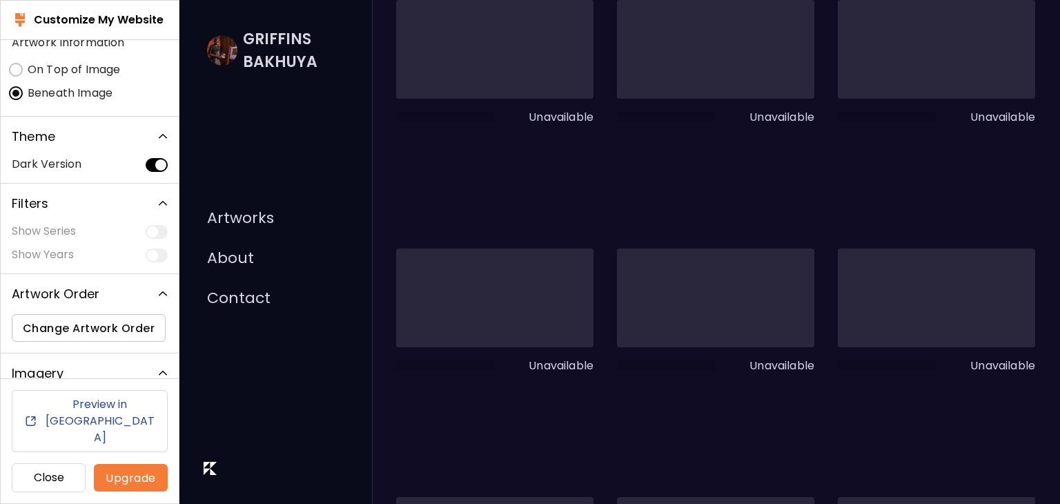
click at [403, 21] on div "Unspecified | Unspecified" at bounding box center [494, 49] width 197 height 99
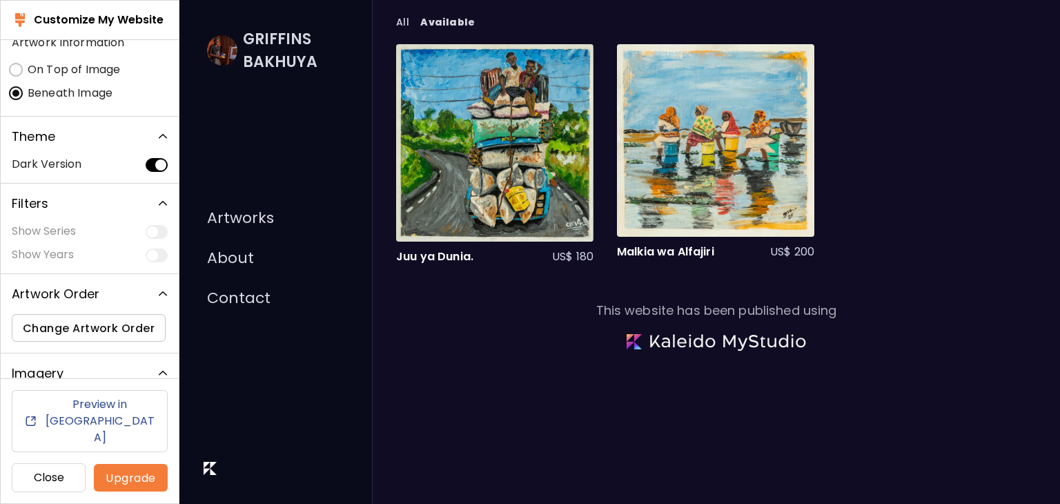
click at [156, 371] on img at bounding box center [163, 373] width 14 height 14
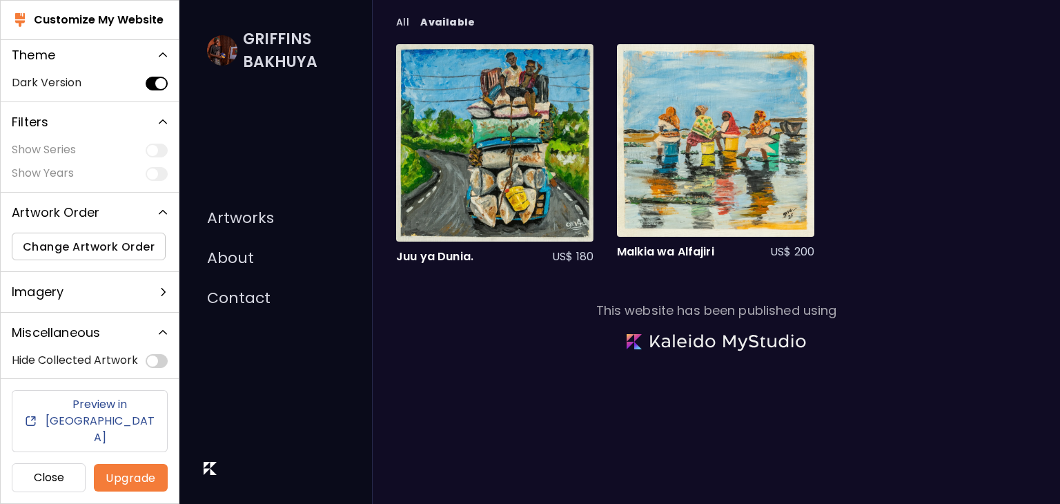
scroll to position [348, 0]
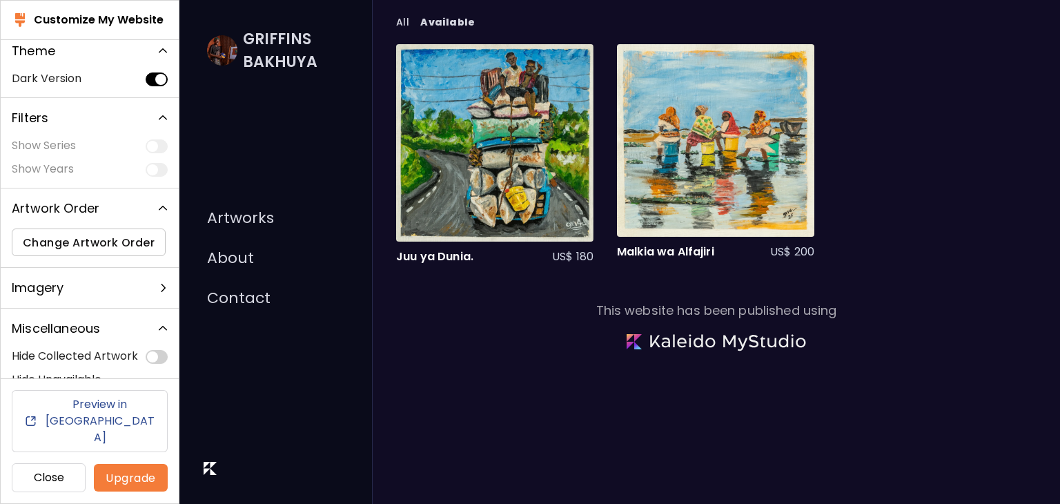
click at [162, 384] on div "Hide Collected Artwork Hide Unavailable Artwork" at bounding box center [90, 380] width 178 height 65
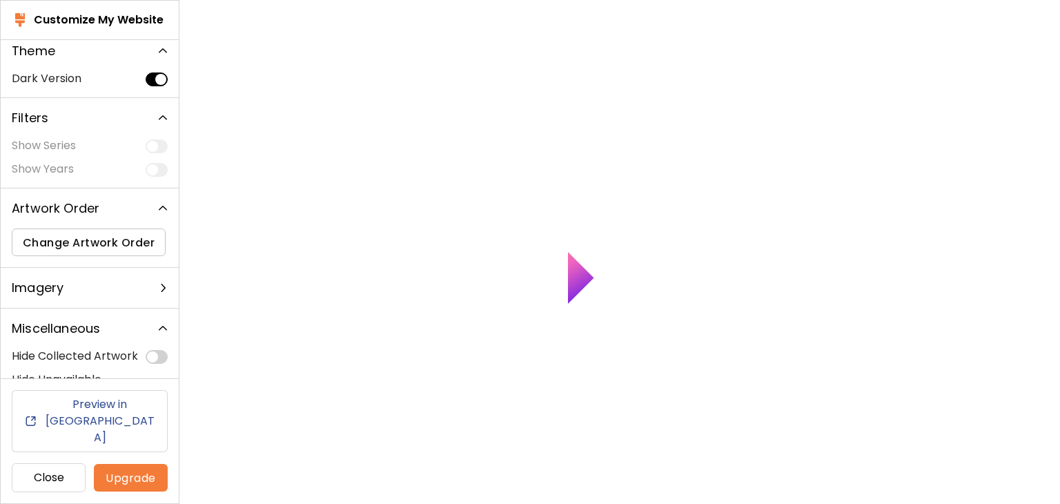
scroll to position [0, 0]
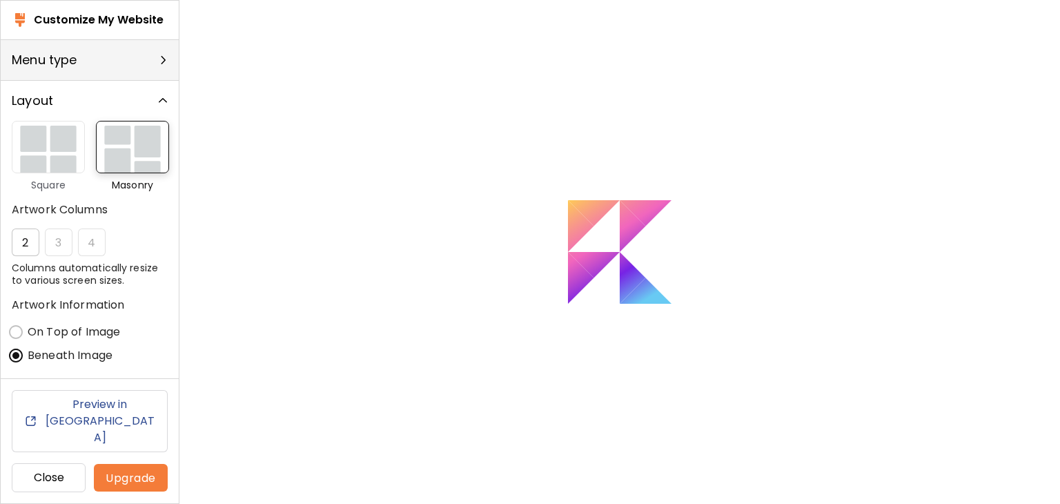
click at [156, 53] on img at bounding box center [163, 60] width 14 height 14
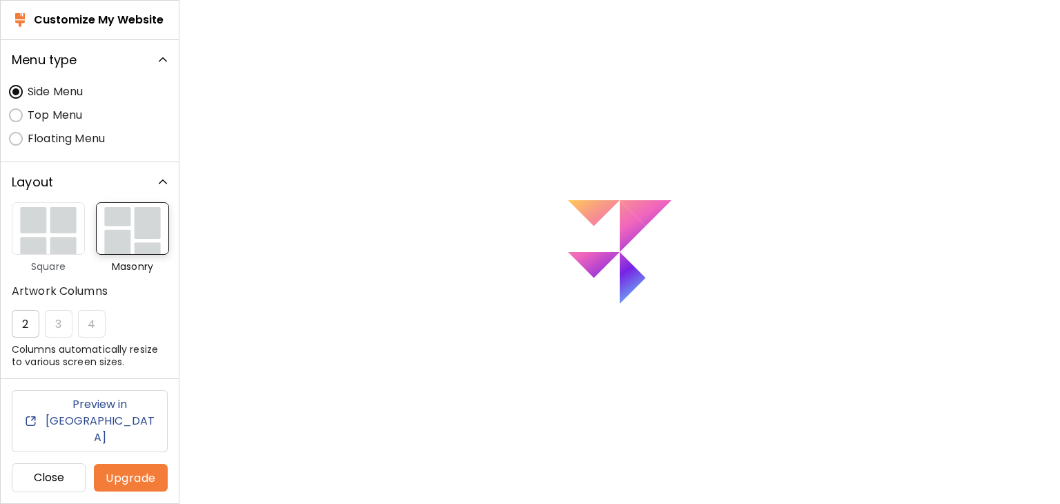
click at [156, 59] on img at bounding box center [163, 60] width 14 height 14
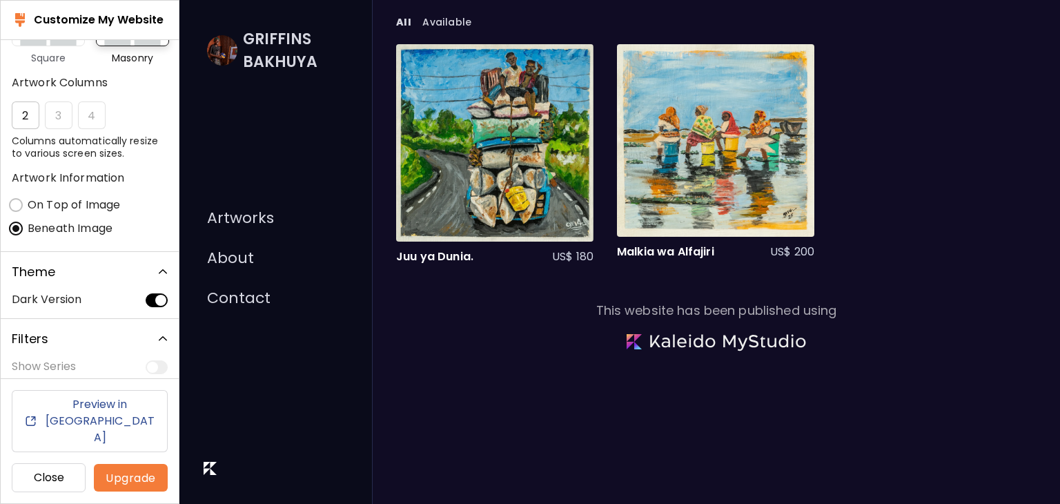
scroll to position [138, 0]
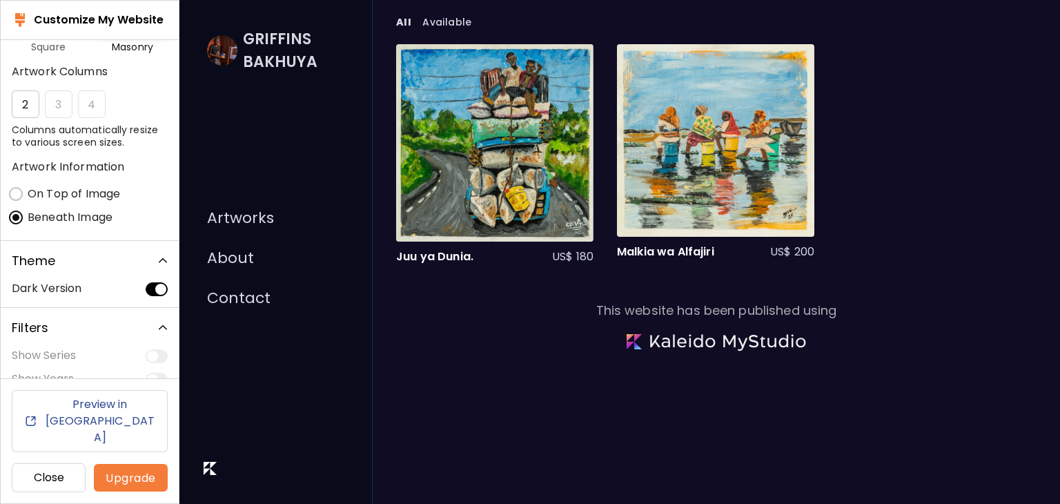
click at [156, 256] on img at bounding box center [163, 261] width 14 height 14
click at [159, 301] on img at bounding box center [163, 302] width 14 height 14
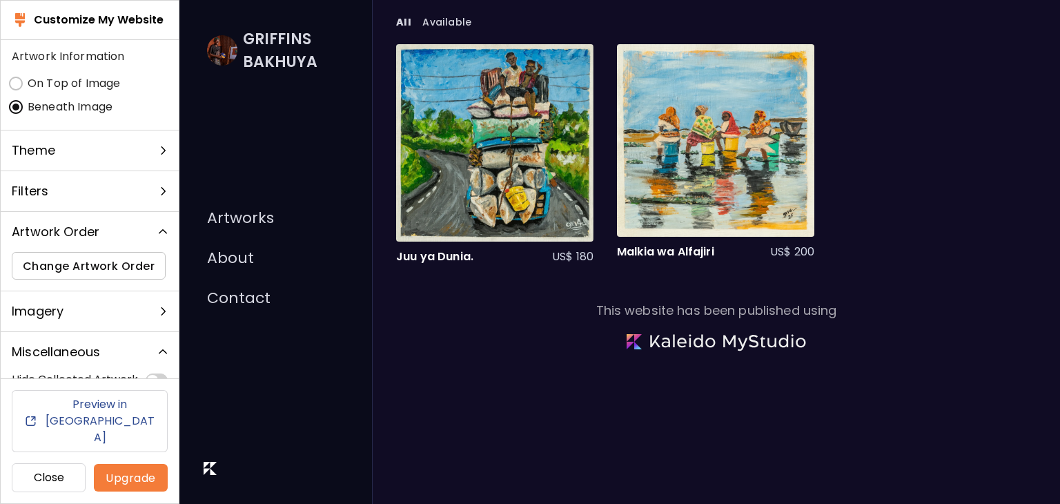
scroll to position [272, 0]
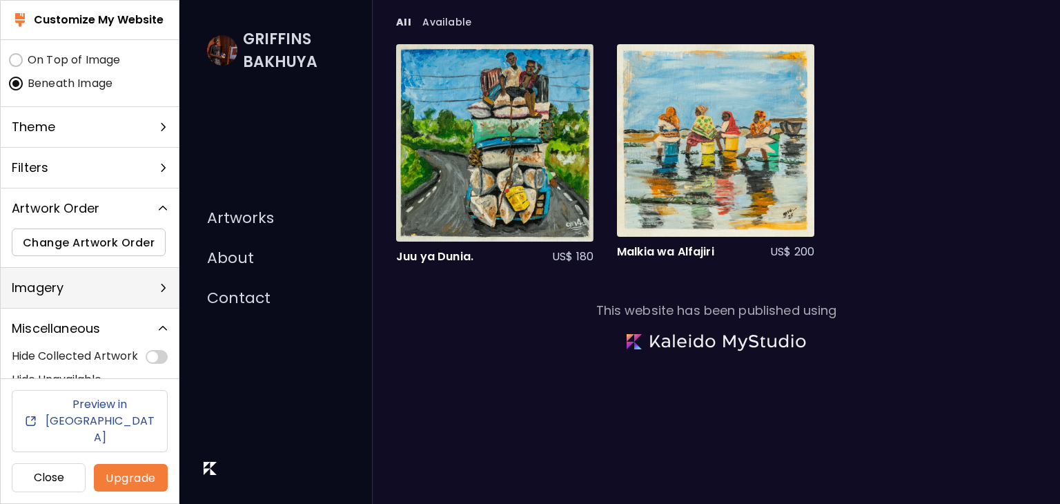
click at [138, 288] on div "Imagery" at bounding box center [82, 288] width 141 height 18
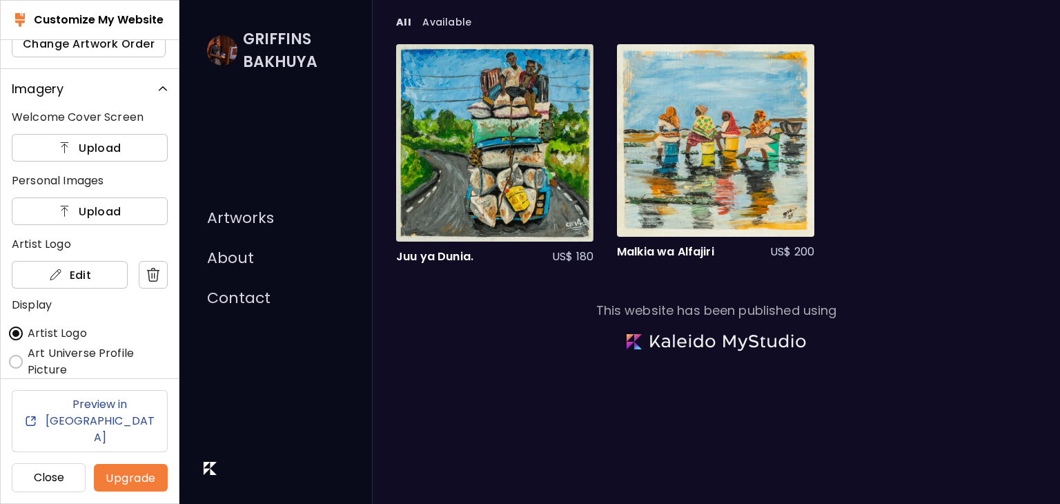
scroll to position [499, 0]
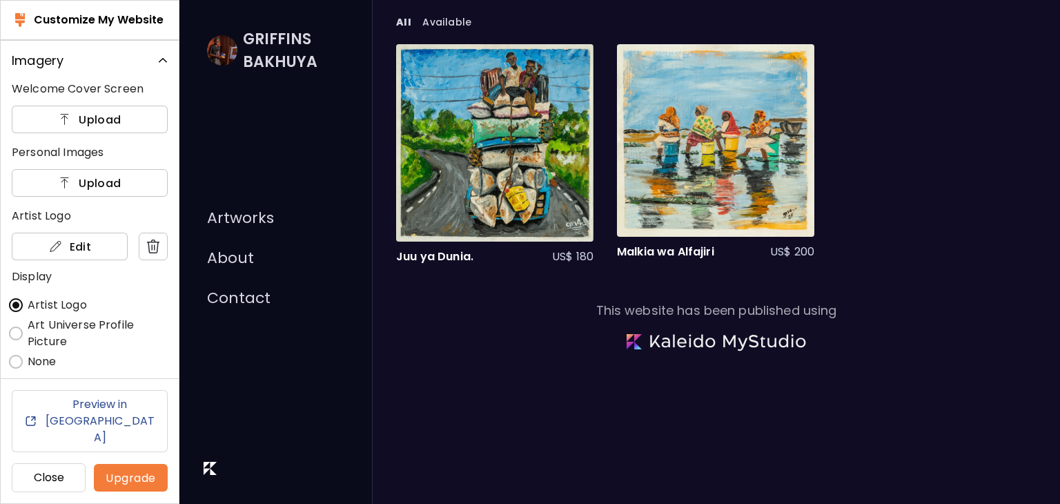
click at [157, 56] on img at bounding box center [163, 61] width 14 height 14
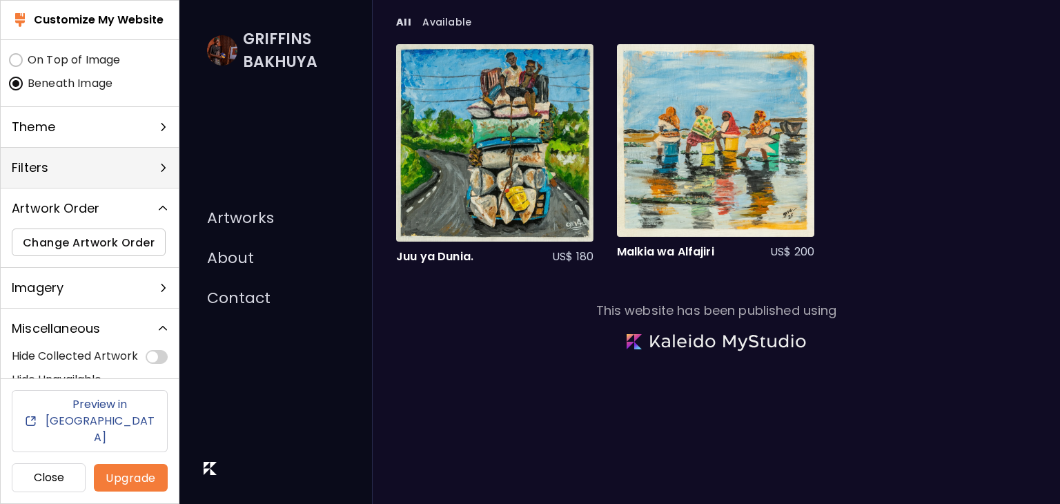
scroll to position [272, 0]
click at [90, 435] on h6 "Preview in New Tab" at bounding box center [99, 421] width 112 height 50
click at [123, 468] on button "Upgrade" at bounding box center [131, 478] width 74 height 28
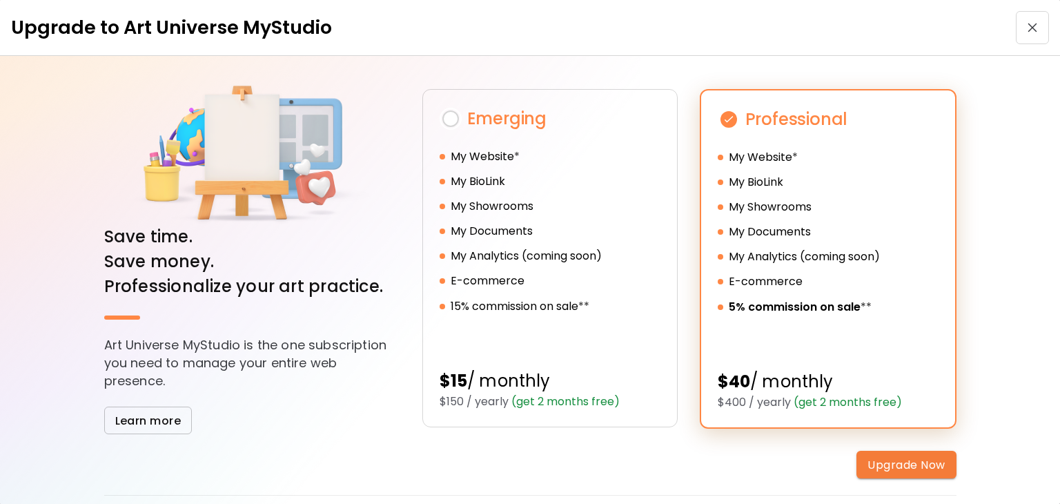
click at [1027, 20] on button "button" at bounding box center [1031, 27] width 33 height 33
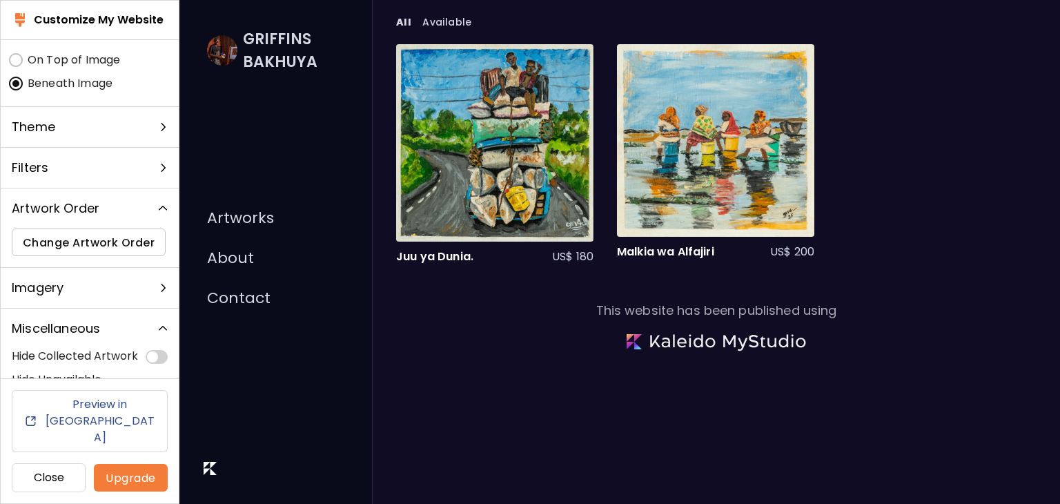
click at [50, 473] on h6 "Close" at bounding box center [48, 477] width 50 height 17
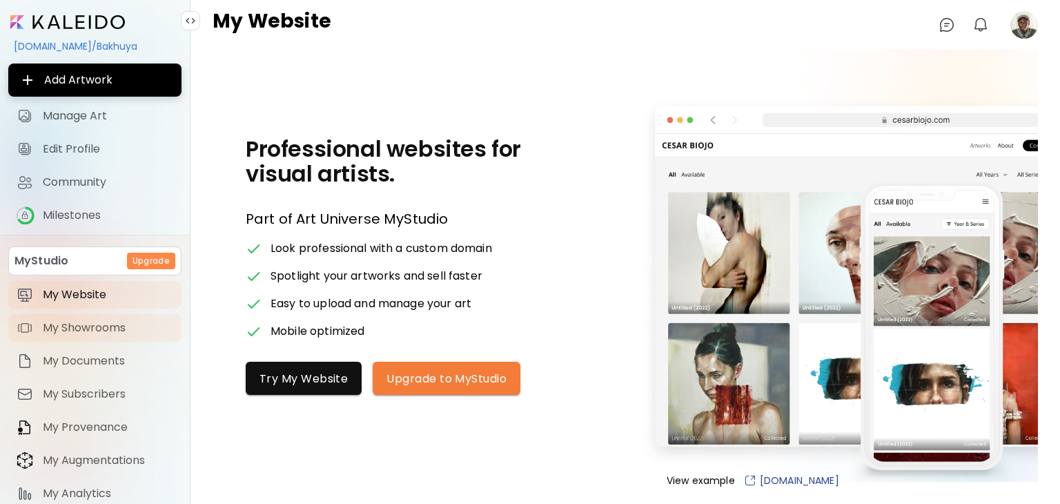
click at [113, 321] on span "My Showrooms" at bounding box center [108, 328] width 130 height 14
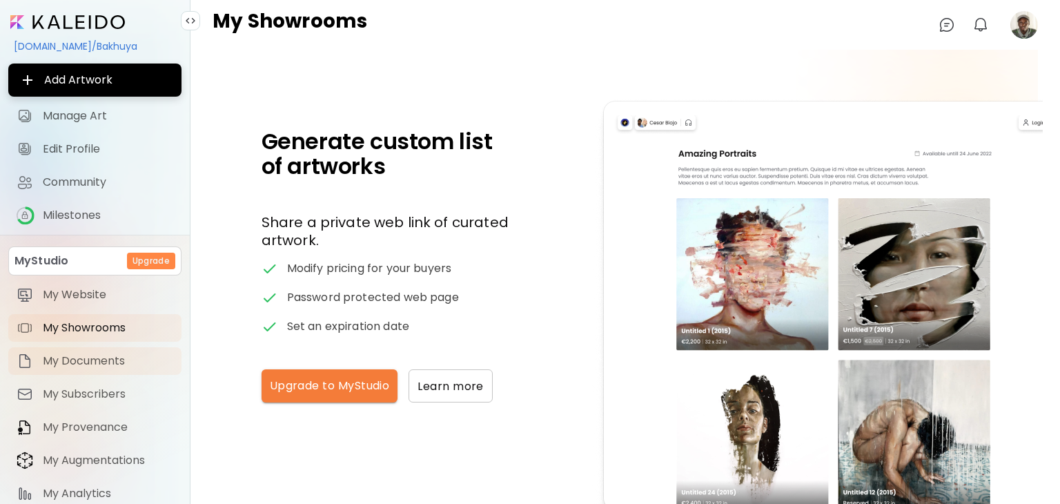
click at [113, 359] on span "My Documents" at bounding box center [108, 361] width 130 height 14
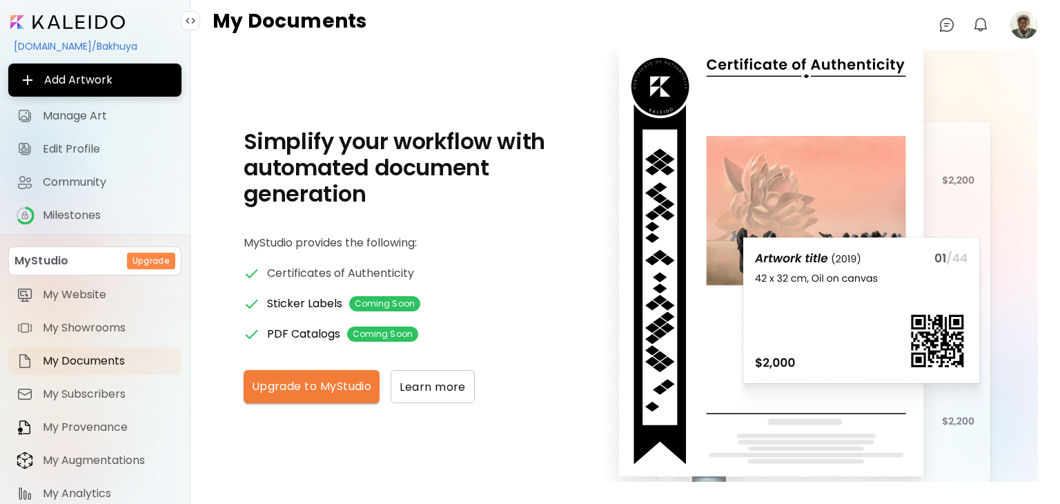
click at [553, 235] on div "Simplify your workflow with automated document generation Part of MyStudio Plan…" at bounding box center [624, 265] width 825 height 275
click at [98, 457] on span "My Augmentations" at bounding box center [108, 460] width 130 height 14
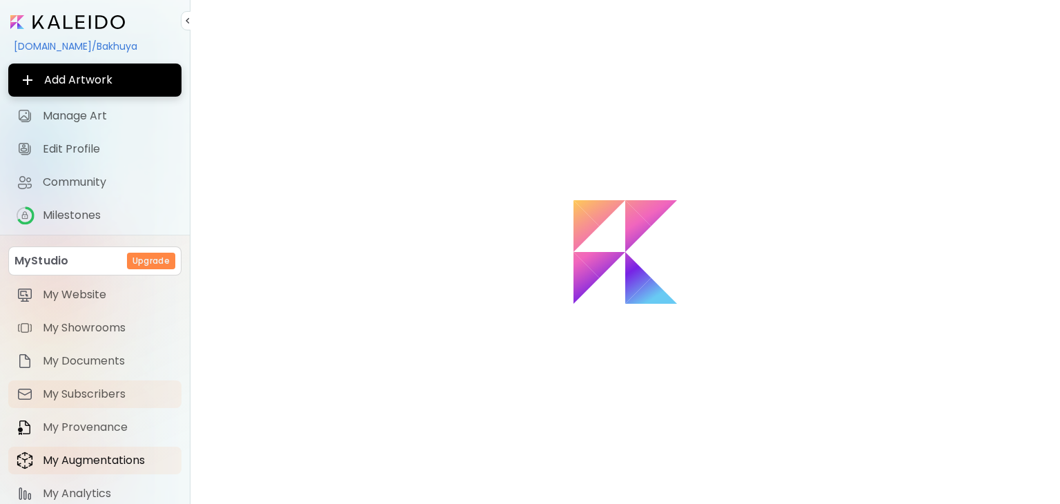
click at [115, 390] on span "My Subscribers" at bounding box center [108, 394] width 130 height 14
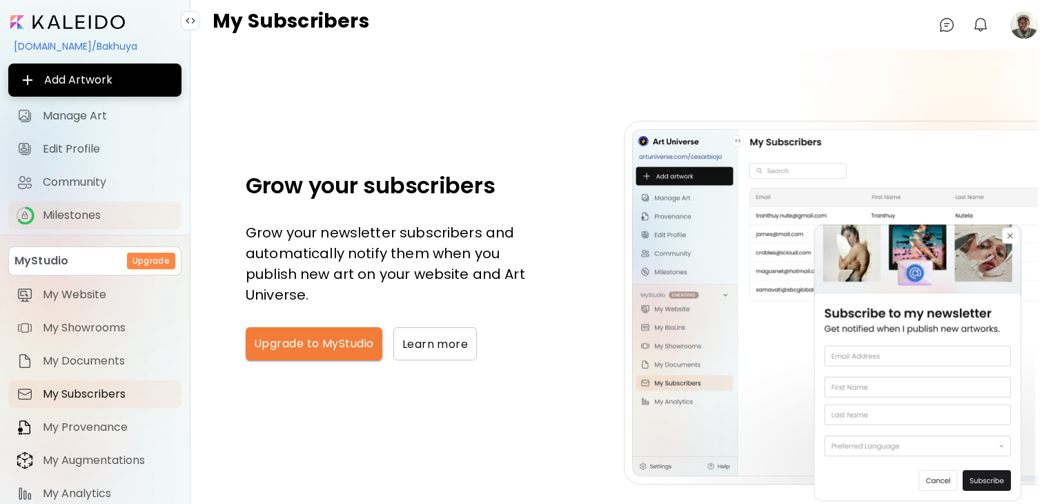
click at [101, 225] on link "Milestones" at bounding box center [94, 215] width 173 height 28
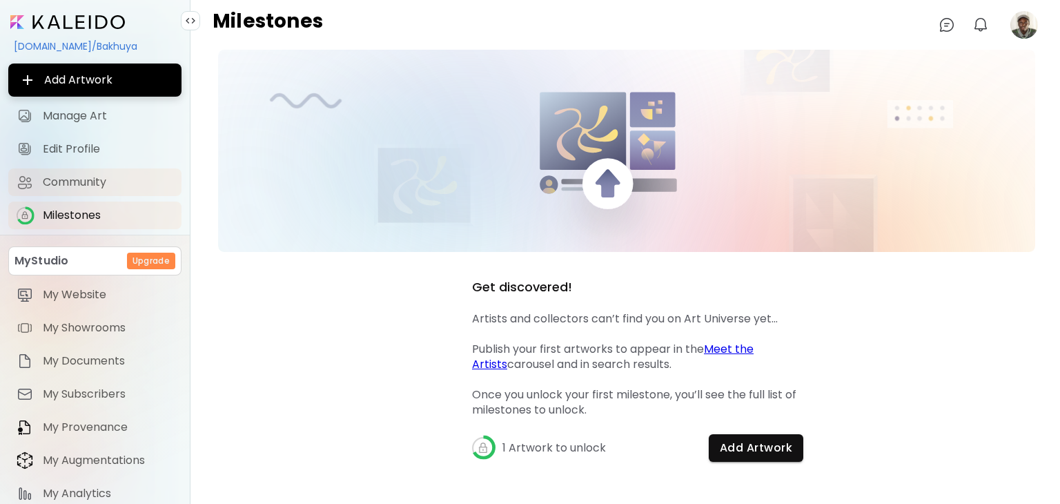
click at [115, 186] on span "Community" at bounding box center [108, 182] width 130 height 14
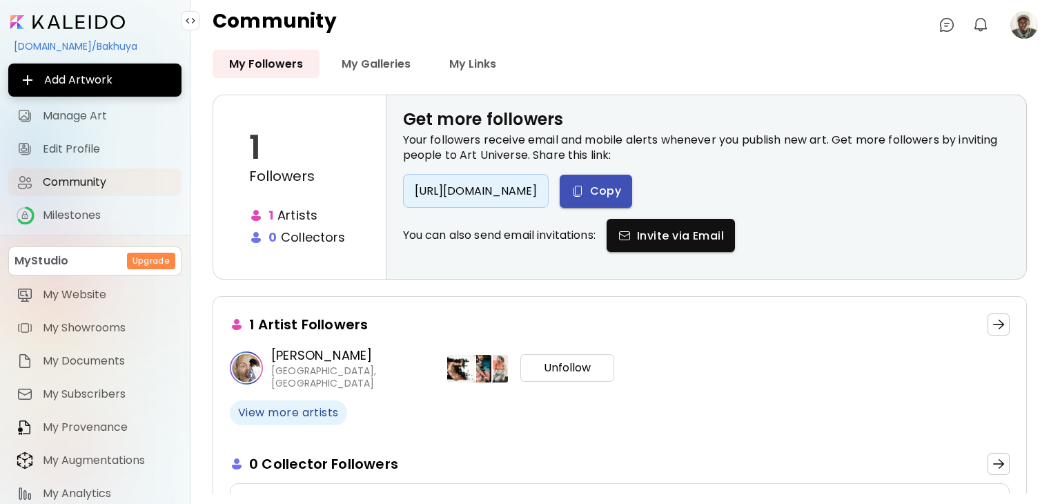
click at [622, 189] on span "Copy" at bounding box center [596, 191] width 51 height 14
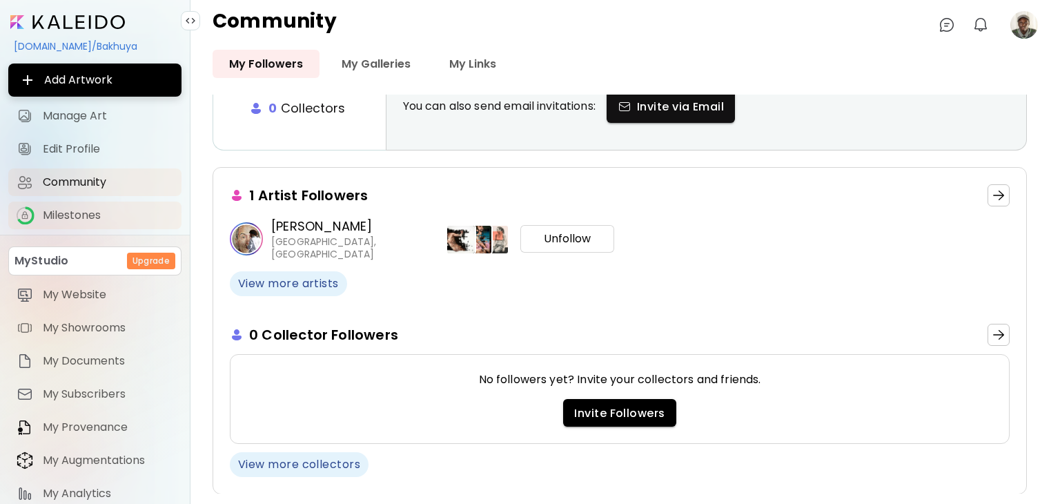
click at [68, 220] on span "Milestones" at bounding box center [108, 215] width 130 height 14
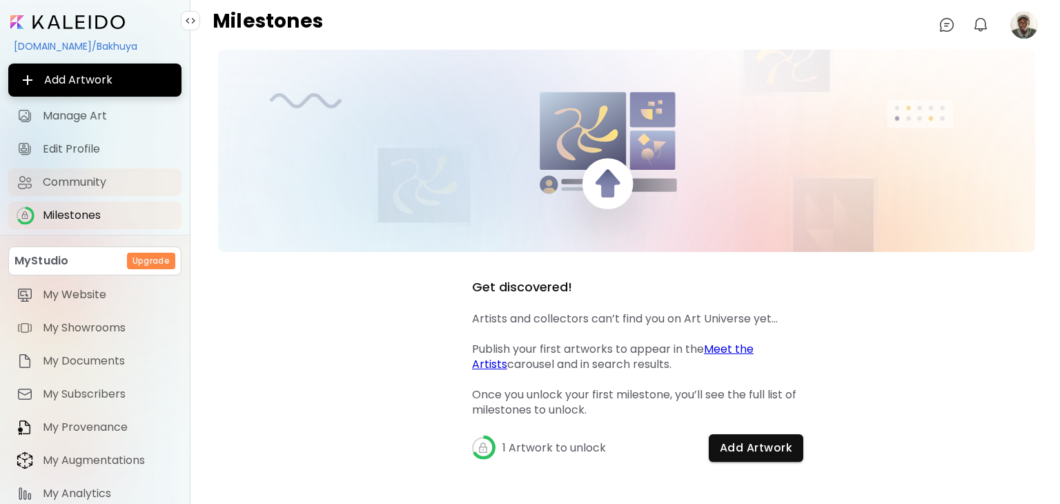
click at [88, 180] on span "Community" at bounding box center [108, 182] width 130 height 14
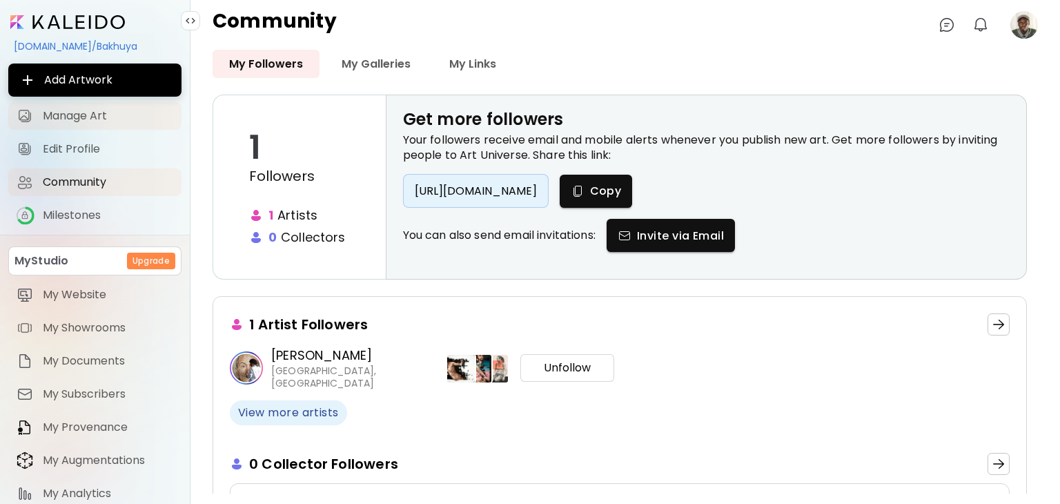
click at [97, 119] on span "Manage Art" at bounding box center [108, 116] width 130 height 14
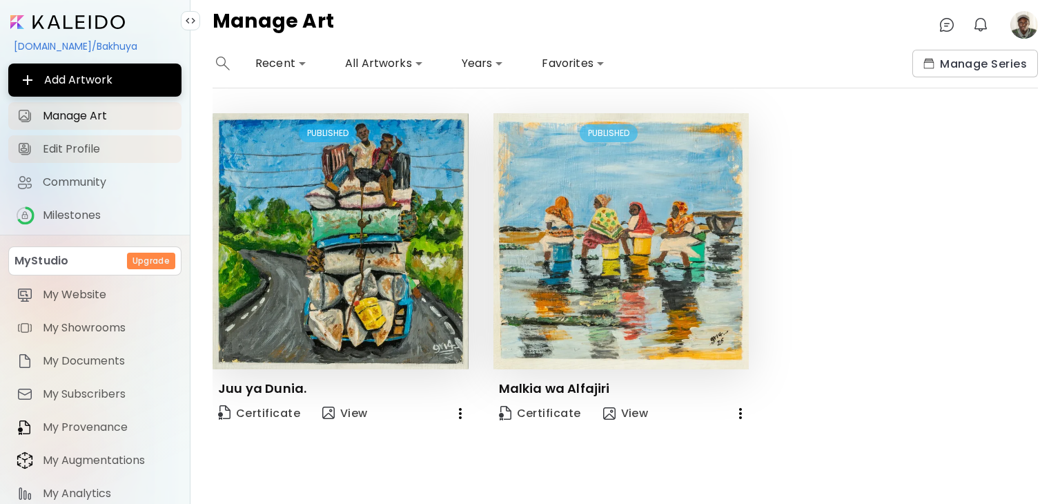
click at [104, 144] on span "Edit Profile" at bounding box center [108, 149] width 130 height 14
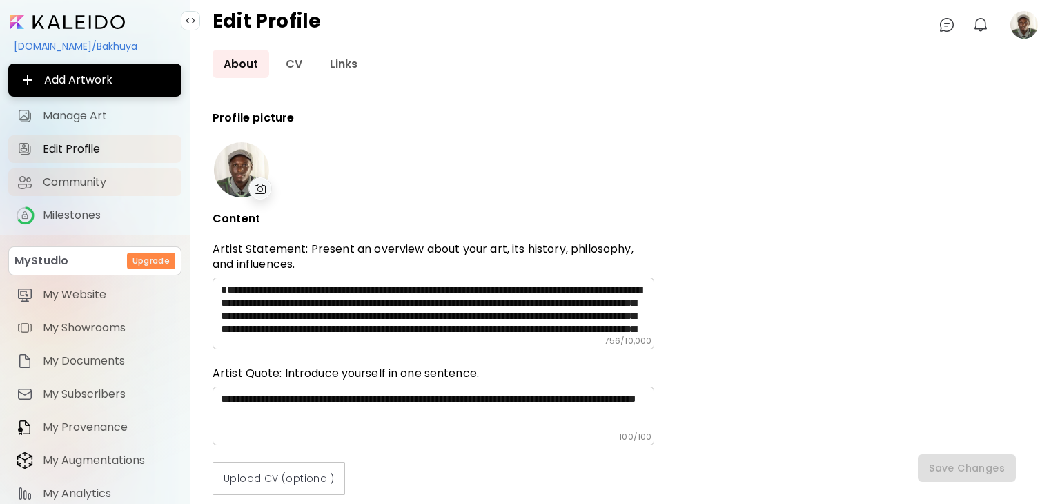
click at [79, 187] on span "Community" at bounding box center [108, 182] width 130 height 14
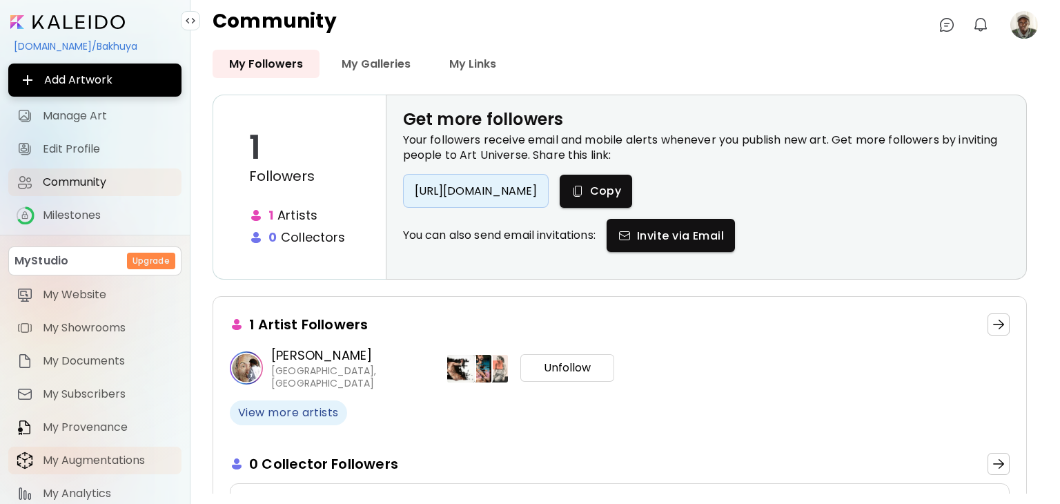
scroll to position [48, 0]
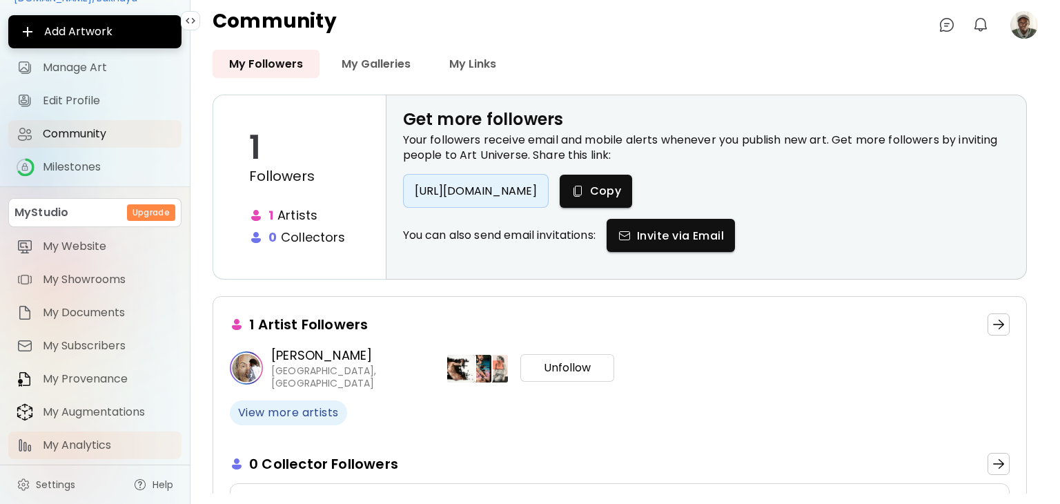
click at [80, 439] on span "My Analytics" at bounding box center [108, 445] width 130 height 14
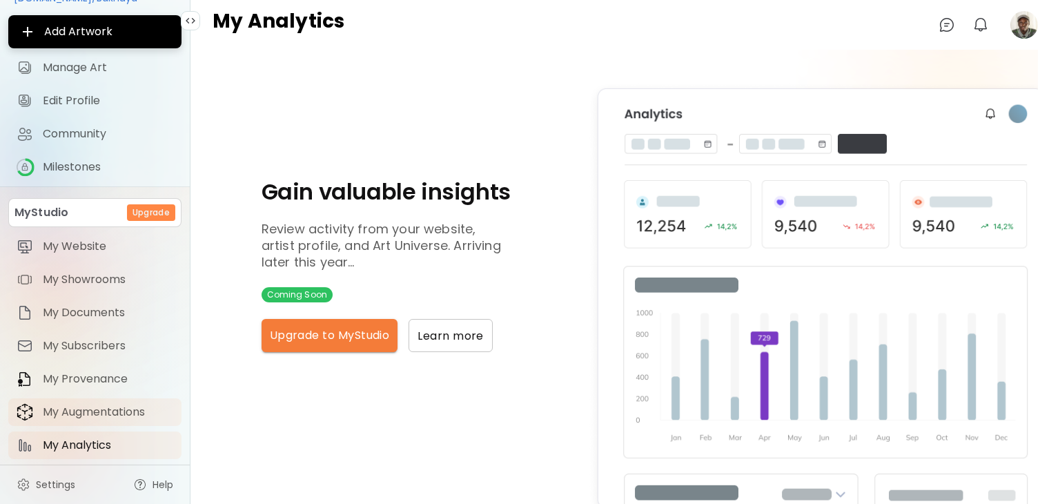
click at [59, 410] on span "My Augmentations" at bounding box center [108, 412] width 130 height 14
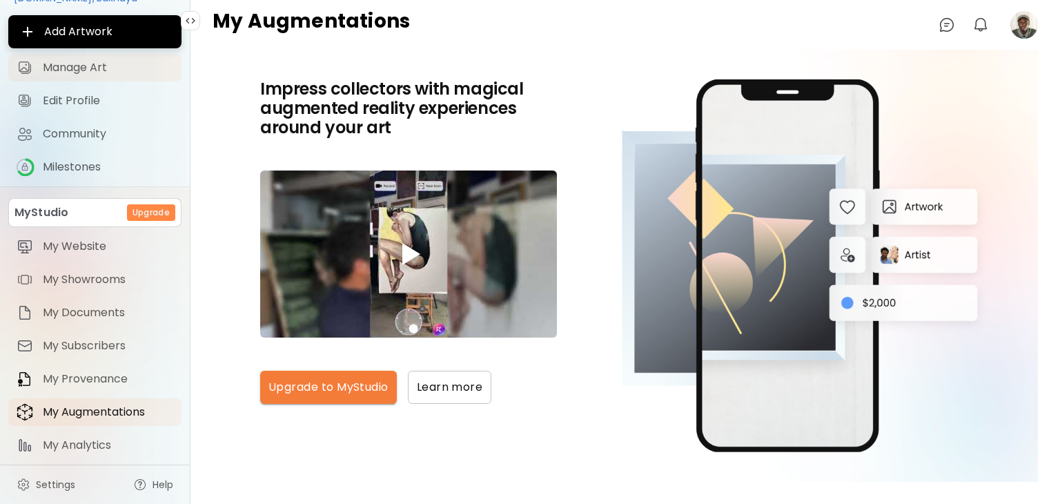
click at [63, 61] on span "Manage Art" at bounding box center [108, 68] width 130 height 14
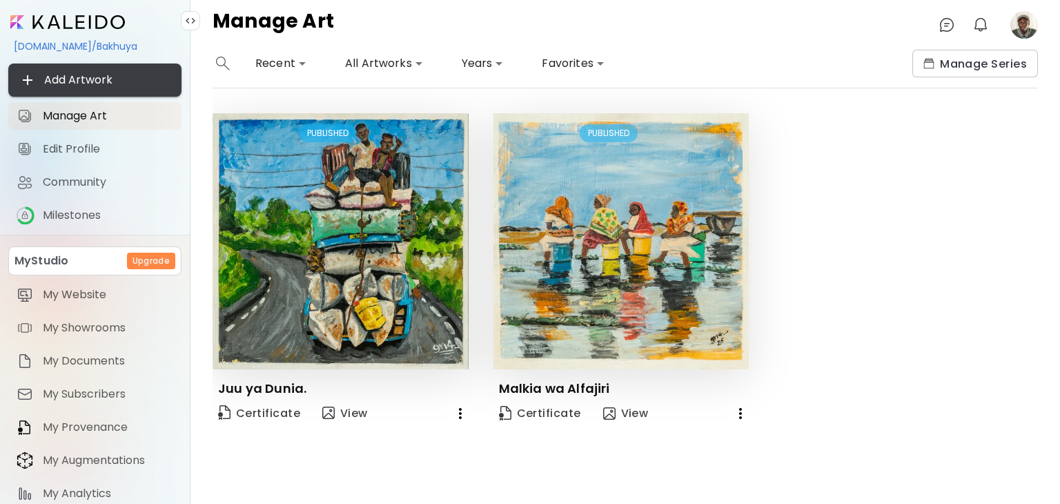
click at [80, 81] on span "Add Artwork" at bounding box center [94, 80] width 151 height 17
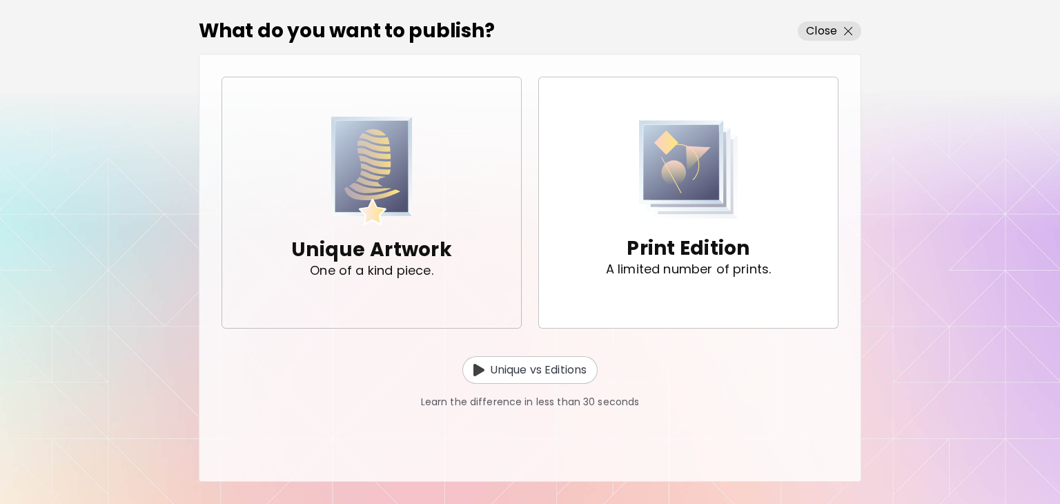
click at [353, 190] on img "button" at bounding box center [371, 171] width 81 height 108
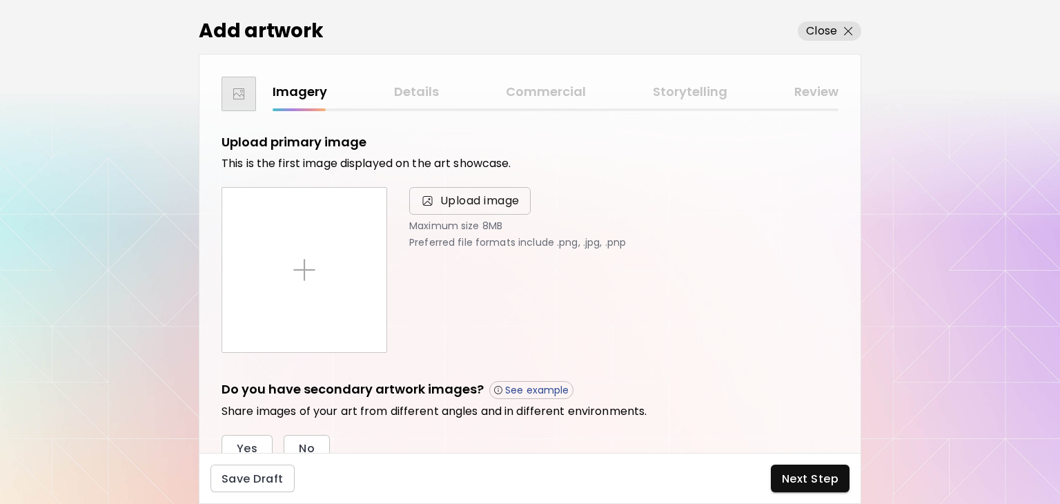
click at [490, 199] on span "Upload image" at bounding box center [479, 200] width 79 height 17
click at [0, 0] on input "Upload image" at bounding box center [0, 0] width 0 height 0
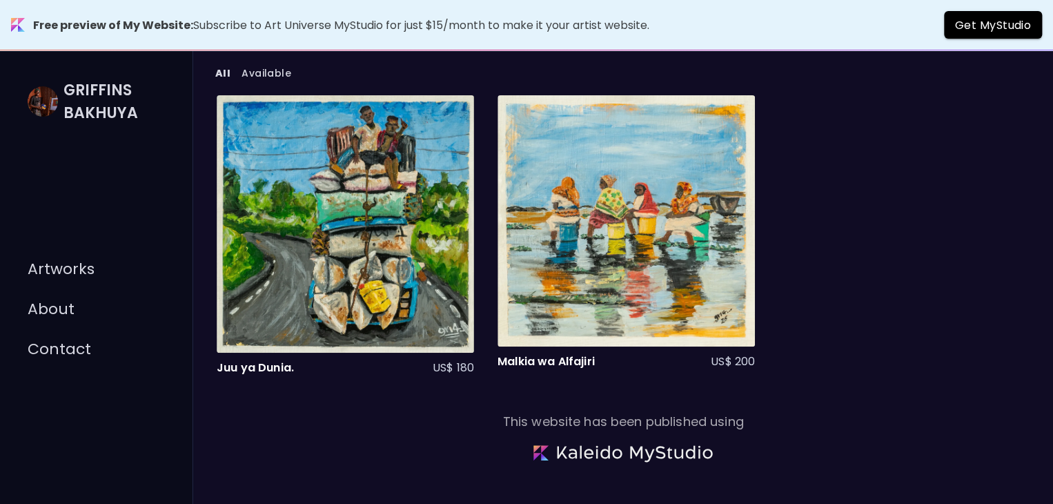
scroll to position [51, 0]
